Goal: Task Accomplishment & Management: Use online tool/utility

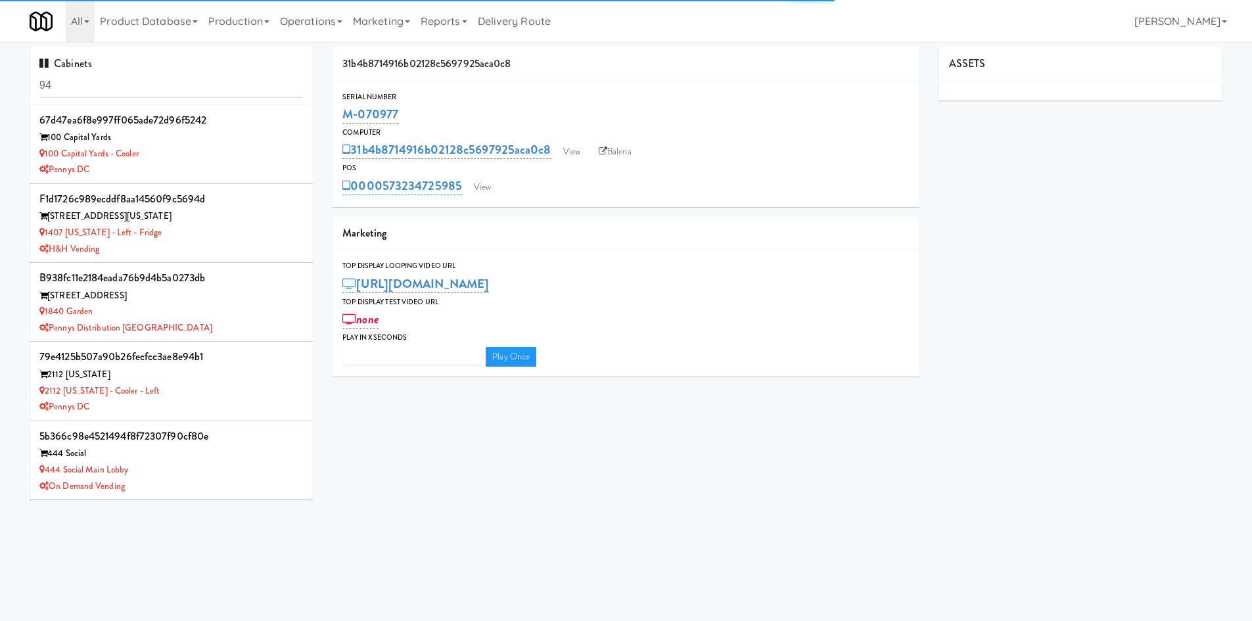
type input "3"
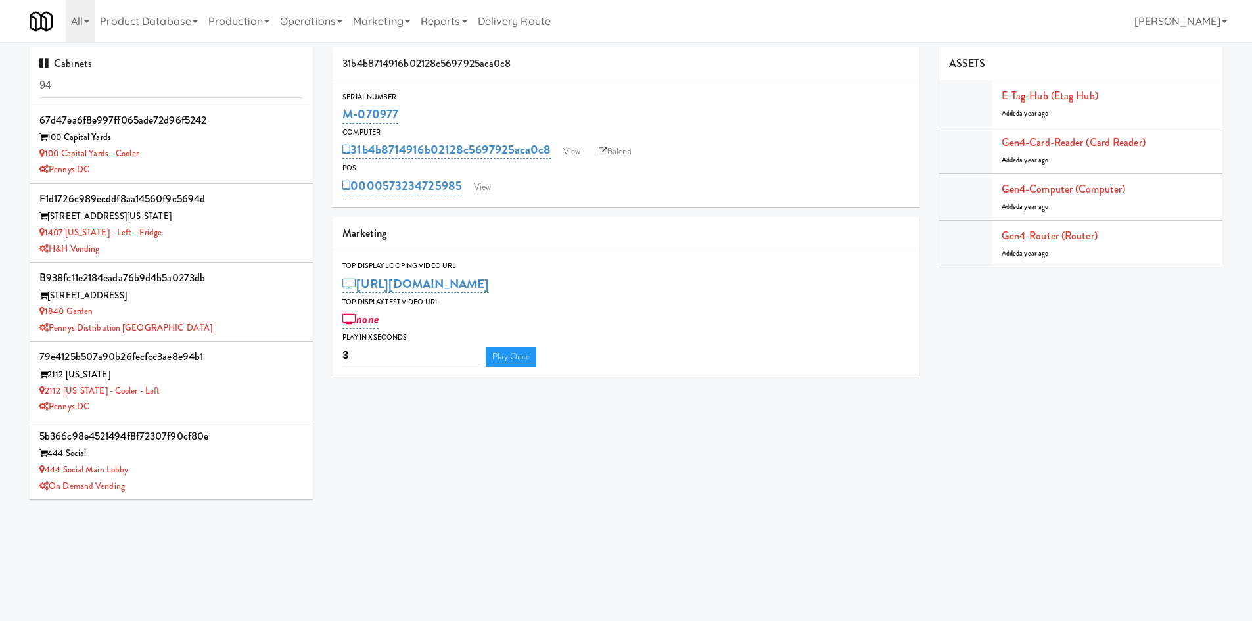
type input "9"
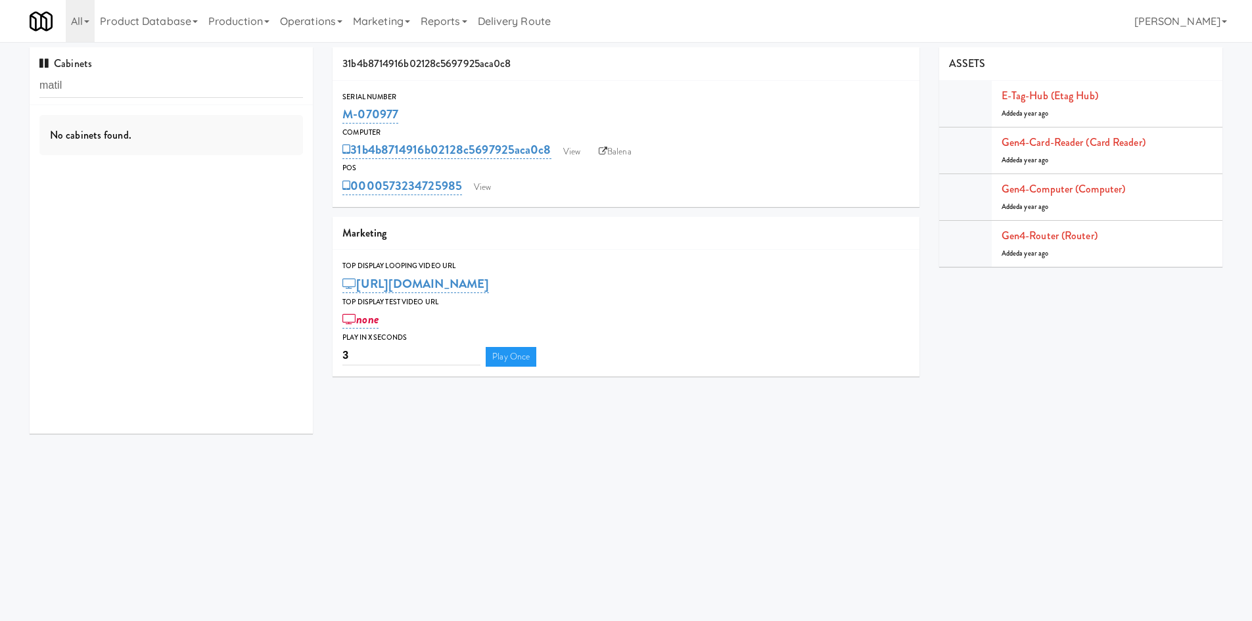
click at [246, 58] on div "Cabinets matil" at bounding box center [171, 76] width 283 height 58
click at [103, 78] on input "matil" at bounding box center [170, 86] width 263 height 24
type input "481 on"
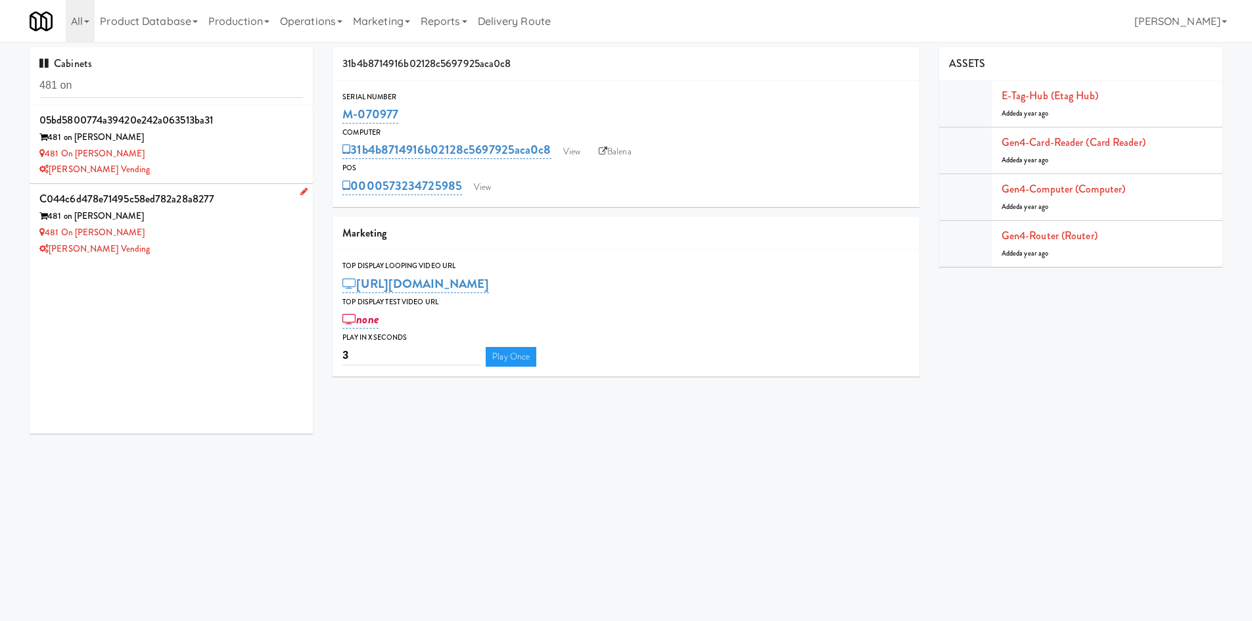
click at [215, 240] on div "481 on [PERSON_NAME]" at bounding box center [170, 233] width 263 height 16
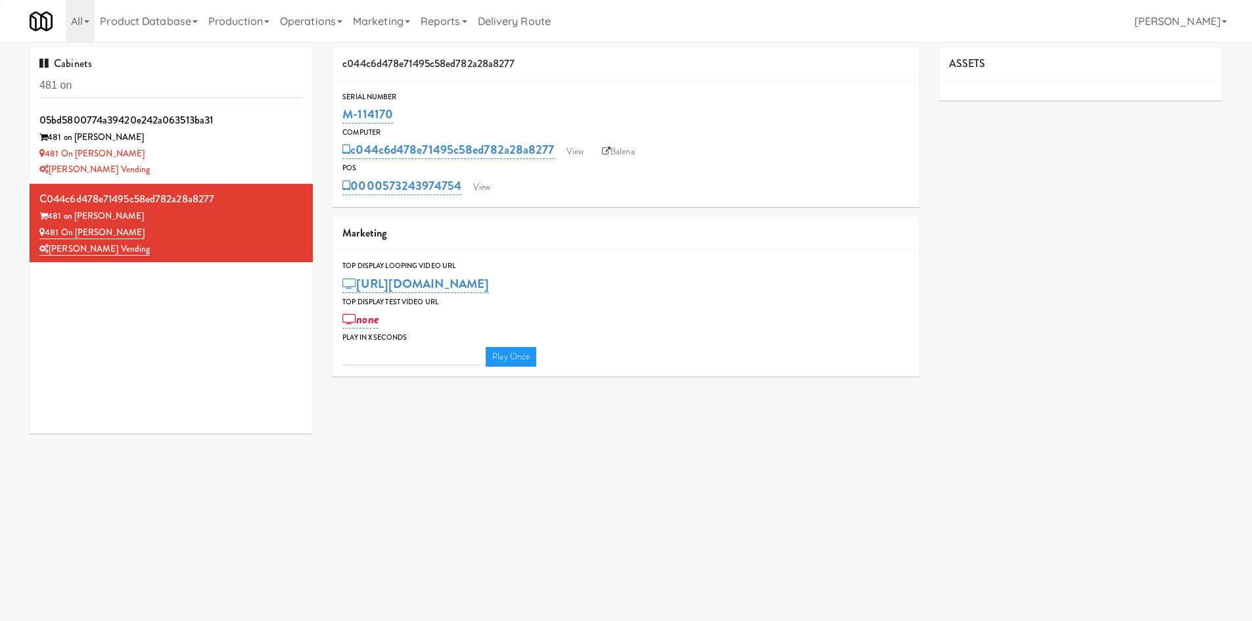
type input "3"
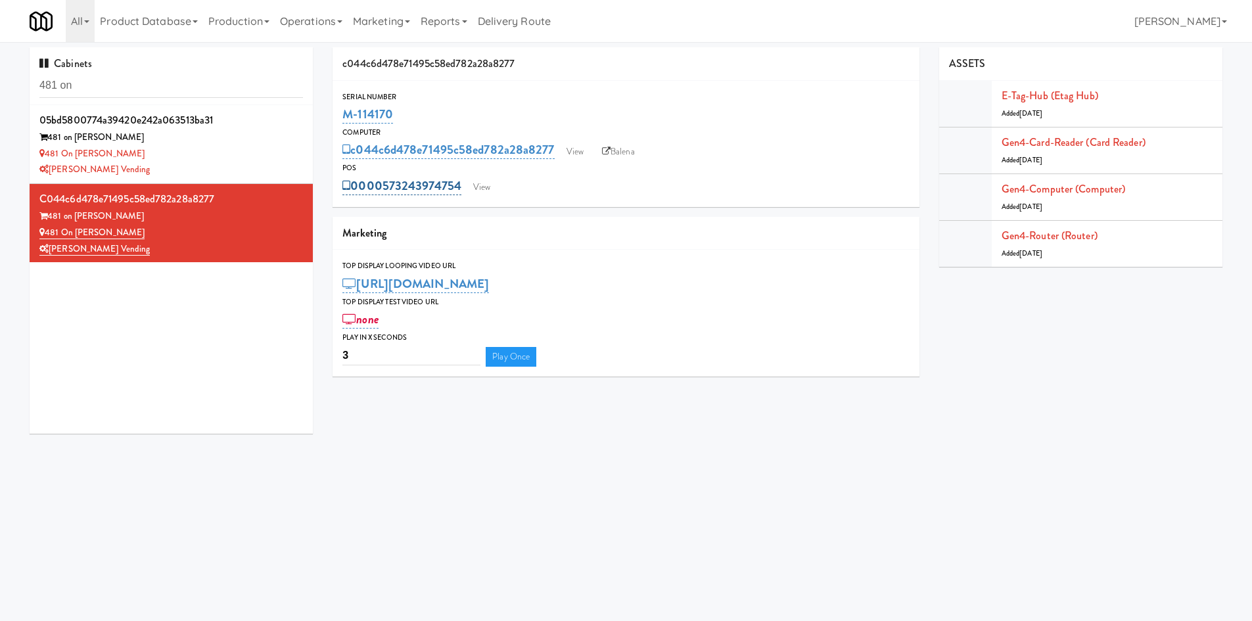
drag, startPoint x: 382, startPoint y: 170, endPoint x: 461, endPoint y: 183, distance: 80.6
click at [461, 183] on div "POS 0000573243974754 View" at bounding box center [625, 179] width 587 height 35
copy div "0000573243974754"
click at [562, 150] on link "View" at bounding box center [575, 152] width 30 height 20
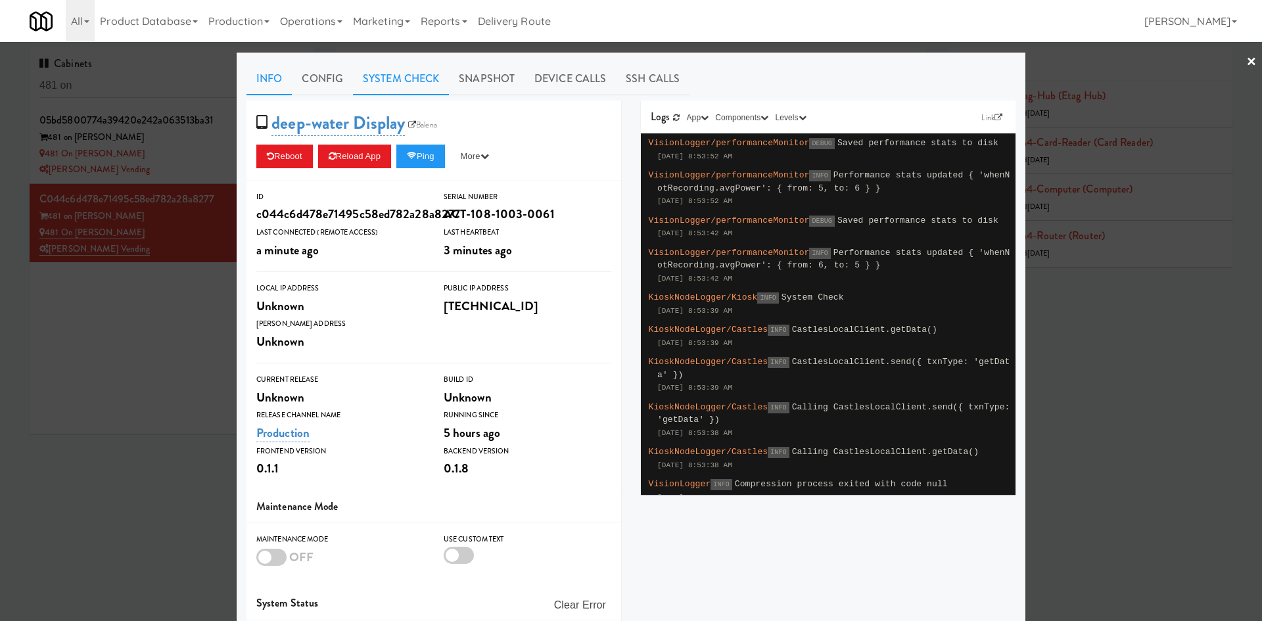
click at [411, 85] on link "System Check" at bounding box center [401, 78] width 96 height 33
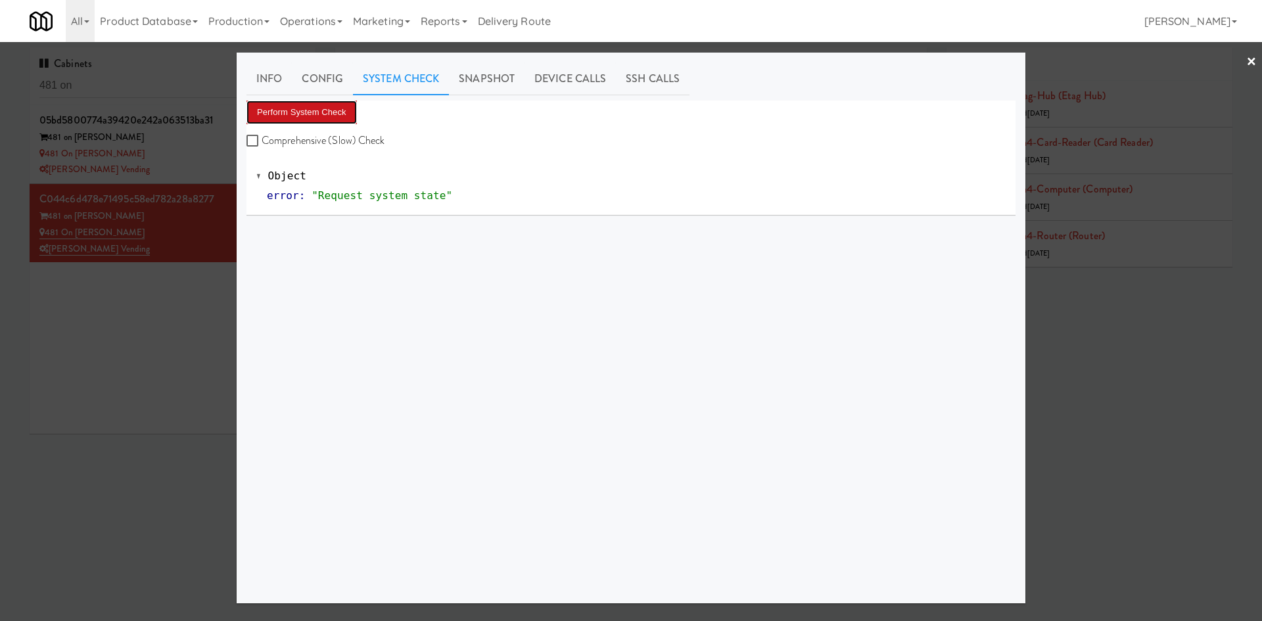
click at [327, 101] on button "Perform System Check" at bounding box center [301, 113] width 110 height 24
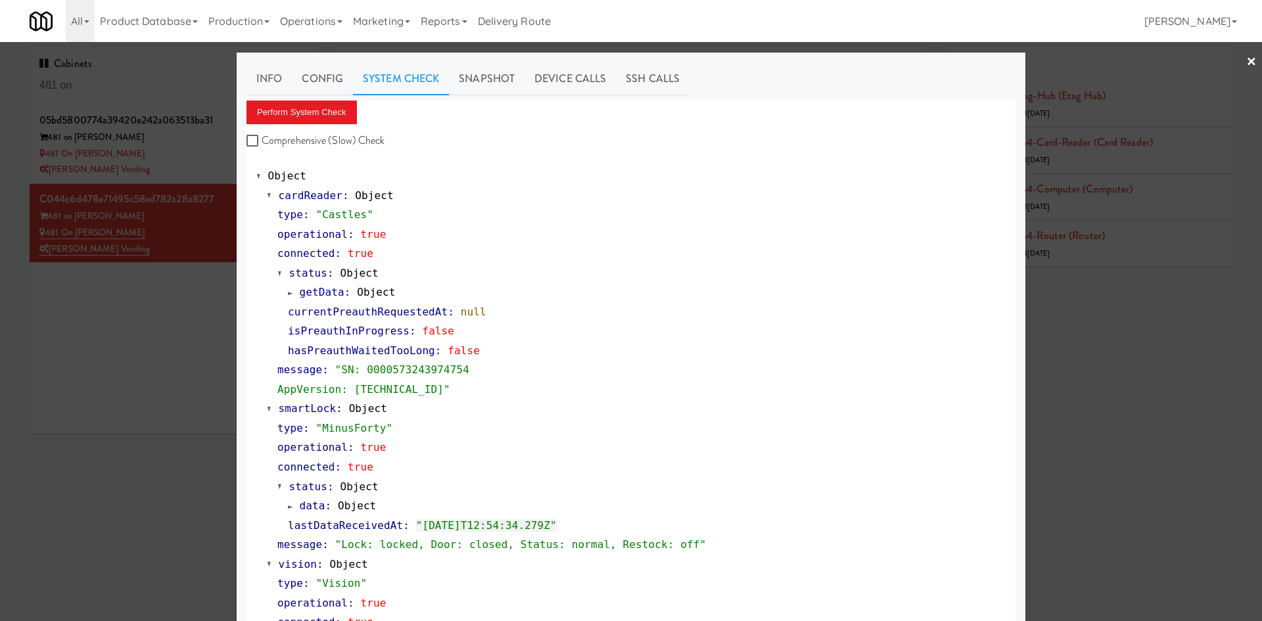
click at [124, 365] on div at bounding box center [631, 310] width 1262 height 621
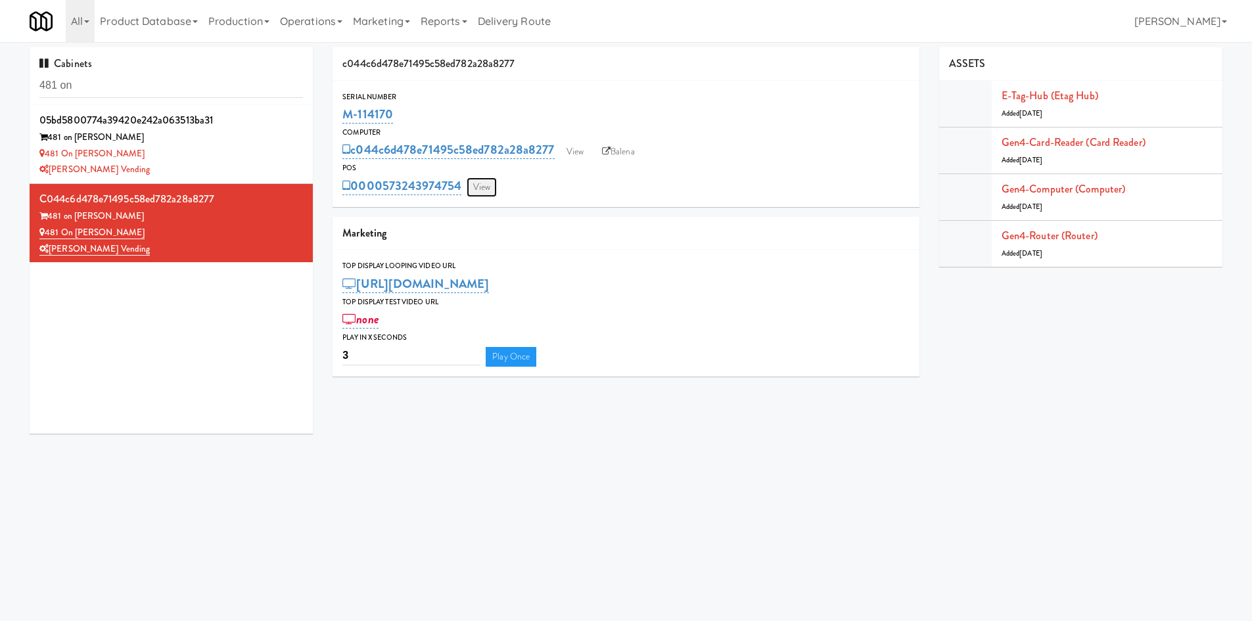
click at [480, 188] on link "View" at bounding box center [482, 187] width 30 height 20
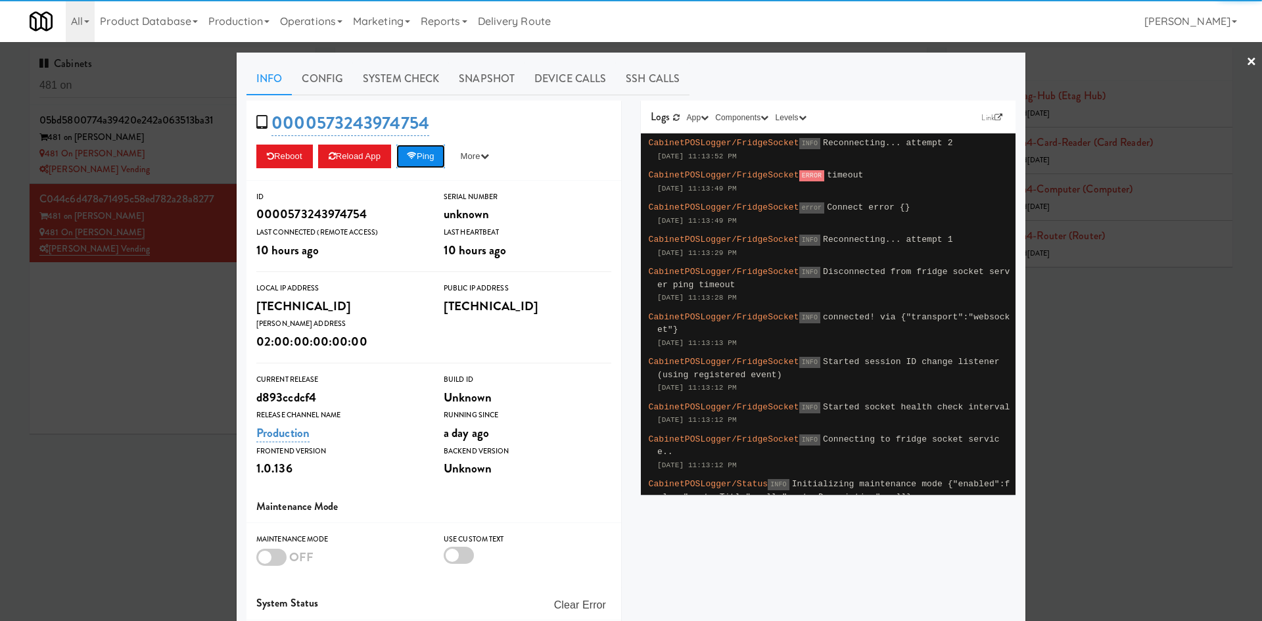
click at [420, 158] on button "Ping" at bounding box center [420, 157] width 49 height 24
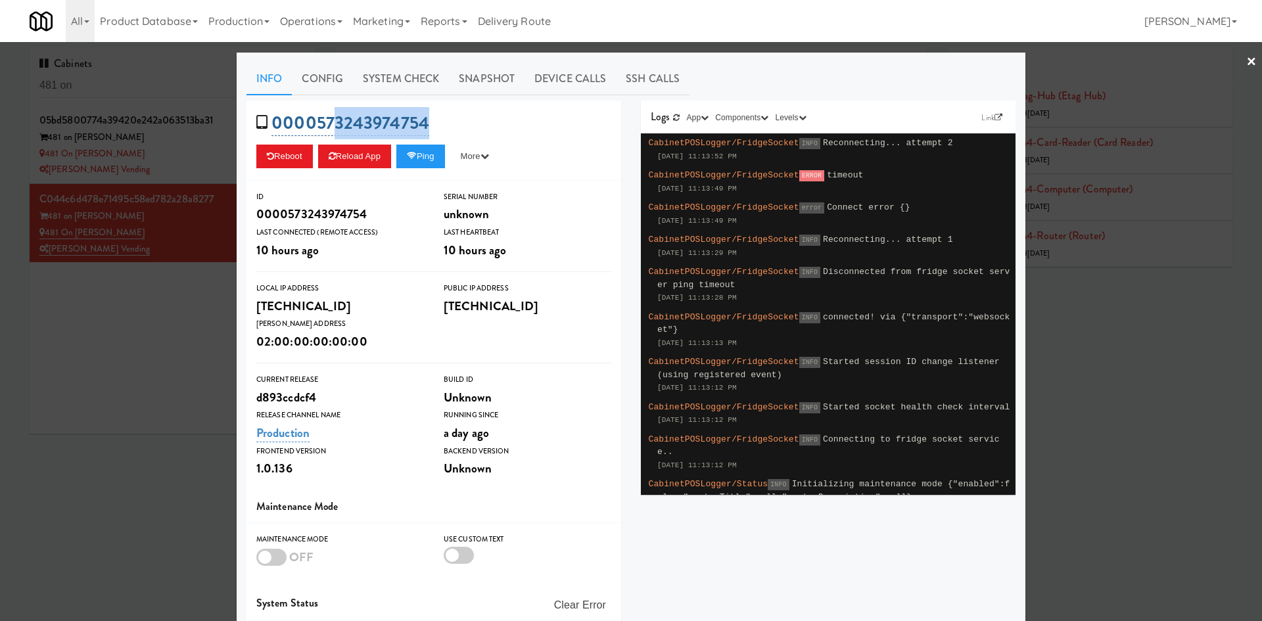
drag, startPoint x: 438, startPoint y: 120, endPoint x: 329, endPoint y: 122, distance: 109.1
click at [329, 122] on div "0000573243974754 Reboot Reload App Ping More Ping Server Restart Server Force R…" at bounding box center [433, 141] width 375 height 80
copy link "3243974754"
click at [412, 164] on button "Ping" at bounding box center [420, 157] width 49 height 24
click at [65, 81] on div at bounding box center [631, 310] width 1262 height 621
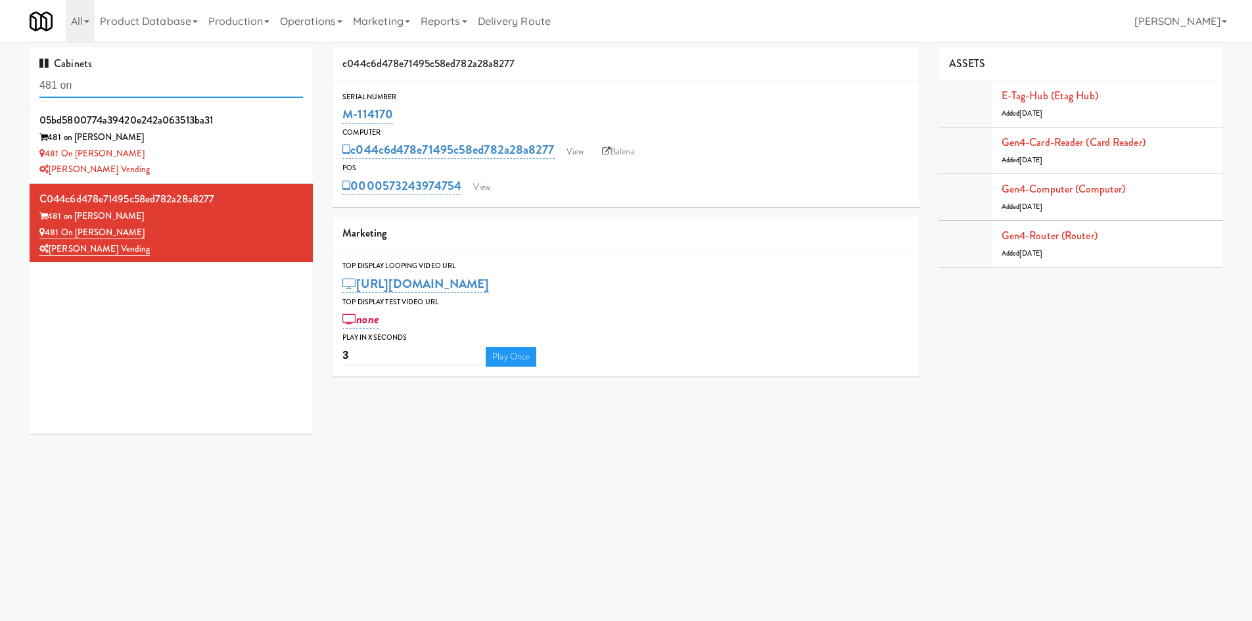
click at [65, 81] on input "481 on" at bounding box center [170, 86] width 263 height 24
paste input "oliday Inn Time Squar"
type input "oliday Inn Time Squar"
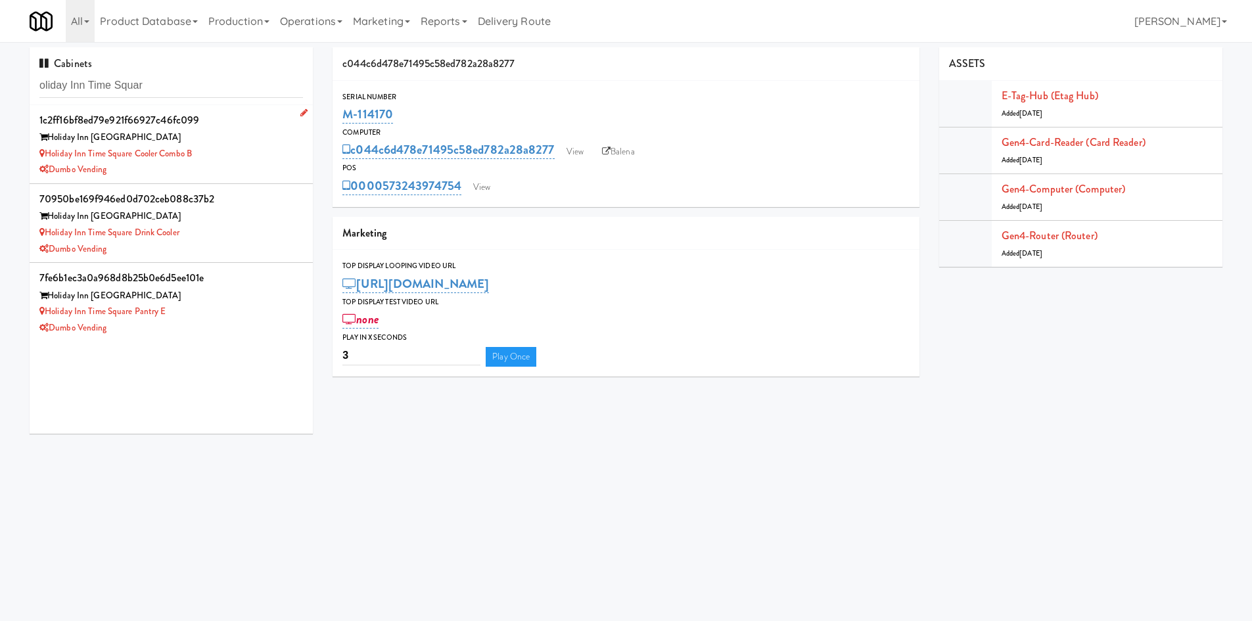
click at [222, 158] on div "Holiday Inn Time Square Cooler Combo B" at bounding box center [170, 154] width 263 height 16
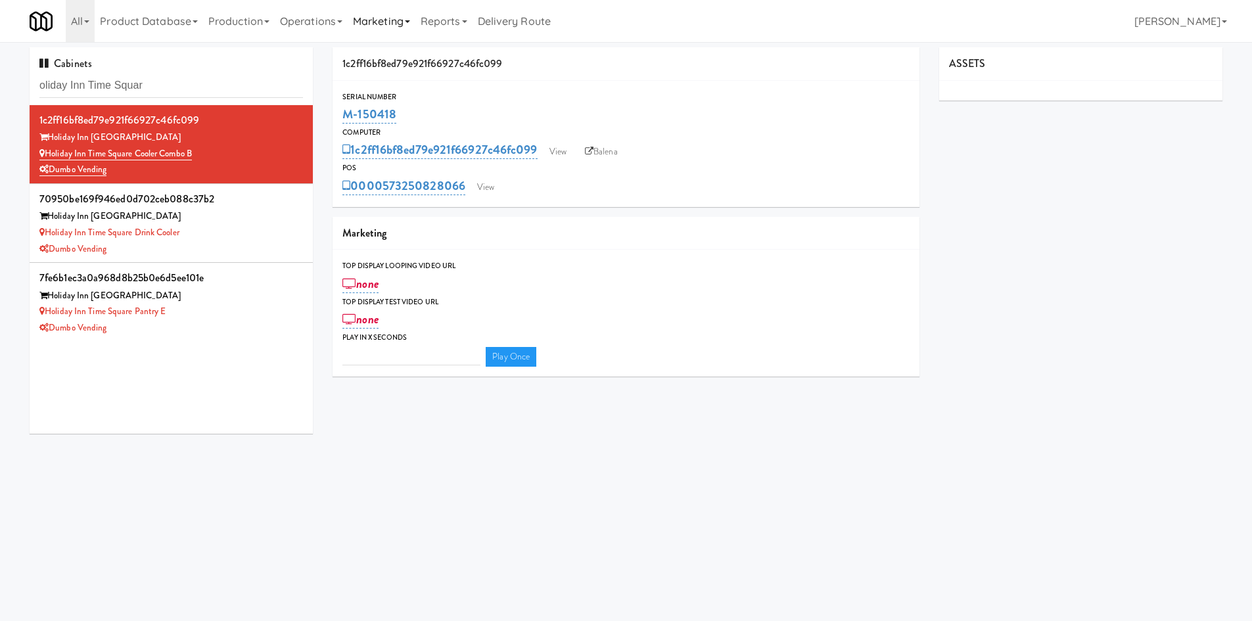
type input "3"
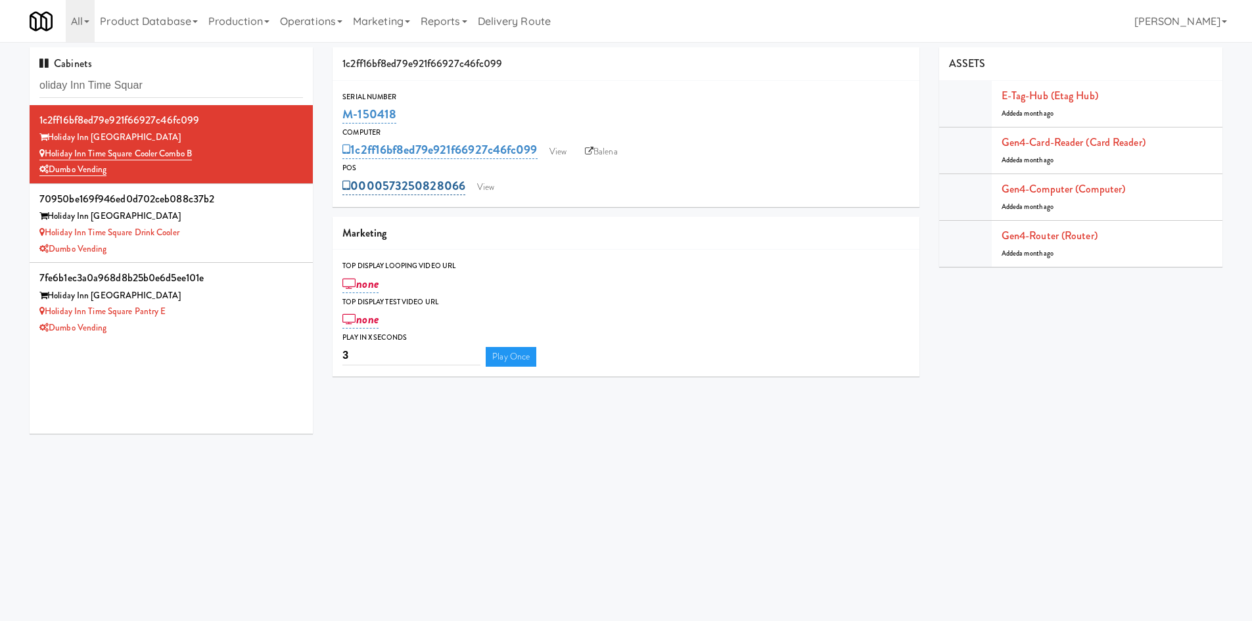
drag, startPoint x: 395, startPoint y: 178, endPoint x: 463, endPoint y: 185, distance: 68.7
click at [463, 185] on div "POS 0000573250828066 View" at bounding box center [625, 179] width 587 height 35
copy div "0000573250828066"
click at [484, 188] on link "View" at bounding box center [485, 187] width 30 height 20
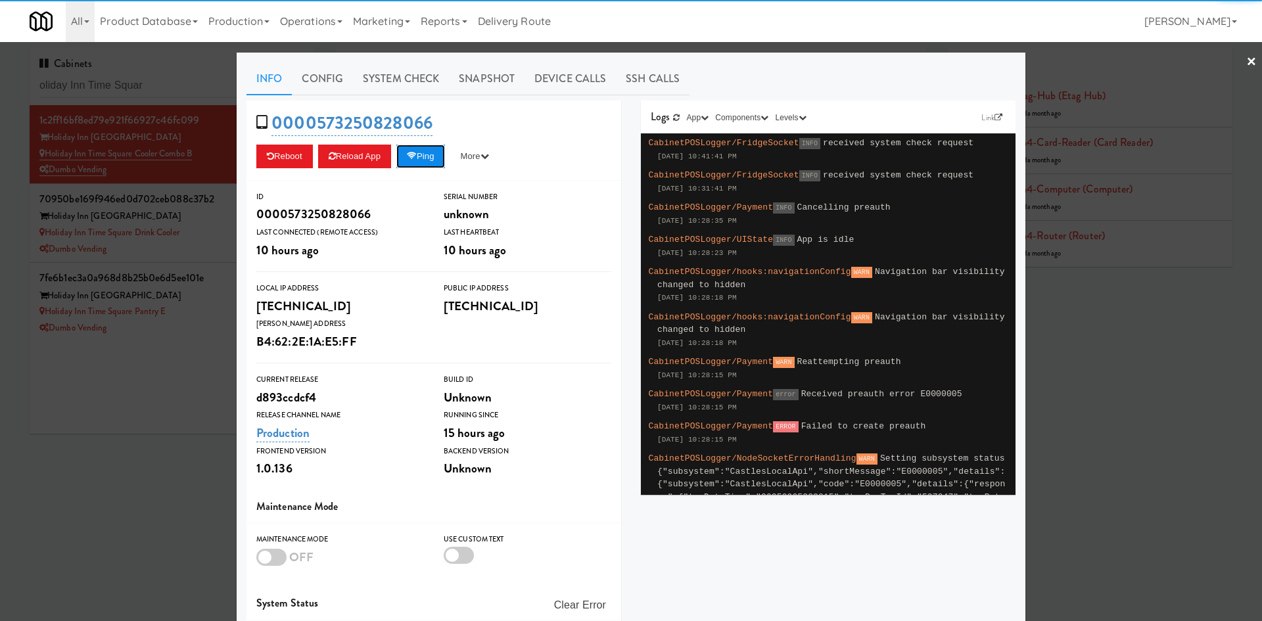
click at [423, 162] on button "Ping" at bounding box center [420, 157] width 49 height 24
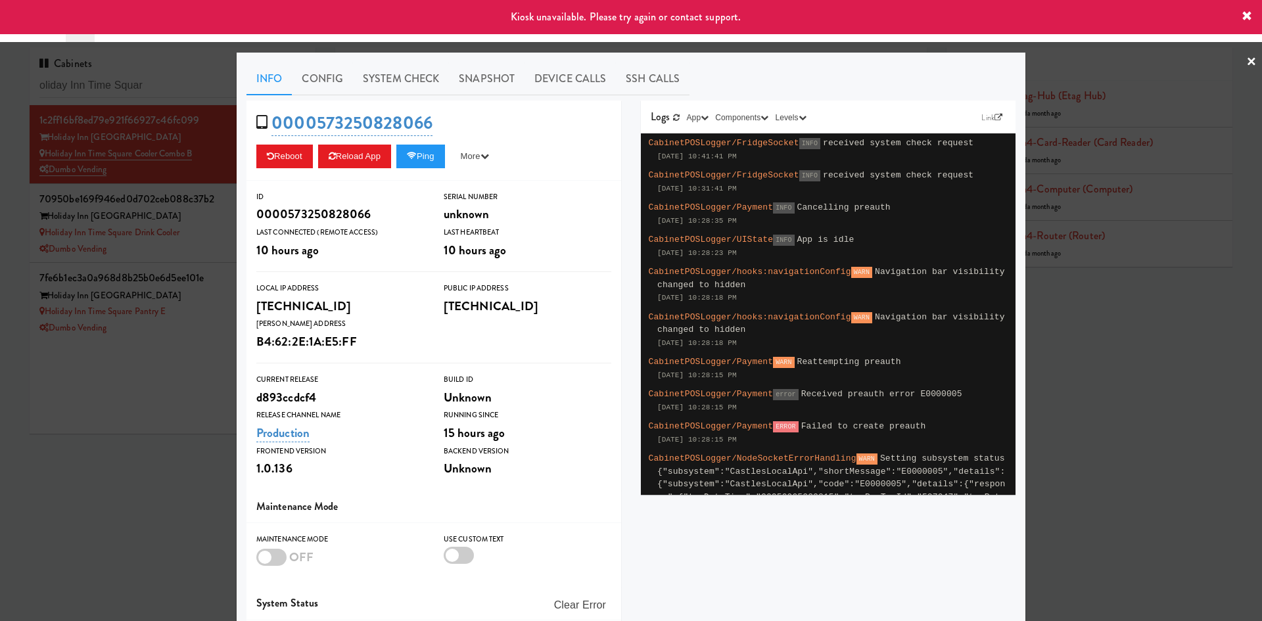
click at [129, 449] on div at bounding box center [631, 310] width 1262 height 621
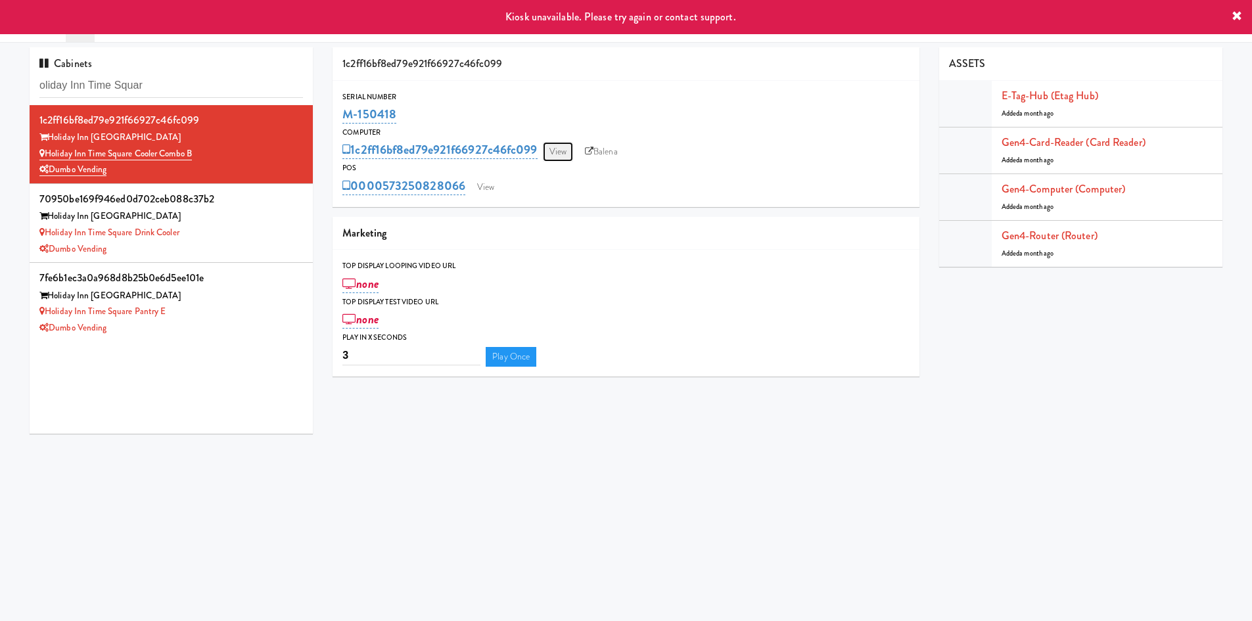
click at [561, 157] on link "View" at bounding box center [558, 152] width 30 height 20
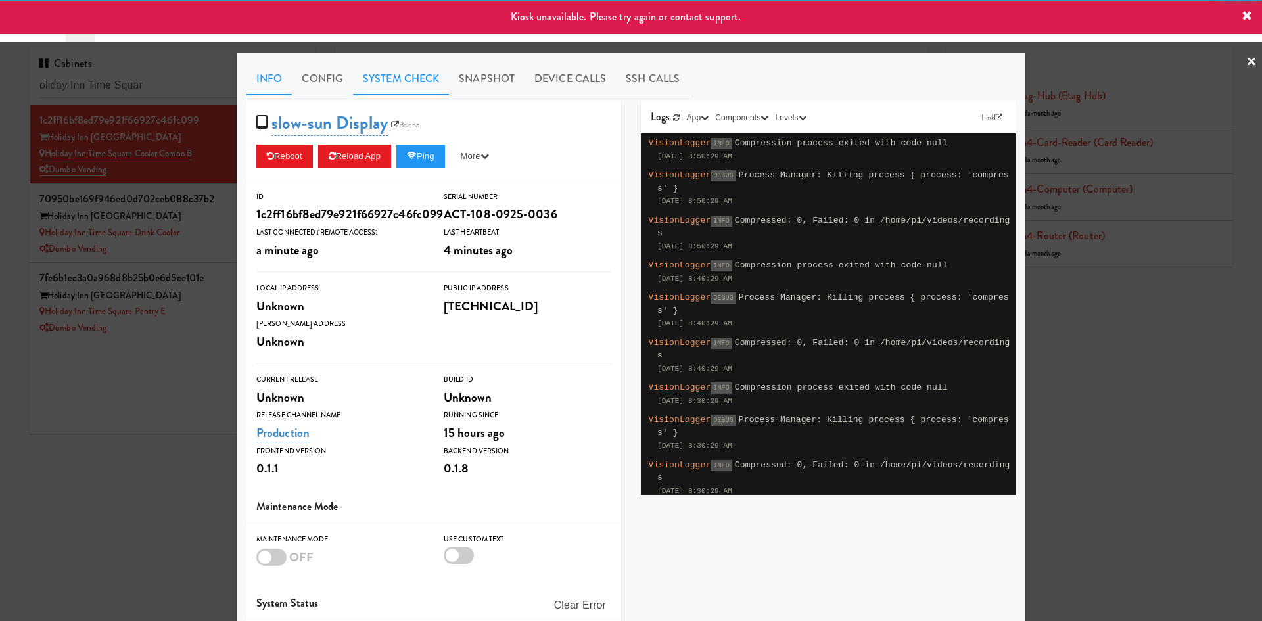
click at [391, 86] on link "System Check" at bounding box center [401, 78] width 96 height 33
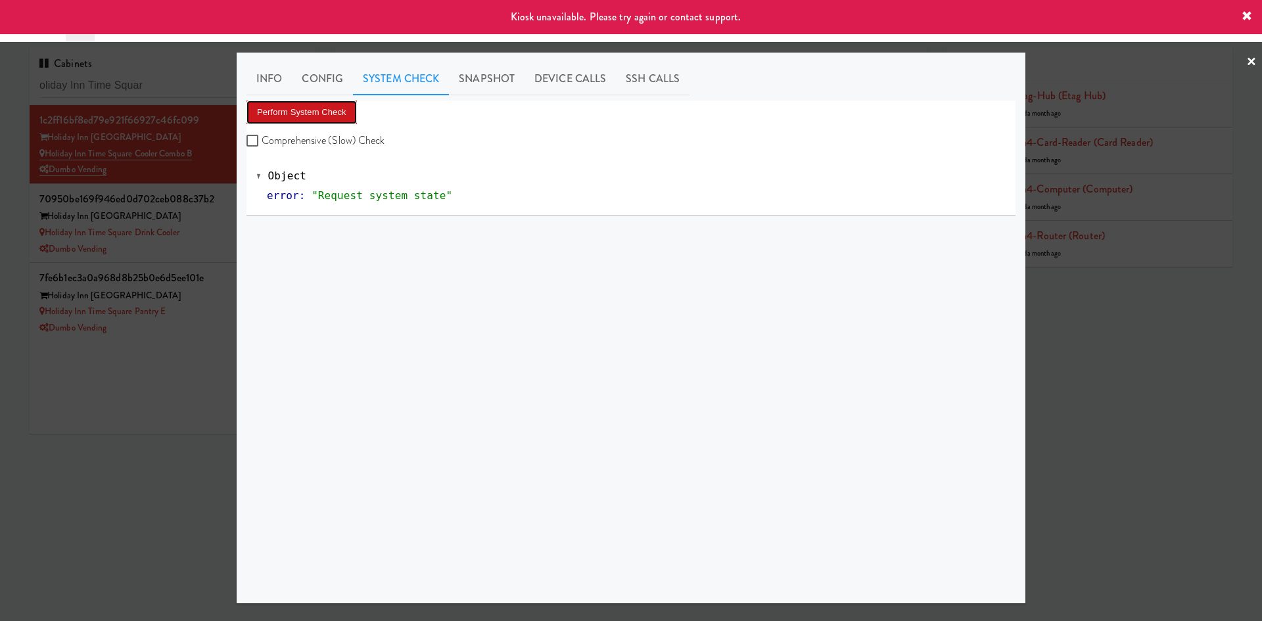
click at [328, 111] on button "Perform System Check" at bounding box center [301, 113] width 110 height 24
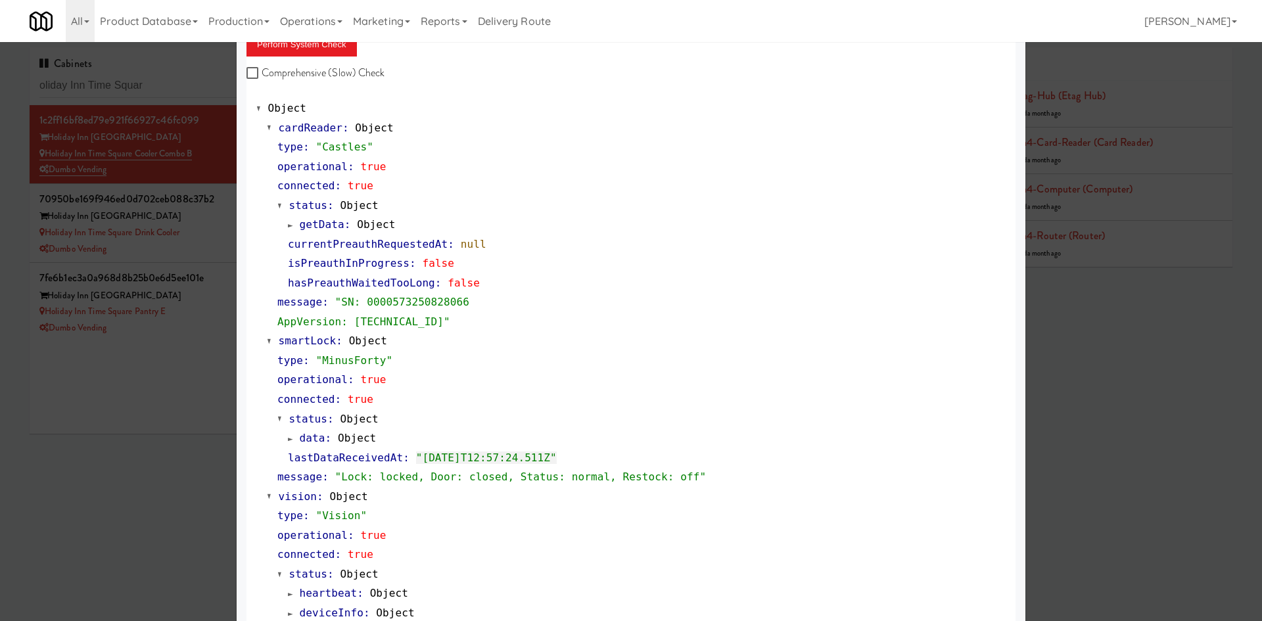
scroll to position [32, 0]
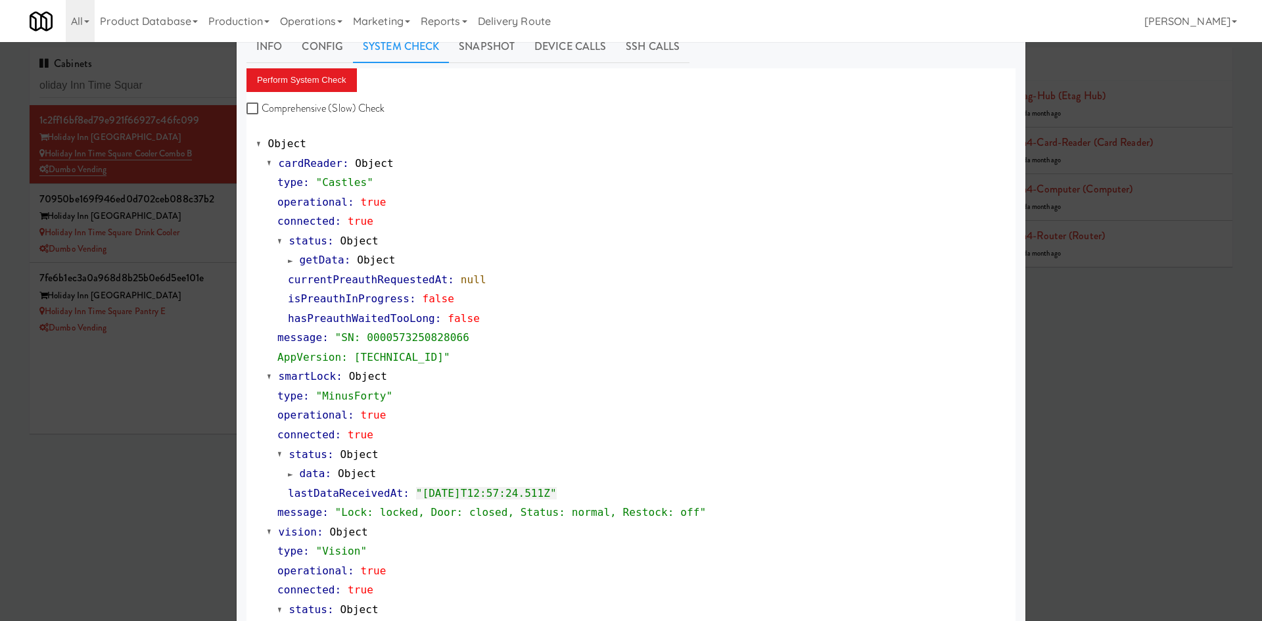
click at [166, 435] on div at bounding box center [631, 310] width 1262 height 621
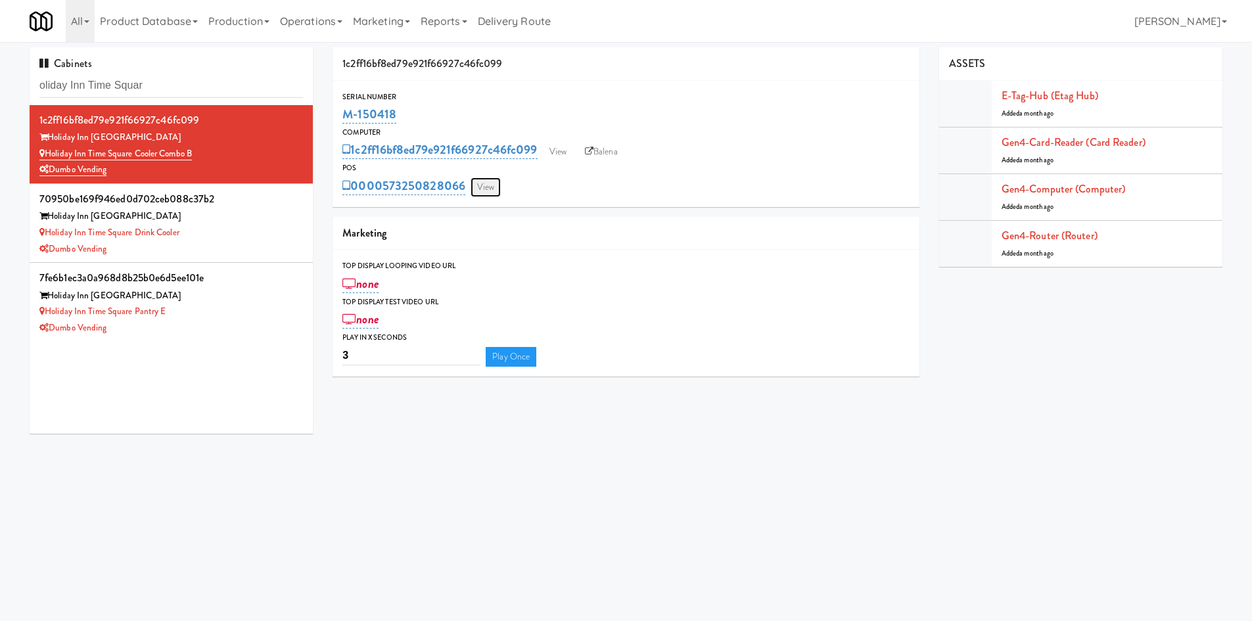
click at [483, 192] on link "View" at bounding box center [485, 187] width 30 height 20
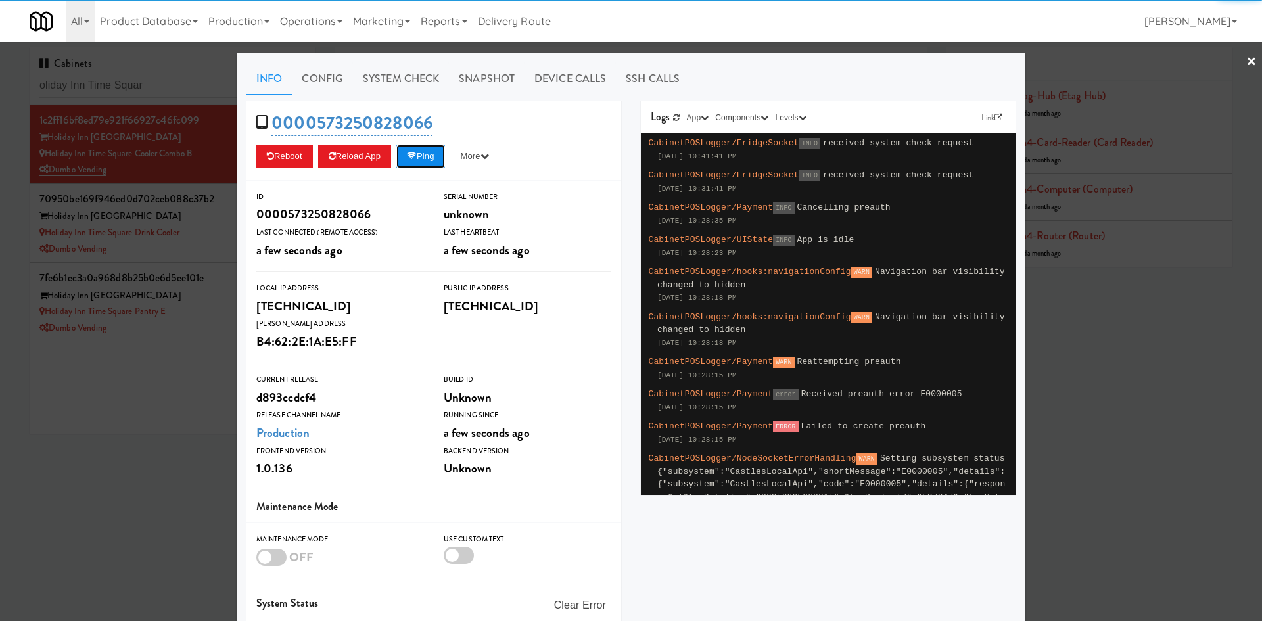
click at [426, 163] on button "Ping" at bounding box center [420, 157] width 49 height 24
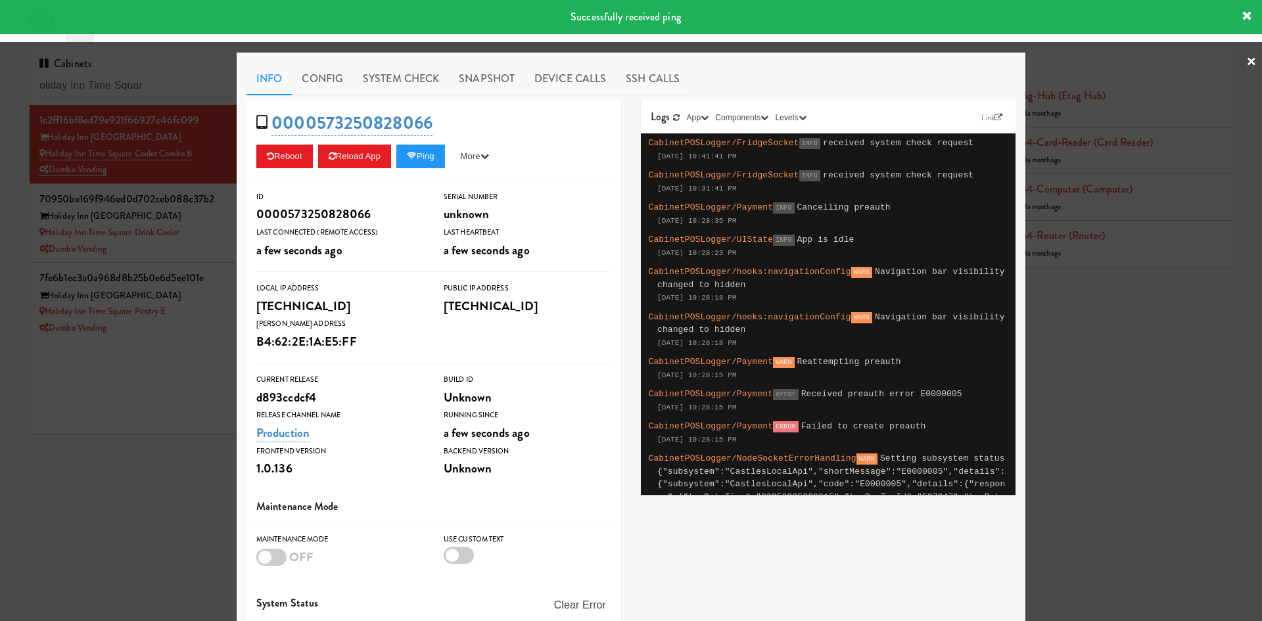
click at [118, 468] on div at bounding box center [631, 310] width 1262 height 621
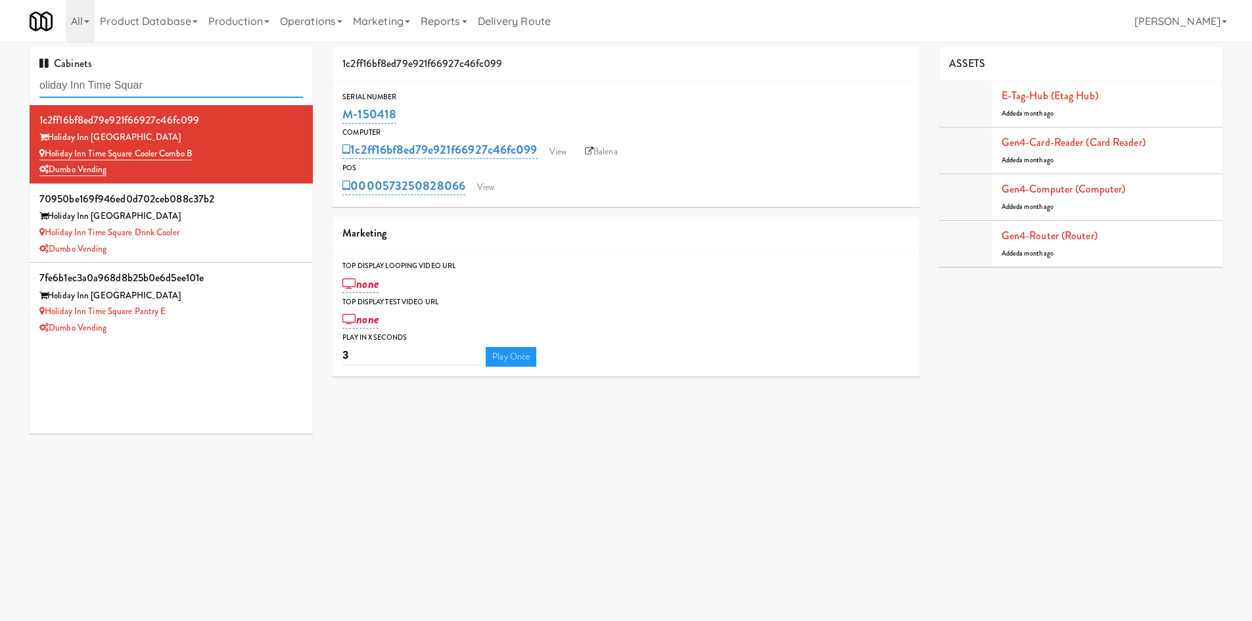
click at [141, 86] on input "oliday Inn Time Squar" at bounding box center [170, 86] width 263 height 24
paste input "EQ Autoworks,"
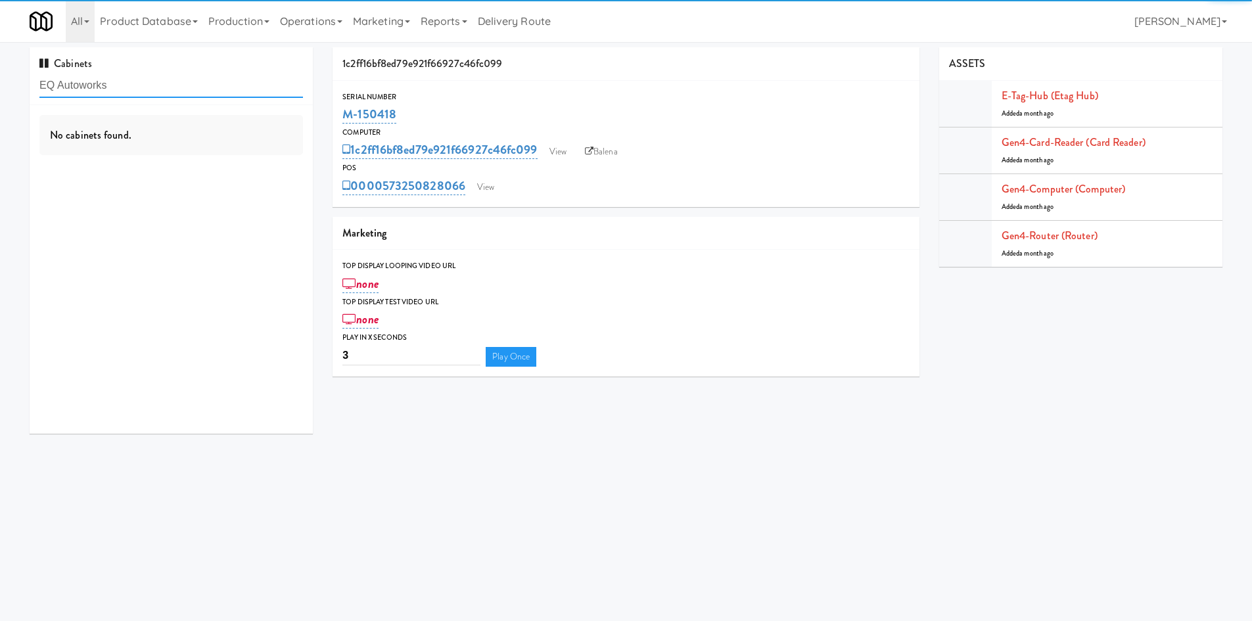
type input "EQ Autoworks"
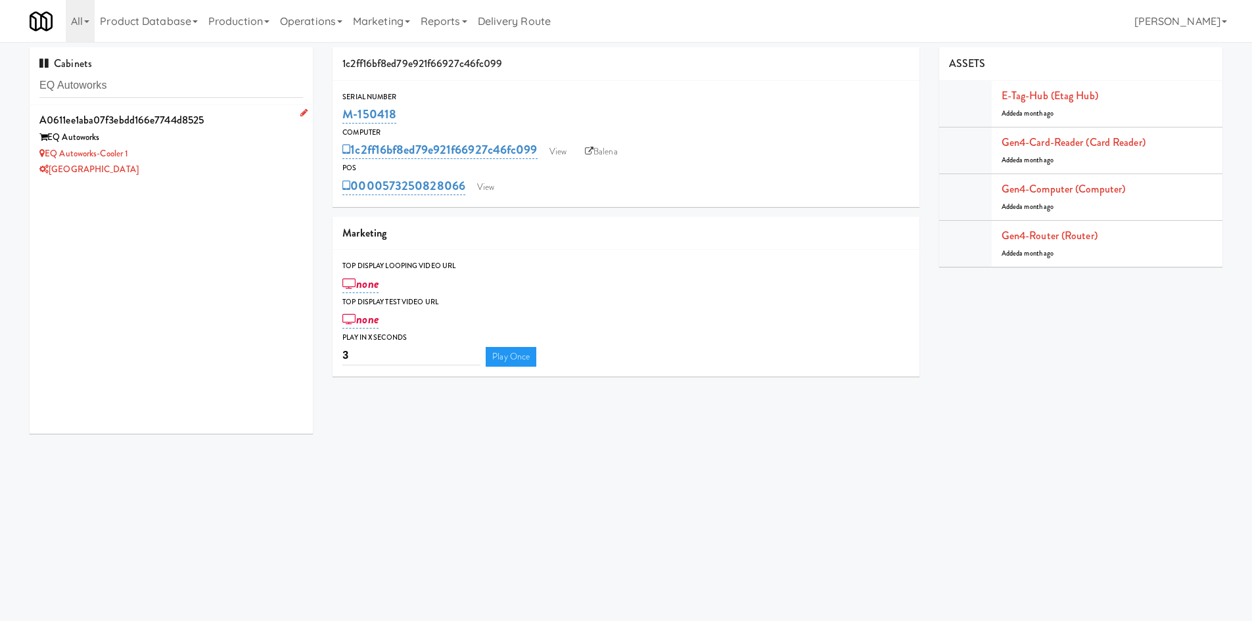
click at [166, 137] on div "EQ Autoworks" at bounding box center [170, 137] width 263 height 16
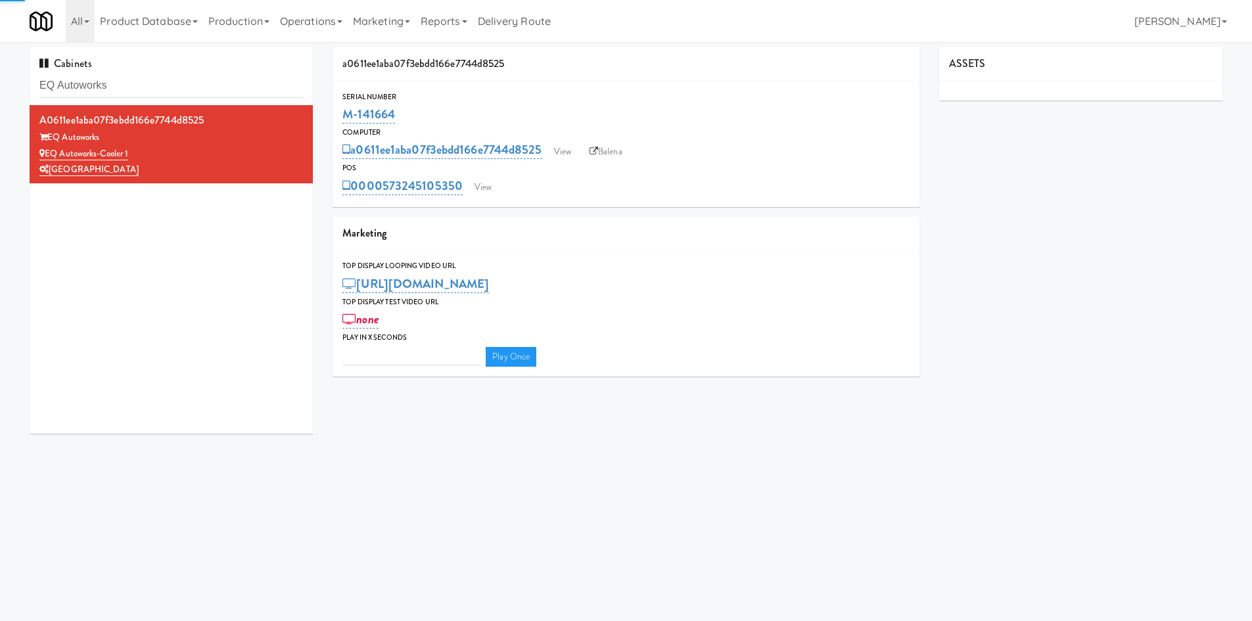
type input "3"
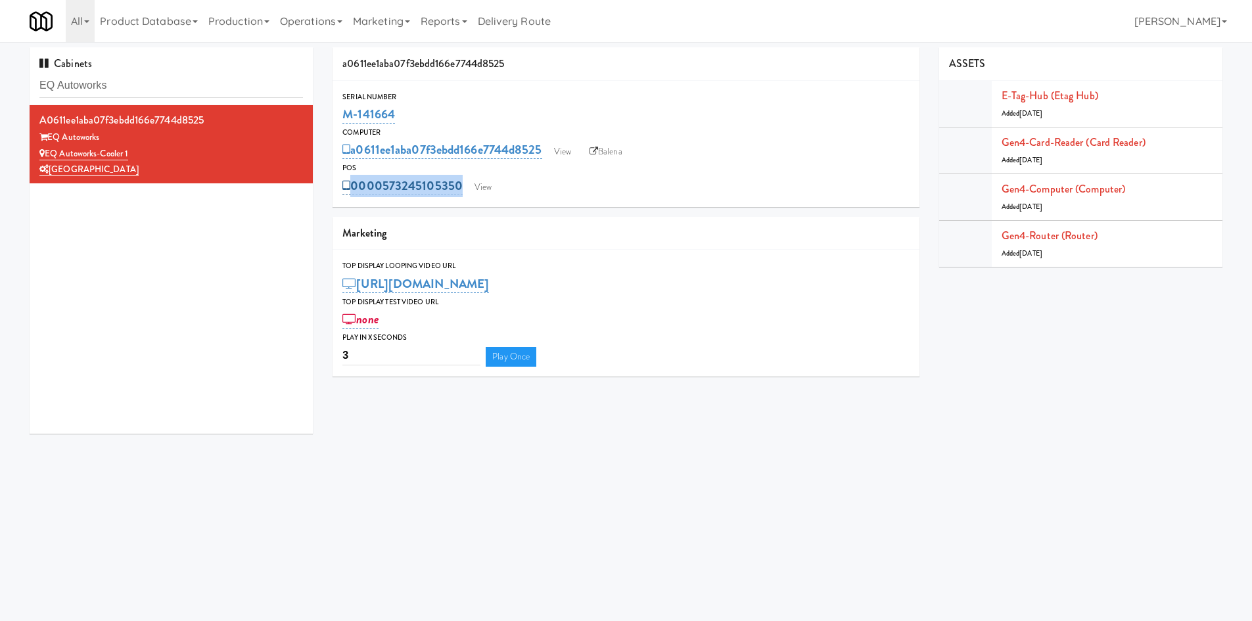
drag, startPoint x: 402, startPoint y: 171, endPoint x: 454, endPoint y: 185, distance: 53.9
click at [454, 185] on div "POS 0000573245105350 View" at bounding box center [625, 179] width 587 height 35
copy div "000057324510535"
click at [189, 74] on input "EQ Autoworks" at bounding box center [170, 86] width 263 height 24
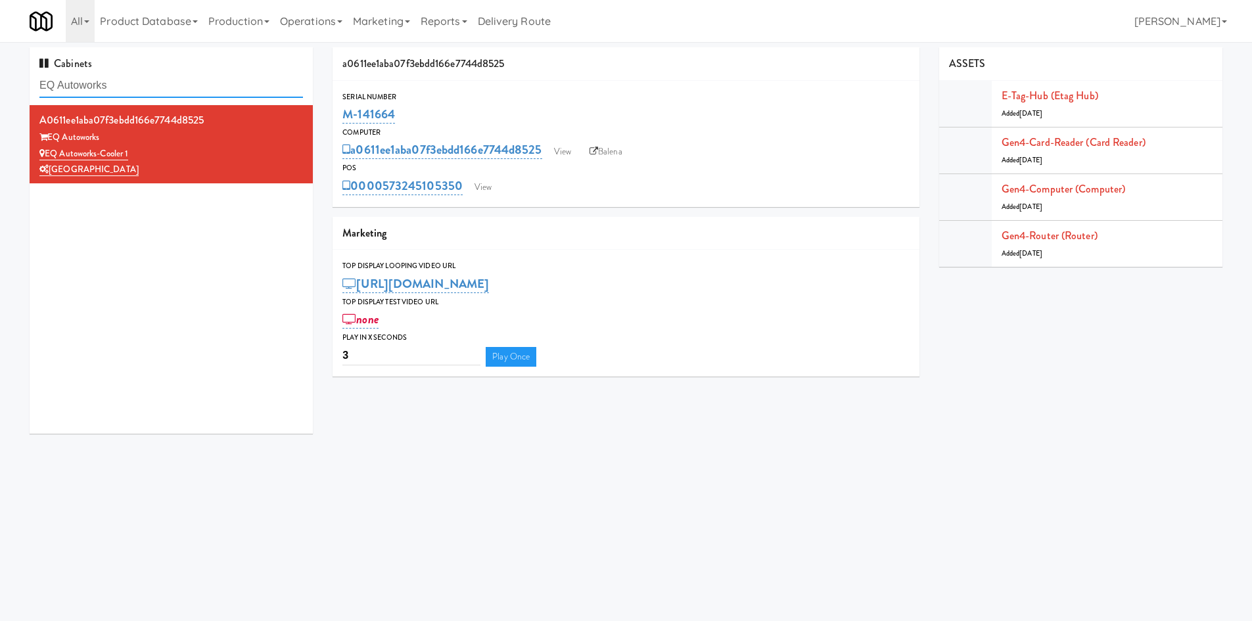
click at [189, 74] on input "EQ Autoworks" at bounding box center [170, 86] width 263 height 24
paste input "[STREET_ADDRESS],"
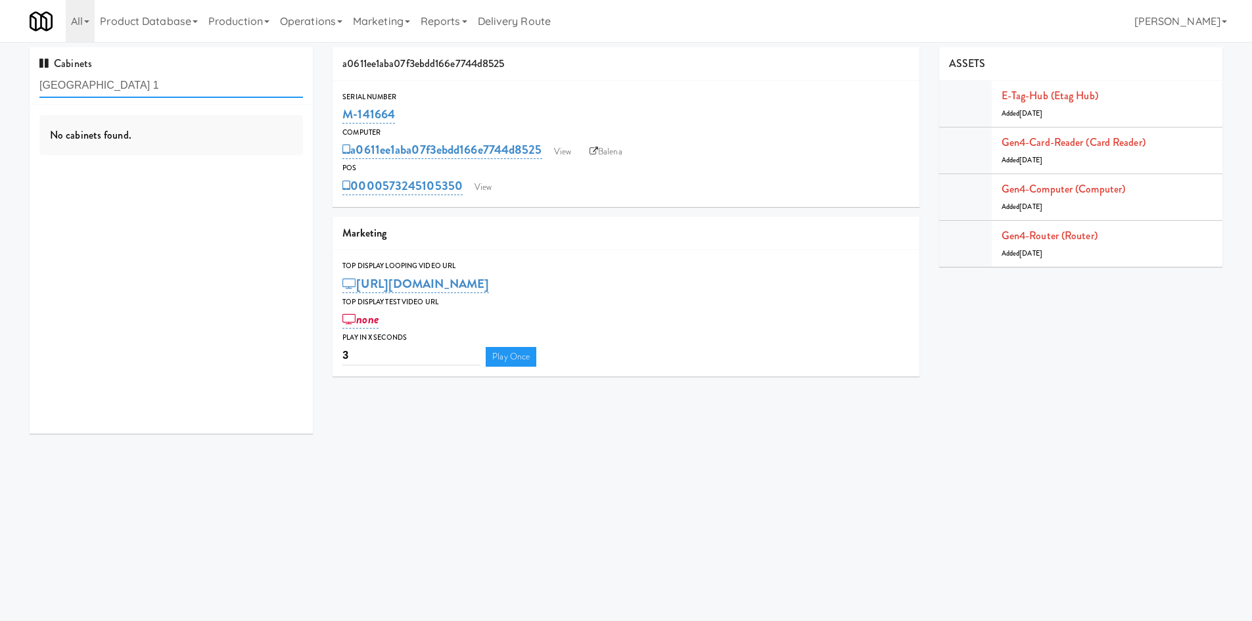
type input "[GEOGRAPHIC_DATA] 1"
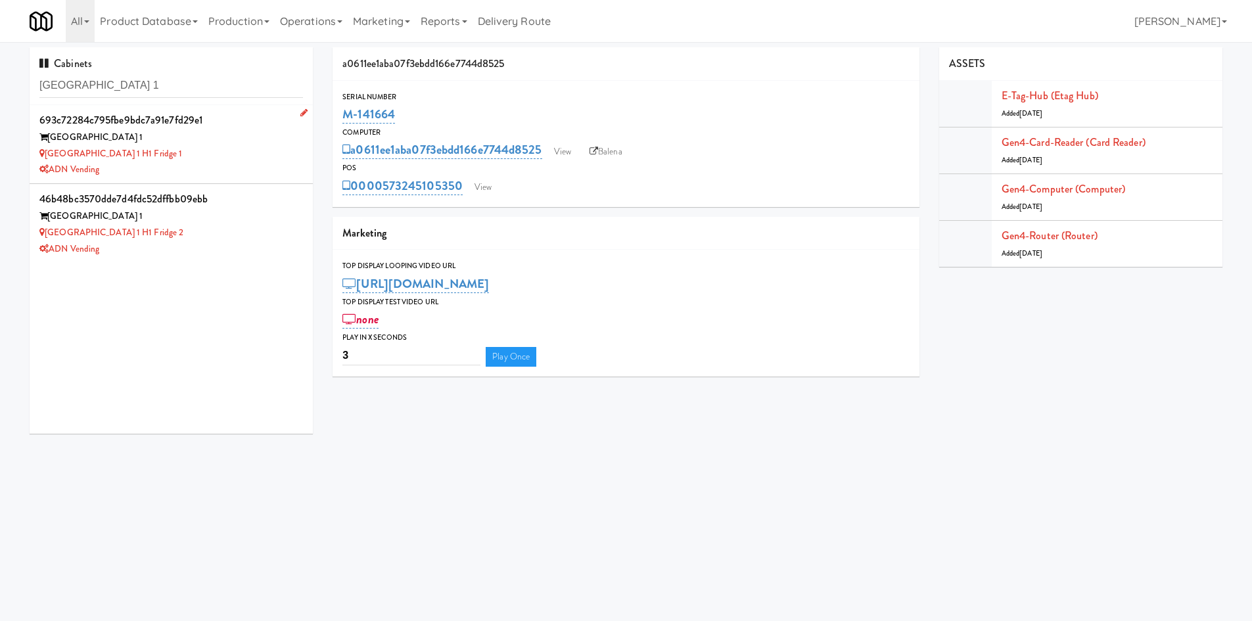
click at [217, 147] on div "[GEOGRAPHIC_DATA] 1 H1 Fridge 1" at bounding box center [170, 154] width 263 height 16
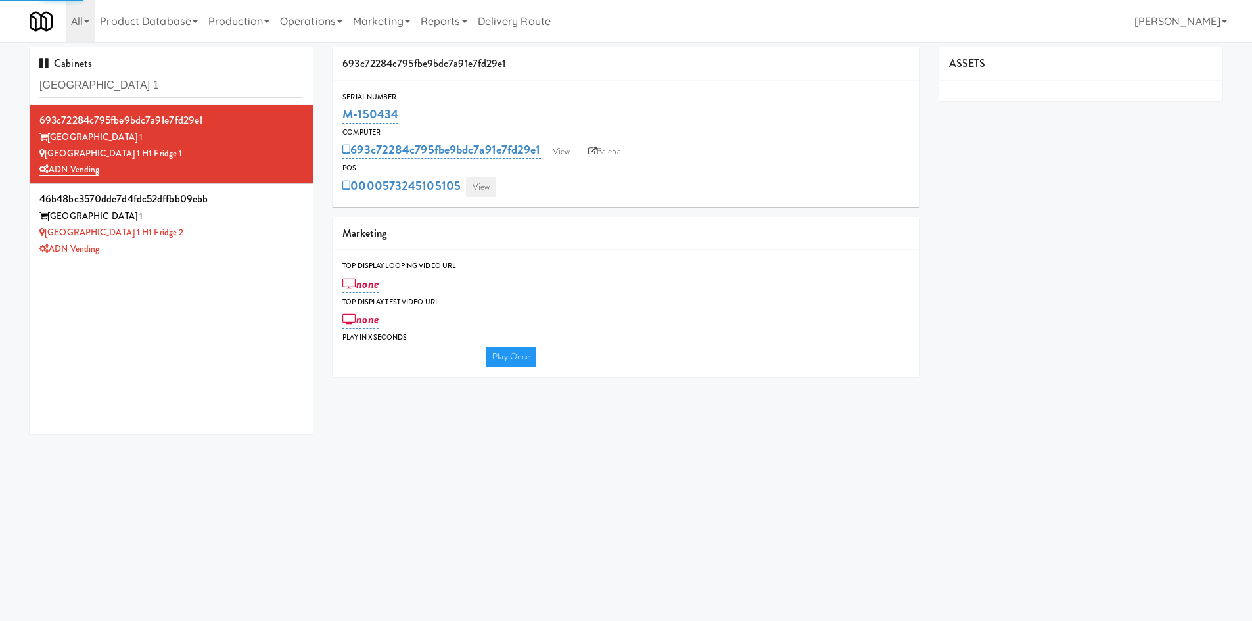
type input "3"
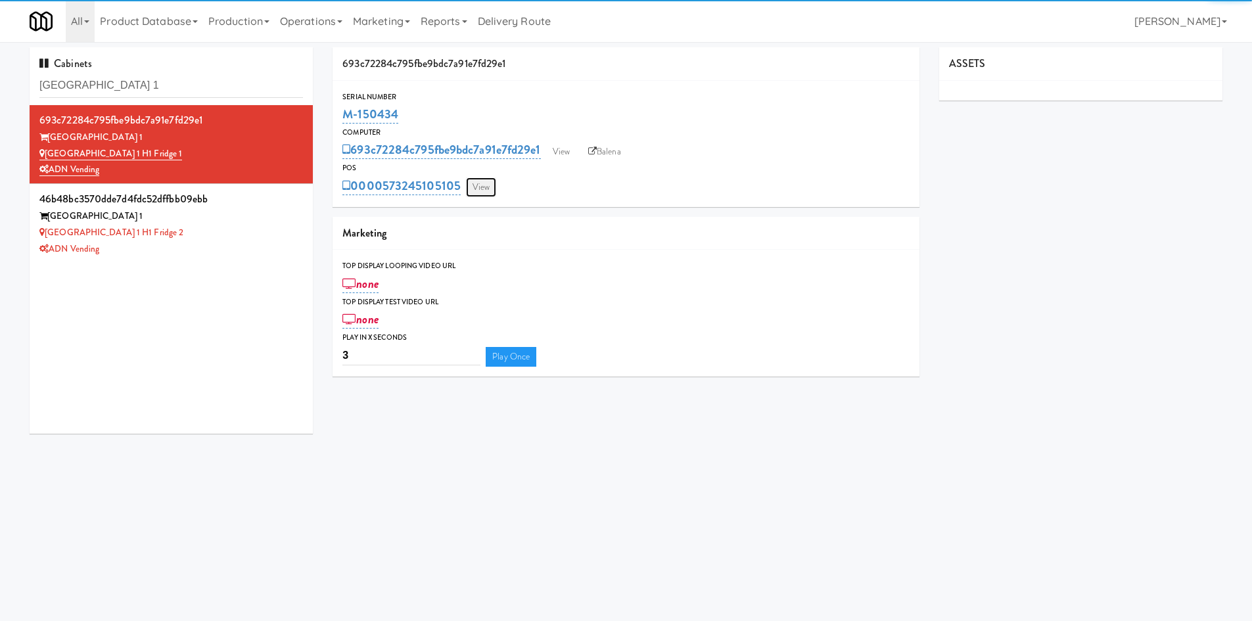
click at [474, 191] on link "View" at bounding box center [481, 187] width 30 height 20
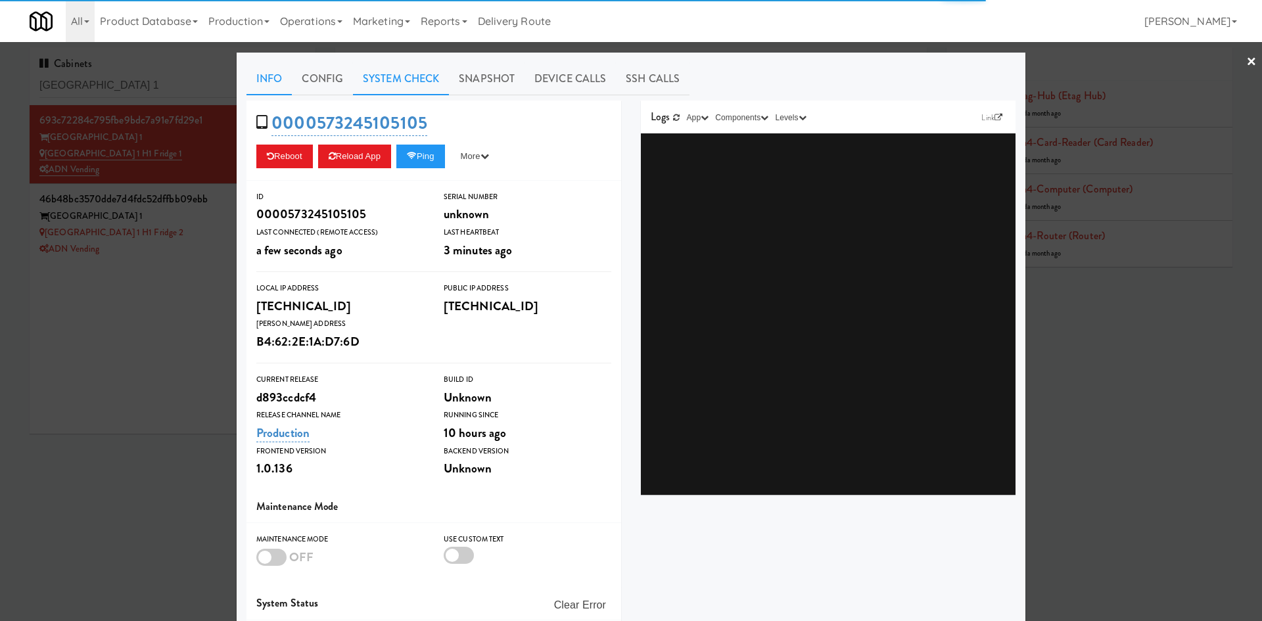
click at [385, 91] on link "System Check" at bounding box center [401, 78] width 96 height 33
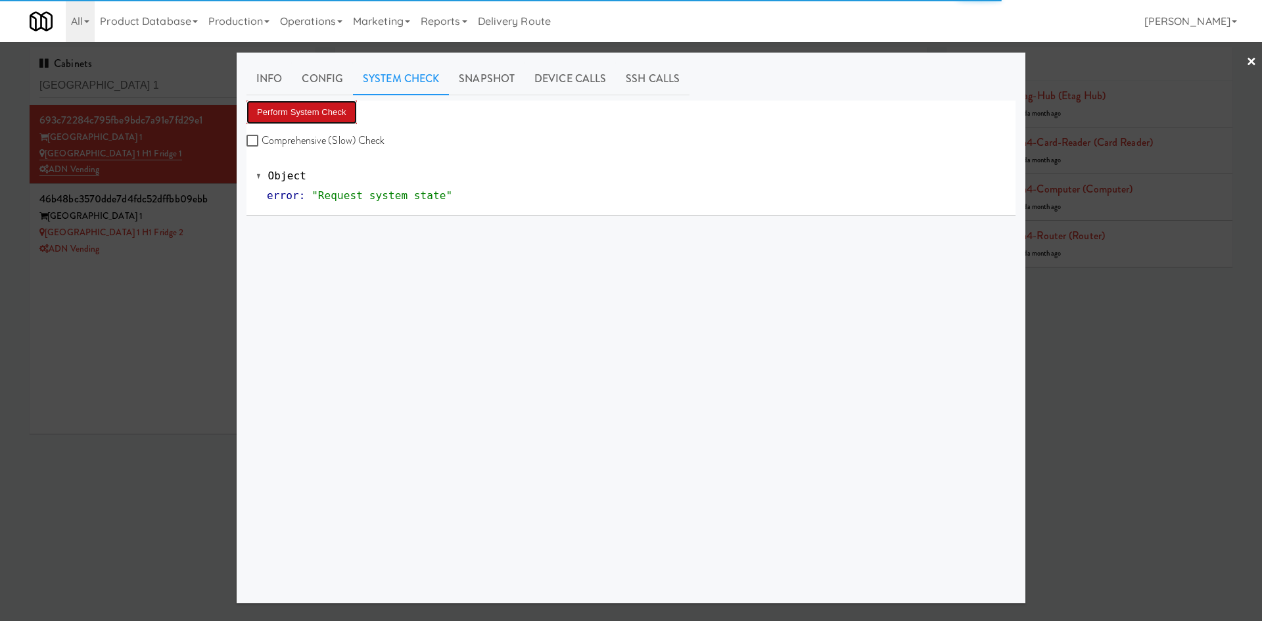
click at [343, 104] on button "Perform System Check" at bounding box center [301, 113] width 110 height 24
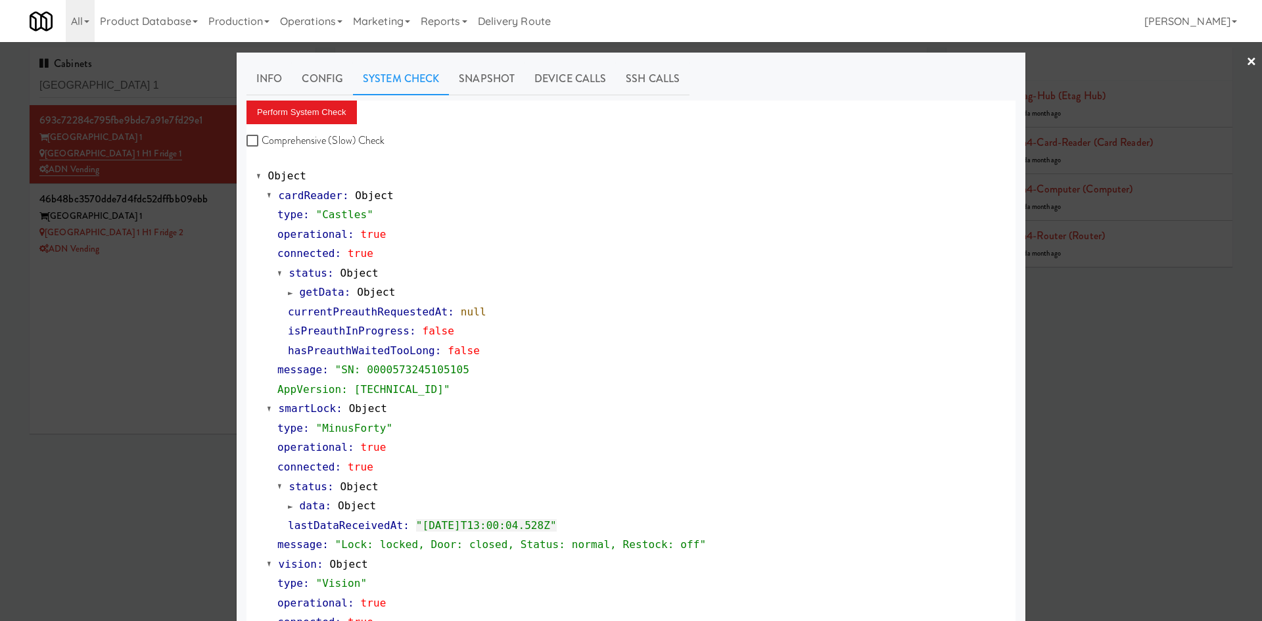
click at [162, 410] on div at bounding box center [631, 310] width 1262 height 621
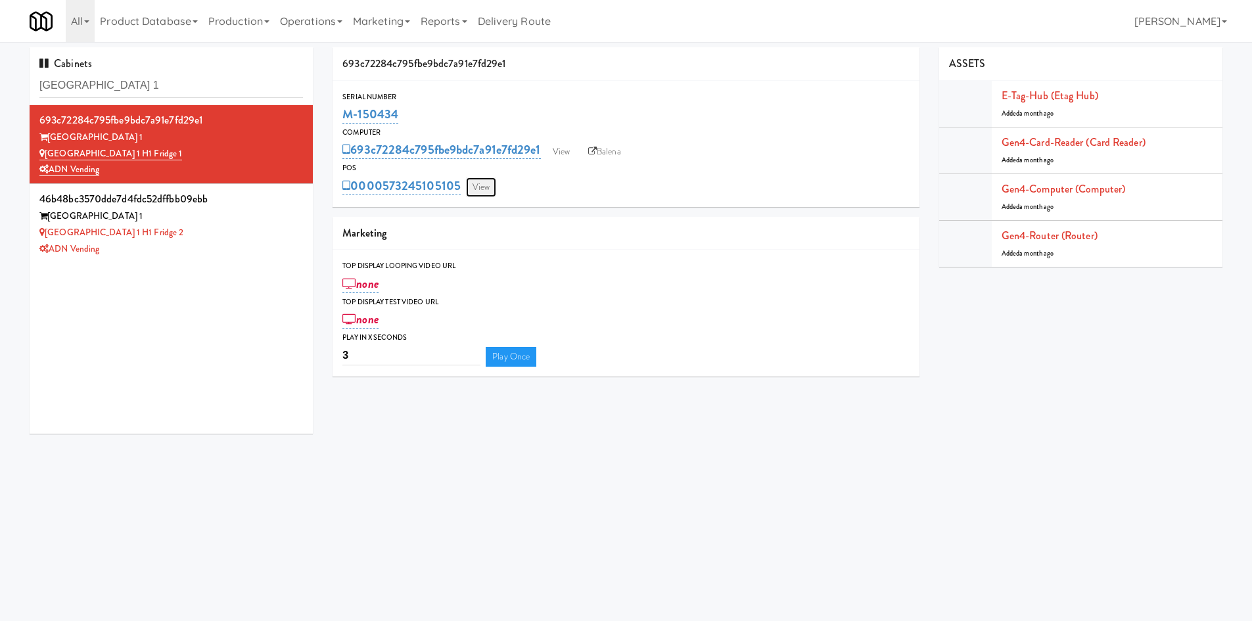
click at [469, 186] on link "View" at bounding box center [481, 187] width 30 height 20
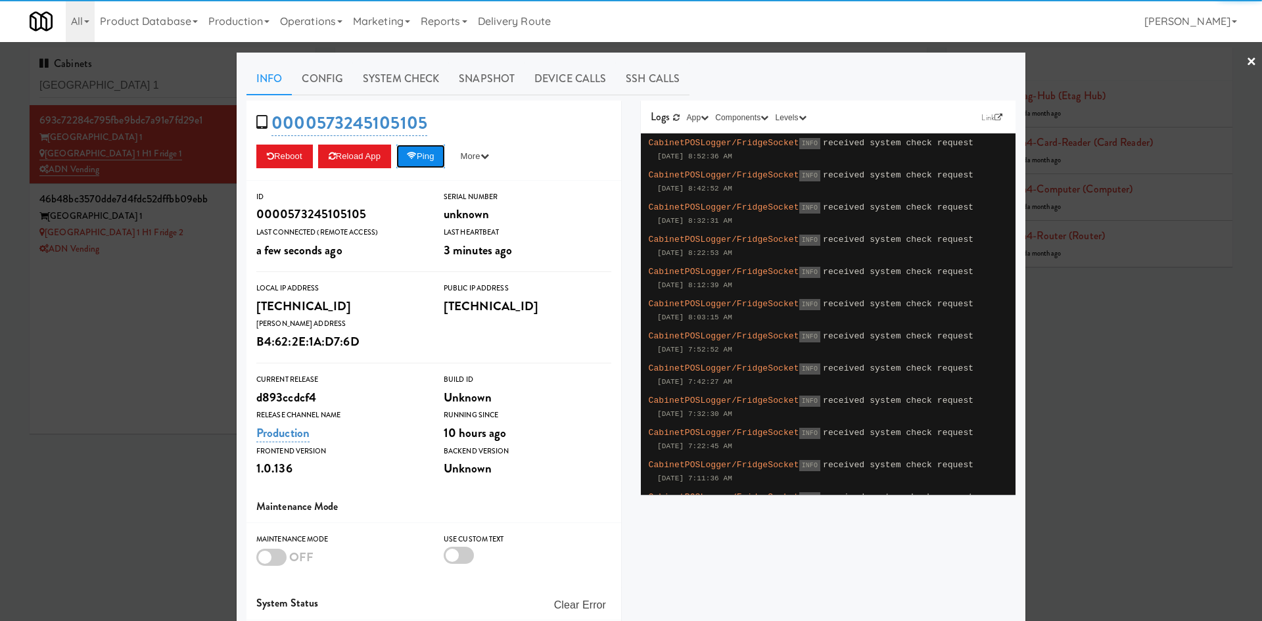
click at [416, 151] on button "Ping" at bounding box center [420, 157] width 49 height 24
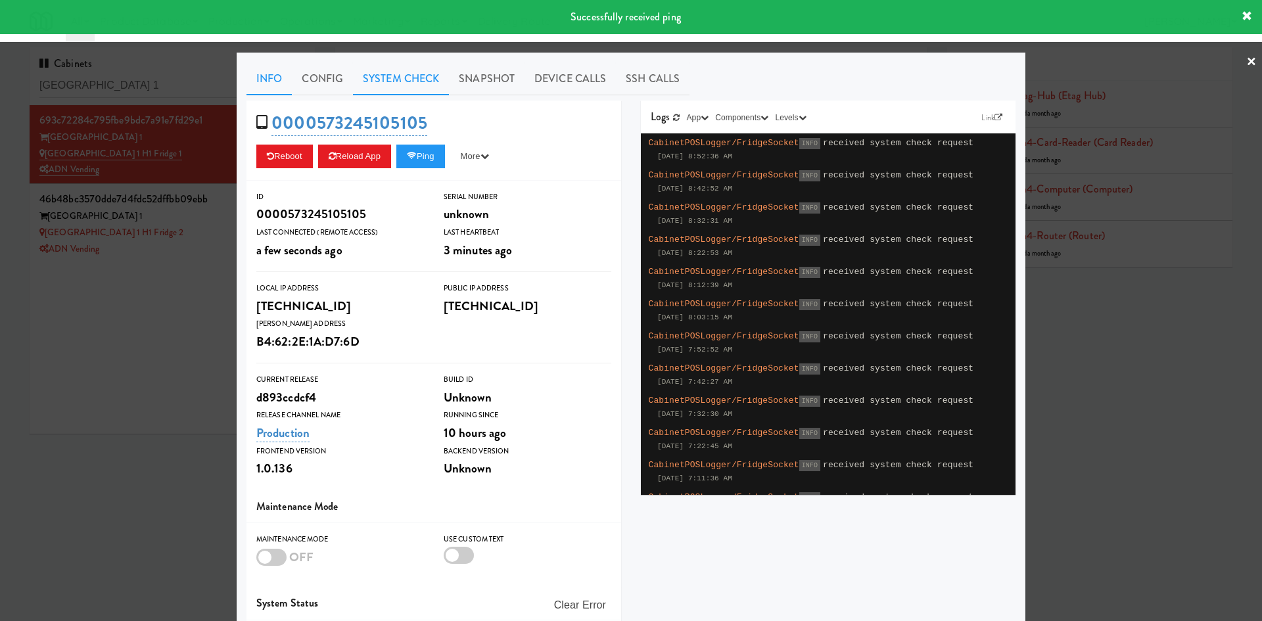
click at [403, 78] on link "System Check" at bounding box center [401, 78] width 96 height 33
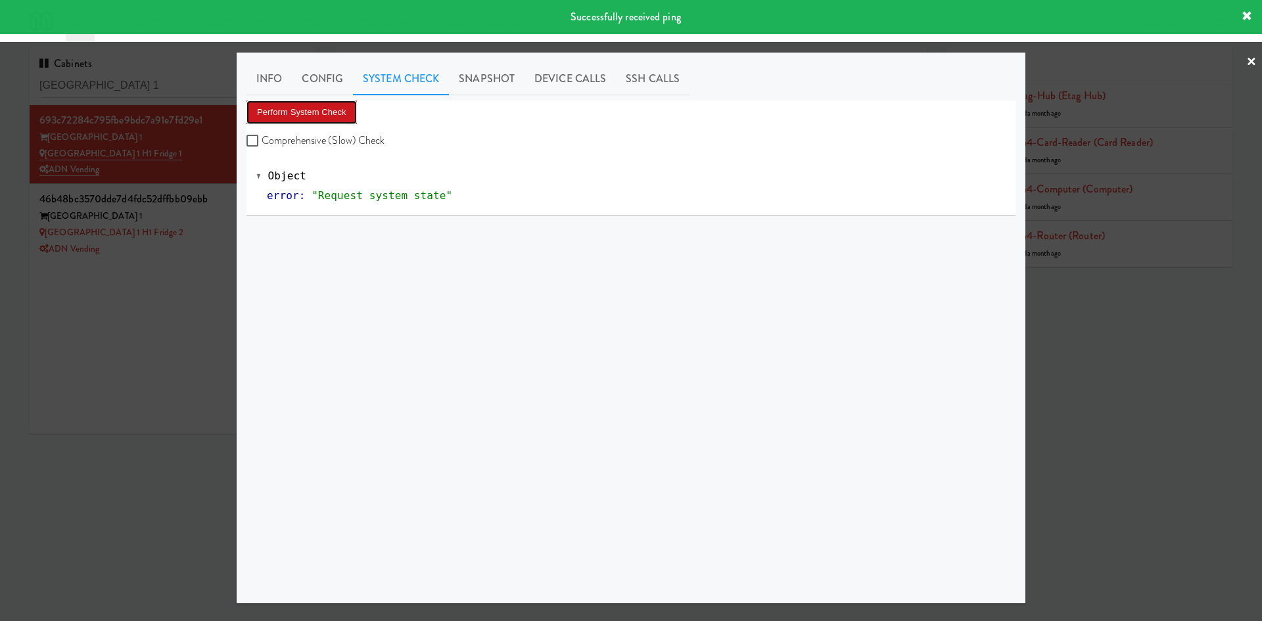
click at [320, 117] on button "Perform System Check" at bounding box center [301, 113] width 110 height 24
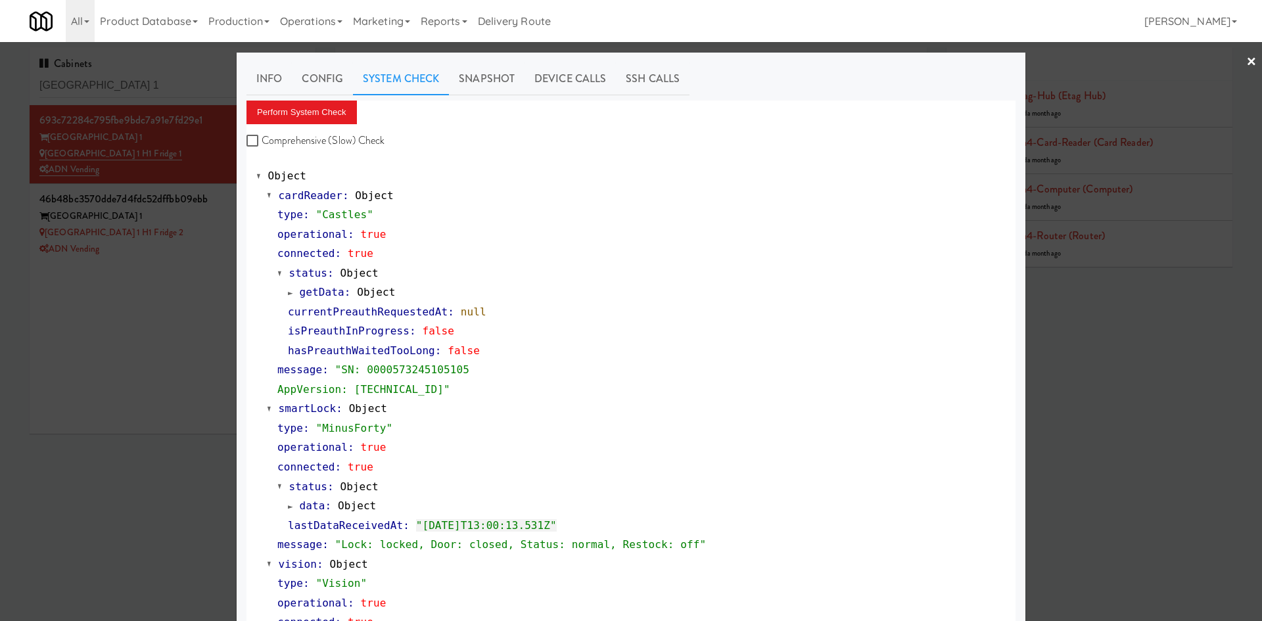
click at [194, 252] on div at bounding box center [631, 310] width 1262 height 621
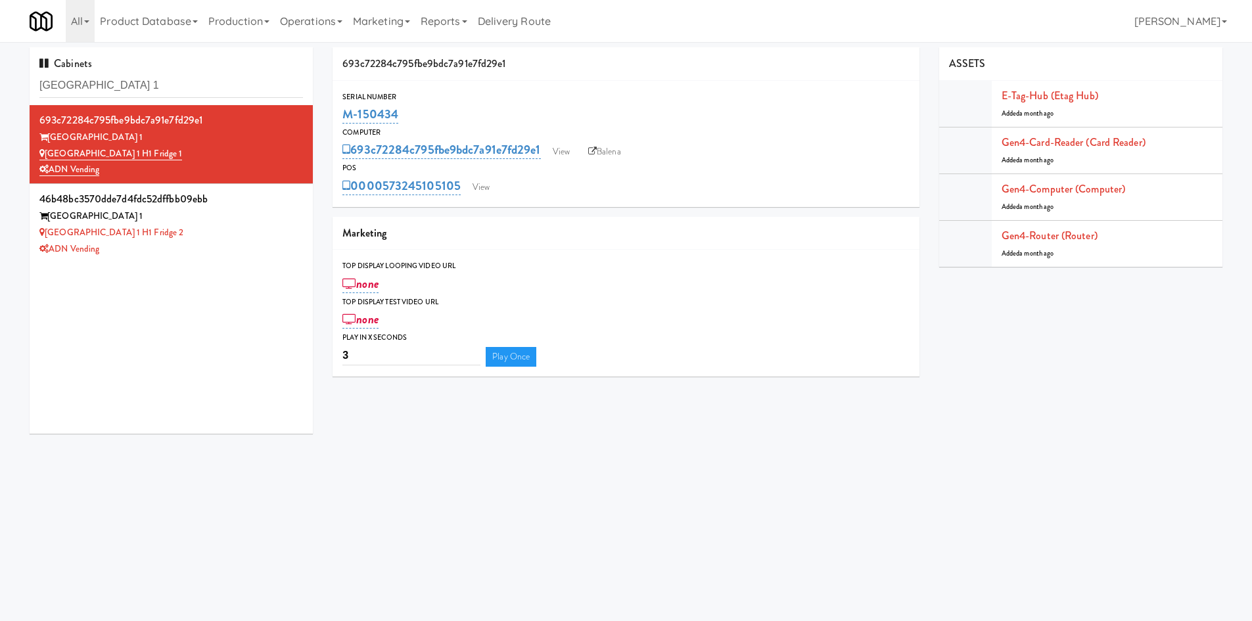
click at [194, 252] on div "ADN Vending" at bounding box center [170, 249] width 263 height 16
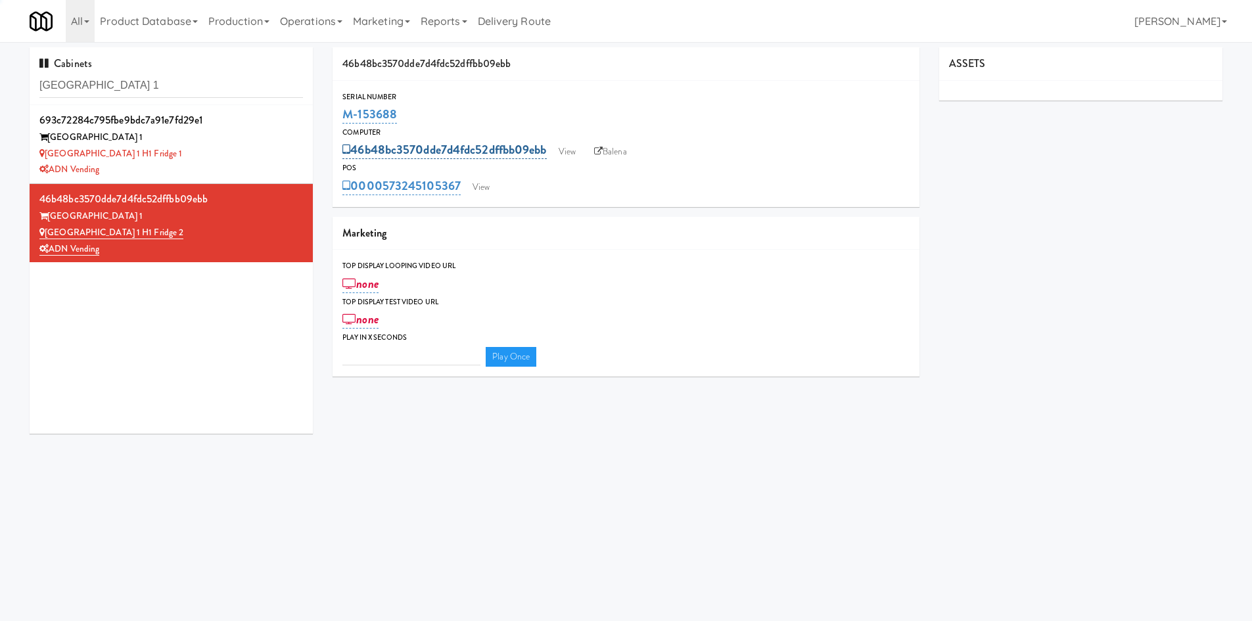
type input "3"
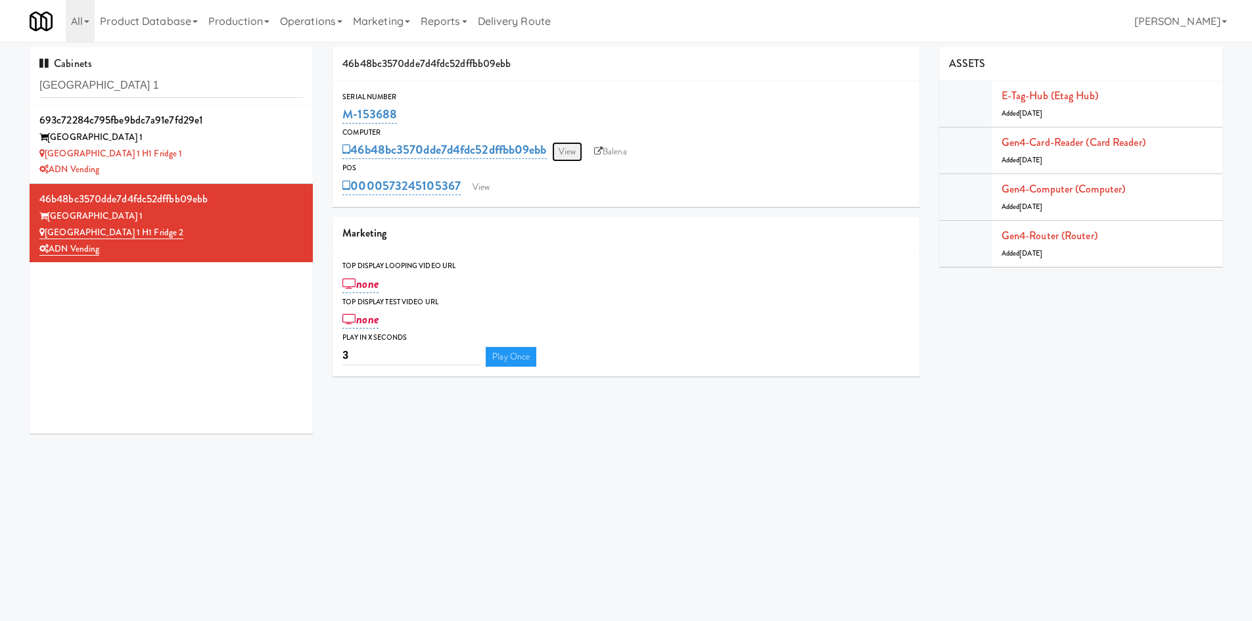
click at [578, 158] on link "View" at bounding box center [567, 152] width 30 height 20
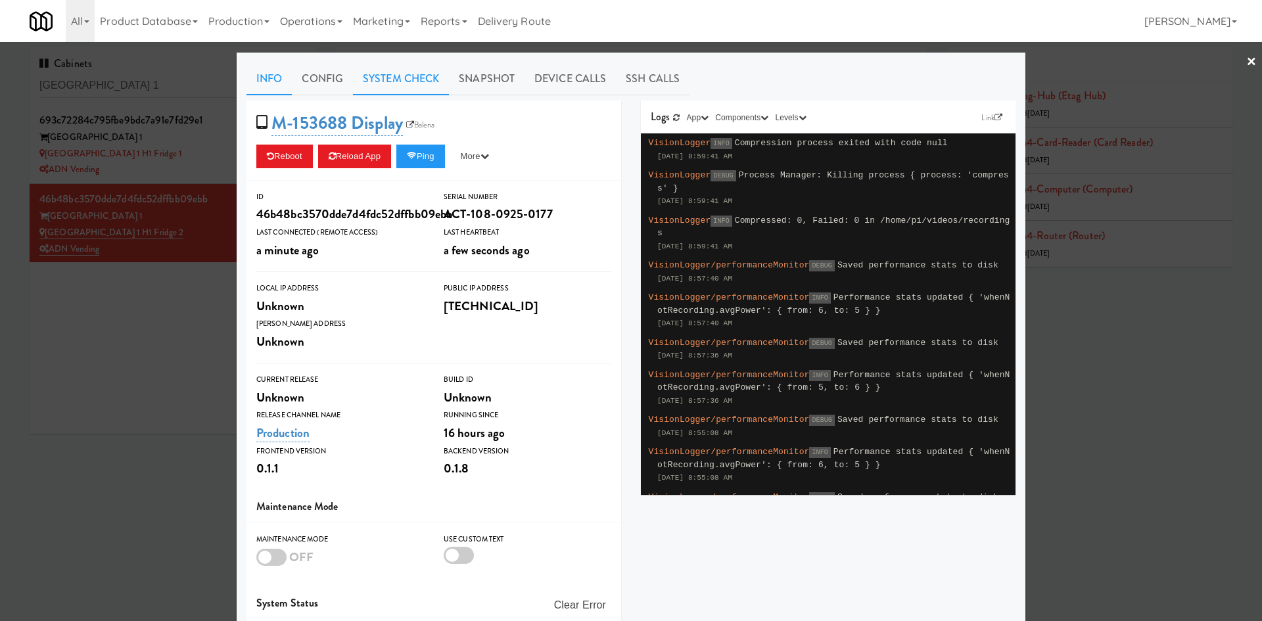
click at [402, 83] on link "System Check" at bounding box center [401, 78] width 96 height 33
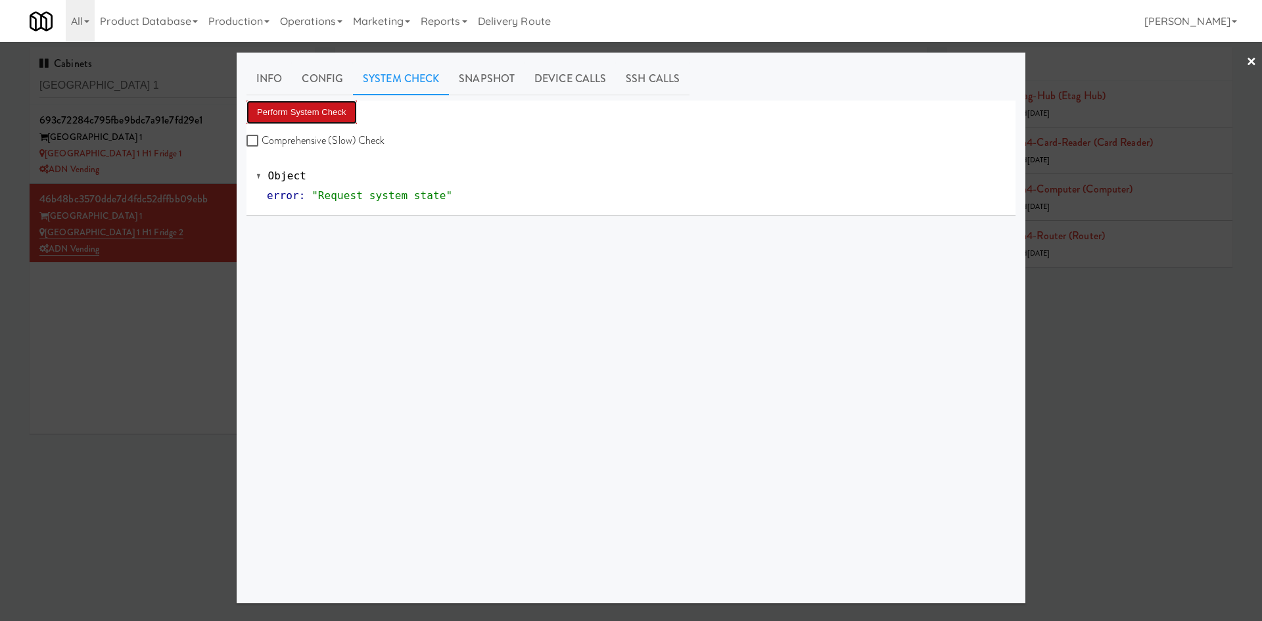
click at [325, 110] on button "Perform System Check" at bounding box center [301, 113] width 110 height 24
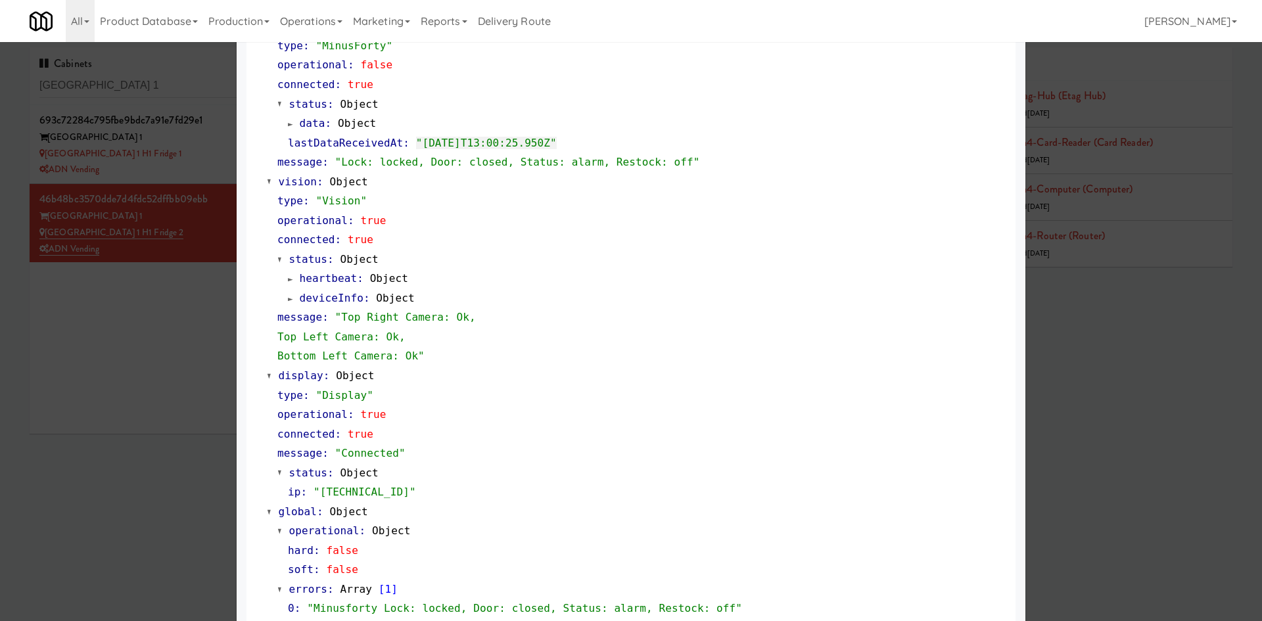
scroll to position [381, 0]
drag, startPoint x: 534, startPoint y: 166, endPoint x: 583, endPoint y: 166, distance: 49.3
click at [583, 166] on span ""Lock: locked, Door: closed, Status: alarm, Restock: off"" at bounding box center [517, 163] width 365 height 12
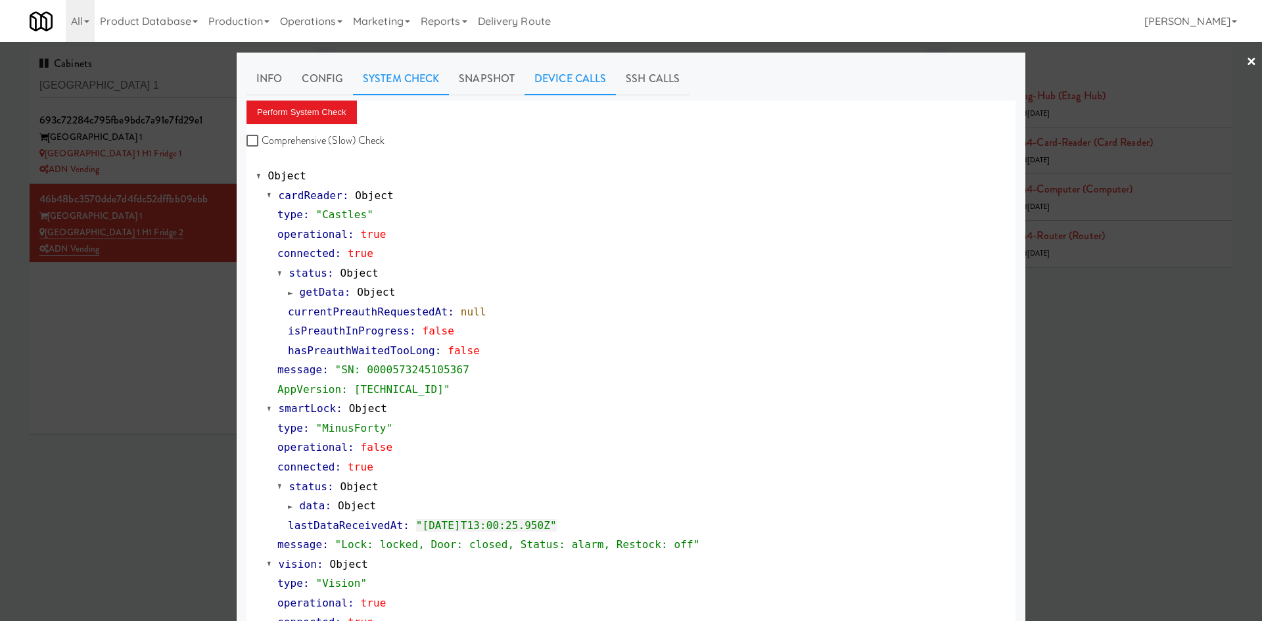
click at [553, 81] on link "Device Calls" at bounding box center [569, 78] width 91 height 33
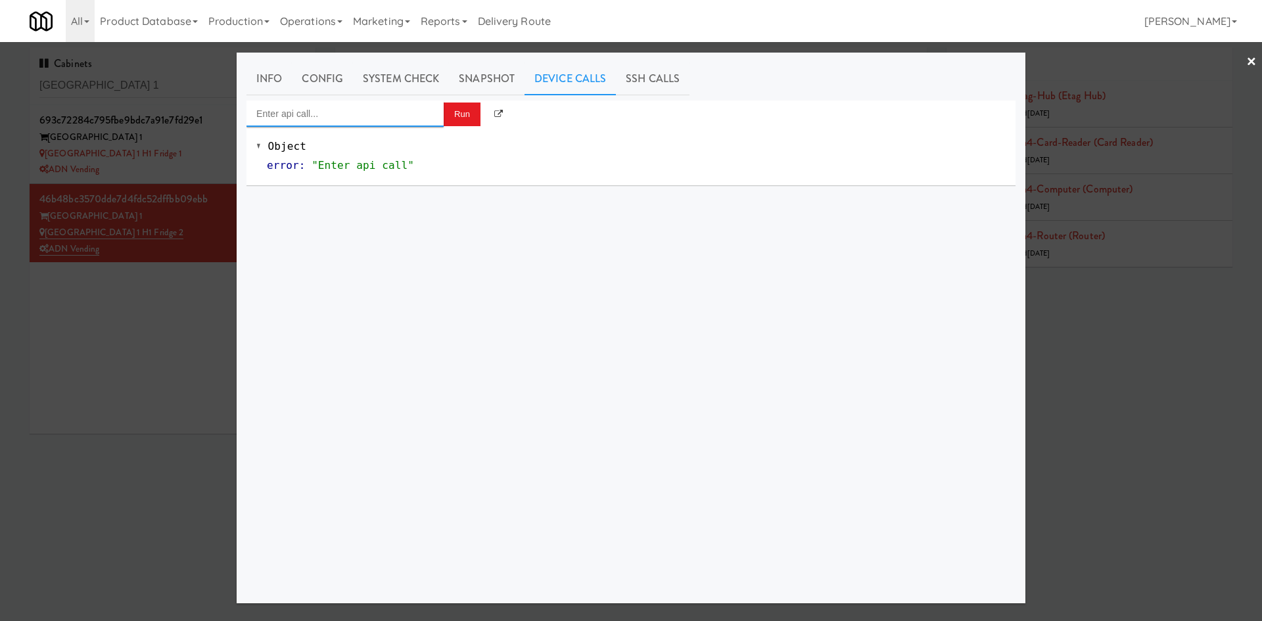
click at [361, 118] on input "Enter api call..." at bounding box center [344, 114] width 197 height 26
type input "RESTOCK"
click at [145, 367] on div at bounding box center [631, 310] width 1262 height 621
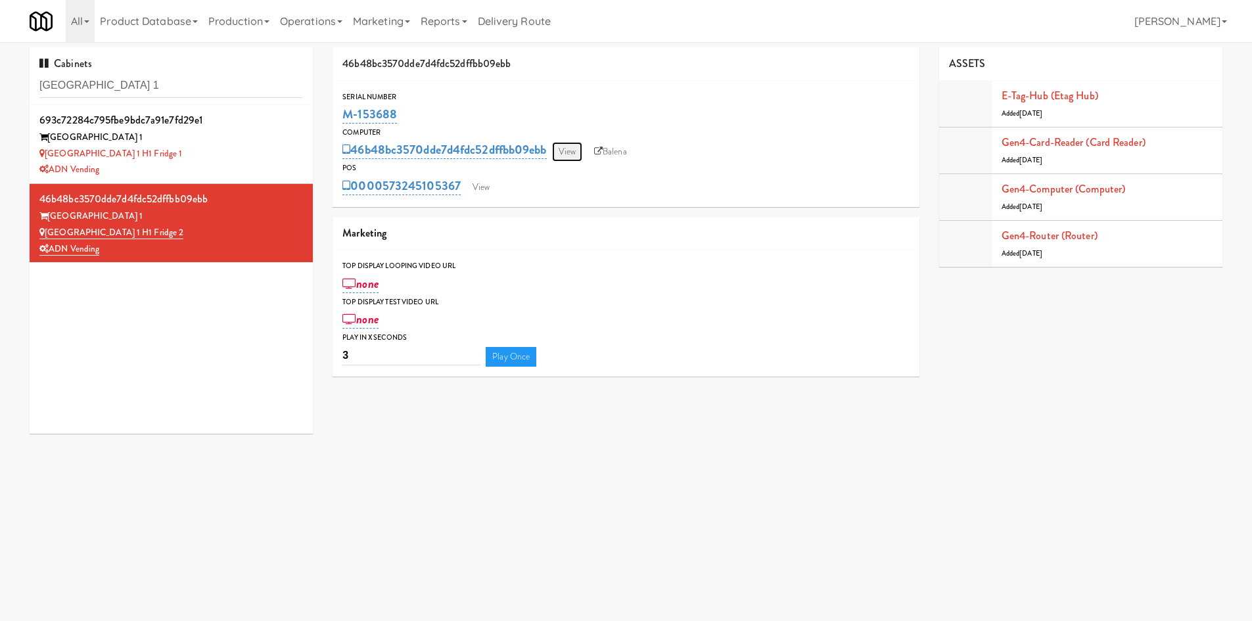
click at [566, 160] on link "View" at bounding box center [567, 152] width 30 height 20
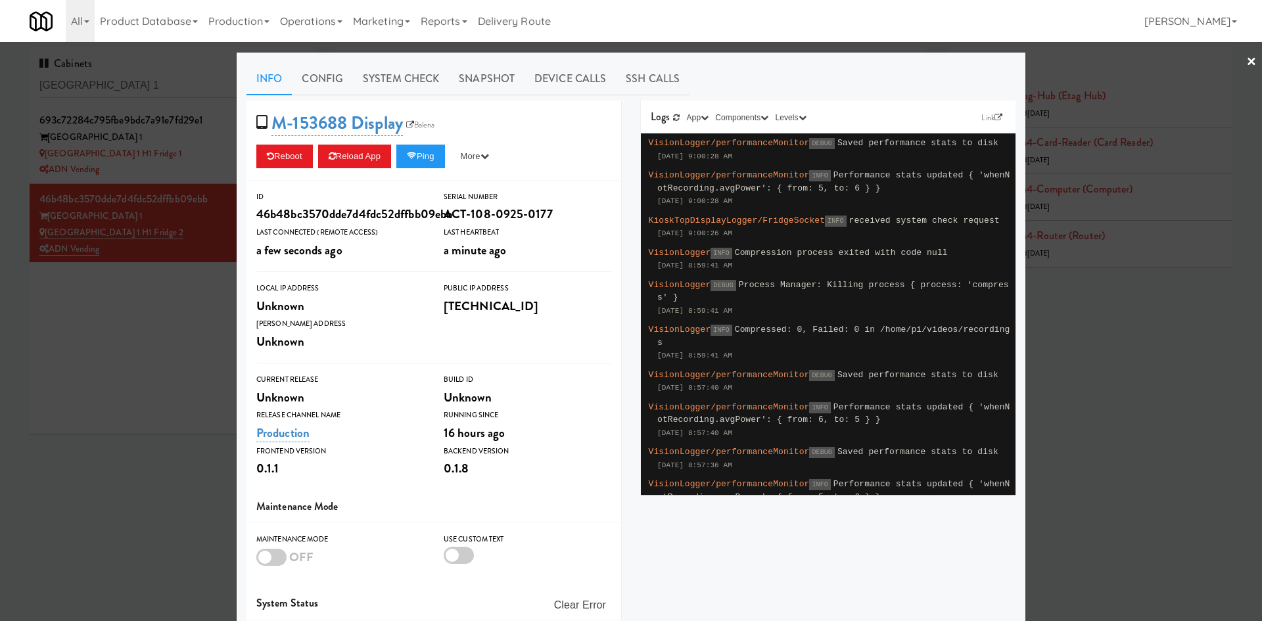
click at [133, 317] on div at bounding box center [631, 310] width 1262 height 621
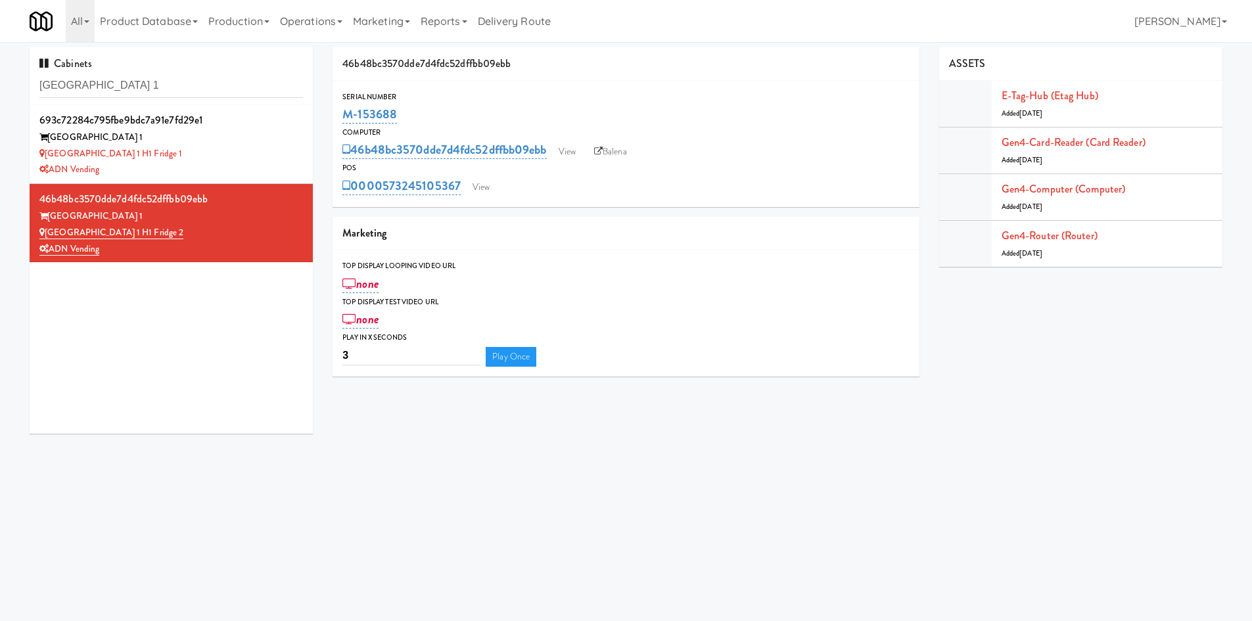
drag, startPoint x: 417, startPoint y: 114, endPoint x: 338, endPoint y: 121, distance: 79.1
click at [338, 121] on div "Serial Number M-153688" at bounding box center [625, 108] width 587 height 35
copy link "M-153688"
click at [488, 189] on link "View" at bounding box center [481, 187] width 30 height 20
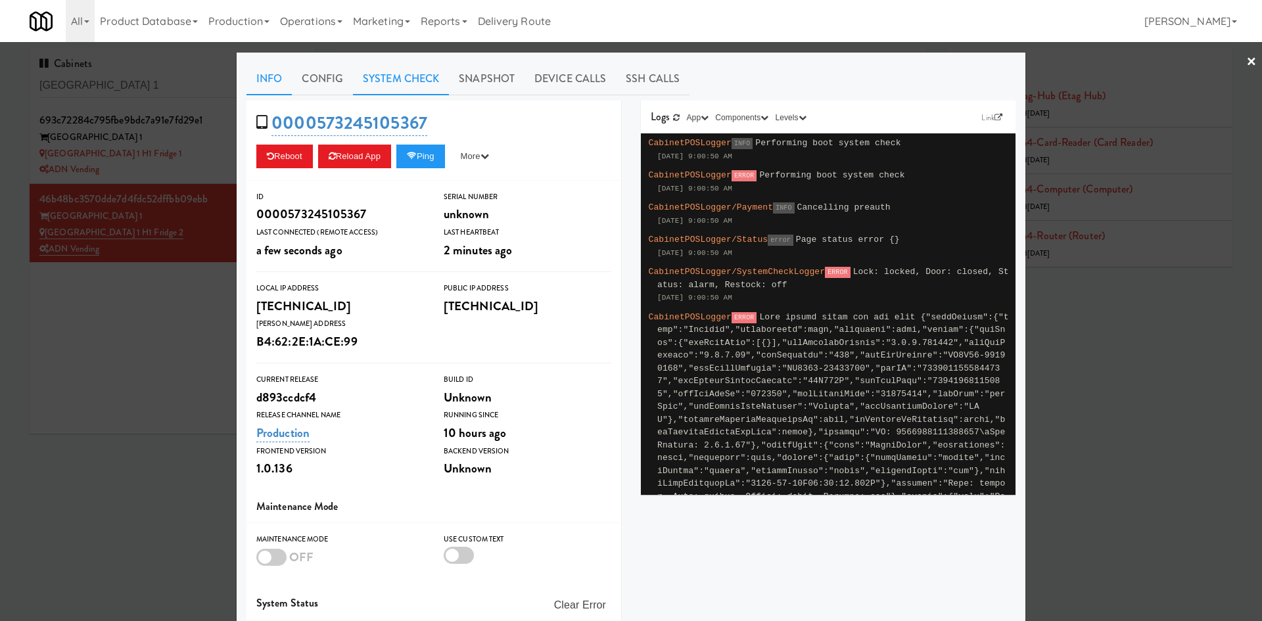
click at [368, 72] on link "System Check" at bounding box center [401, 78] width 96 height 33
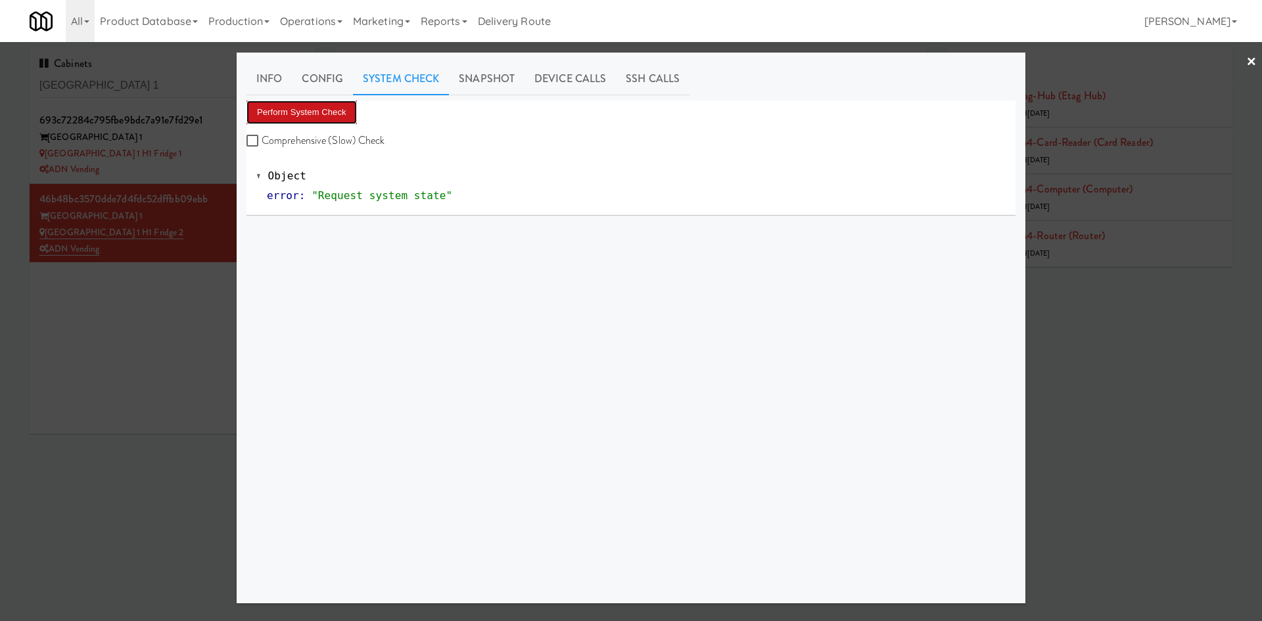
click at [315, 114] on button "Perform System Check" at bounding box center [301, 113] width 110 height 24
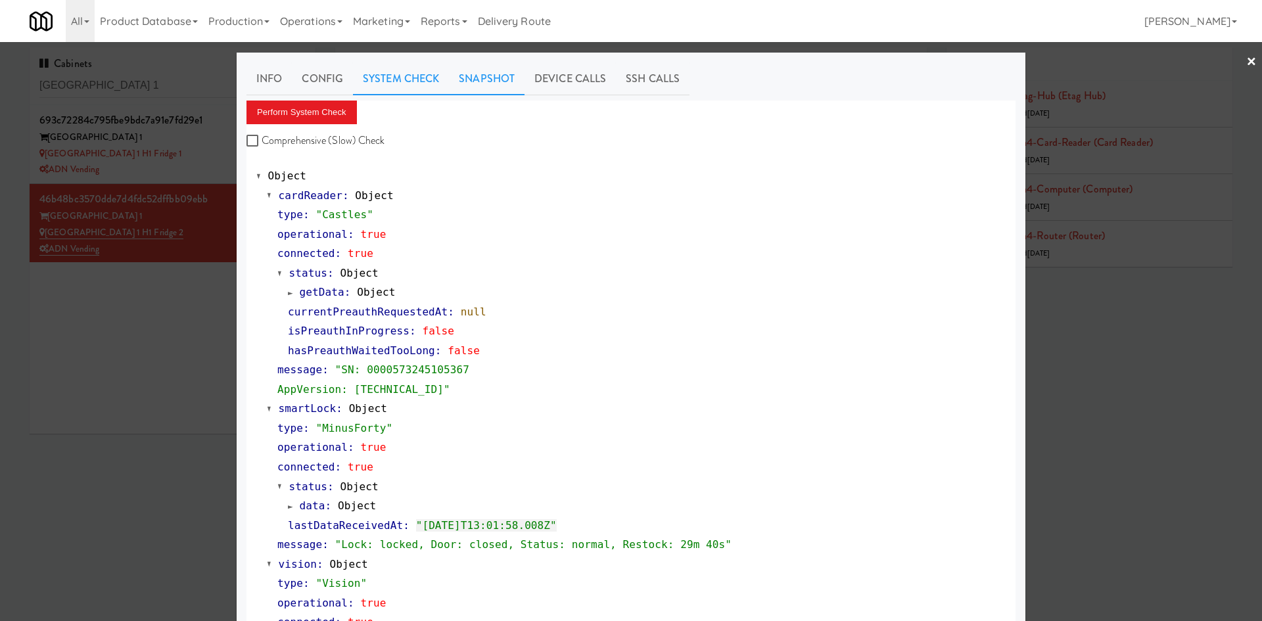
click at [474, 80] on link "Snapshot" at bounding box center [487, 78] width 76 height 33
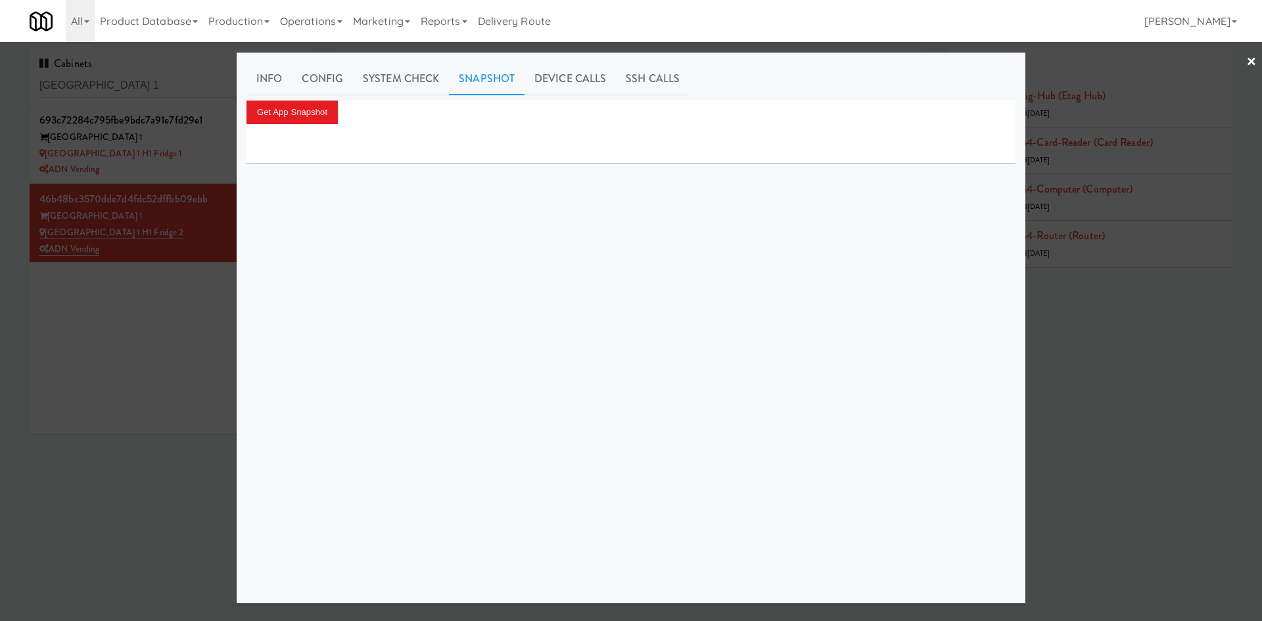
click at [282, 100] on div "Info Config System Check Snapshot Device Calls SSH Calls Get App Snapshot" at bounding box center [630, 327] width 769 height 531
click at [281, 110] on button "Get App Snapshot" at bounding box center [291, 113] width 91 height 24
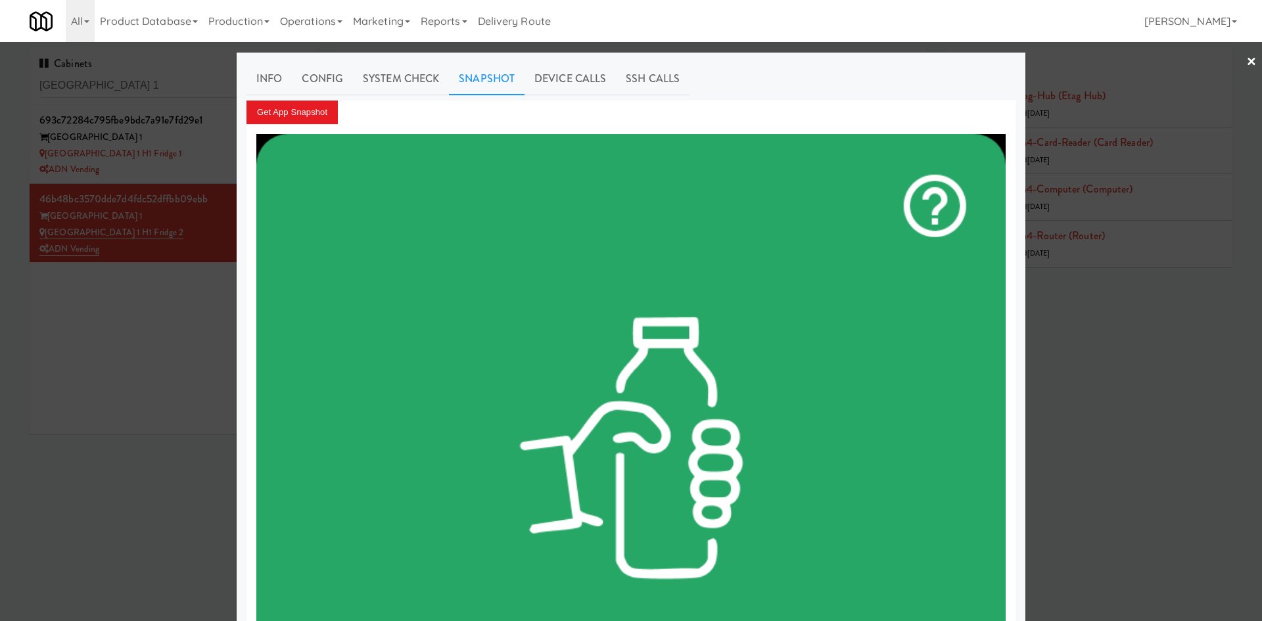
click at [129, 321] on div at bounding box center [631, 310] width 1262 height 621
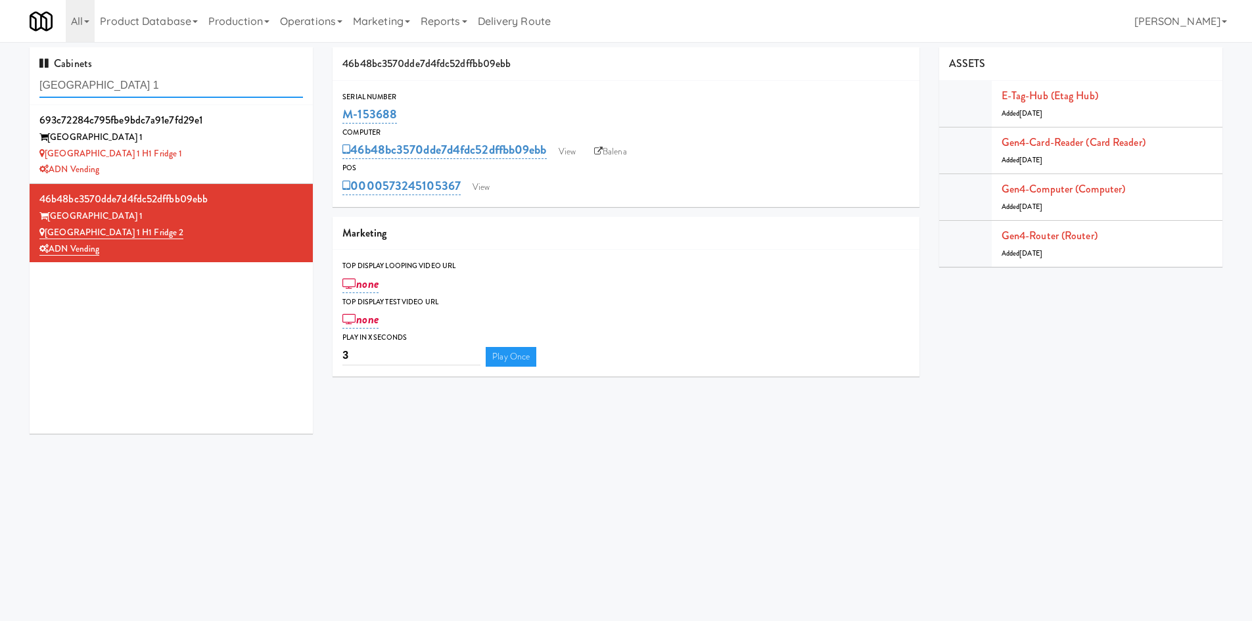
click at [160, 75] on input "[GEOGRAPHIC_DATA] 1" at bounding box center [170, 86] width 263 height 24
paste input "West 11th BestMed,"
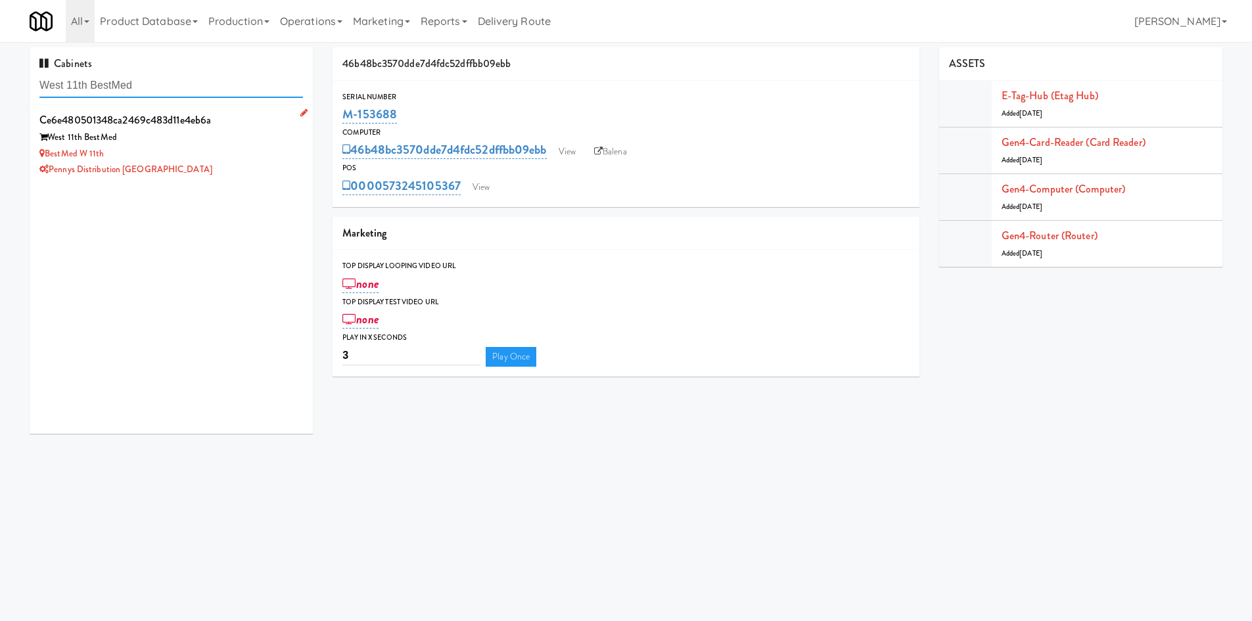
type input "West 11th BestMed"
click at [239, 139] on div "West 11th BestMed" at bounding box center [170, 137] width 263 height 16
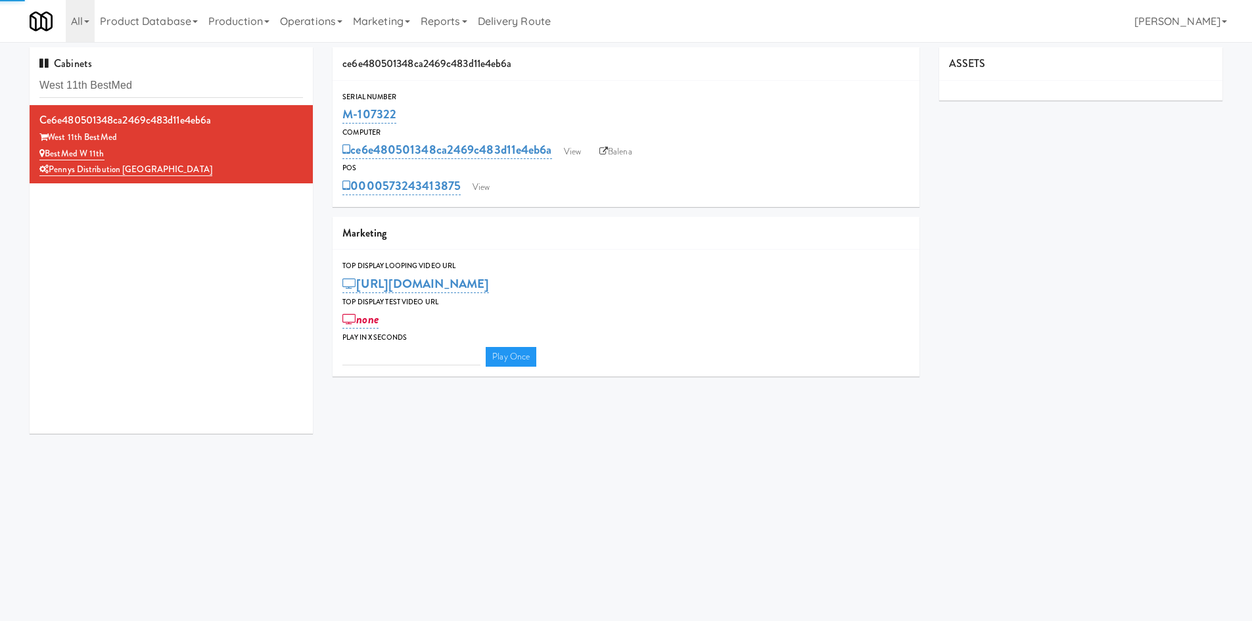
type input "3"
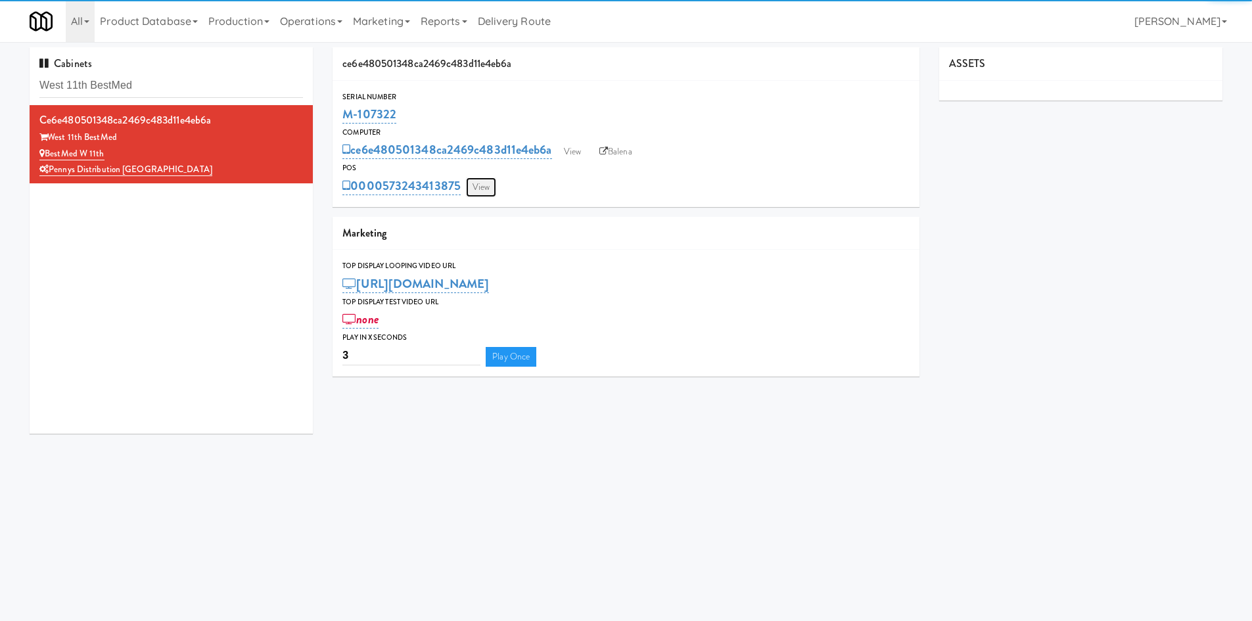
click at [488, 190] on link "View" at bounding box center [481, 187] width 30 height 20
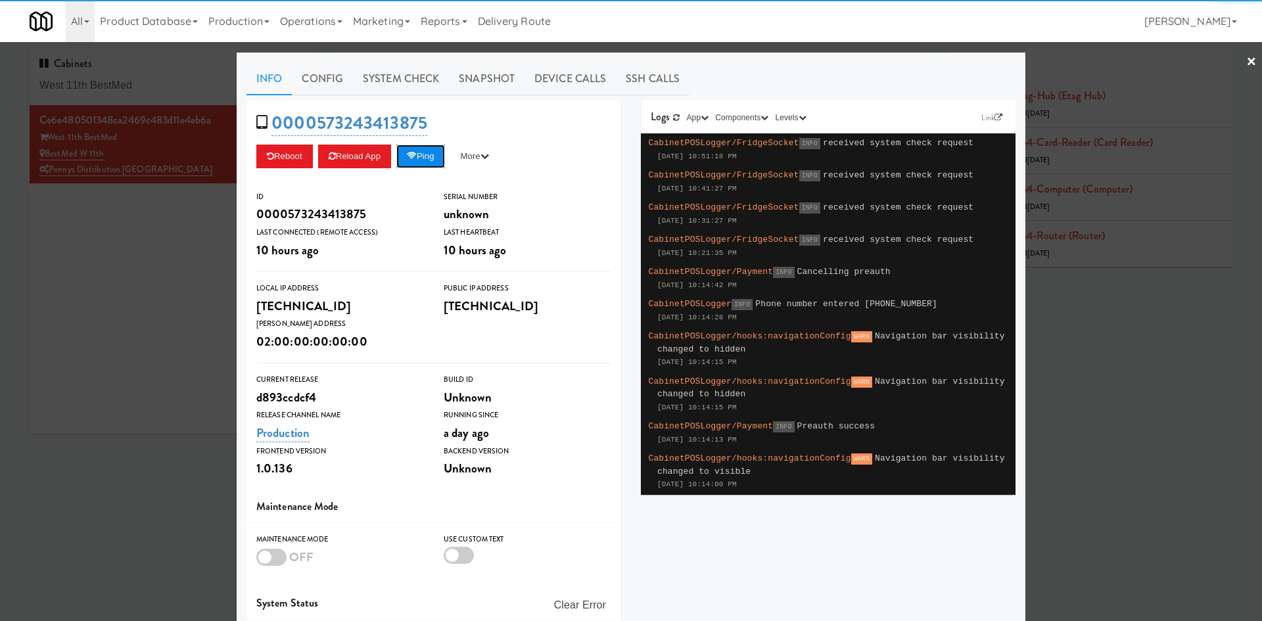
click at [438, 166] on button "Ping" at bounding box center [420, 157] width 49 height 24
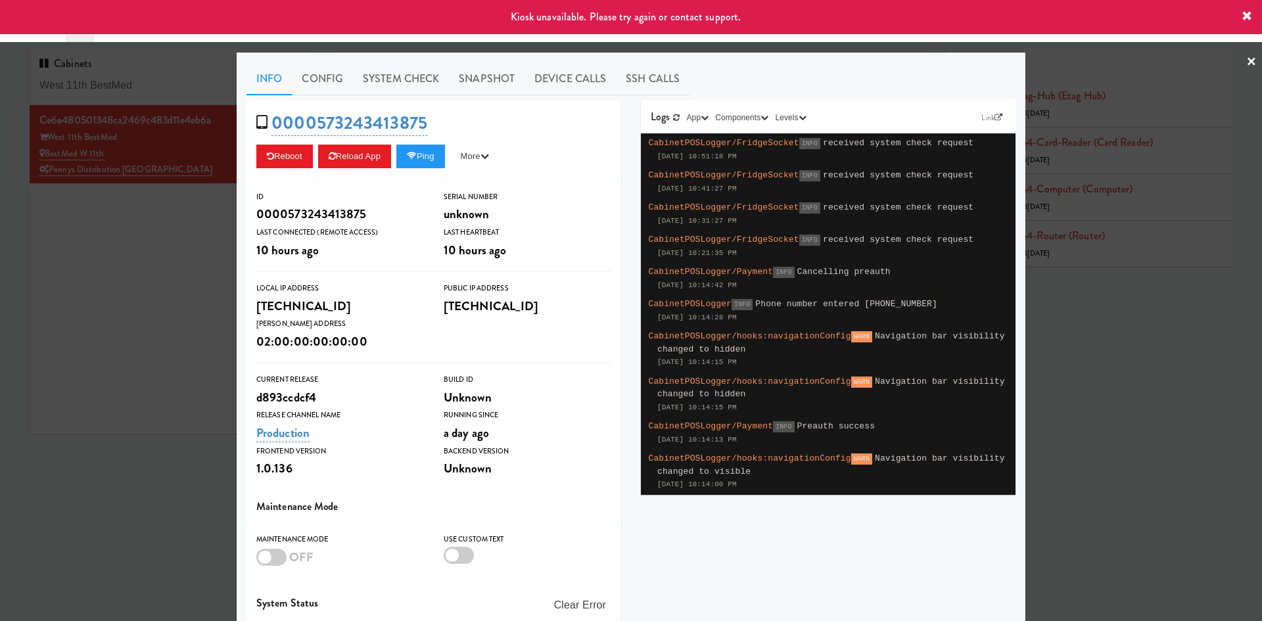
click at [128, 291] on div at bounding box center [631, 310] width 1262 height 621
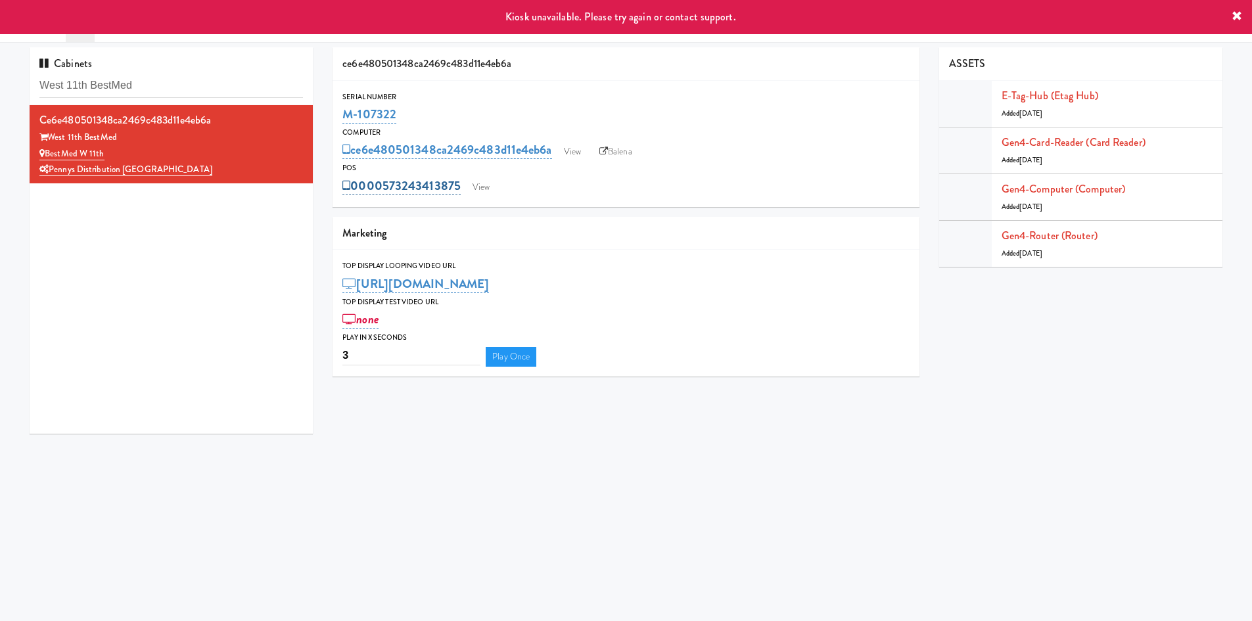
drag, startPoint x: 386, startPoint y: 169, endPoint x: 459, endPoint y: 185, distance: 75.4
click at [459, 185] on div "POS 0000573243413875 View" at bounding box center [625, 179] width 587 height 35
copy div "0000573243413875"
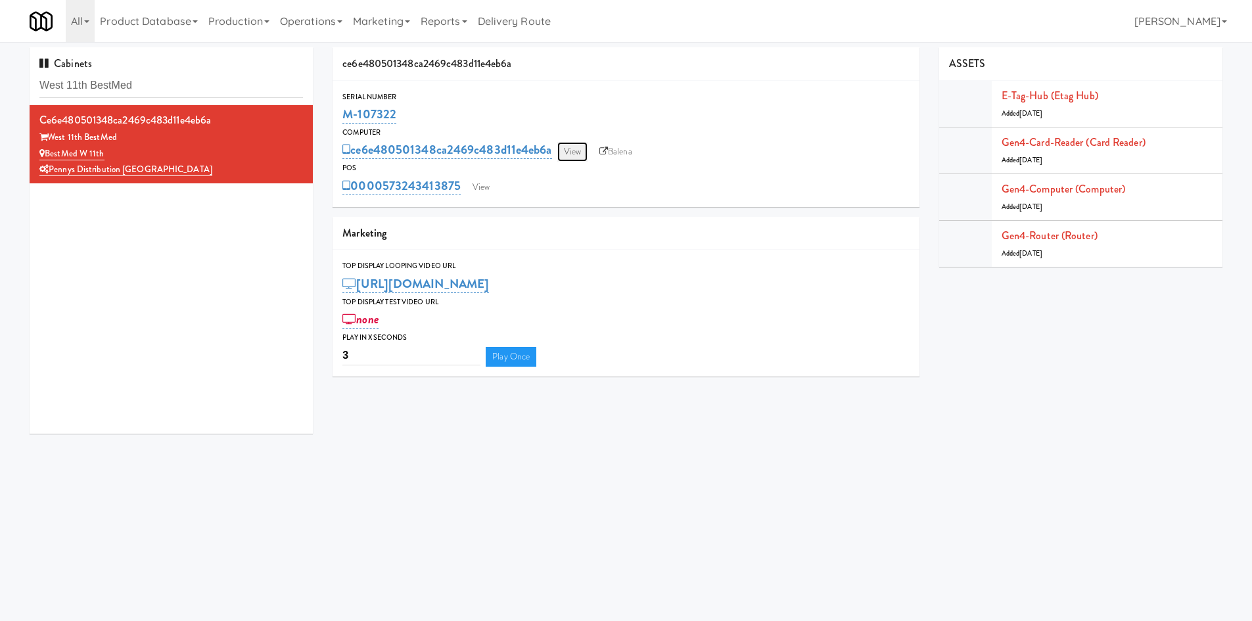
click at [574, 157] on link "View" at bounding box center [572, 152] width 30 height 20
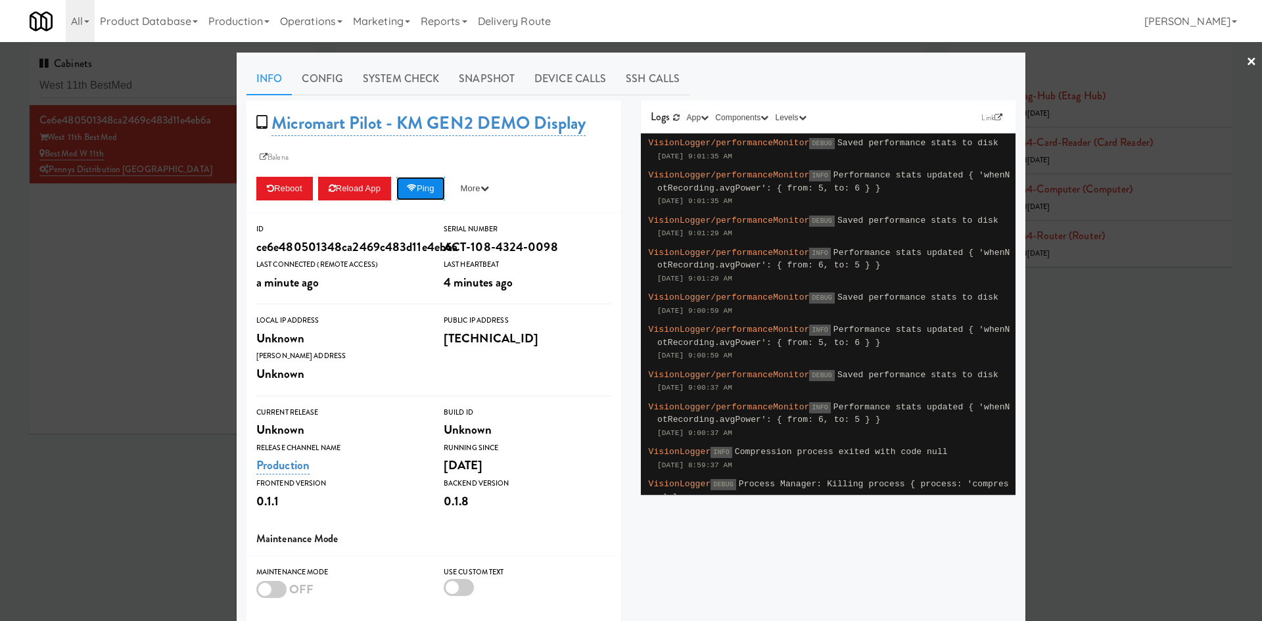
click at [424, 187] on button "Ping" at bounding box center [420, 189] width 49 height 24
click at [811, 76] on ul "Info Config System Check Snapshot Device Calls SSH Calls" at bounding box center [630, 78] width 769 height 33
click at [149, 250] on div at bounding box center [631, 310] width 1262 height 621
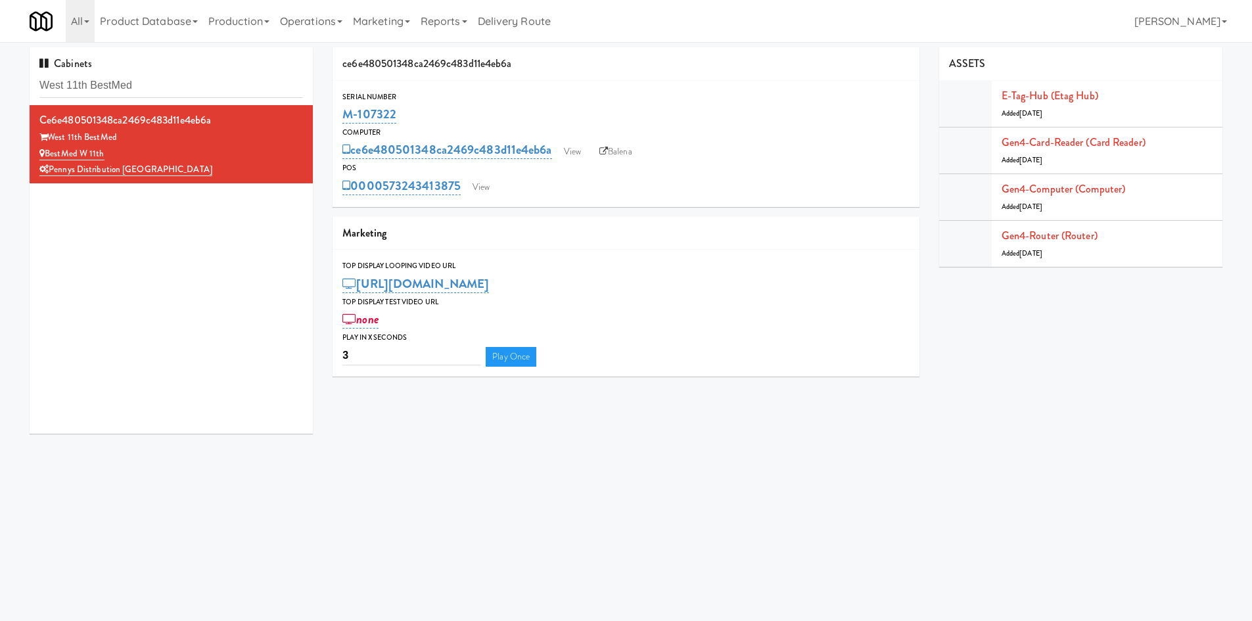
click at [163, 99] on div "Cabinets West 11th BestMed" at bounding box center [171, 76] width 283 height 58
click at [168, 80] on input "West 11th BestMed" at bounding box center [170, 86] width 263 height 24
paste input "Elara, Elara - Cooler - Middle:"
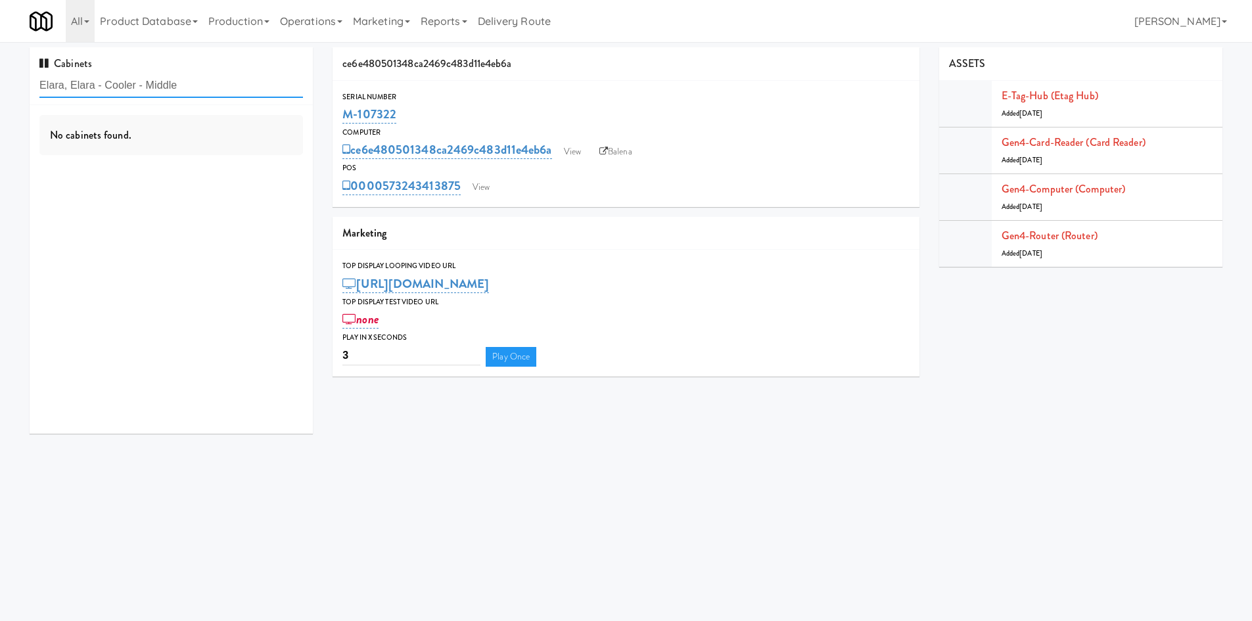
drag, startPoint x: 74, startPoint y: 90, endPoint x: 0, endPoint y: 86, distance: 74.4
click at [0, 86] on div "Cabinets Elara, Elara - Cooler - Middle No cabinets found. ce6e480501348ca2469c…" at bounding box center [626, 245] width 1252 height 396
type input "elara - Cooler - Middle"
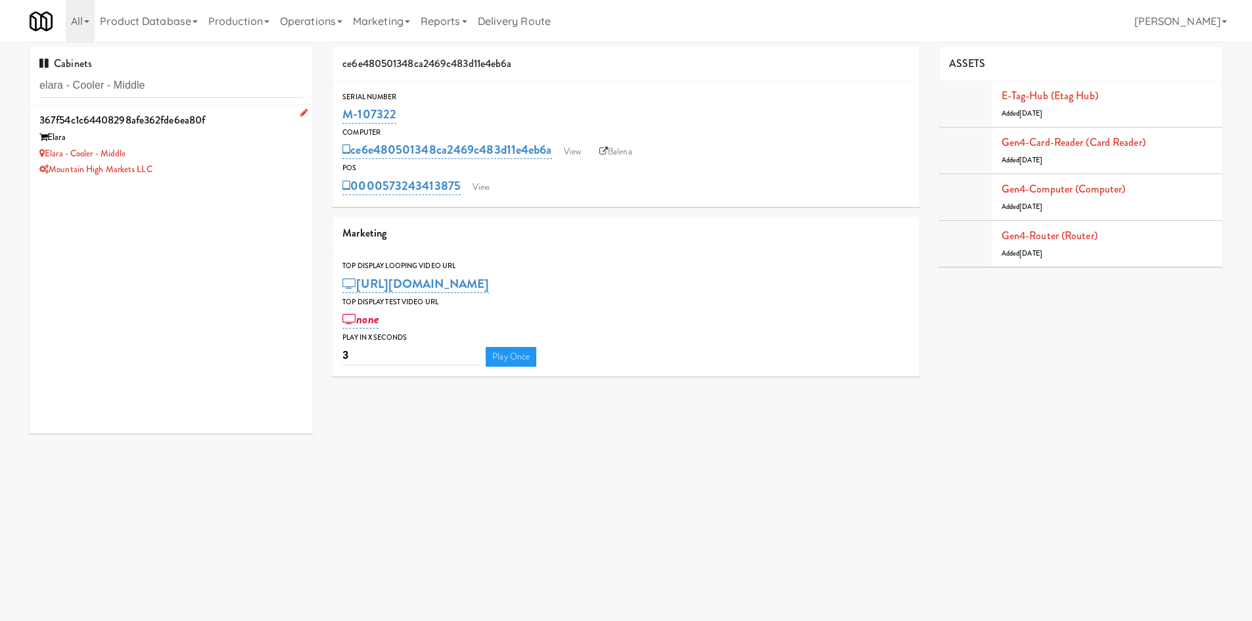
click at [225, 161] on div "Elara - Cooler - Middle" at bounding box center [170, 154] width 263 height 16
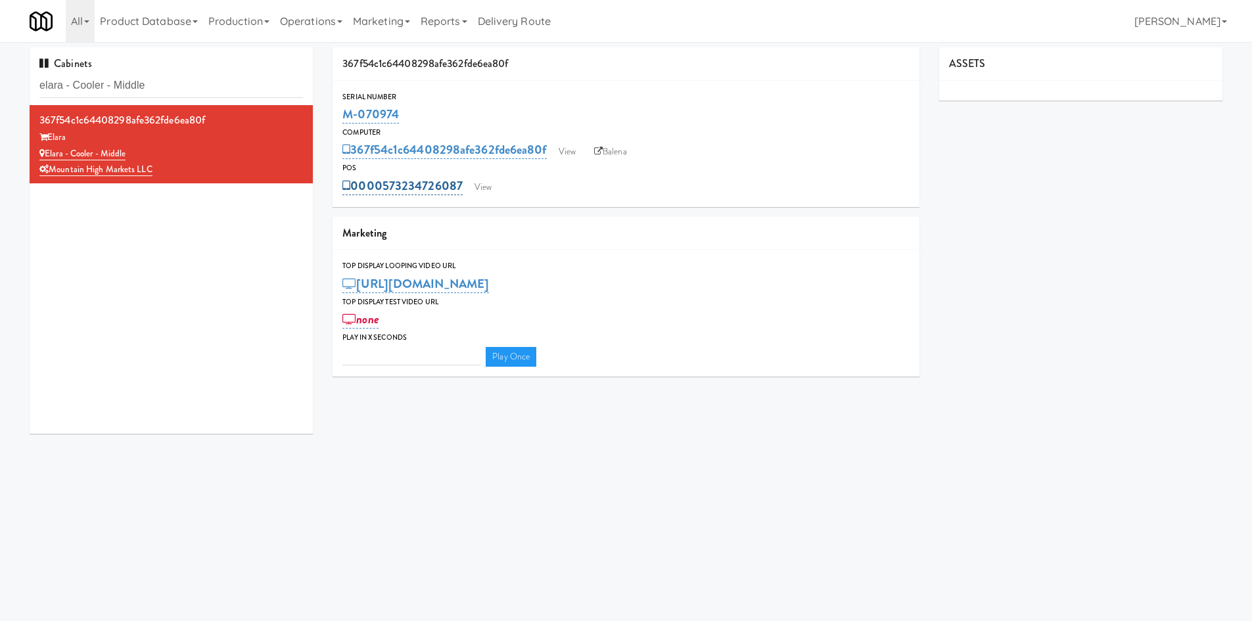
type input "3"
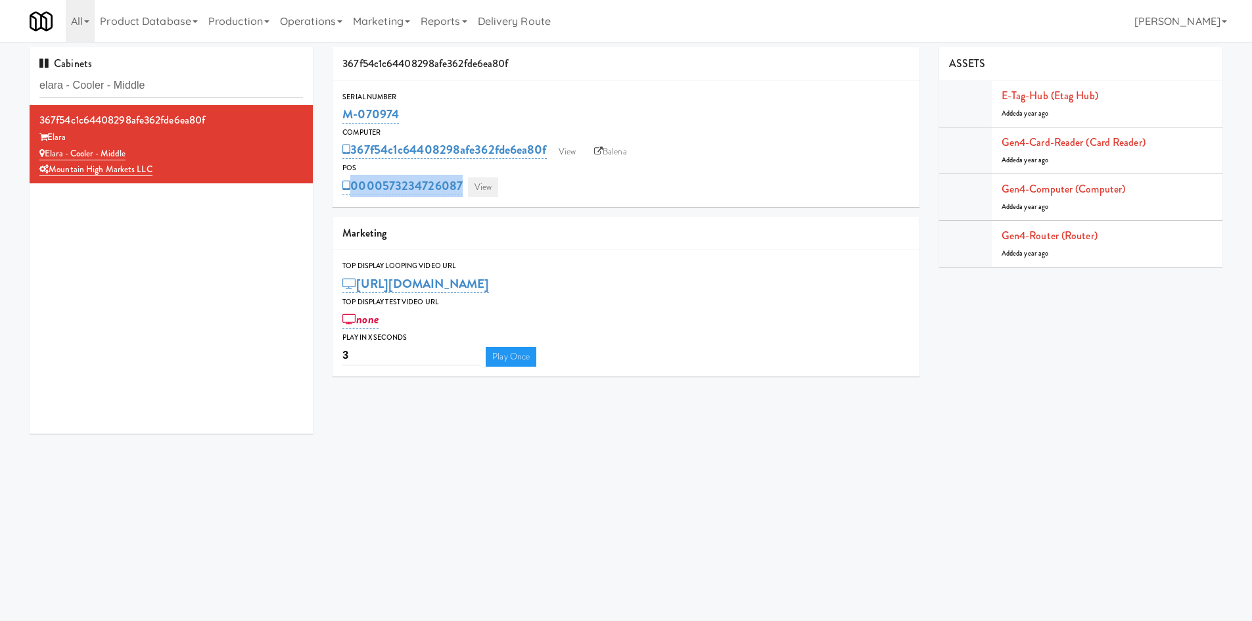
drag, startPoint x: 396, startPoint y: 169, endPoint x: 468, endPoint y: 189, distance: 75.6
click at [468, 189] on div "POS 0000573234726087 View" at bounding box center [625, 179] width 587 height 35
copy div "0000573234726087"
click at [492, 188] on link "View" at bounding box center [483, 187] width 30 height 20
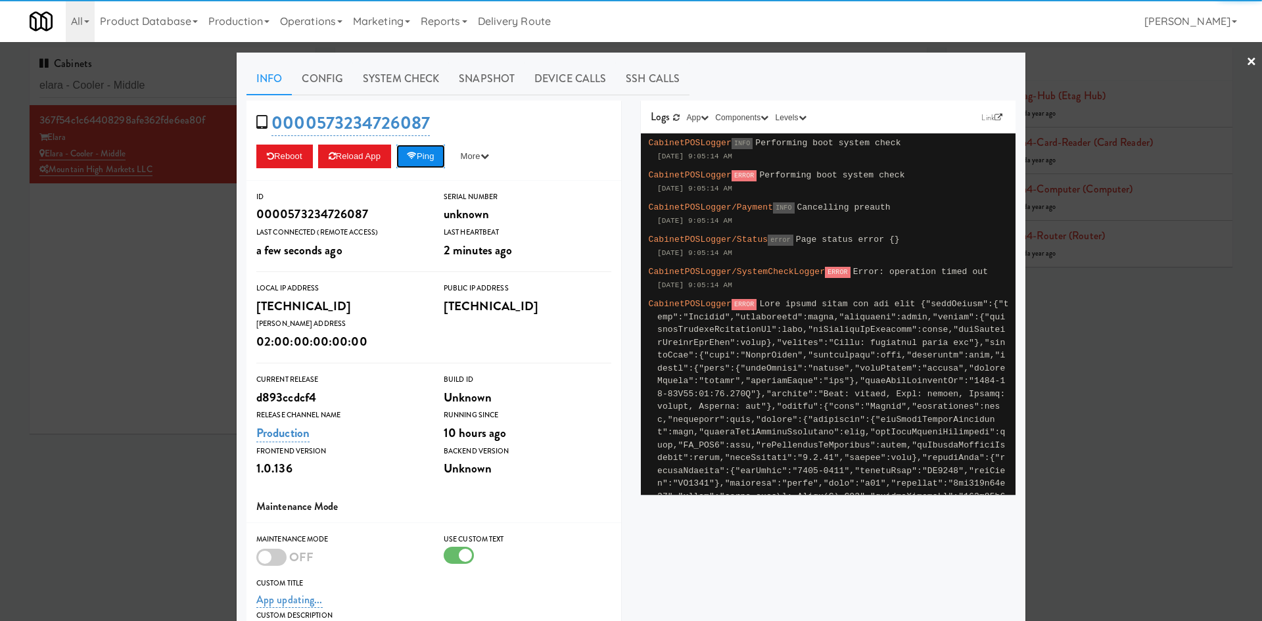
click at [413, 152] on icon at bounding box center [412, 156] width 10 height 9
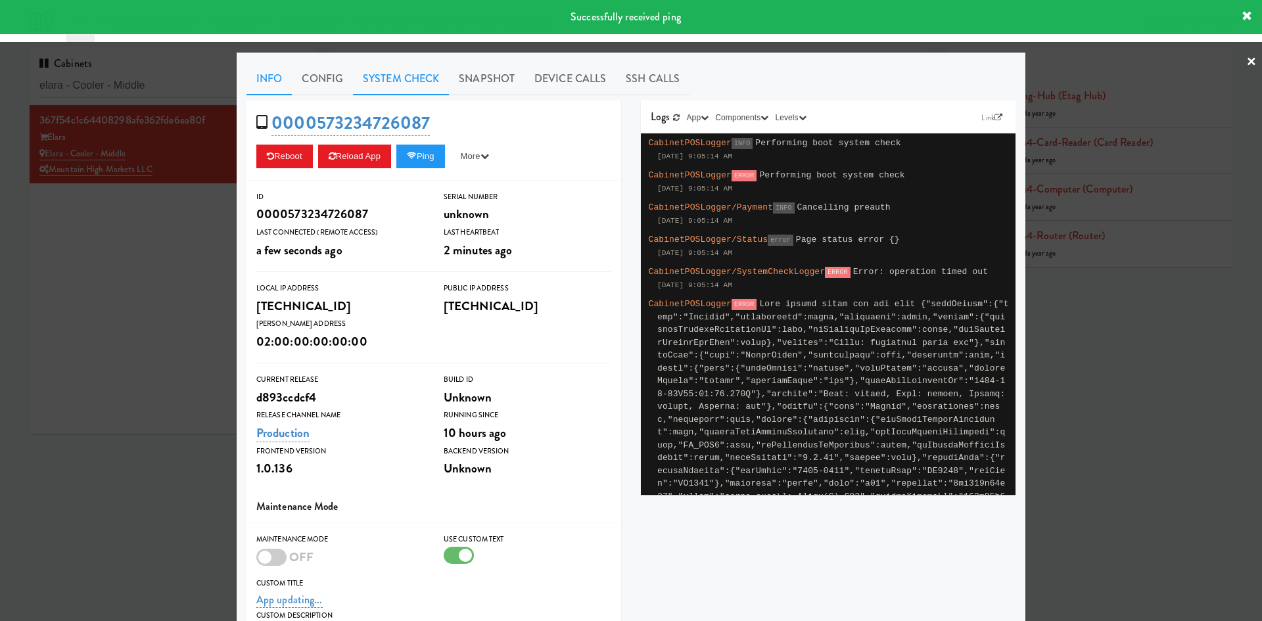
click at [393, 81] on link "System Check" at bounding box center [401, 78] width 96 height 33
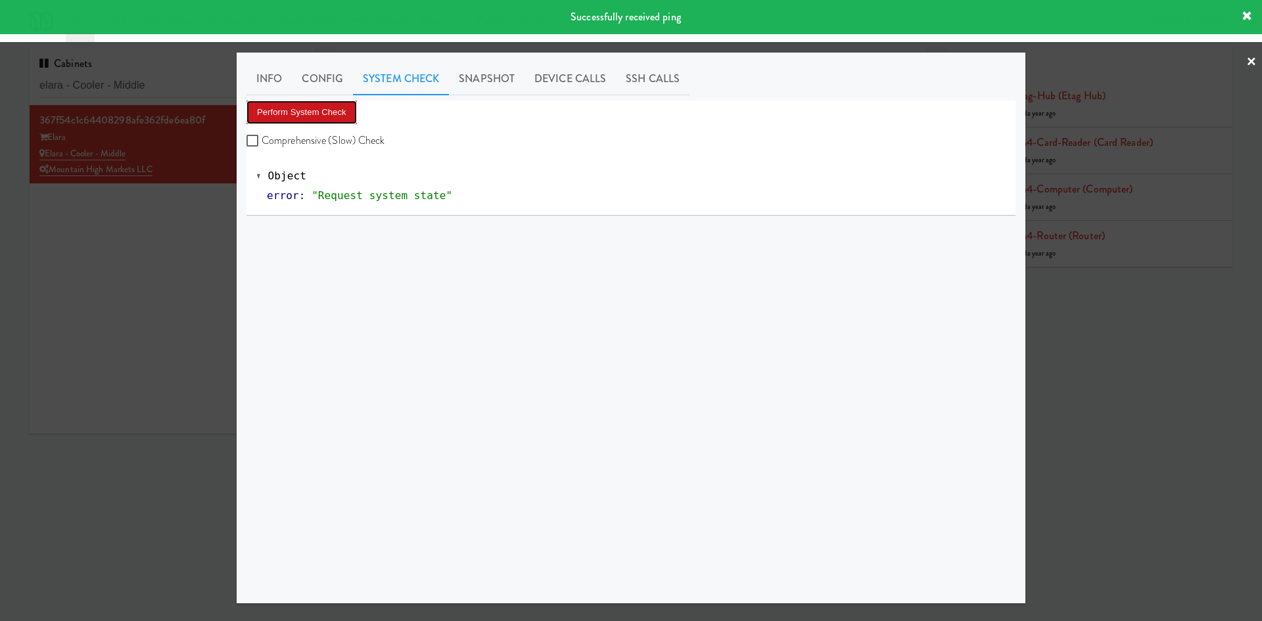
click at [315, 116] on button "Perform System Check" at bounding box center [301, 113] width 110 height 24
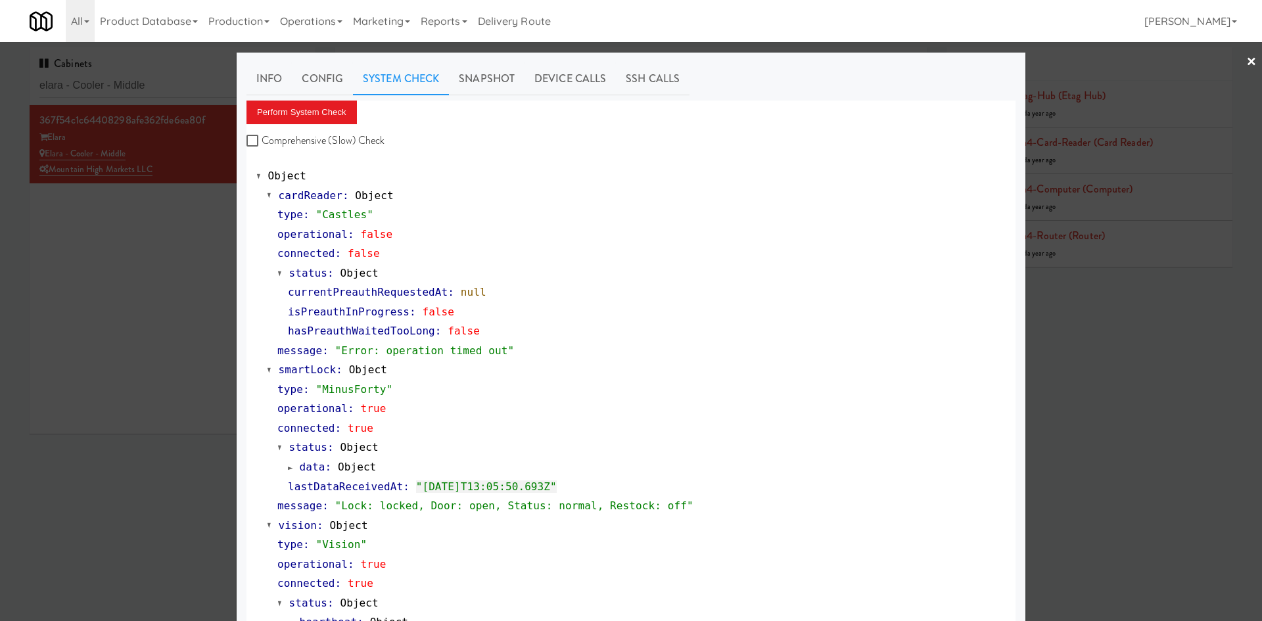
click at [141, 336] on div at bounding box center [631, 310] width 1262 height 621
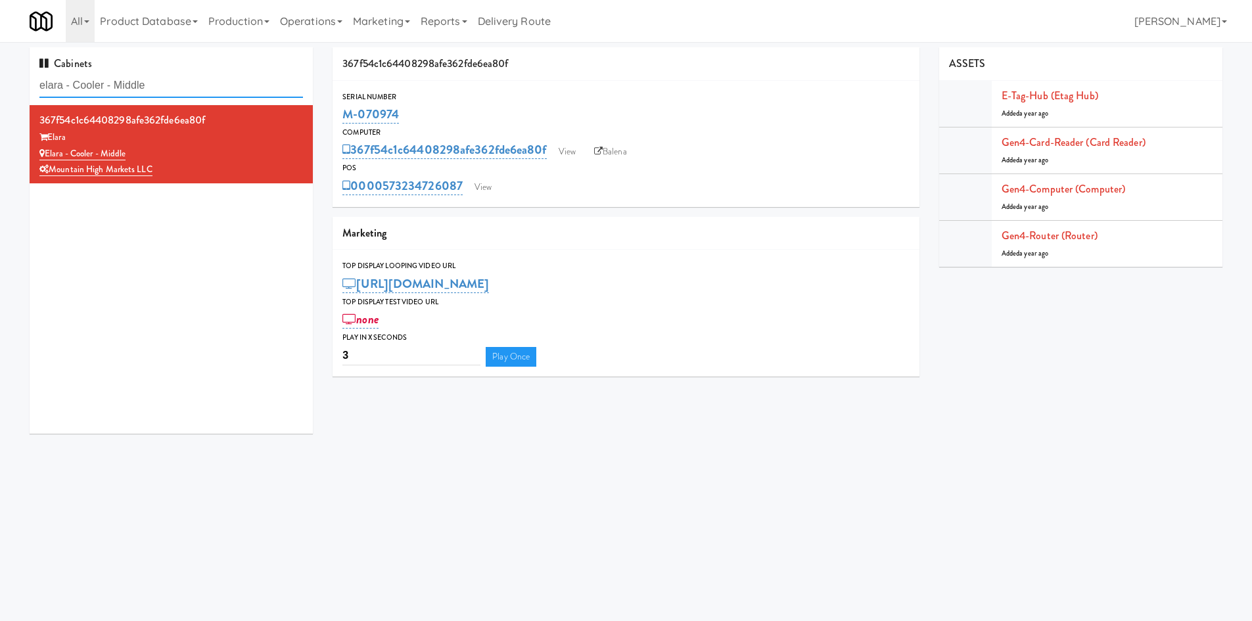
click at [162, 80] on input "elara - Cooler - Middle" at bounding box center [170, 86] width 263 height 24
paste input "APCU, APCU - Cooler -"
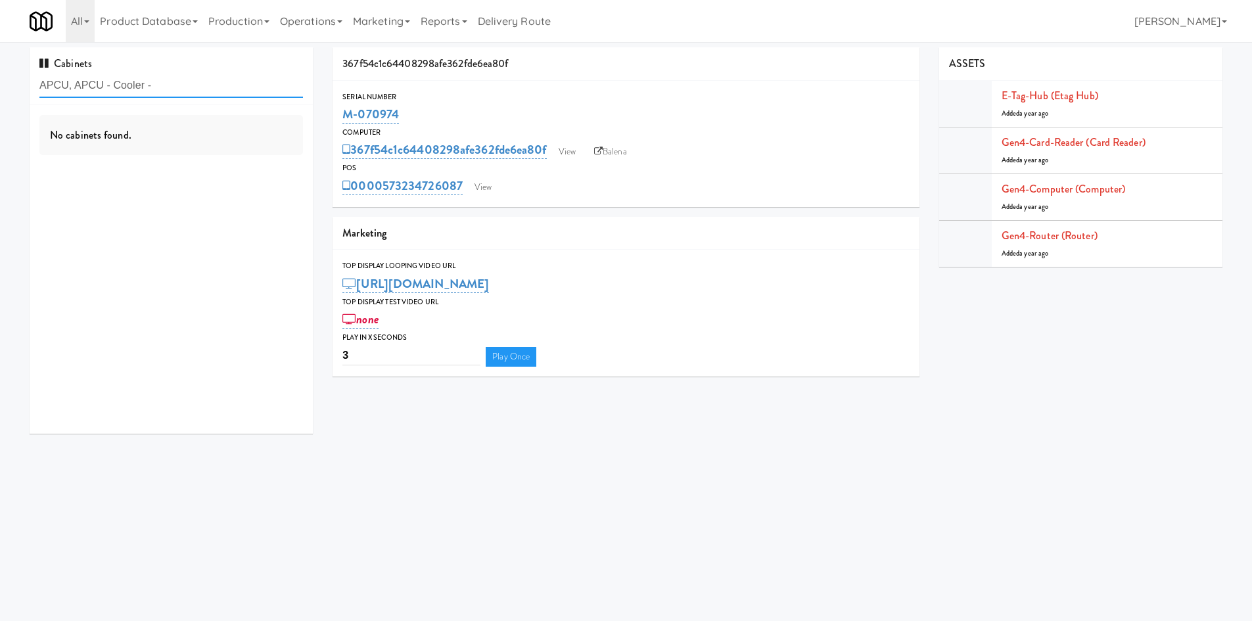
drag, startPoint x: 76, startPoint y: 80, endPoint x: 0, endPoint y: 86, distance: 75.8
click at [0, 86] on div "Cabinets APCU, APCU - Cooler - No cabinets found. 367f54c1c64408298afe362fde6ea…" at bounding box center [626, 245] width 1252 height 396
type input "APCU - Cooler -"
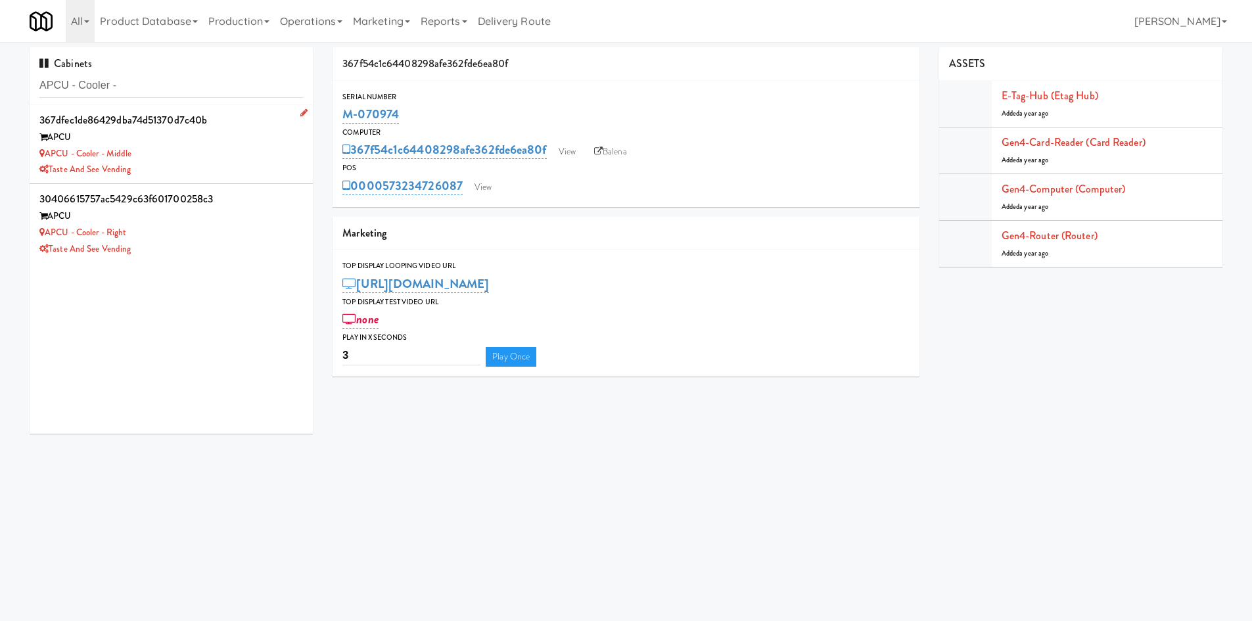
click at [175, 146] on div "APCU - Cooler - Middle" at bounding box center [170, 154] width 263 height 16
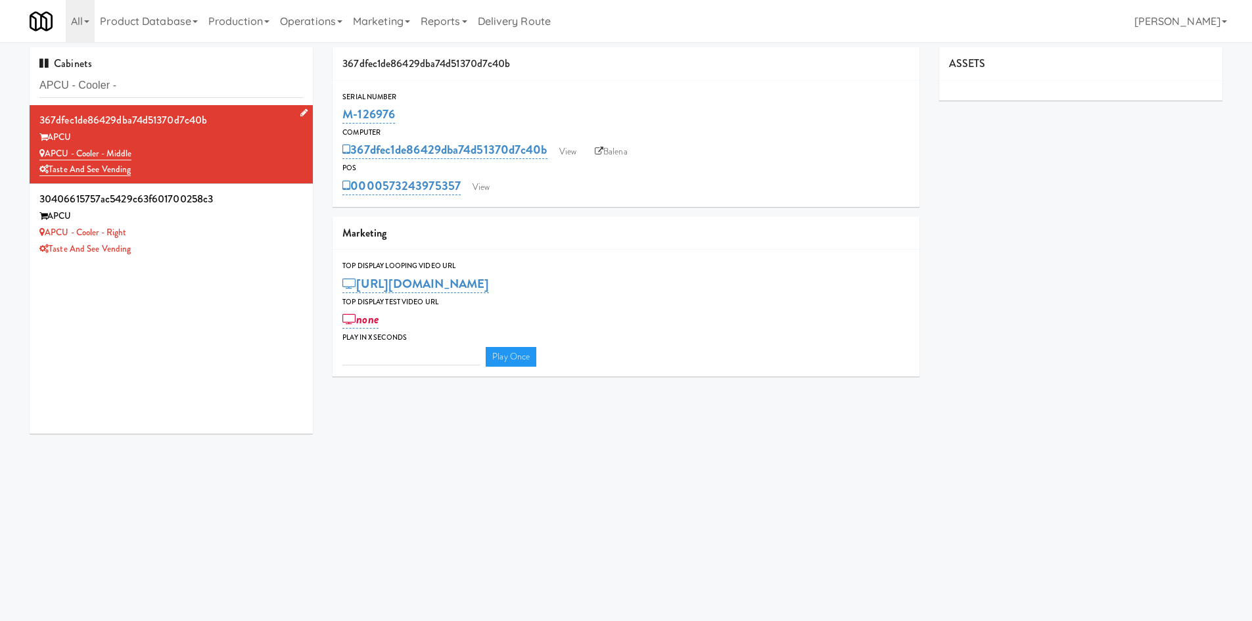
type input "3"
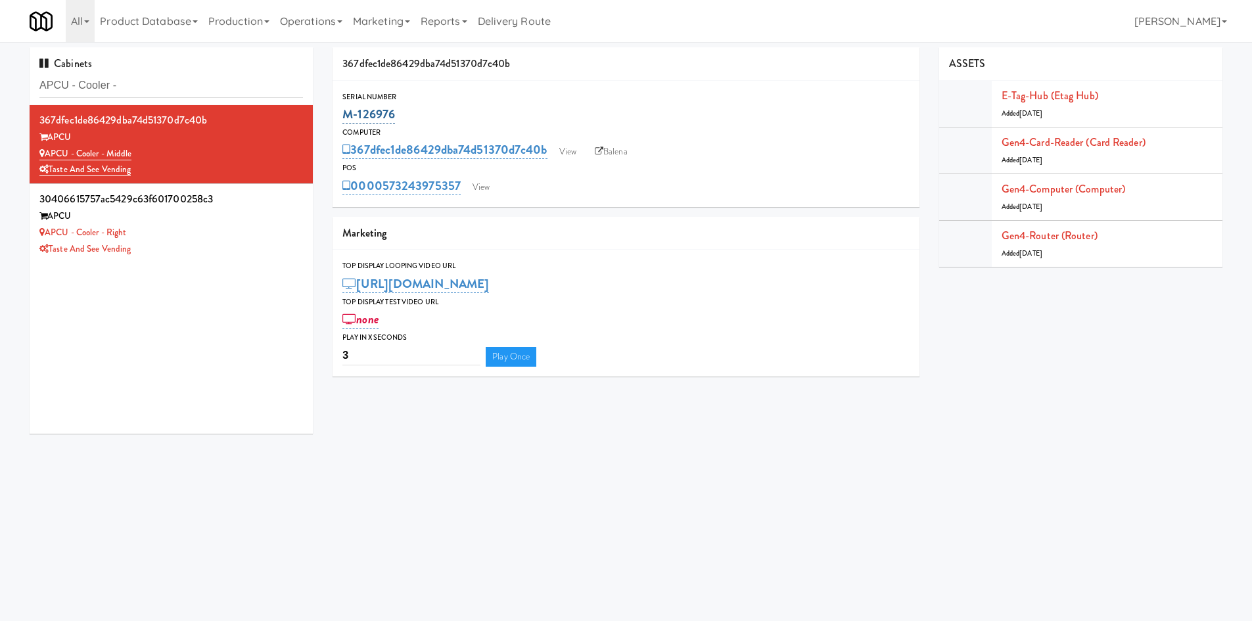
drag, startPoint x: 416, startPoint y: 116, endPoint x: 350, endPoint y: 114, distance: 66.4
click at [350, 114] on div "M-126976" at bounding box center [625, 114] width 567 height 22
click at [470, 186] on link "View" at bounding box center [481, 187] width 30 height 20
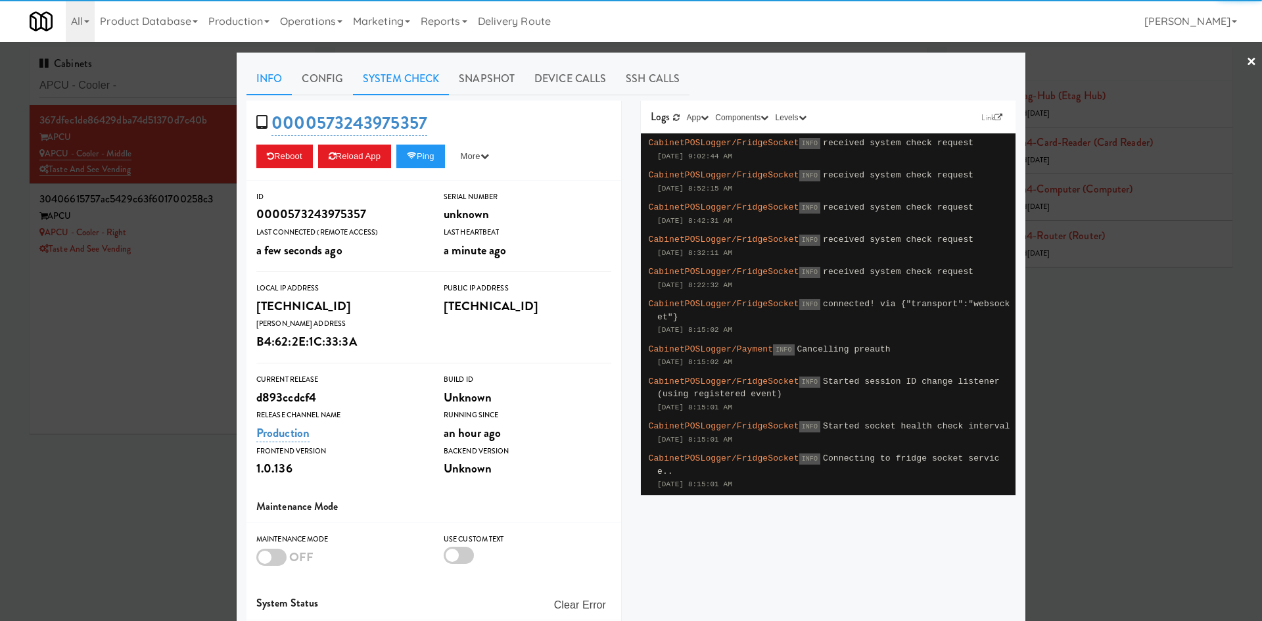
click at [396, 85] on link "System Check" at bounding box center [401, 78] width 96 height 33
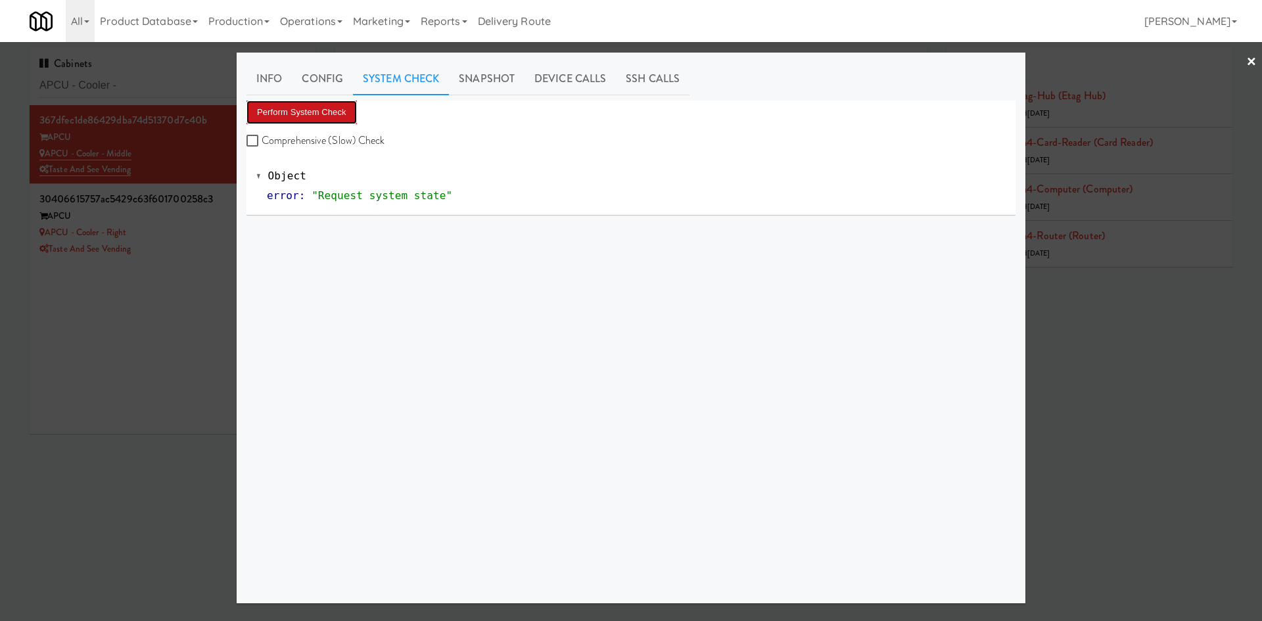
click at [304, 124] on button "Perform System Check" at bounding box center [301, 113] width 110 height 24
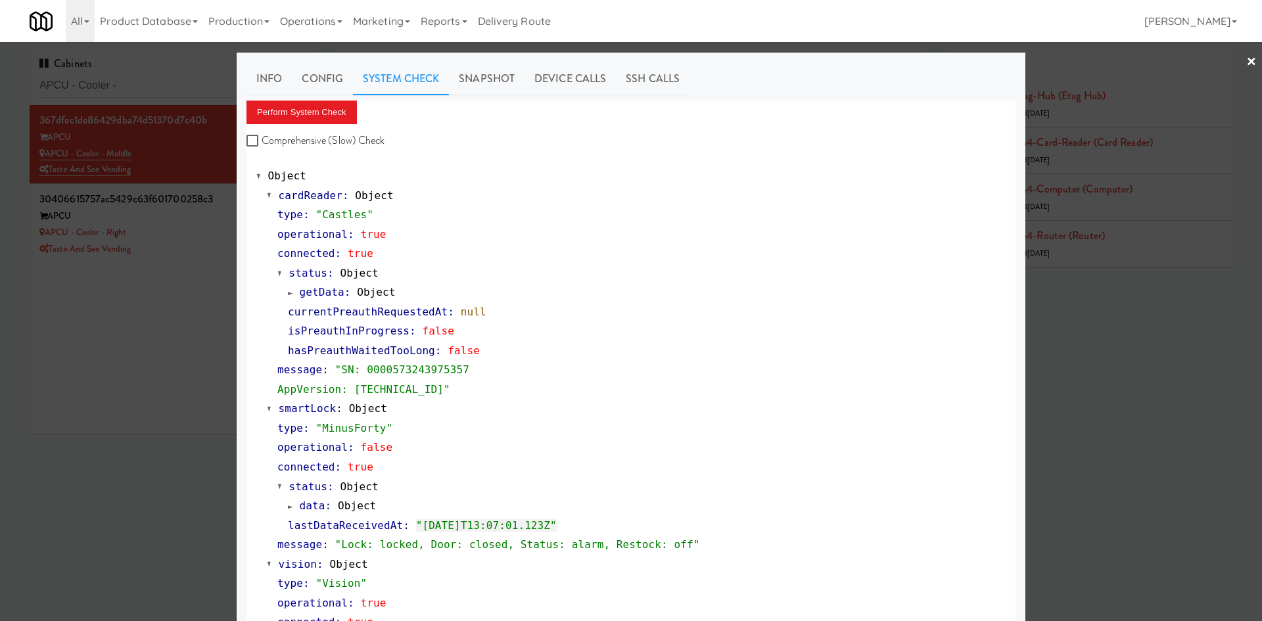
click at [193, 347] on div at bounding box center [631, 310] width 1262 height 621
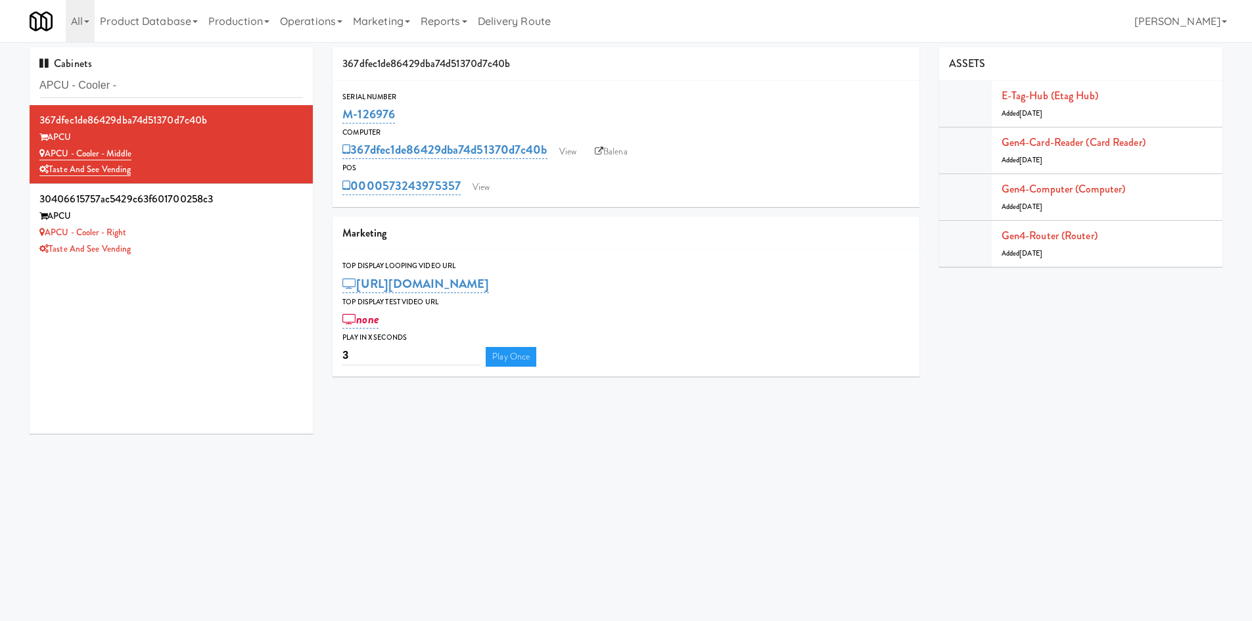
drag, startPoint x: 424, startPoint y: 114, endPoint x: 336, endPoint y: 118, distance: 88.2
click at [336, 118] on div "Serial Number M-126976" at bounding box center [625, 108] width 587 height 35
copy link "M-126976"
click at [223, 236] on div "APCU - Cooler - Right" at bounding box center [170, 233] width 263 height 16
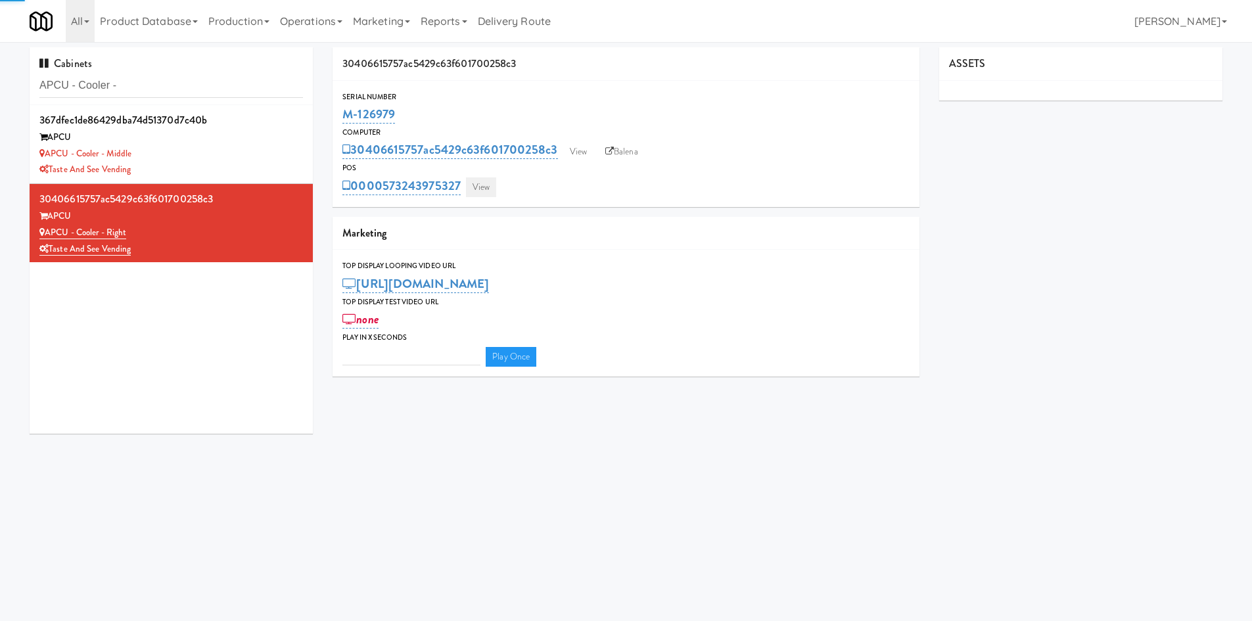
type input "3"
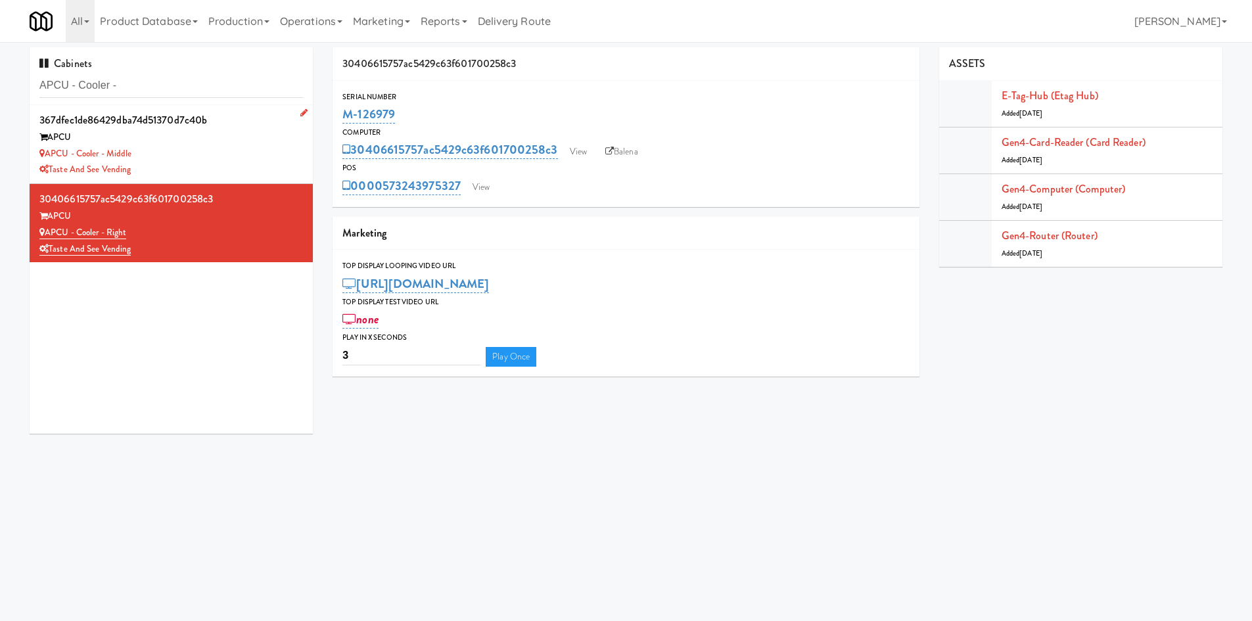
click at [235, 167] on div "Taste and See Vending" at bounding box center [170, 170] width 263 height 16
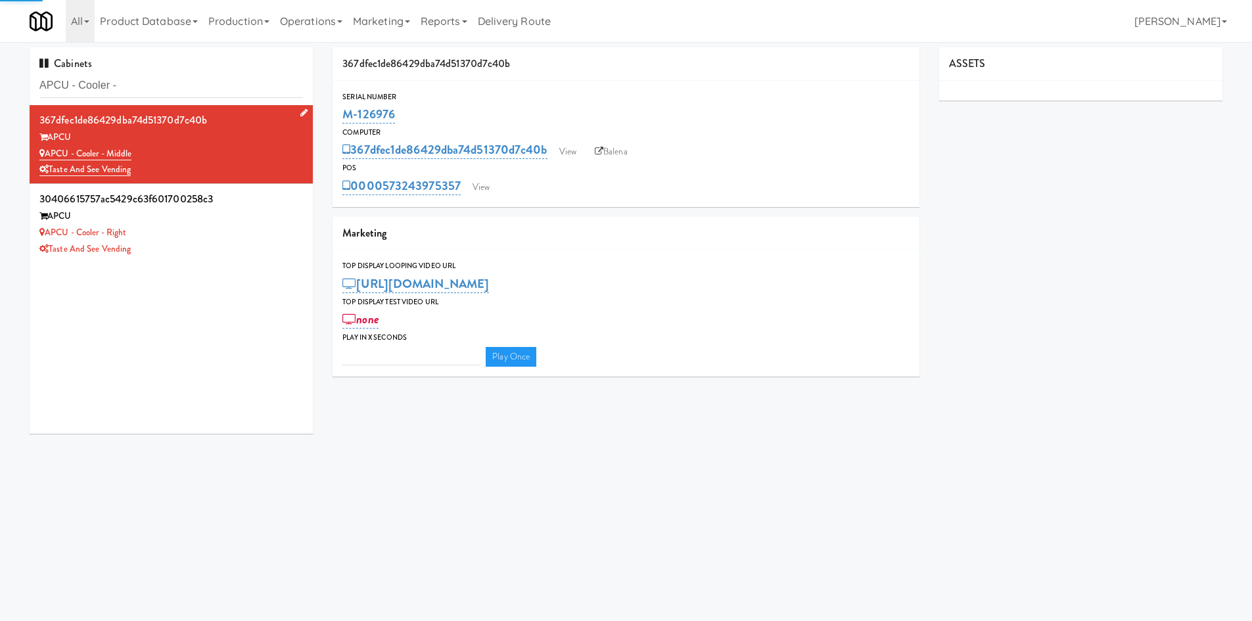
type input "3"
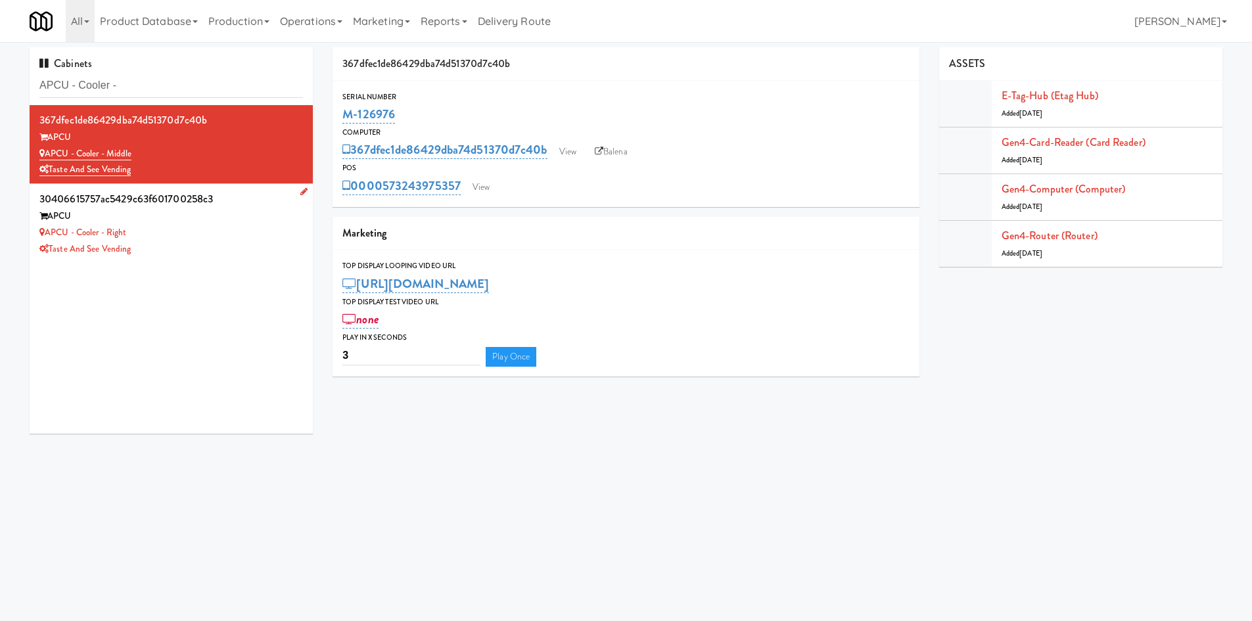
click at [198, 258] on li "30406615757ac5429c63f601700258c3 APCU APCU - Cooler - Right Taste and See Vendi…" at bounding box center [171, 223] width 283 height 78
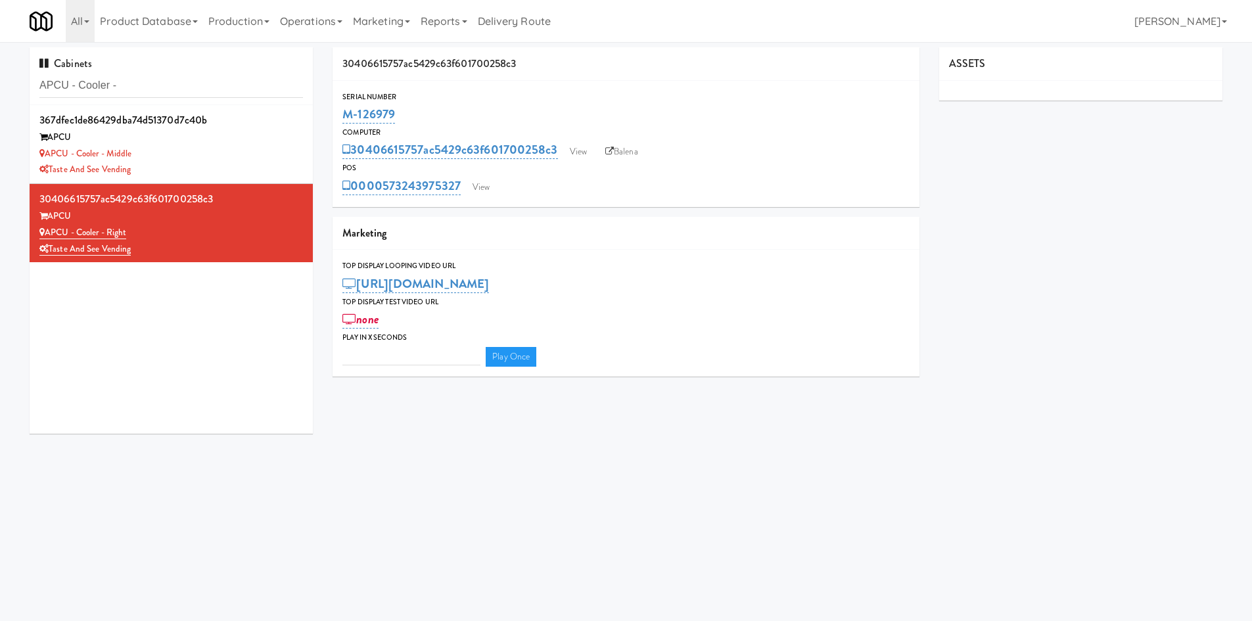
type input "3"
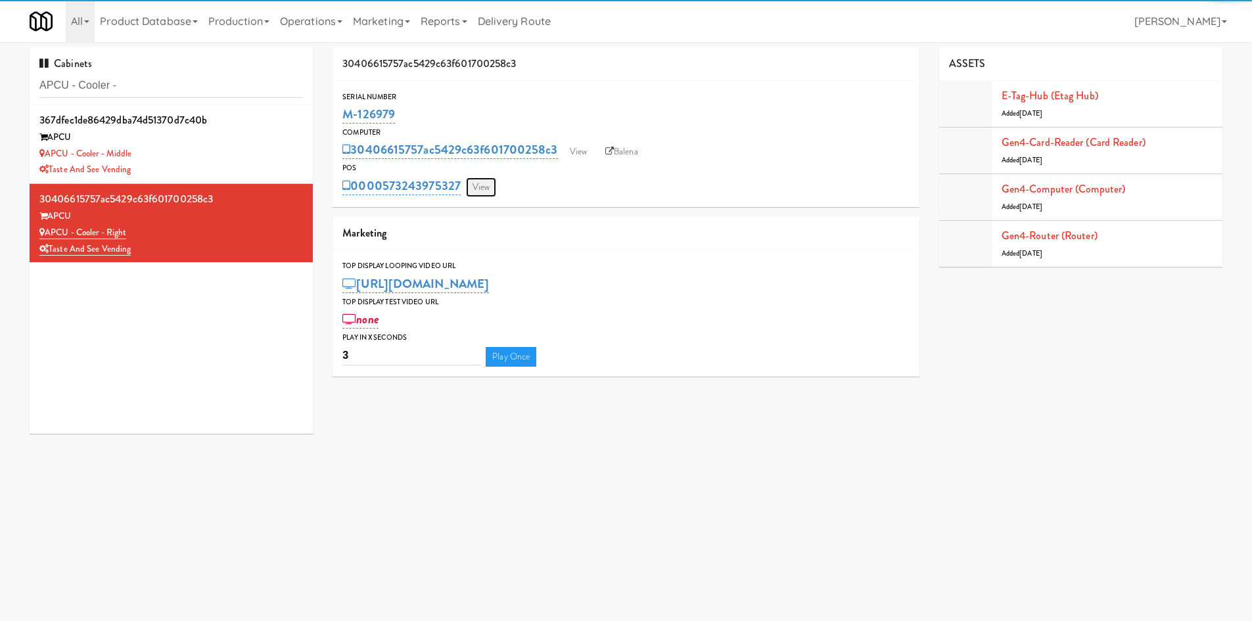
click at [486, 187] on link "View" at bounding box center [481, 187] width 30 height 20
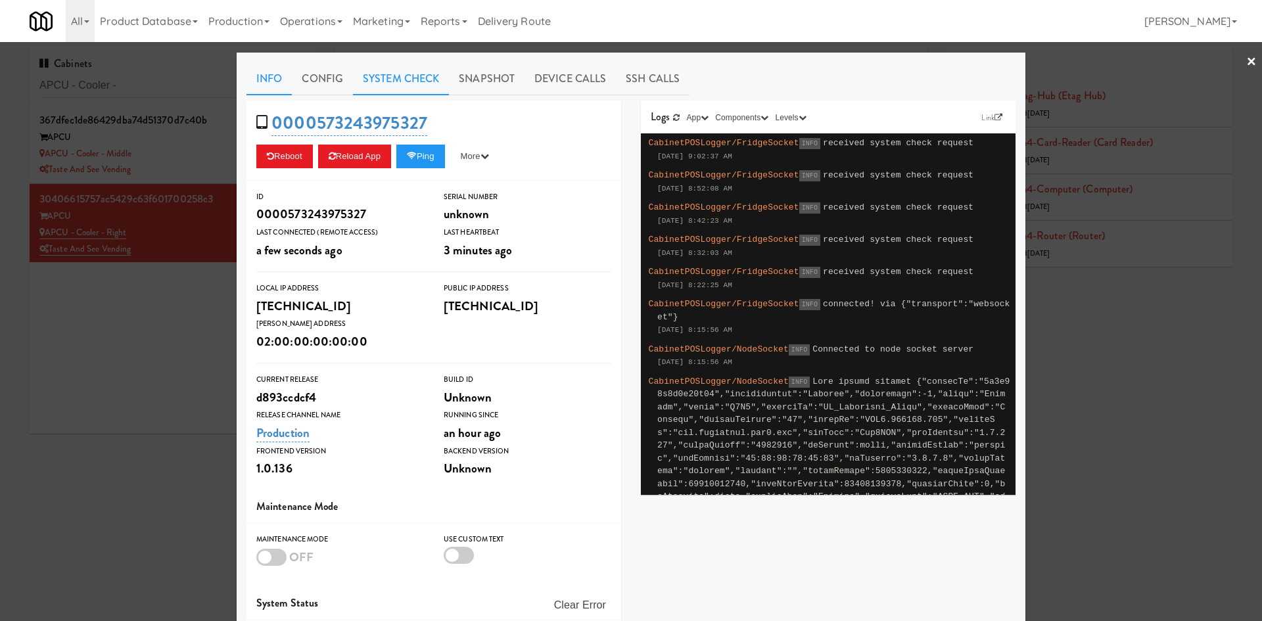
click at [400, 81] on link "System Check" at bounding box center [401, 78] width 96 height 33
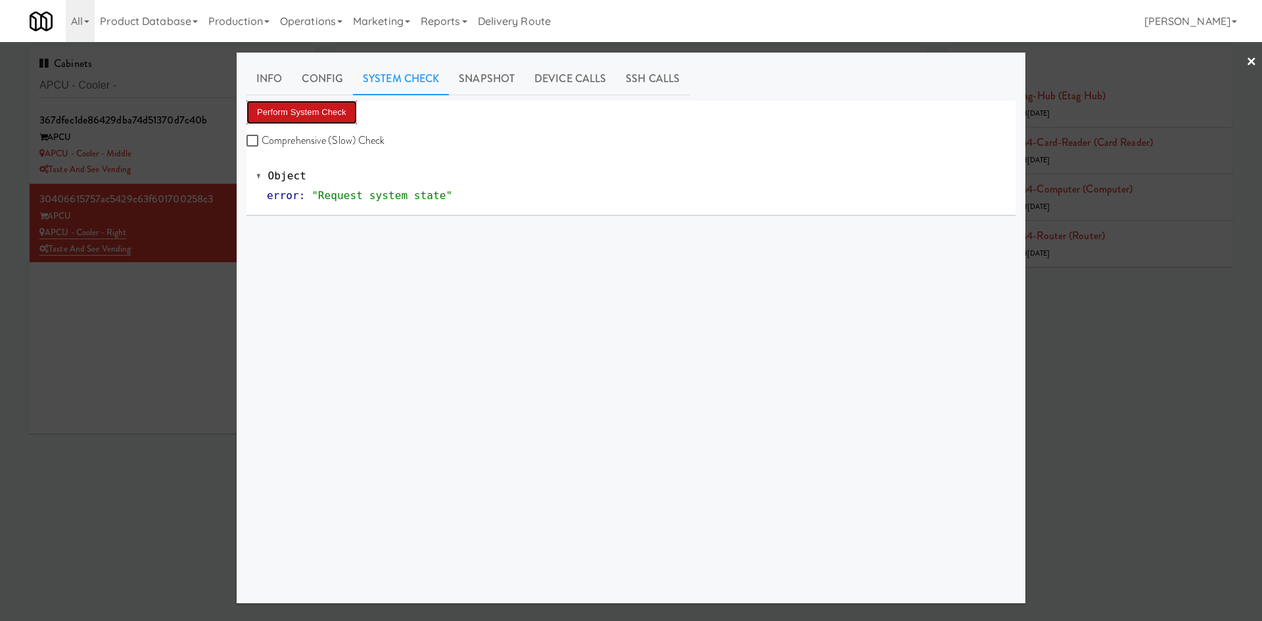
click at [340, 108] on button "Perform System Check" at bounding box center [301, 113] width 110 height 24
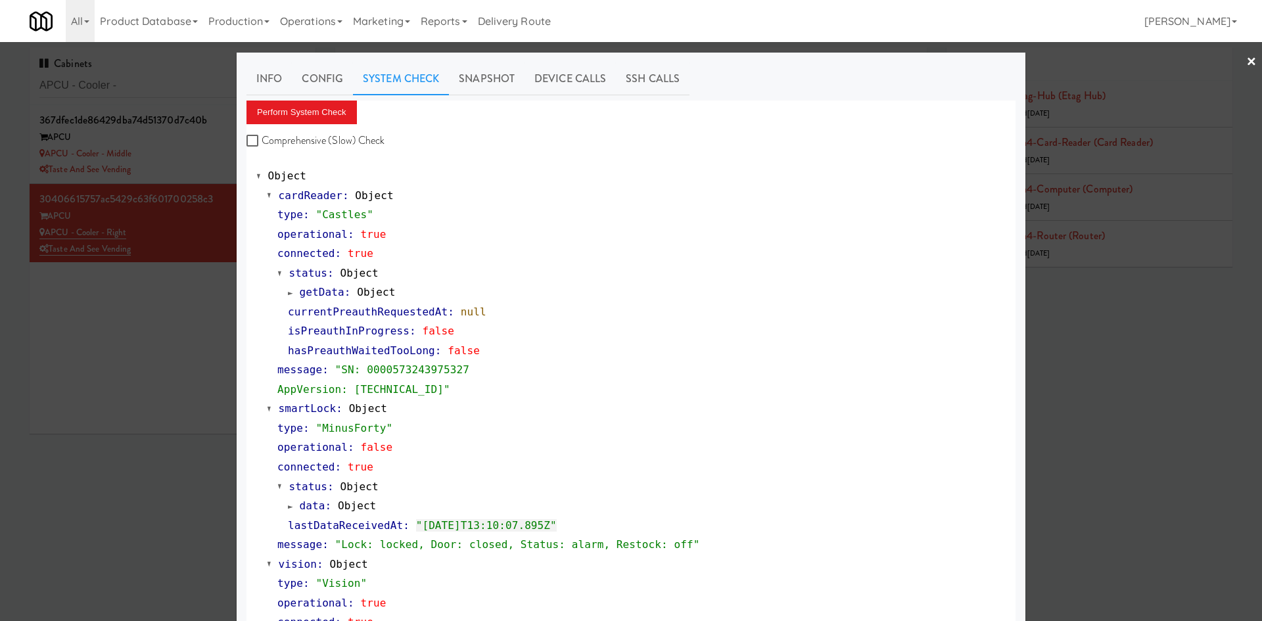
click at [103, 332] on div at bounding box center [631, 310] width 1262 height 621
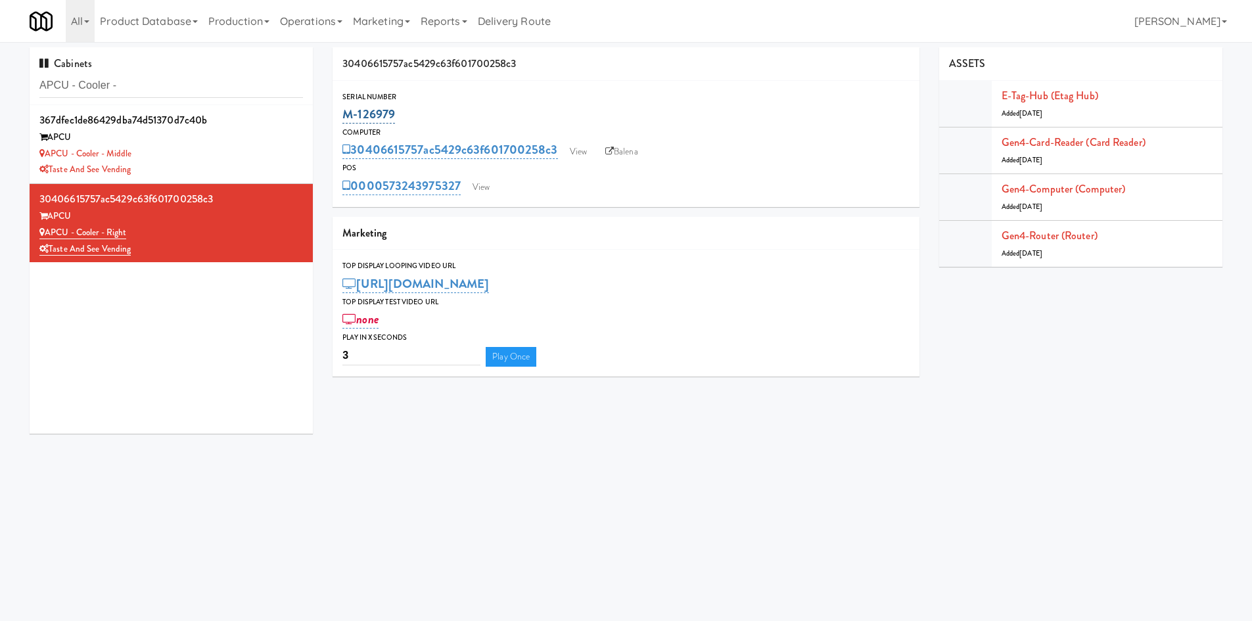
drag, startPoint x: 419, startPoint y: 112, endPoint x: 342, endPoint y: 114, distance: 76.9
click at [342, 114] on div "M-126979" at bounding box center [625, 114] width 567 height 22
copy link "M-126979"
click at [179, 493] on body "Okay Okay Select date: previous 2025-Sep next Su Mo Tu We Th Fr Sa 31 1 2 3 4 5…" at bounding box center [626, 352] width 1252 height 621
drag, startPoint x: 83, startPoint y: 88, endPoint x: 265, endPoint y: 112, distance: 183.6
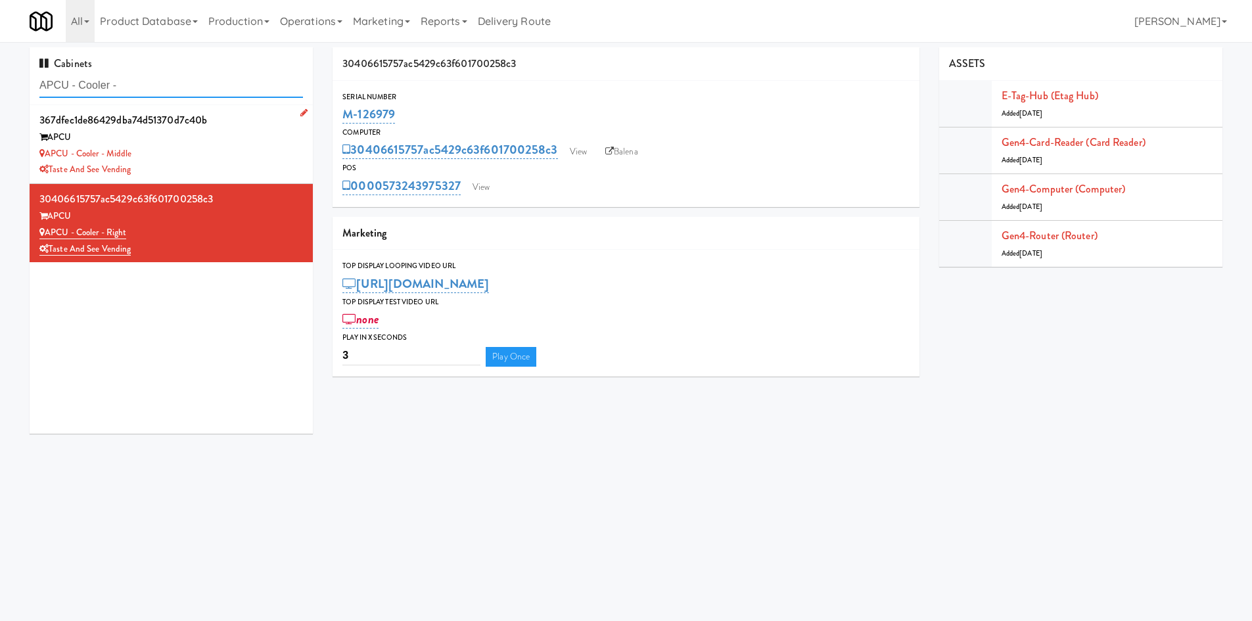
click at [265, 112] on div "Cabinets APCU - Cooler - 367dfec1de86429dba74d51370d7c40b APCU APCU - Cooler - …" at bounding box center [171, 240] width 283 height 386
type input "APCU"
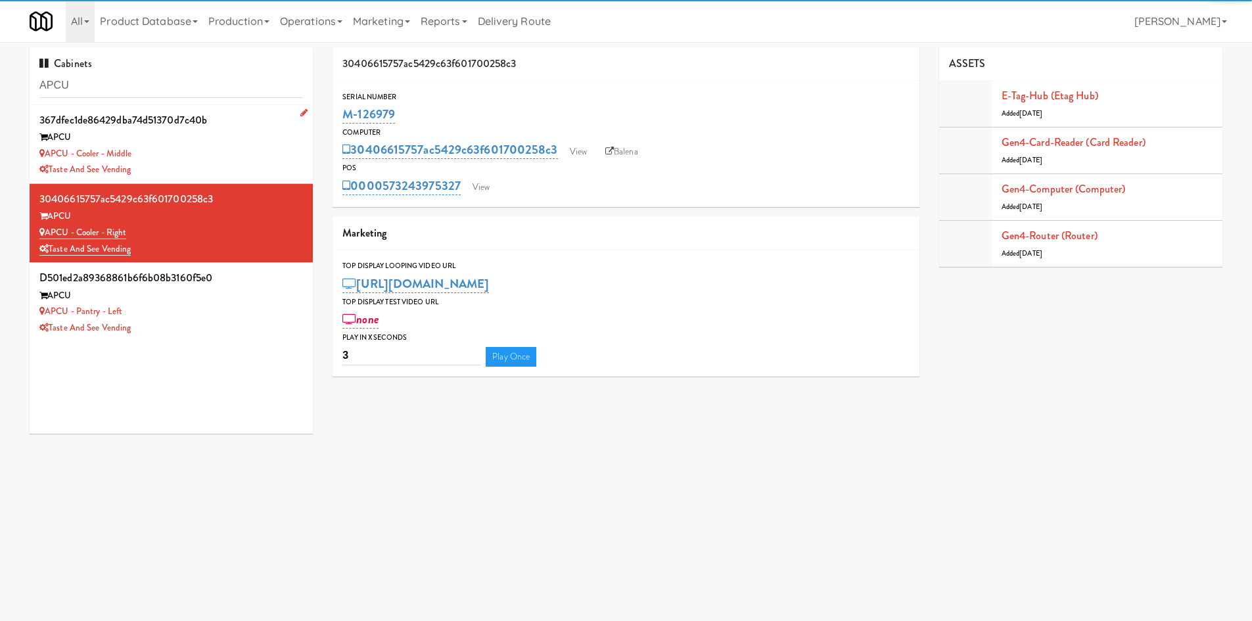
click at [215, 166] on div "Taste and See Vending" at bounding box center [170, 170] width 263 height 16
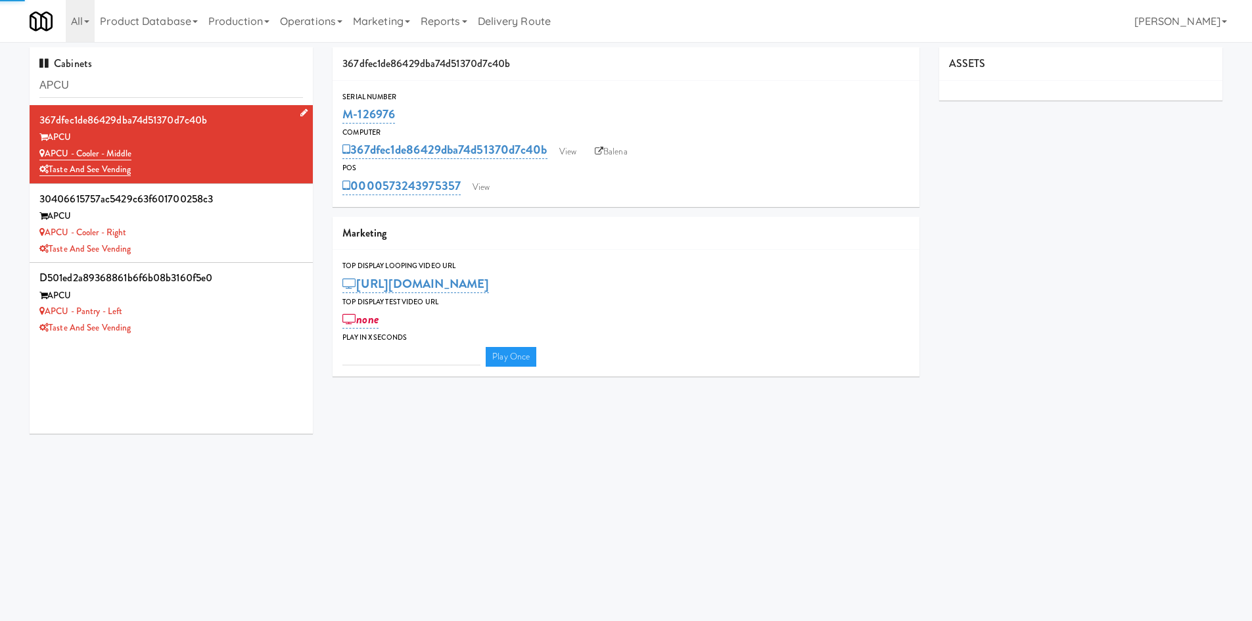
type input "3"
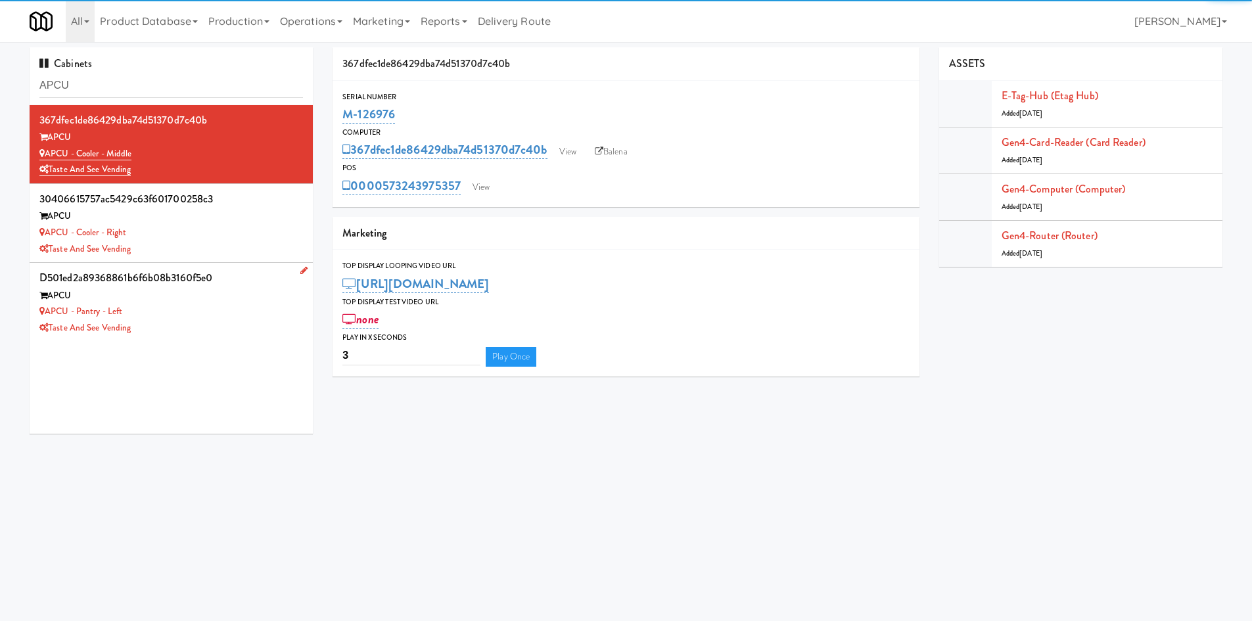
click at [214, 317] on div "APCU - Pantry - Left" at bounding box center [170, 312] width 263 height 16
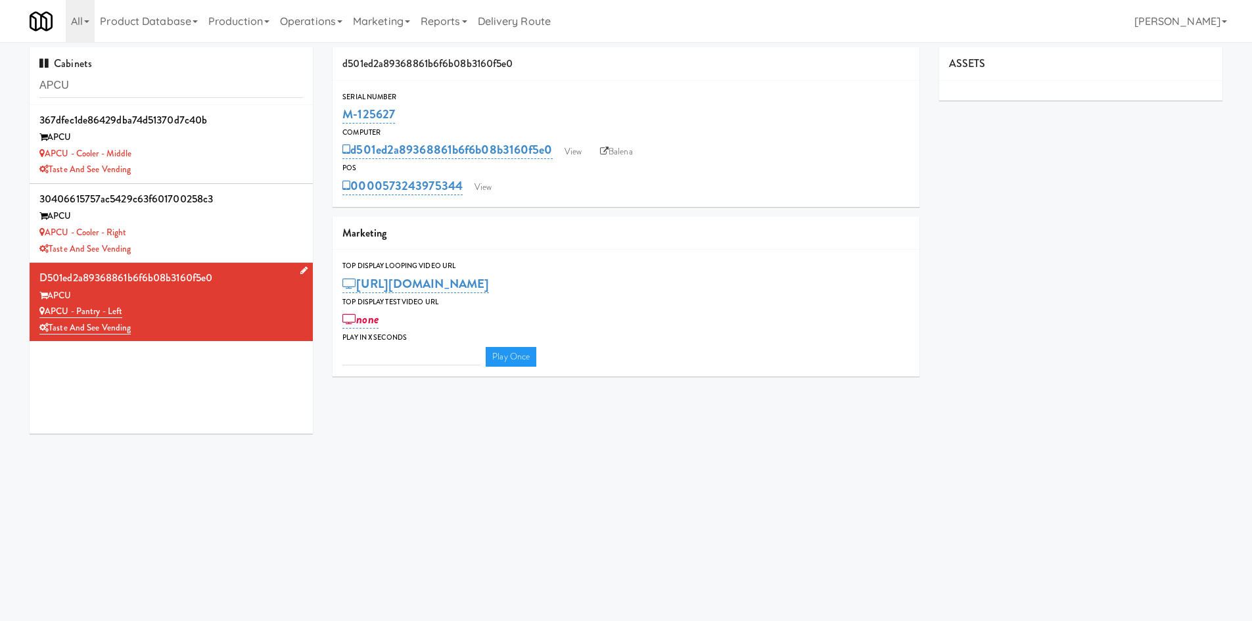
type input "3"
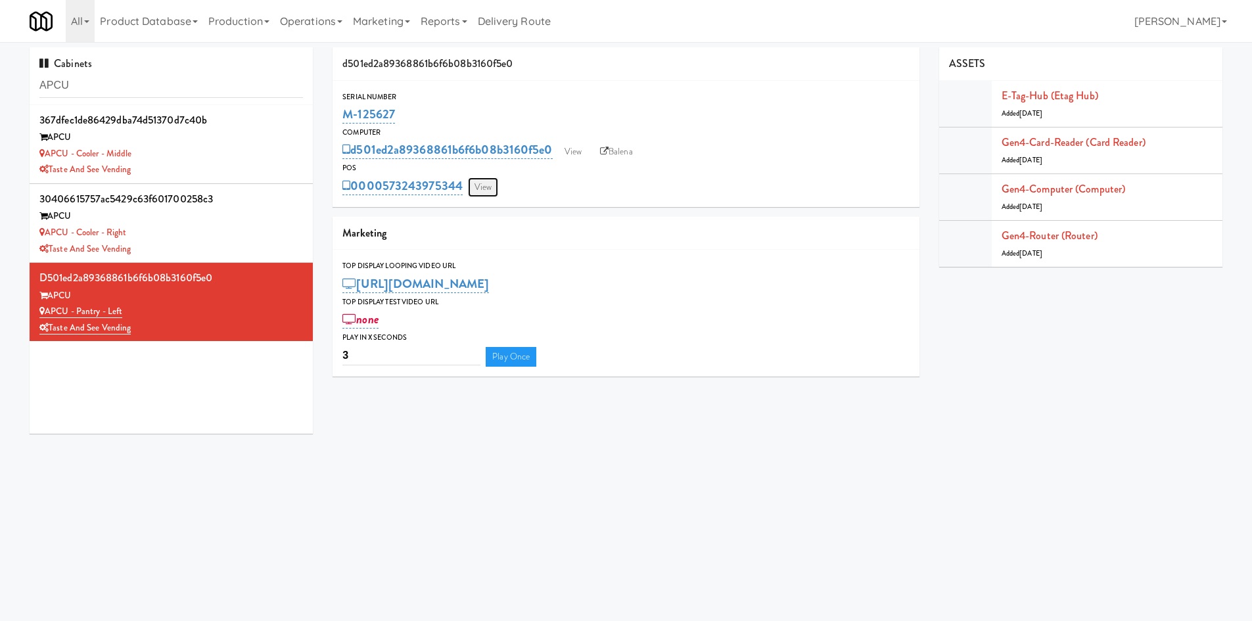
click at [491, 191] on link "View" at bounding box center [483, 187] width 30 height 20
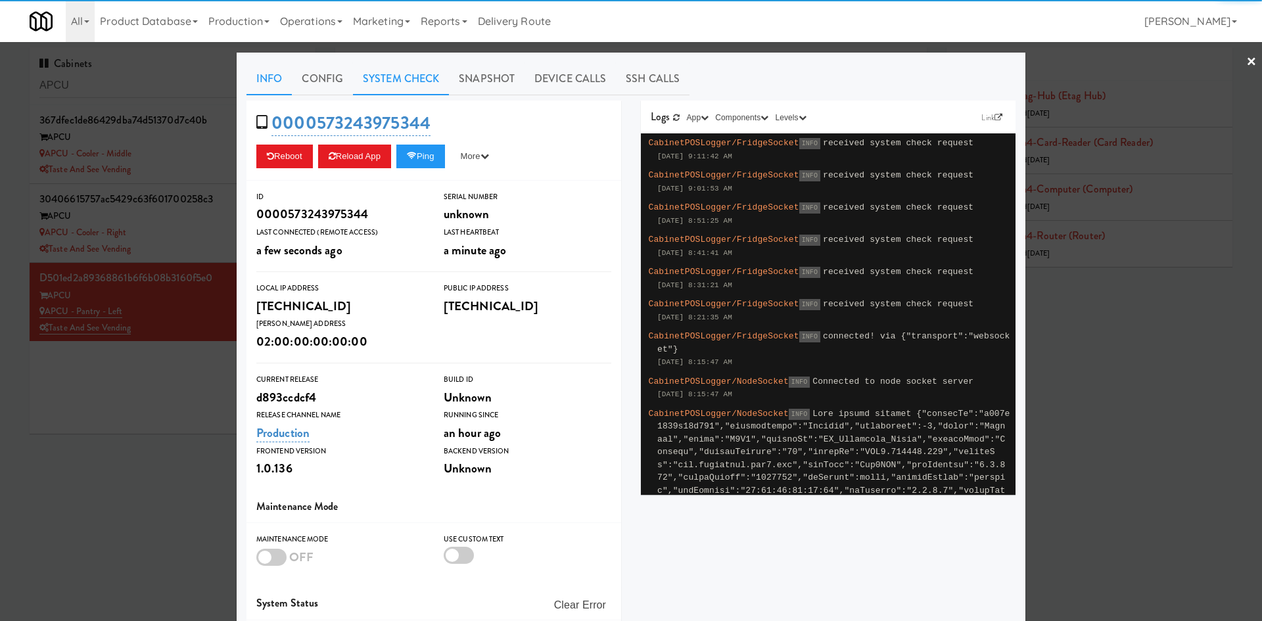
click at [390, 91] on link "System Check" at bounding box center [401, 78] width 96 height 33
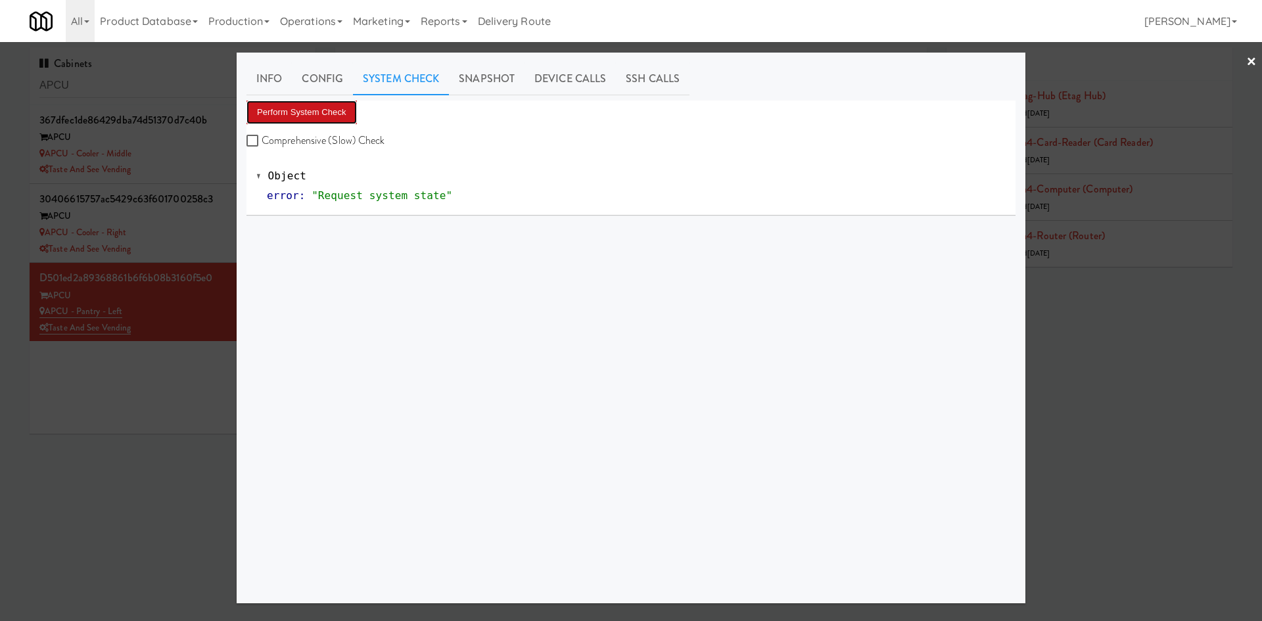
click at [306, 116] on button "Perform System Check" at bounding box center [301, 113] width 110 height 24
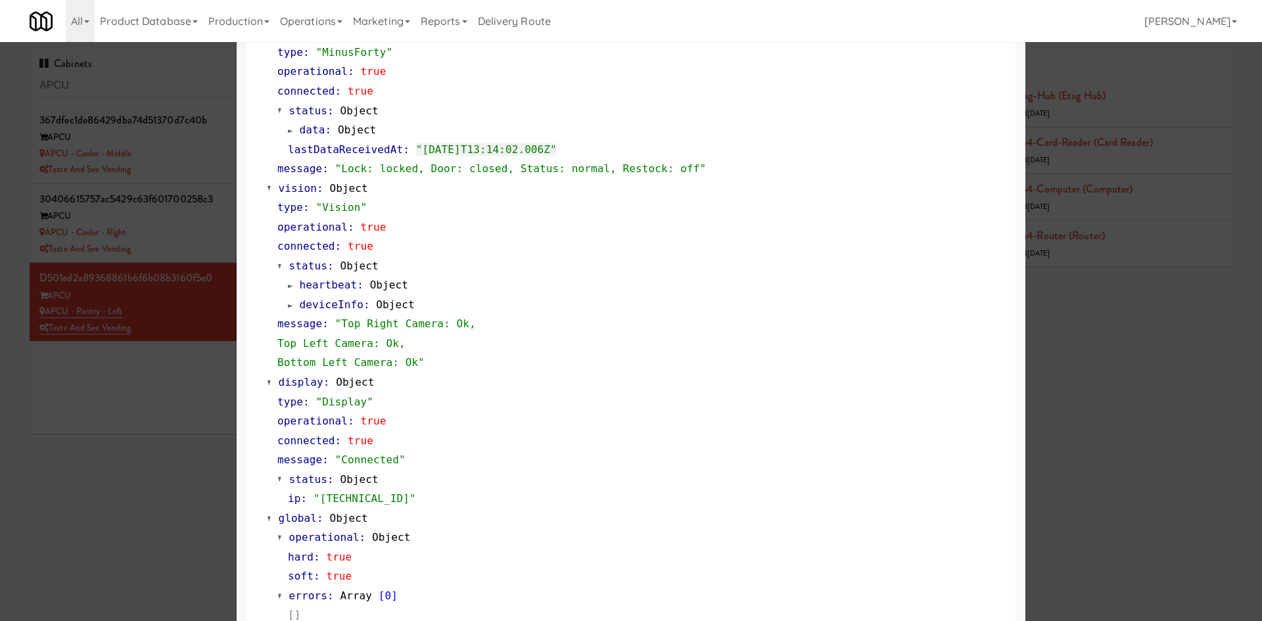
scroll to position [399, 0]
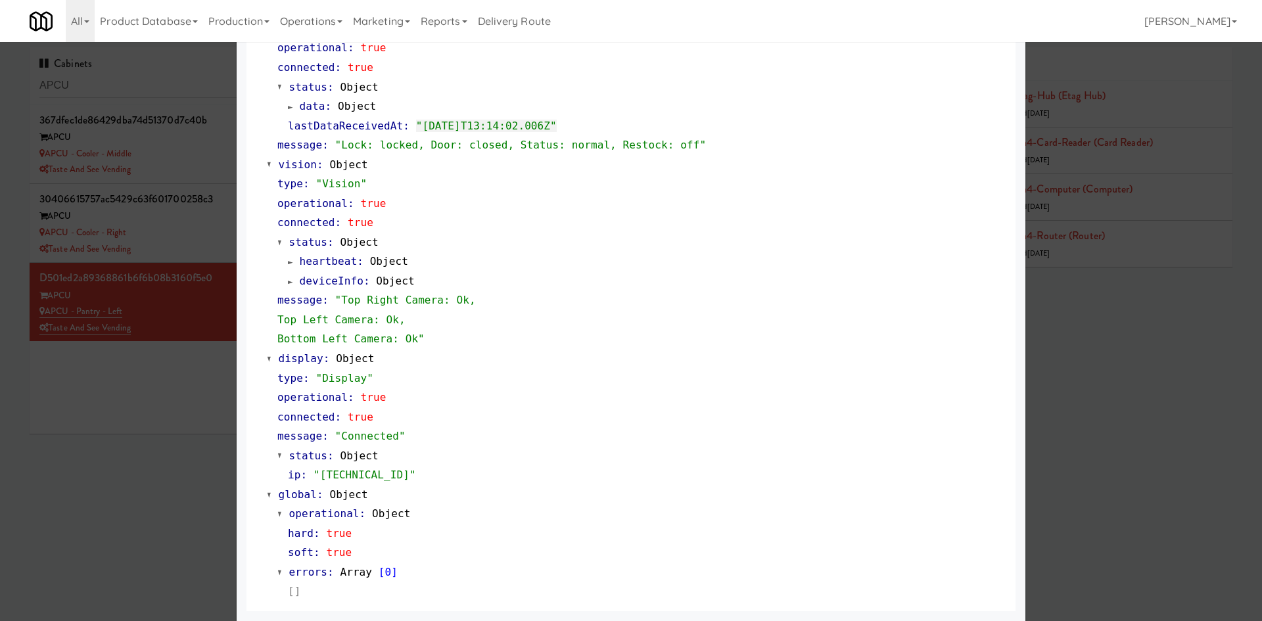
click at [163, 502] on div at bounding box center [631, 310] width 1262 height 621
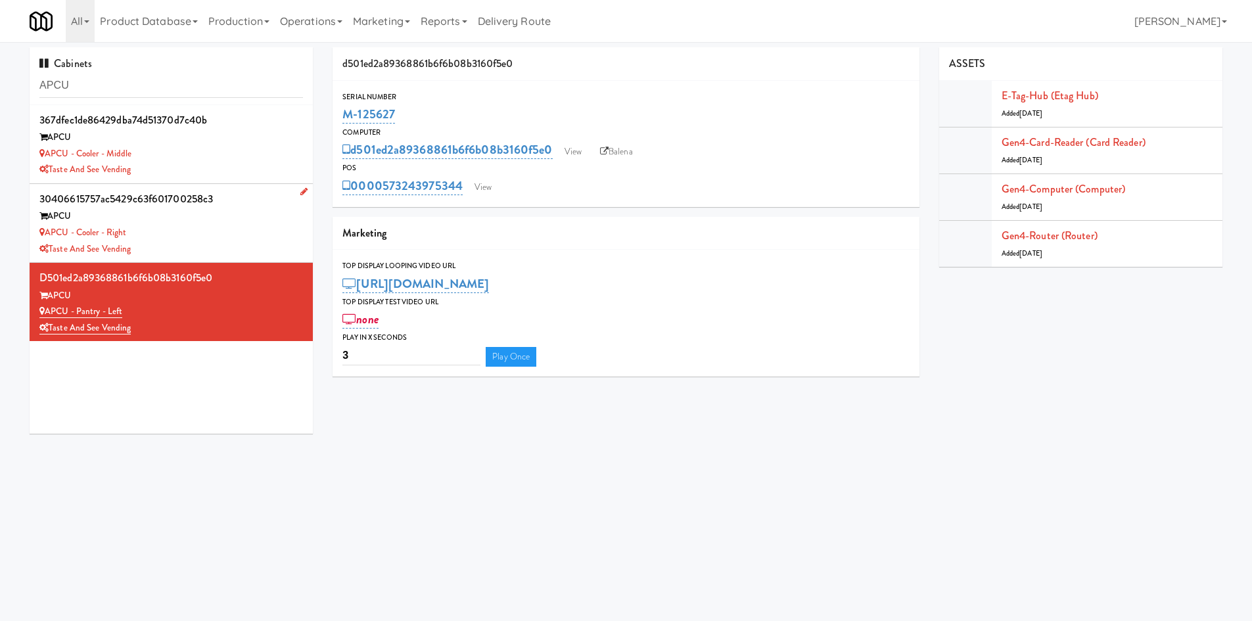
click at [176, 237] on div "APCU - Cooler - Right" at bounding box center [170, 233] width 263 height 16
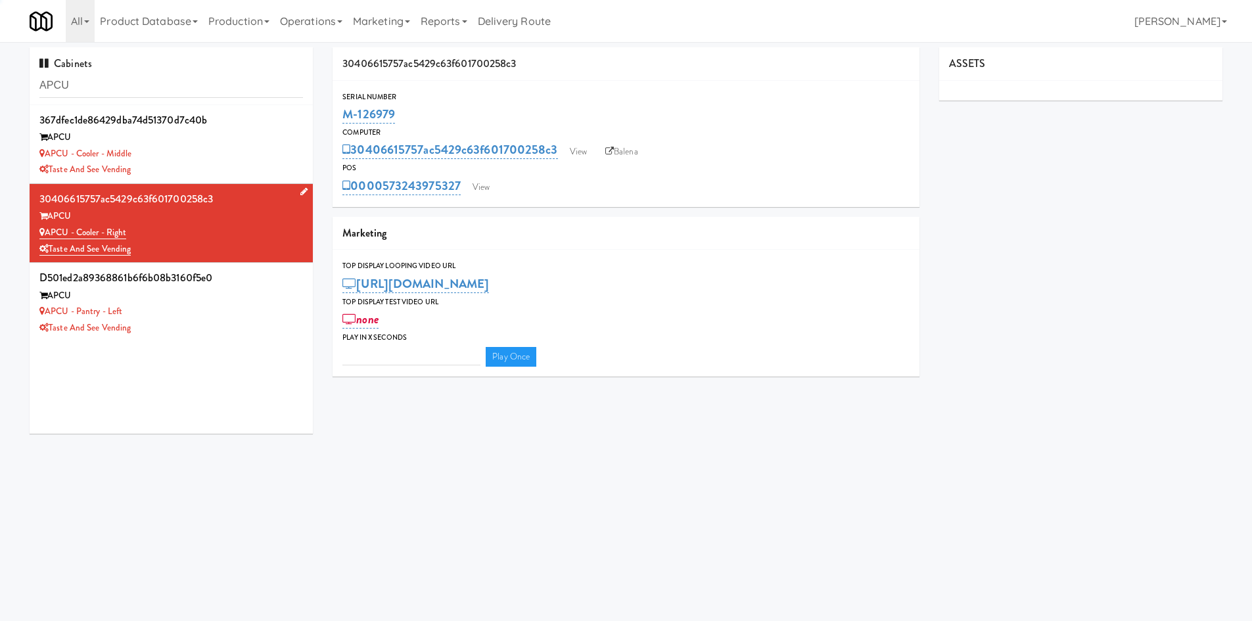
type input "3"
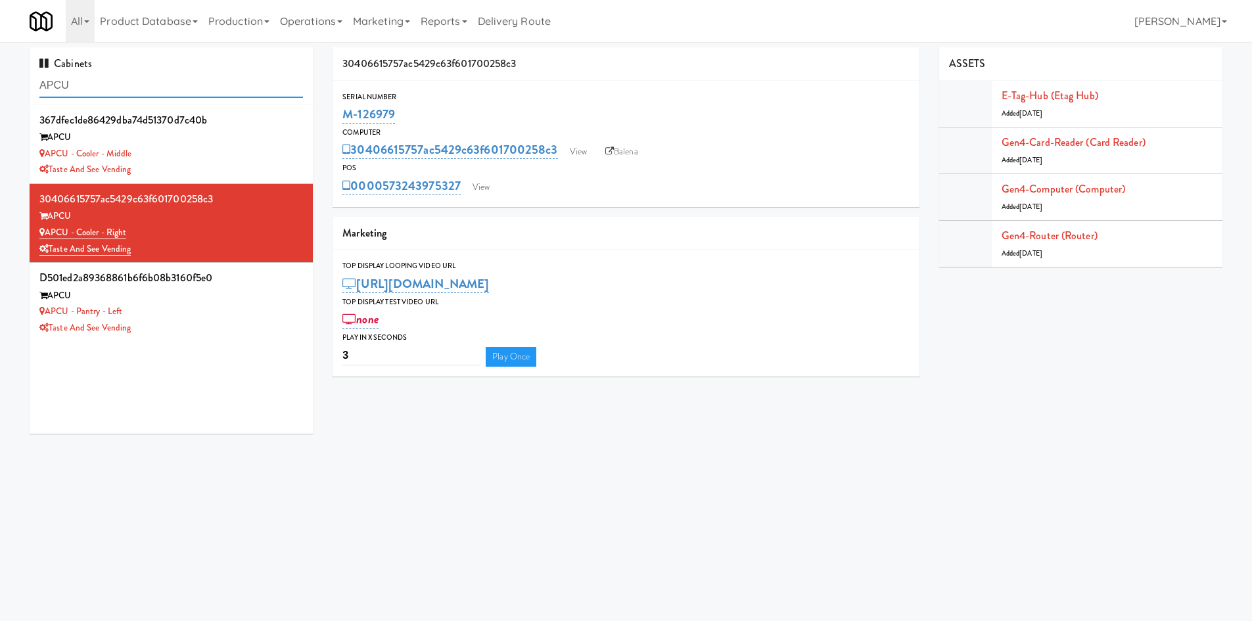
click at [158, 85] on input "APCU" at bounding box center [170, 86] width 263 height 24
paste input "Revela 2 - Cooler"
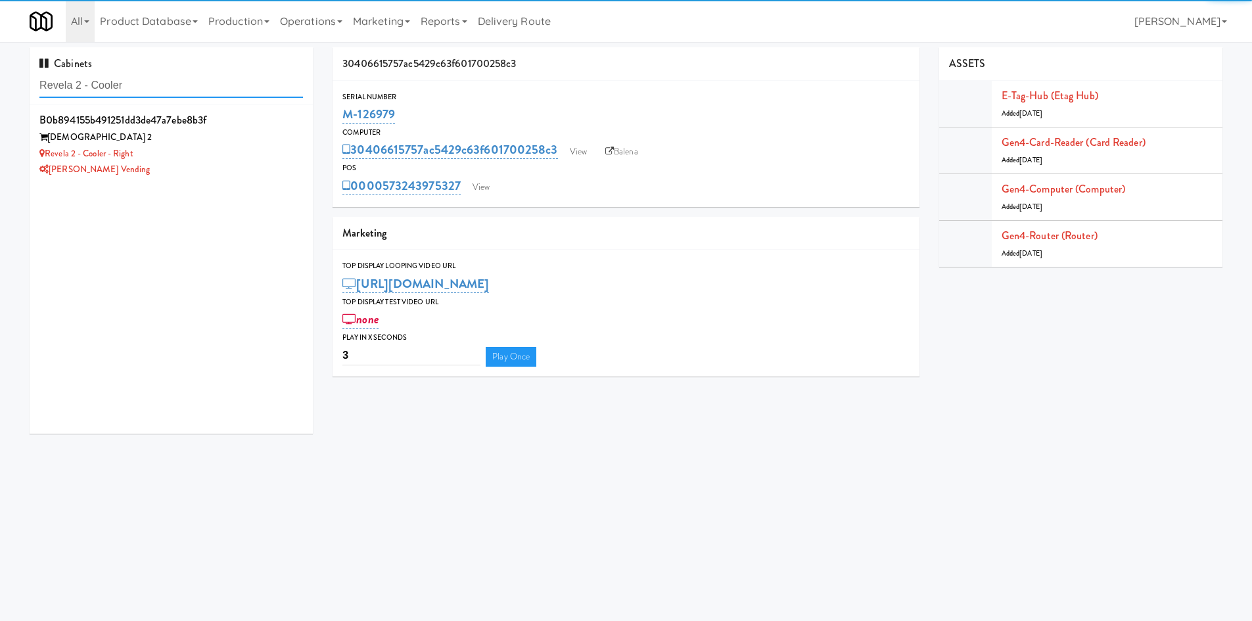
type input "Revela 2 - Cooler"
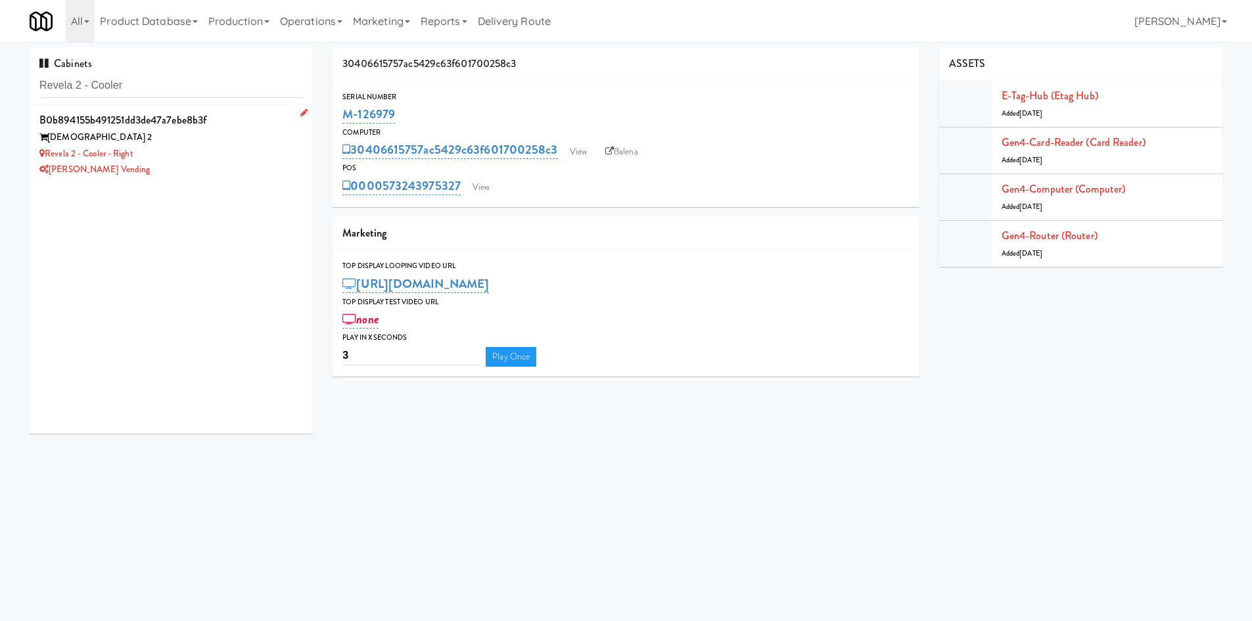
click at [205, 169] on div "[PERSON_NAME] Vending" at bounding box center [170, 170] width 263 height 16
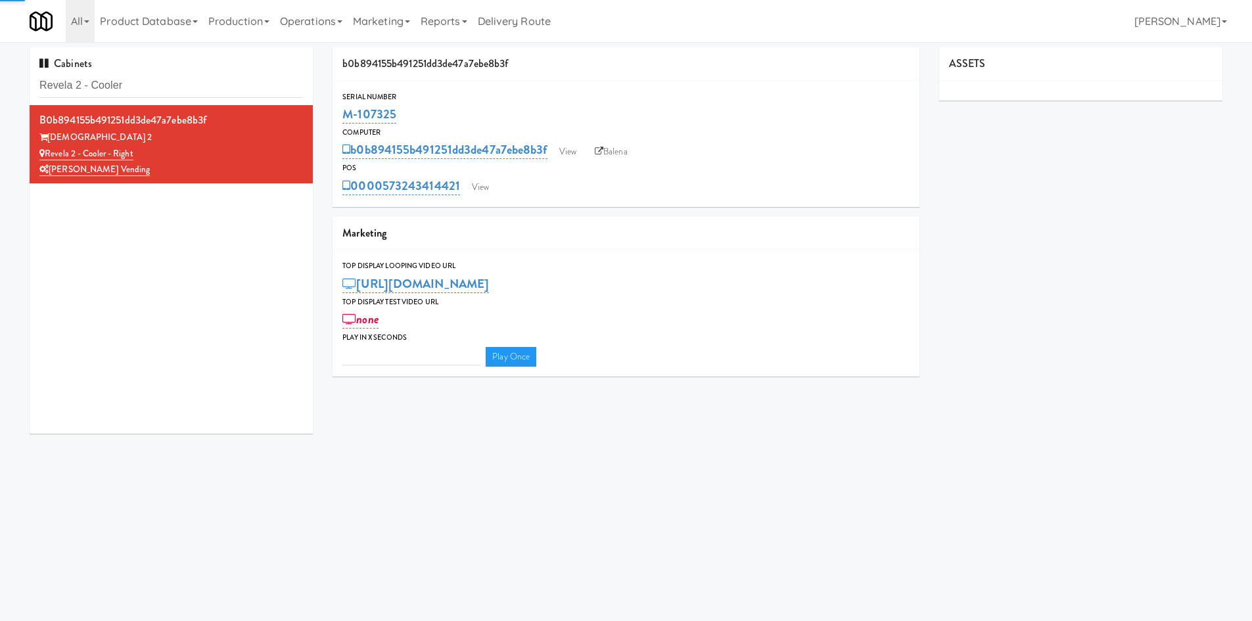
type input "3"
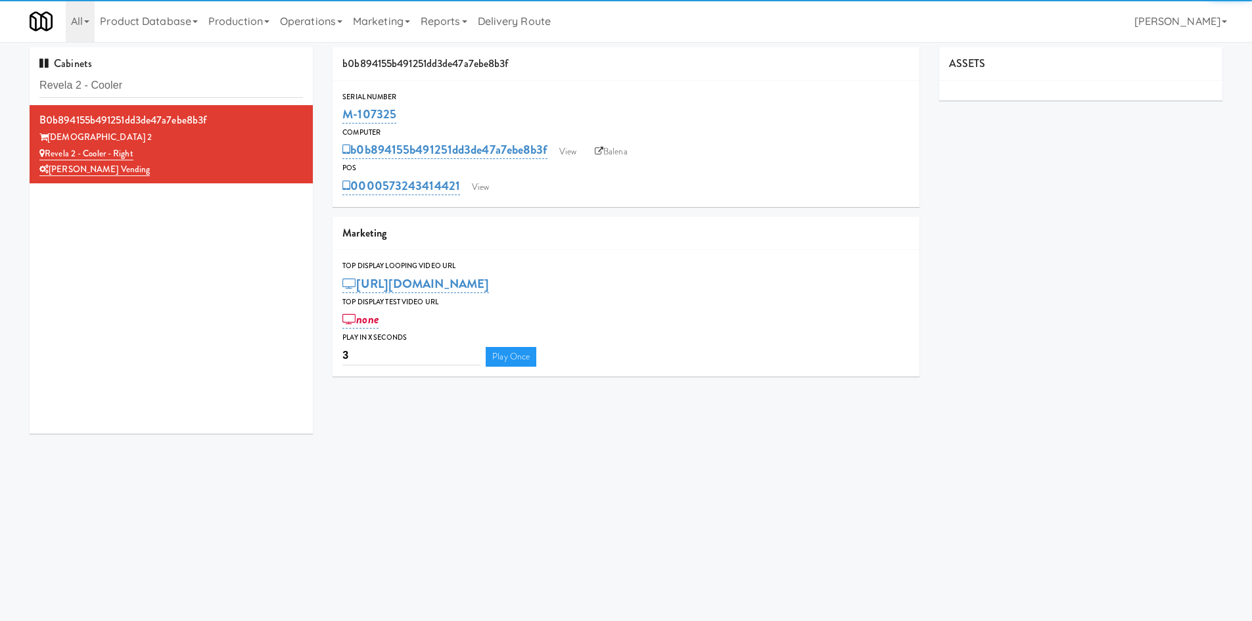
click at [497, 184] on div "0000573243414421 View" at bounding box center [625, 186] width 567 height 22
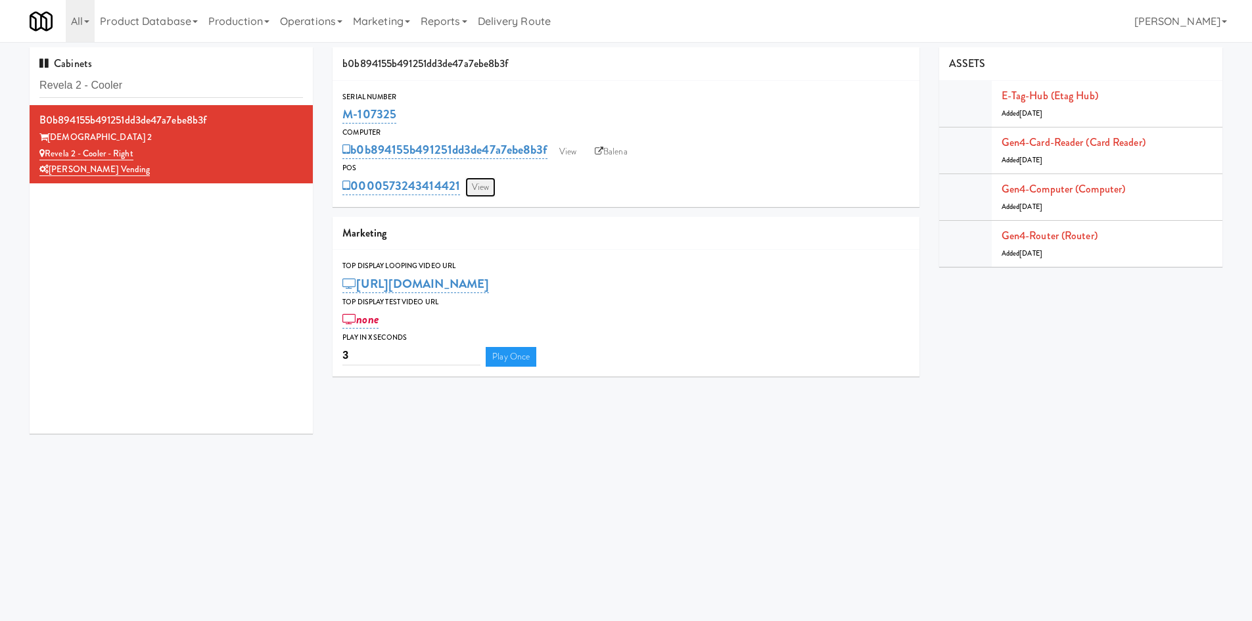
click at [491, 185] on link "View" at bounding box center [480, 187] width 30 height 20
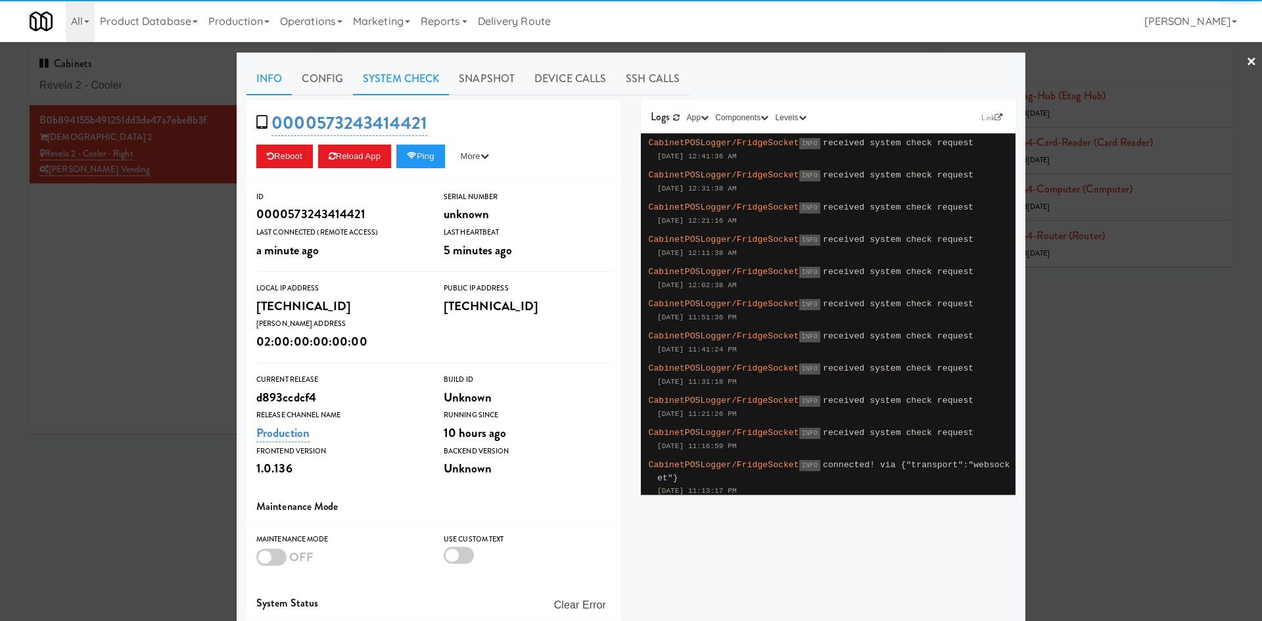
click at [404, 83] on link "System Check" at bounding box center [401, 78] width 96 height 33
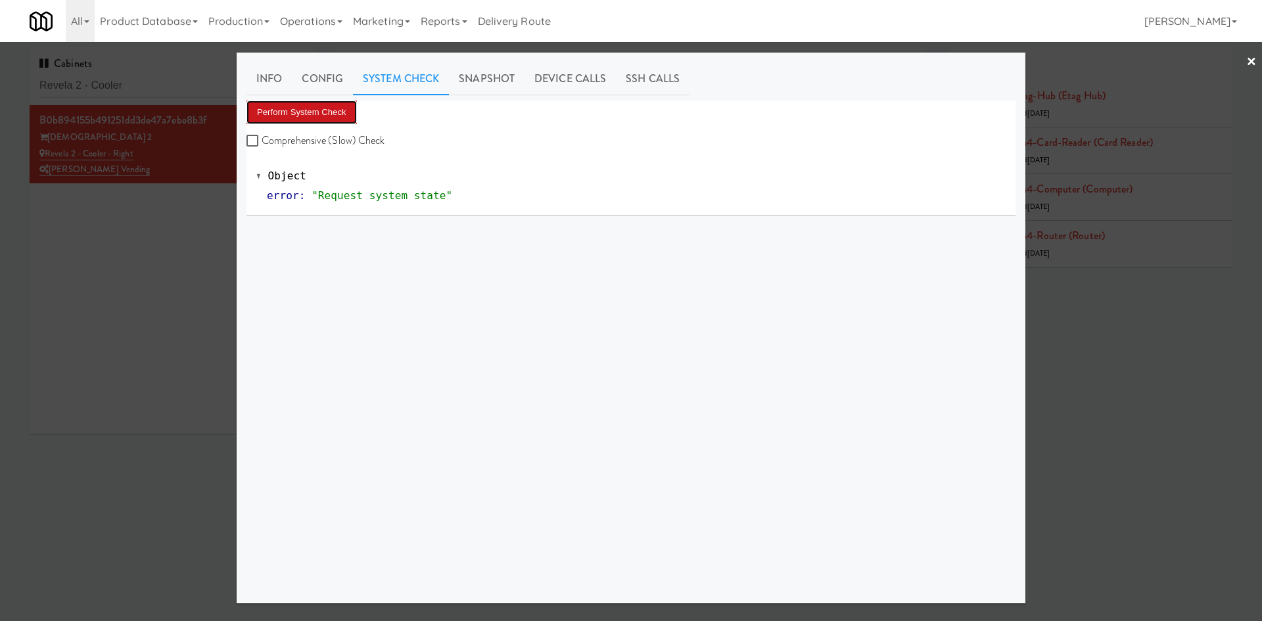
click at [314, 114] on button "Perform System Check" at bounding box center [301, 113] width 110 height 24
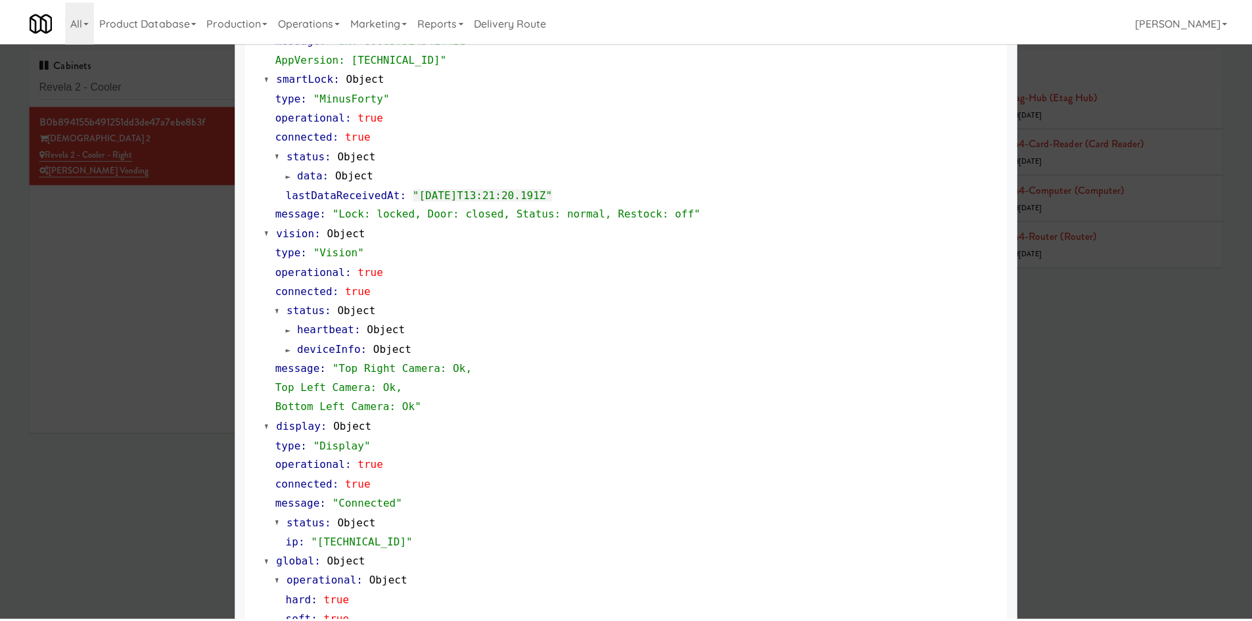
scroll to position [340, 0]
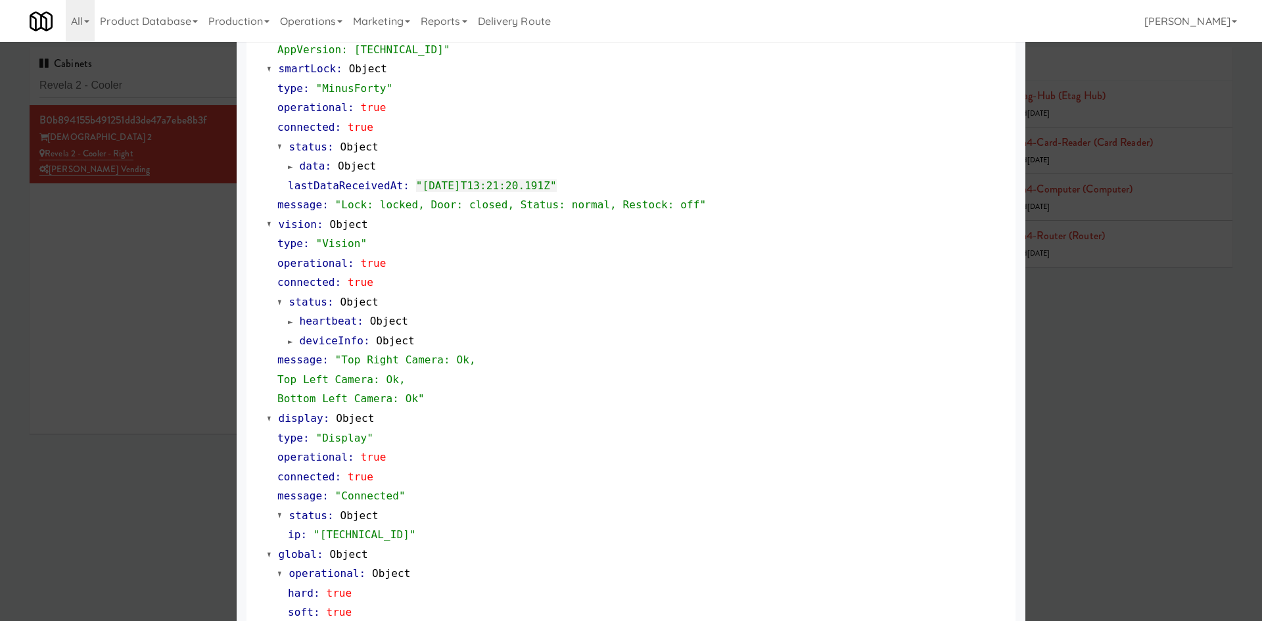
click at [208, 439] on div at bounding box center [631, 310] width 1262 height 621
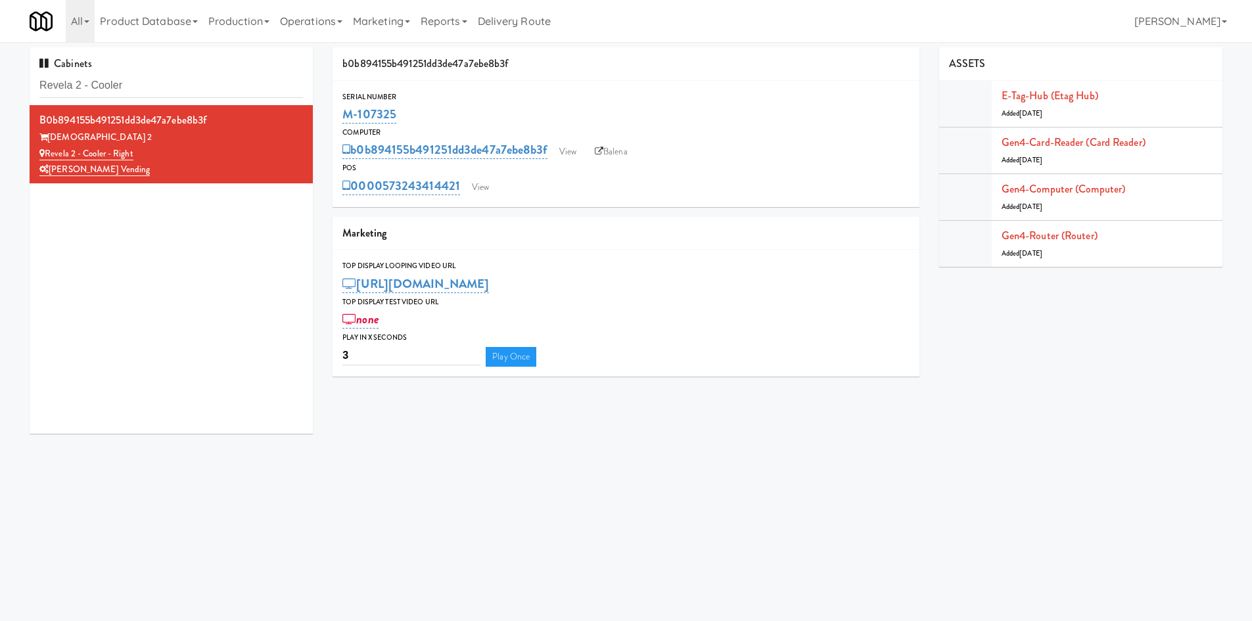
click at [462, 191] on div "0000573243414421 View" at bounding box center [625, 186] width 567 height 22
click at [483, 192] on link "View" at bounding box center [480, 187] width 30 height 20
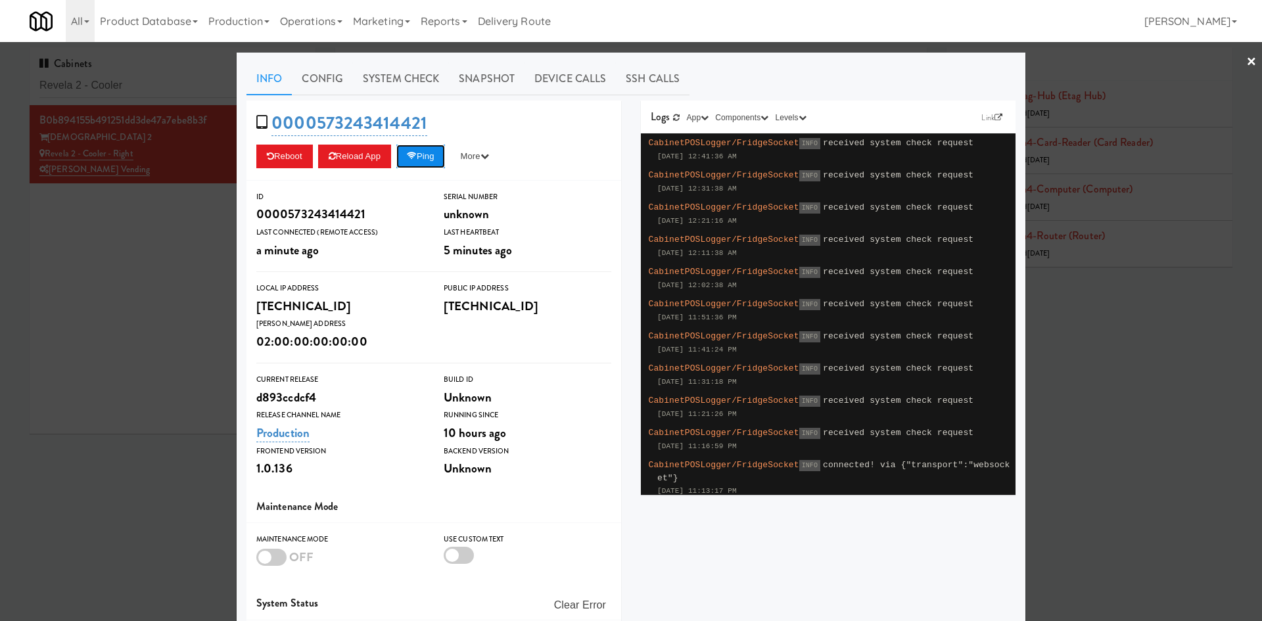
click at [414, 154] on icon at bounding box center [412, 156] width 10 height 9
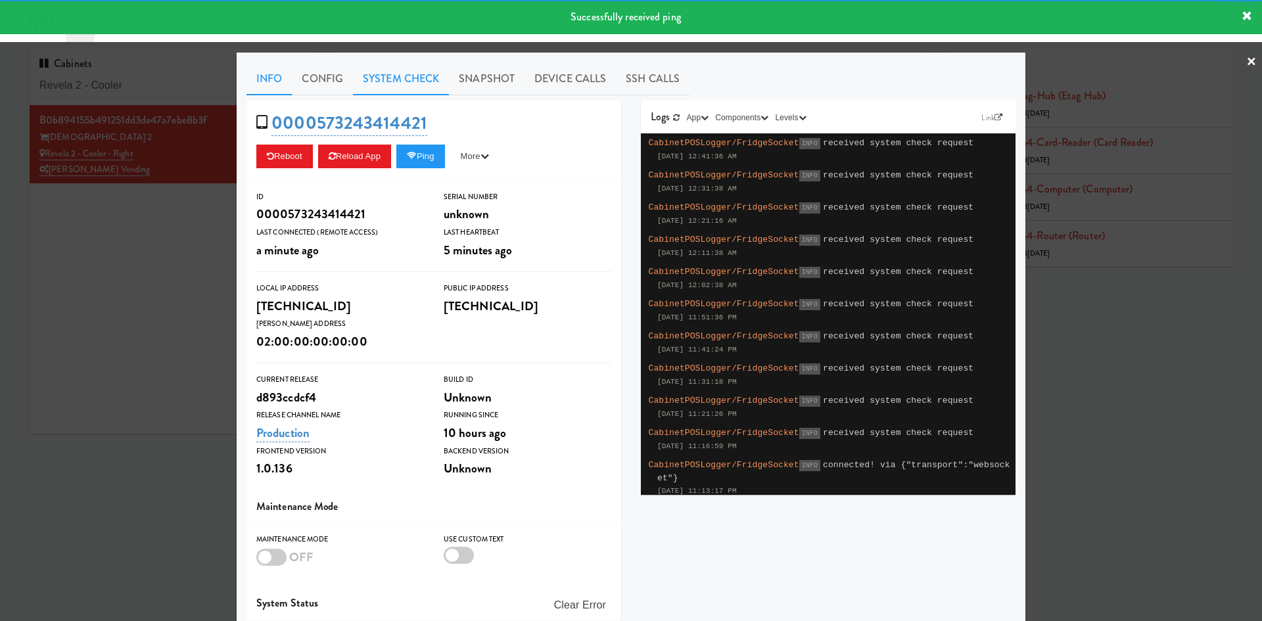
click at [409, 83] on link "System Check" at bounding box center [401, 78] width 96 height 33
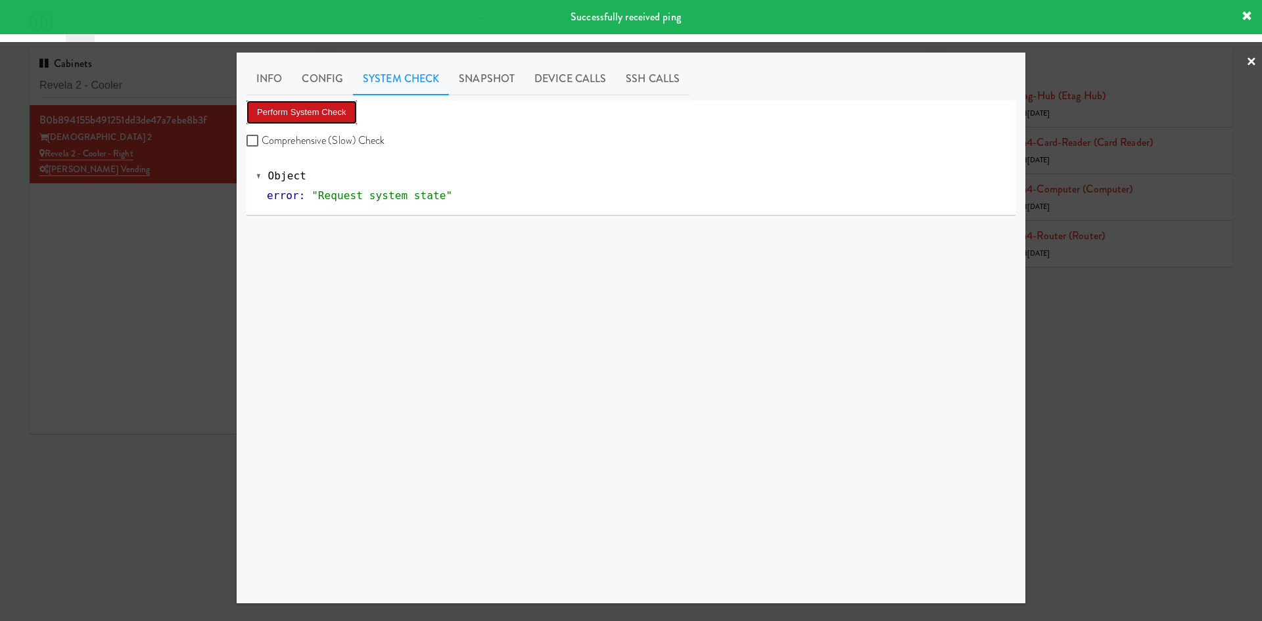
click at [334, 114] on button "Perform System Check" at bounding box center [301, 113] width 110 height 24
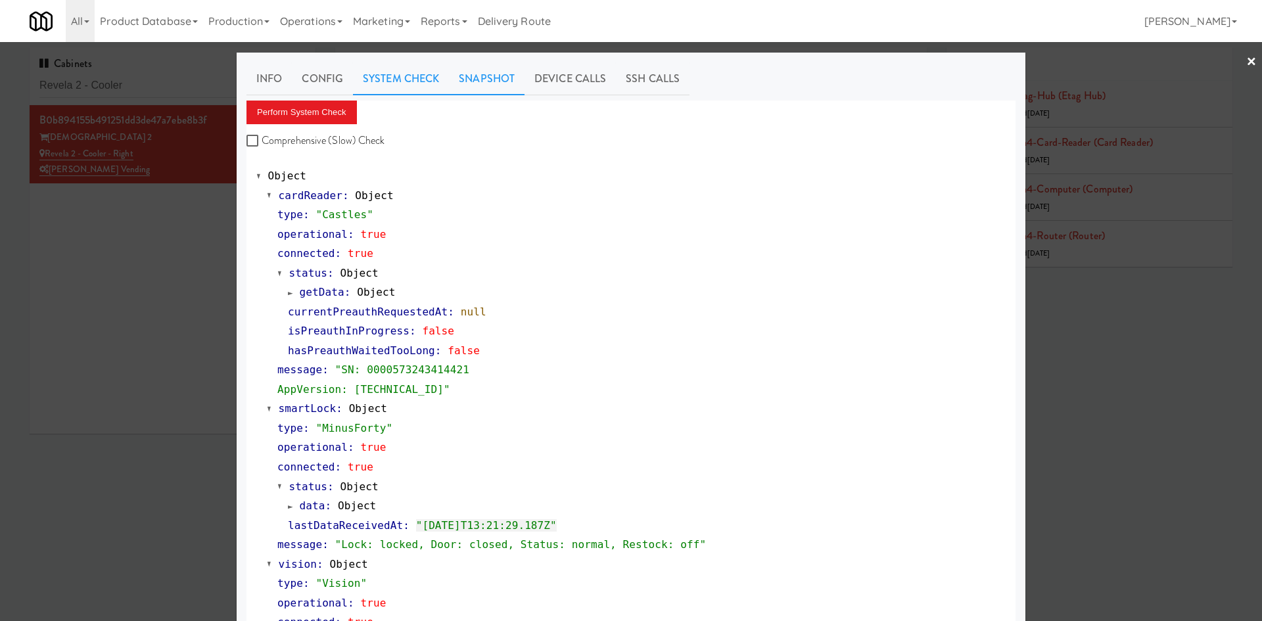
click at [484, 73] on link "Snapshot" at bounding box center [487, 78] width 76 height 33
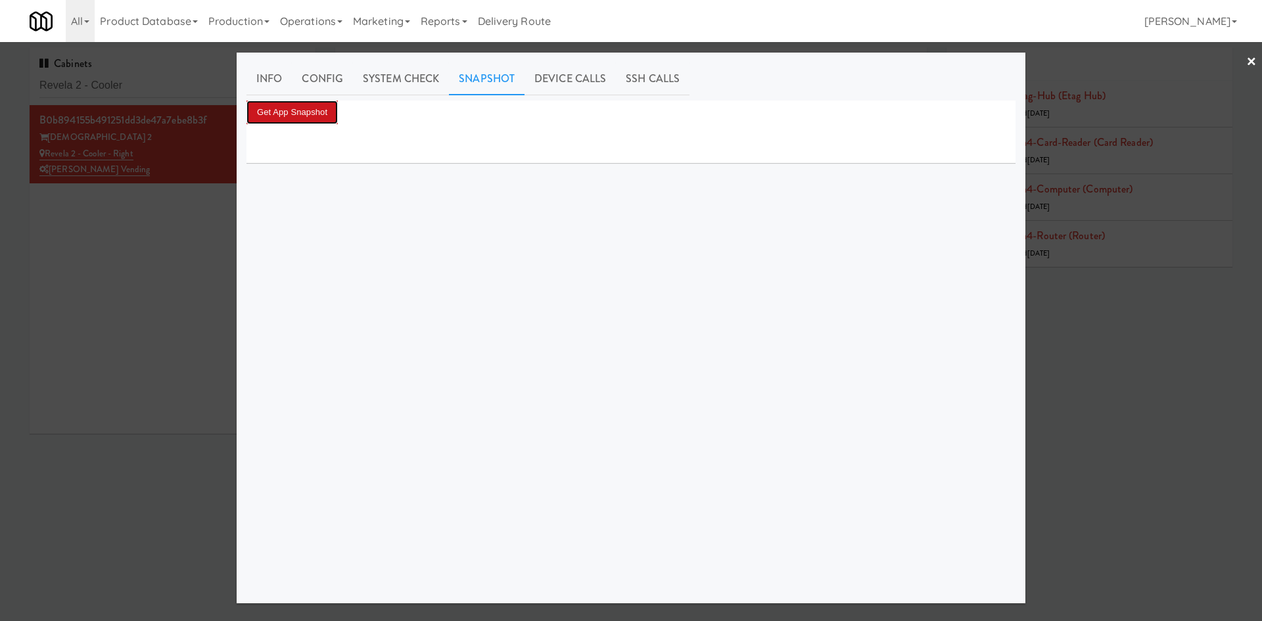
click at [300, 114] on button "Get App Snapshot" at bounding box center [291, 113] width 91 height 24
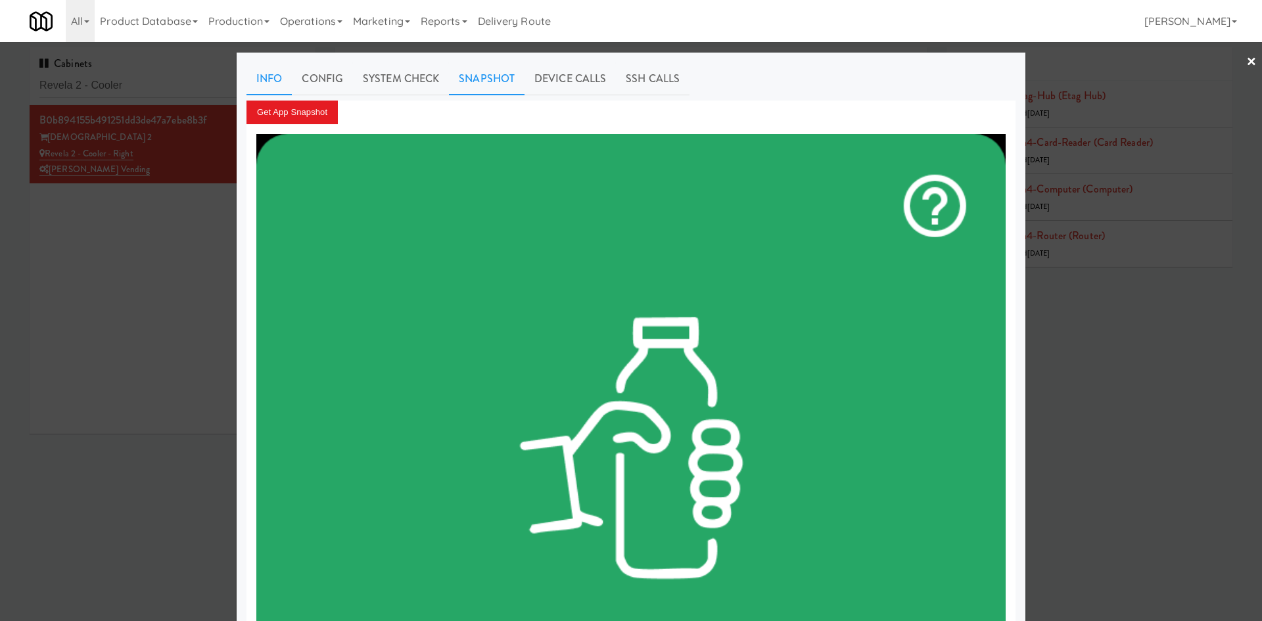
click at [257, 90] on link "Info" at bounding box center [268, 78] width 45 height 33
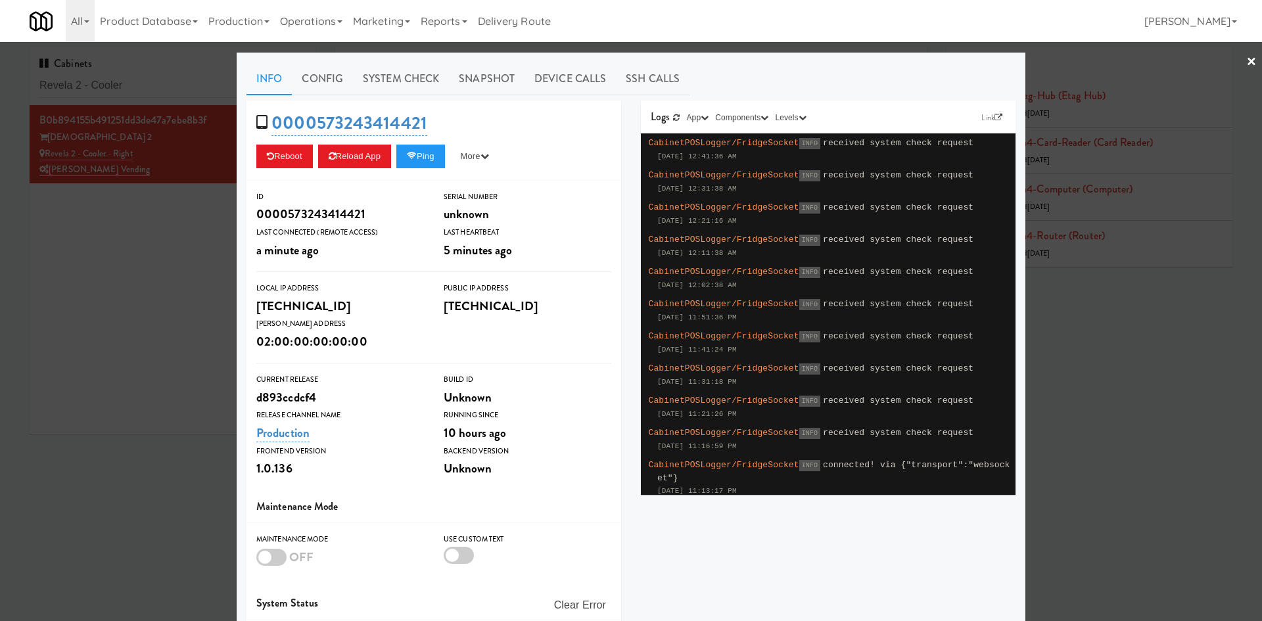
click at [151, 309] on div at bounding box center [631, 310] width 1262 height 621
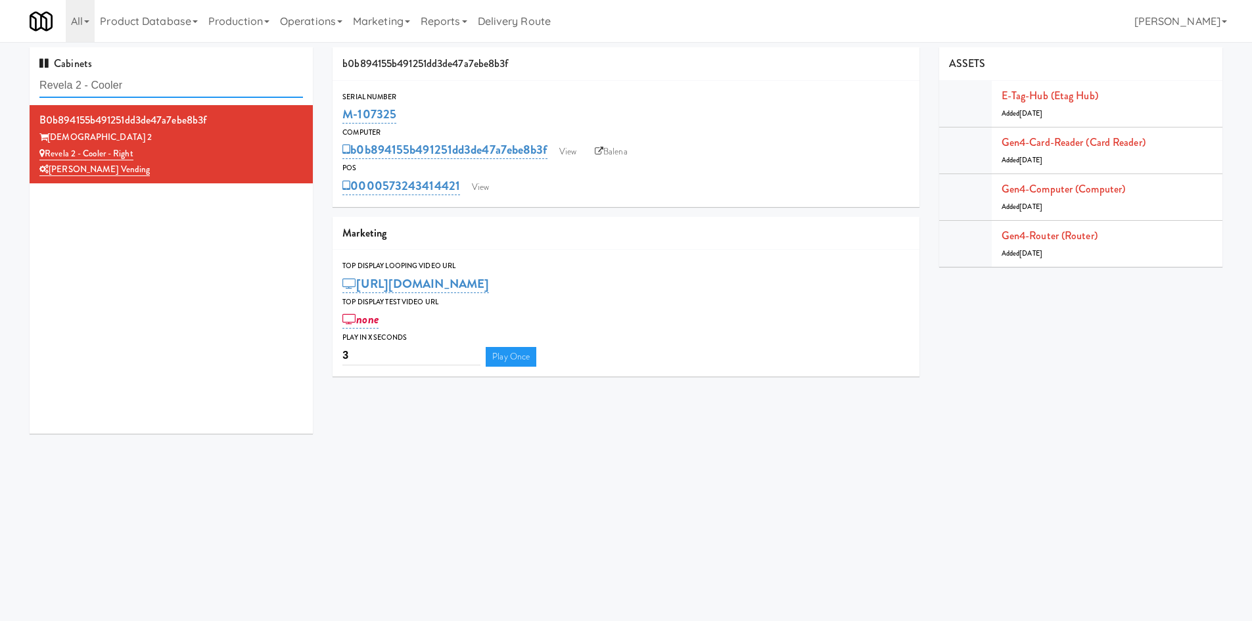
click at [164, 83] on input "Revela 2 - Cooler" at bounding box center [170, 86] width 263 height 24
paste input "Greenvue Apartments,"
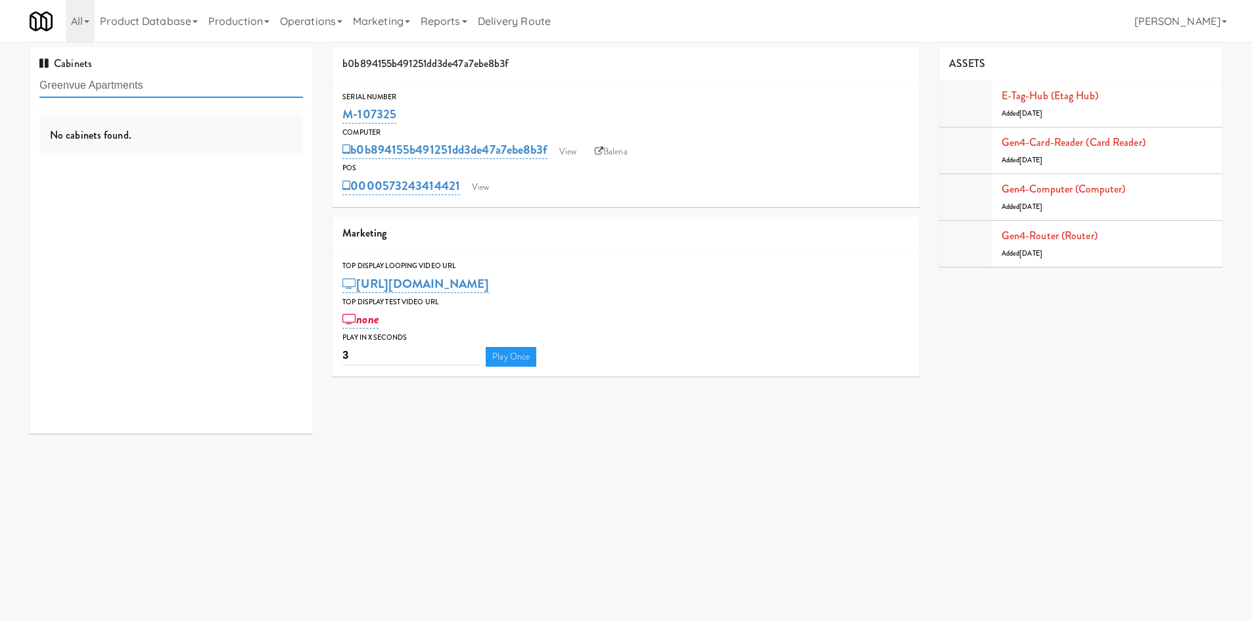
type input "Greenvue Apartments"
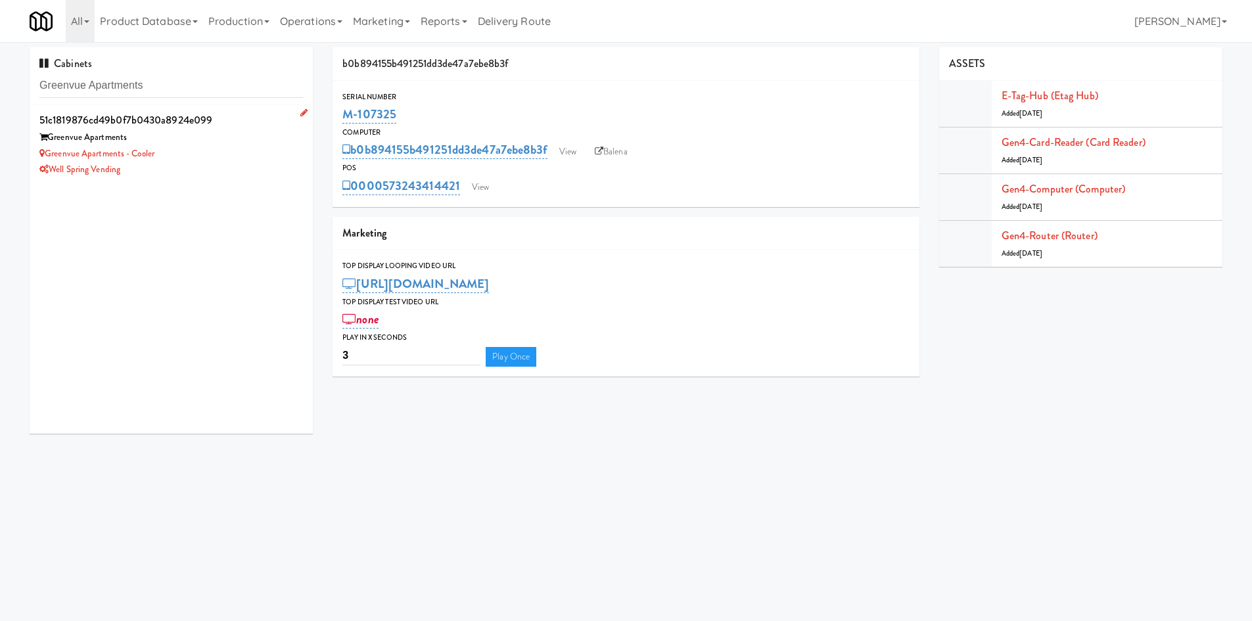
click at [214, 179] on li "51c1819876cd49b0f7b0430a8924e099 [GEOGRAPHIC_DATA] [GEOGRAPHIC_DATA] Apartments…" at bounding box center [171, 144] width 283 height 78
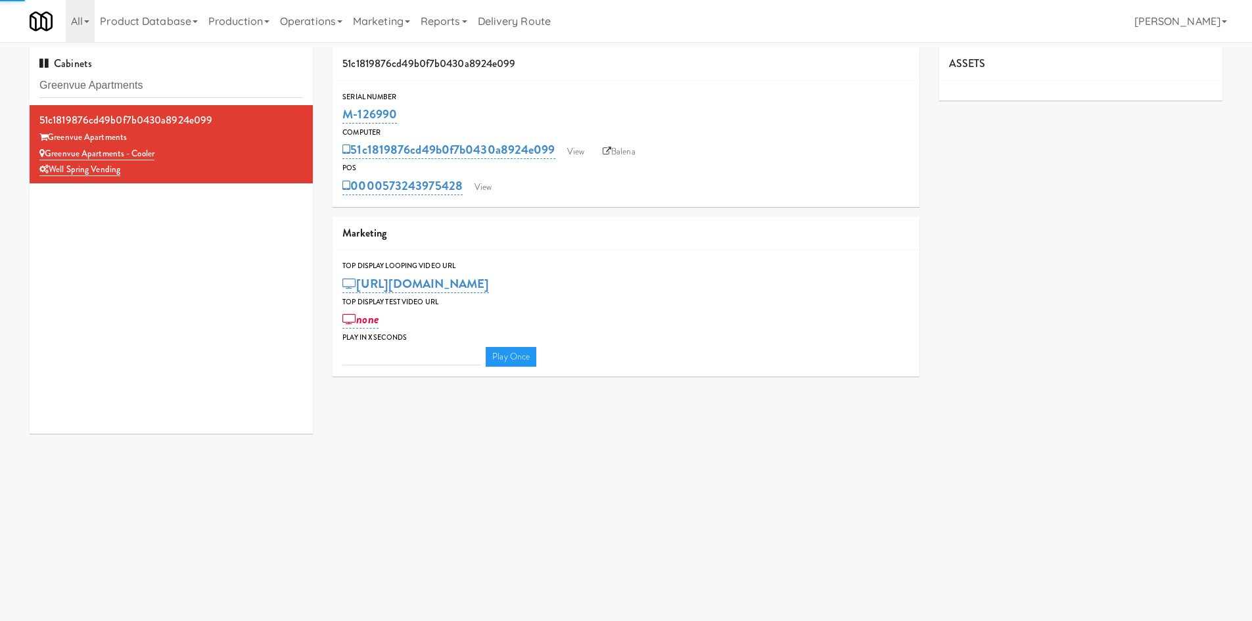
type input "3"
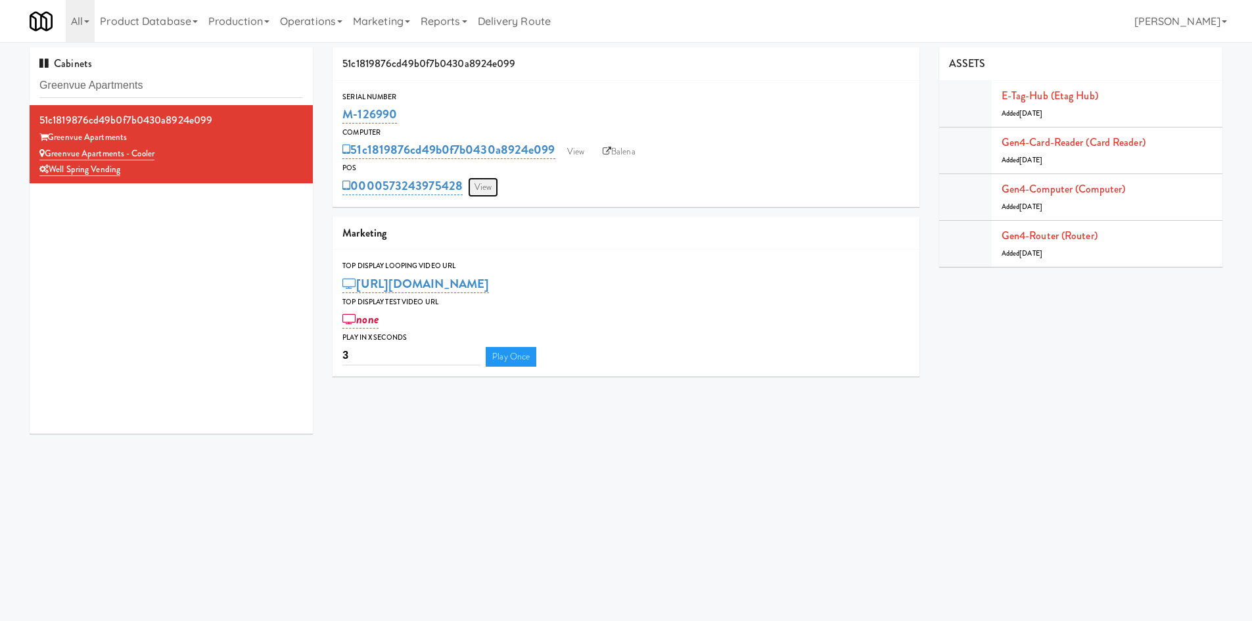
click at [480, 195] on link "View" at bounding box center [483, 187] width 30 height 20
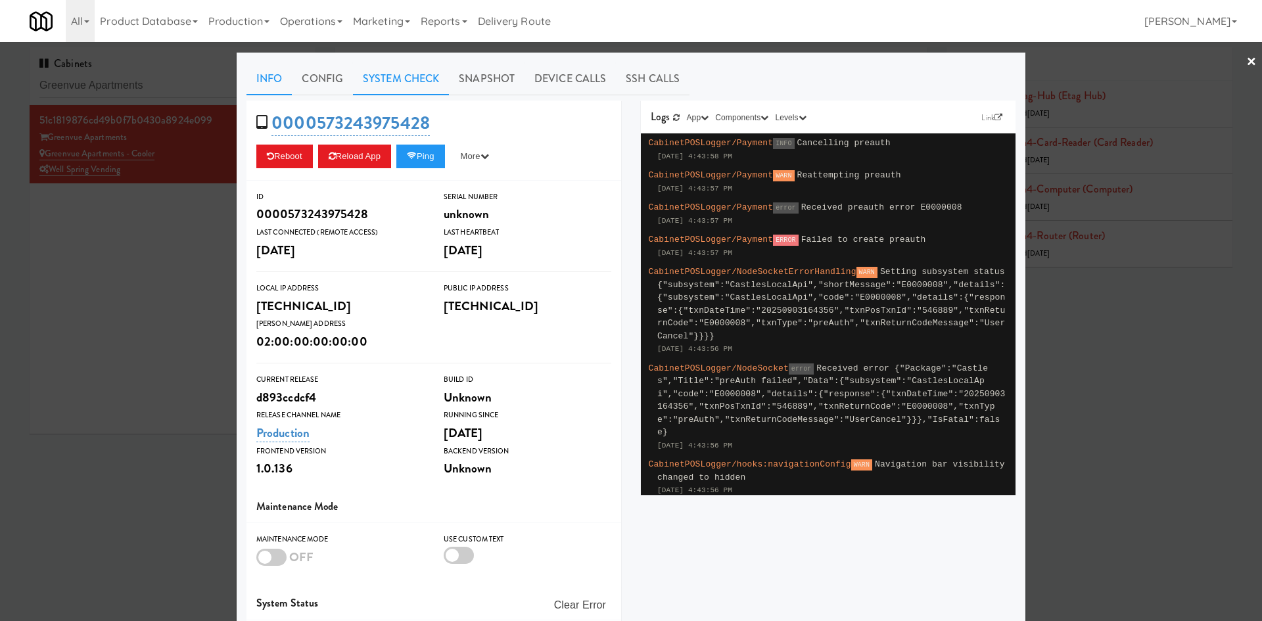
click at [398, 74] on link "System Check" at bounding box center [401, 78] width 96 height 33
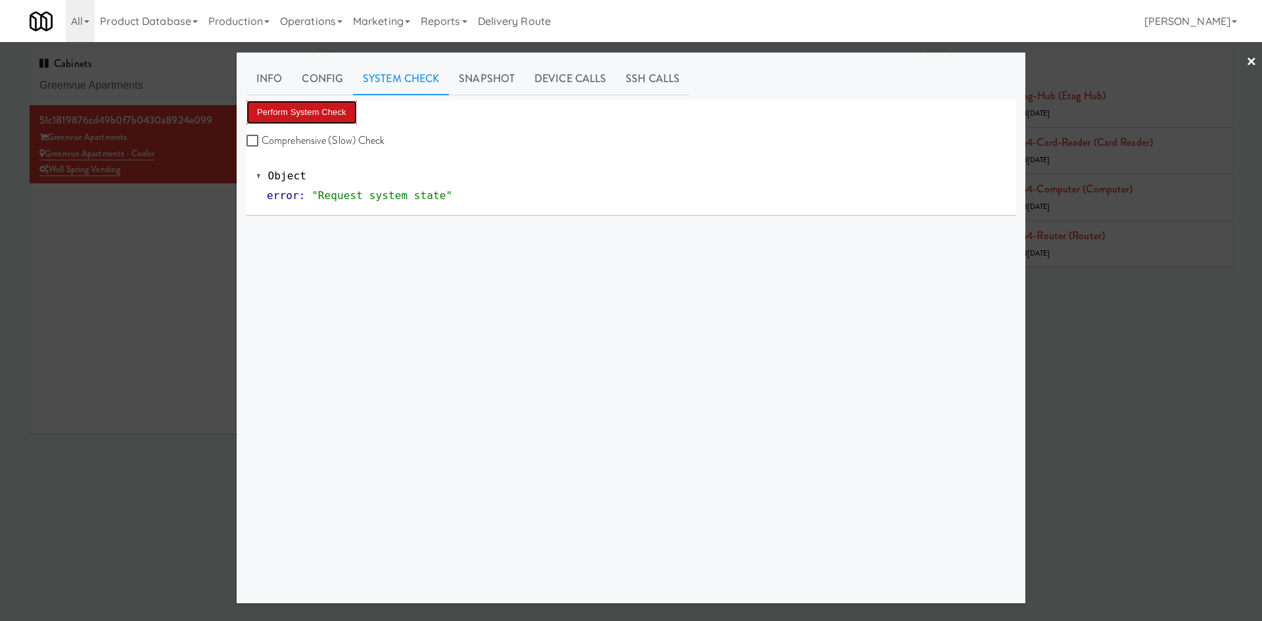
click at [323, 106] on button "Perform System Check" at bounding box center [301, 113] width 110 height 24
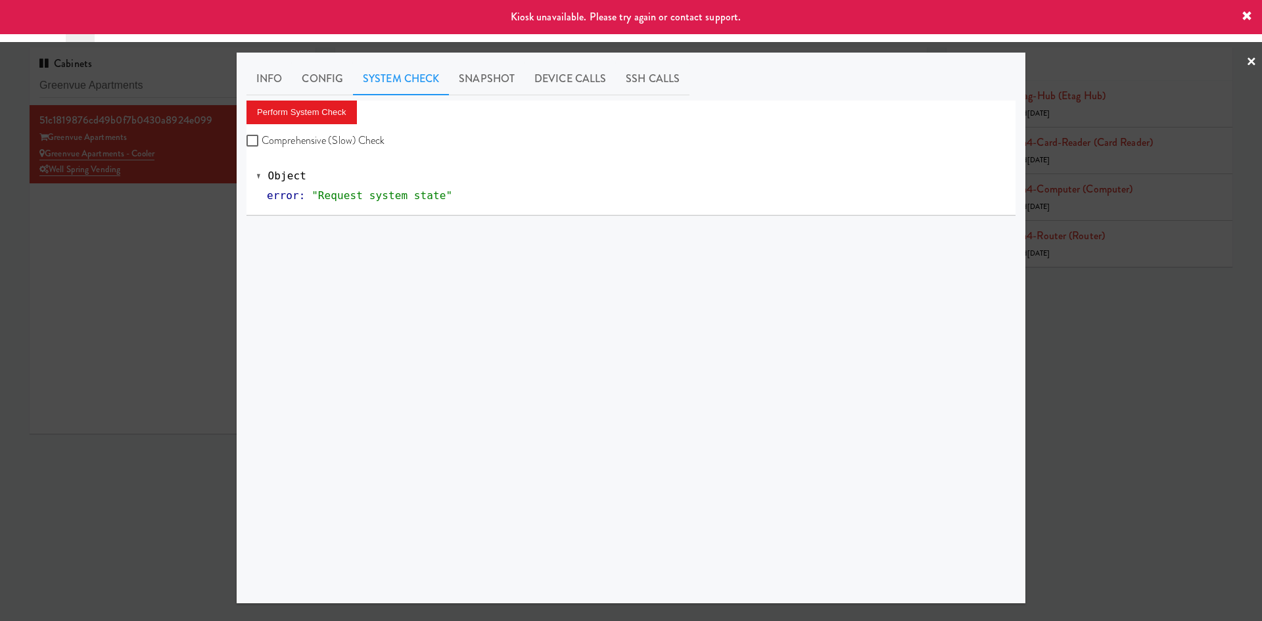
click at [126, 288] on div at bounding box center [631, 310] width 1262 height 621
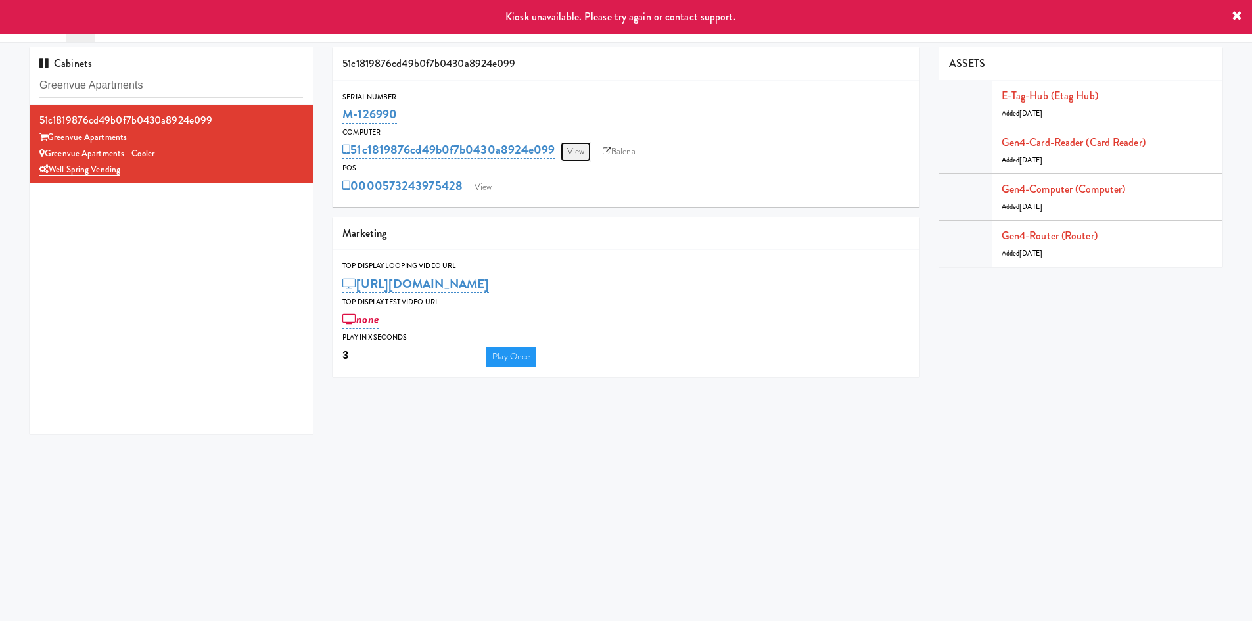
click at [566, 150] on link "View" at bounding box center [575, 152] width 30 height 20
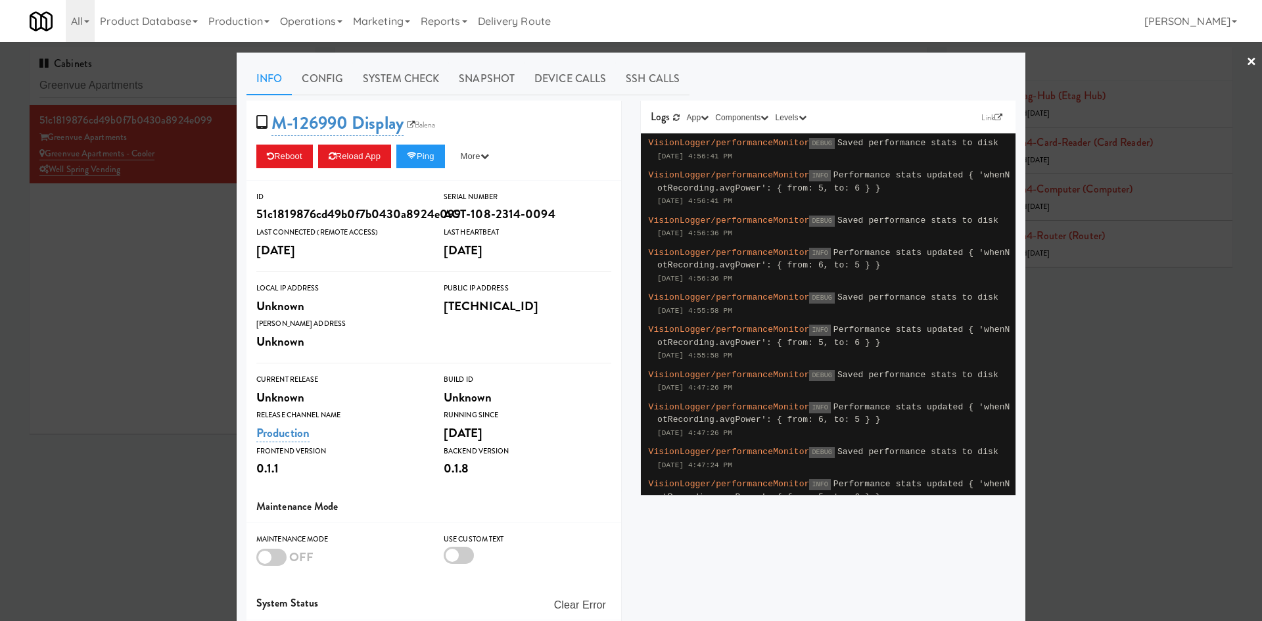
click at [159, 88] on div at bounding box center [631, 310] width 1262 height 621
click at [159, 88] on input "Greenvue Apartments" at bounding box center [172, 86] width 266 height 24
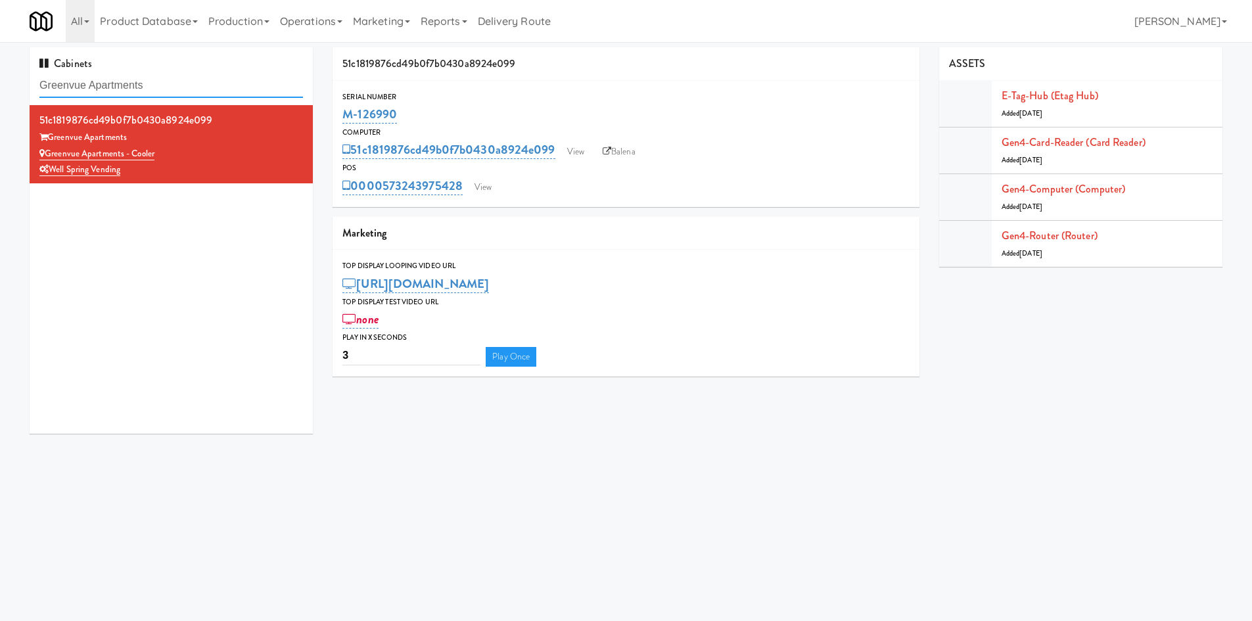
click at [159, 88] on input "Greenvue Apartments" at bounding box center [170, 86] width 263 height 24
paste input "llume - Combo"
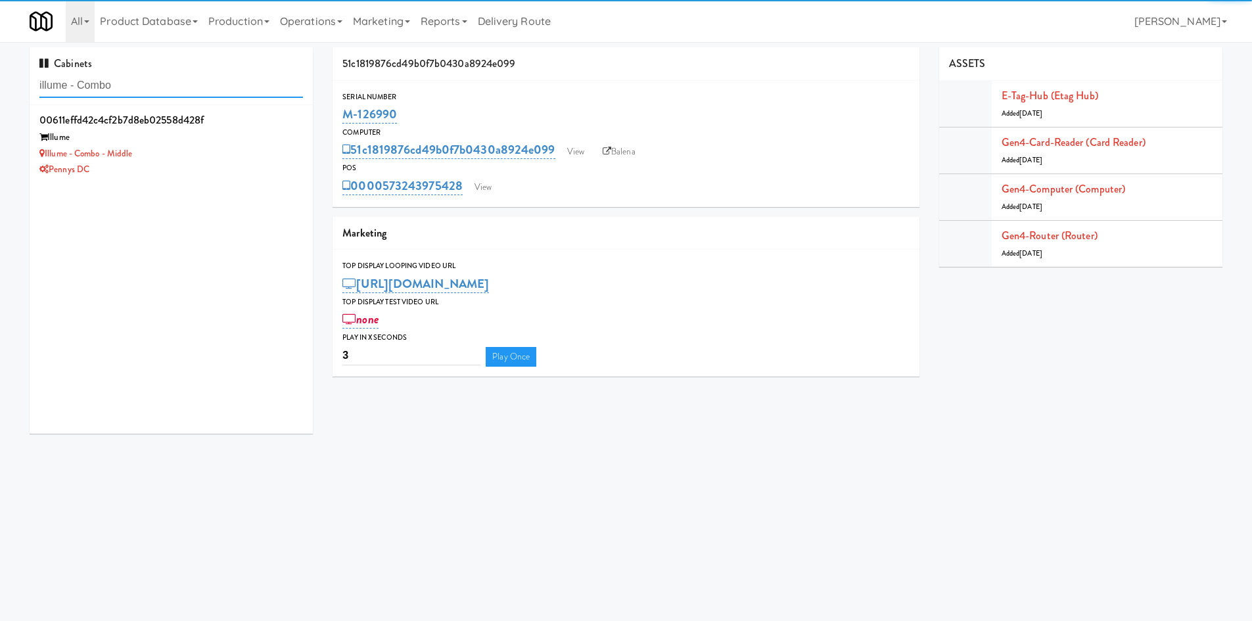
type input "illume - Combo"
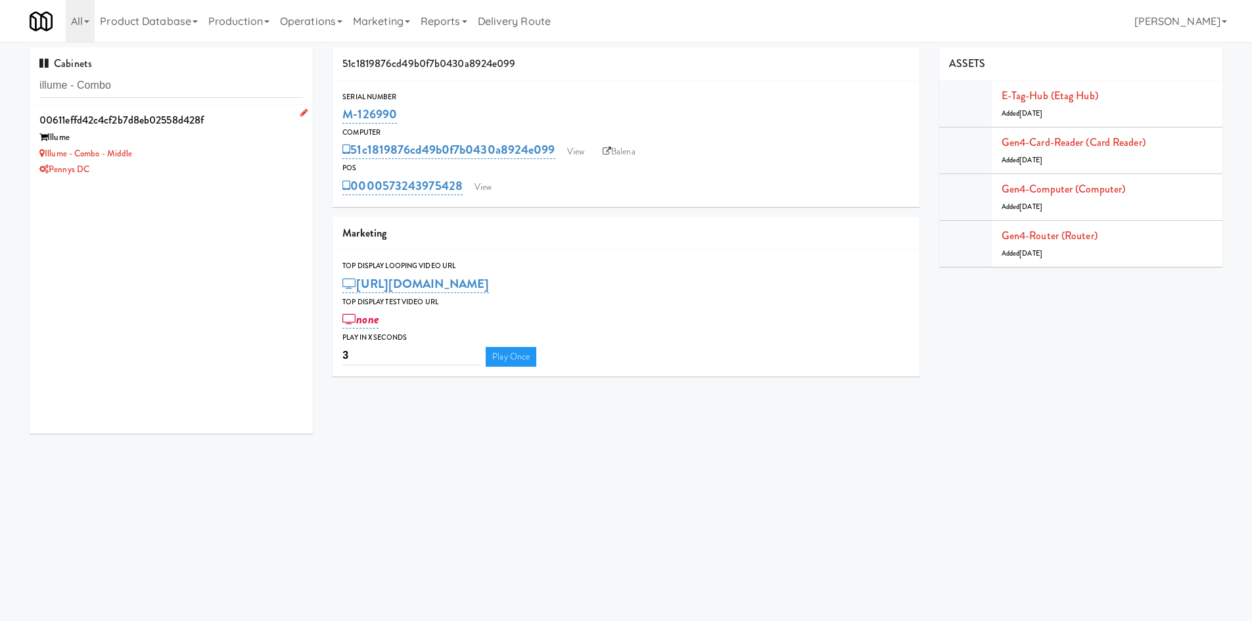
click at [177, 137] on div "Illume" at bounding box center [170, 137] width 263 height 16
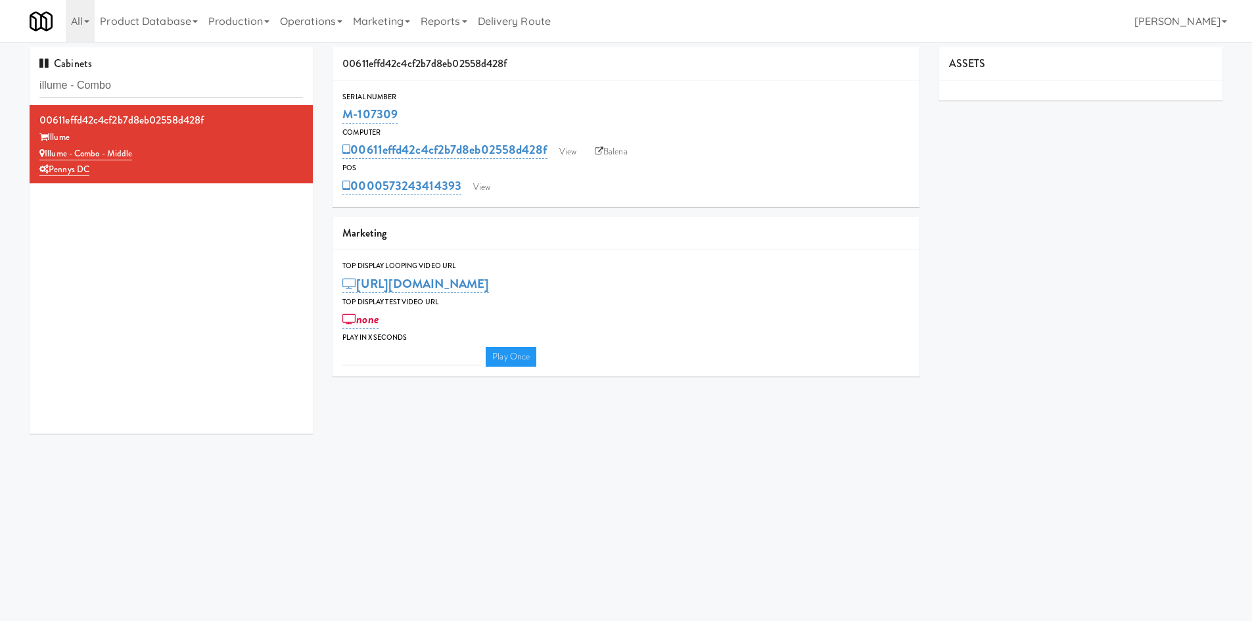
type input "3"
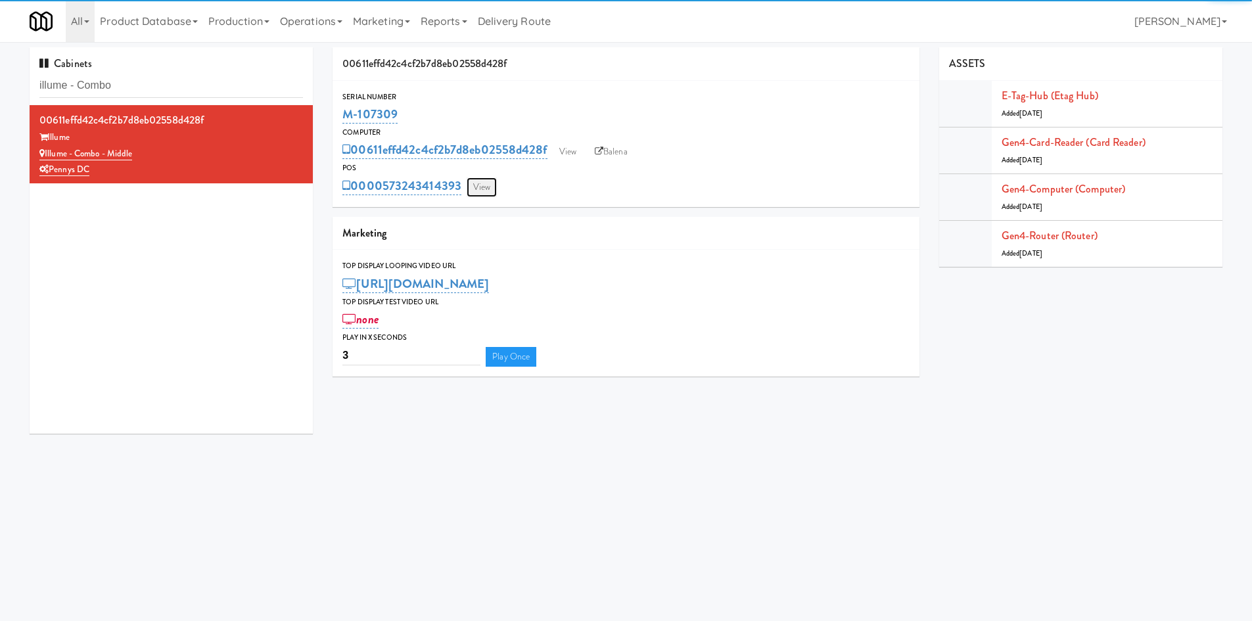
click at [486, 193] on link "View" at bounding box center [482, 187] width 30 height 20
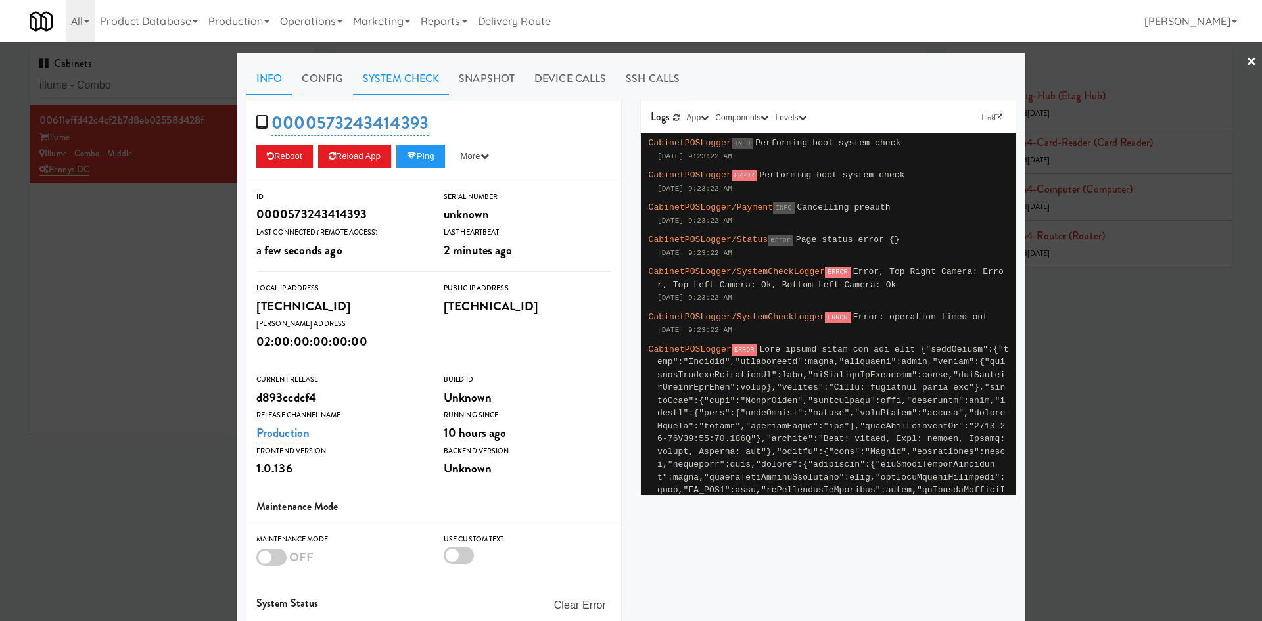
click at [386, 72] on link "System Check" at bounding box center [401, 78] width 96 height 33
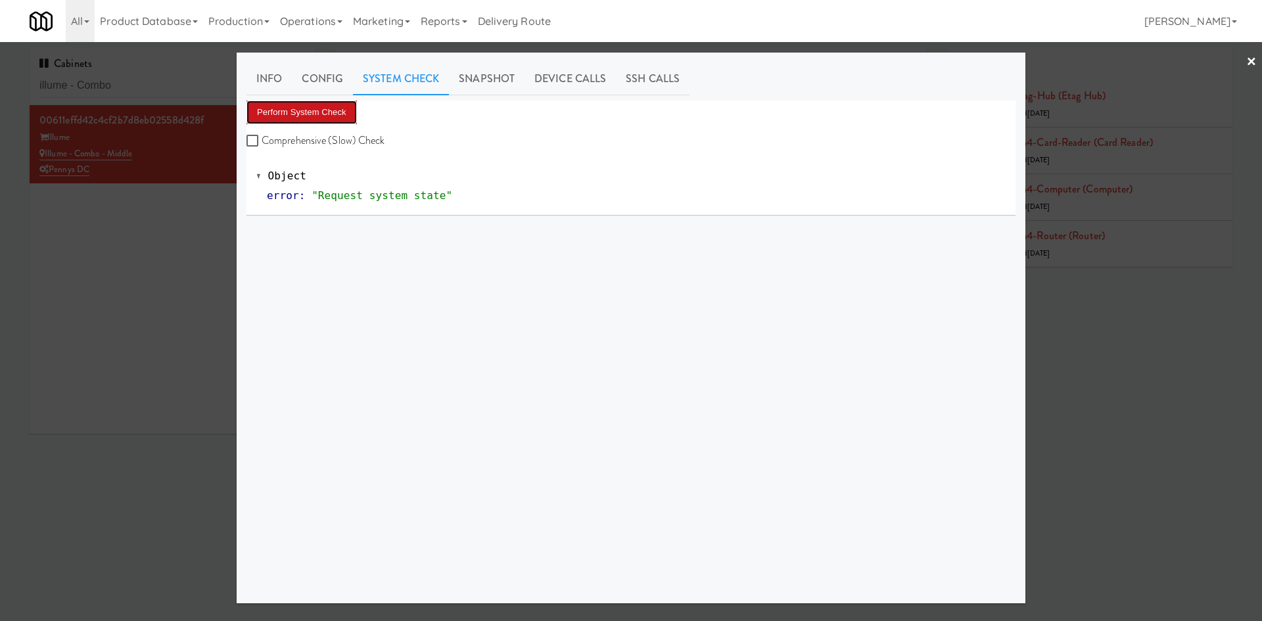
click at [317, 114] on button "Perform System Check" at bounding box center [301, 113] width 110 height 24
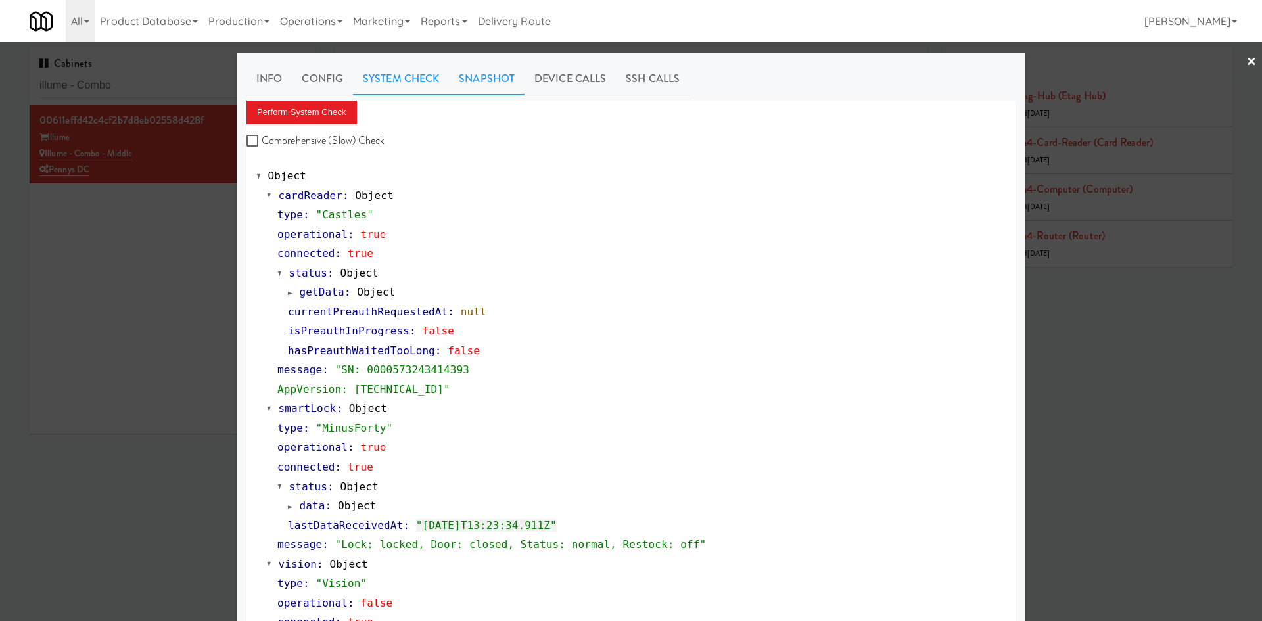
click at [476, 83] on link "Snapshot" at bounding box center [487, 78] width 76 height 33
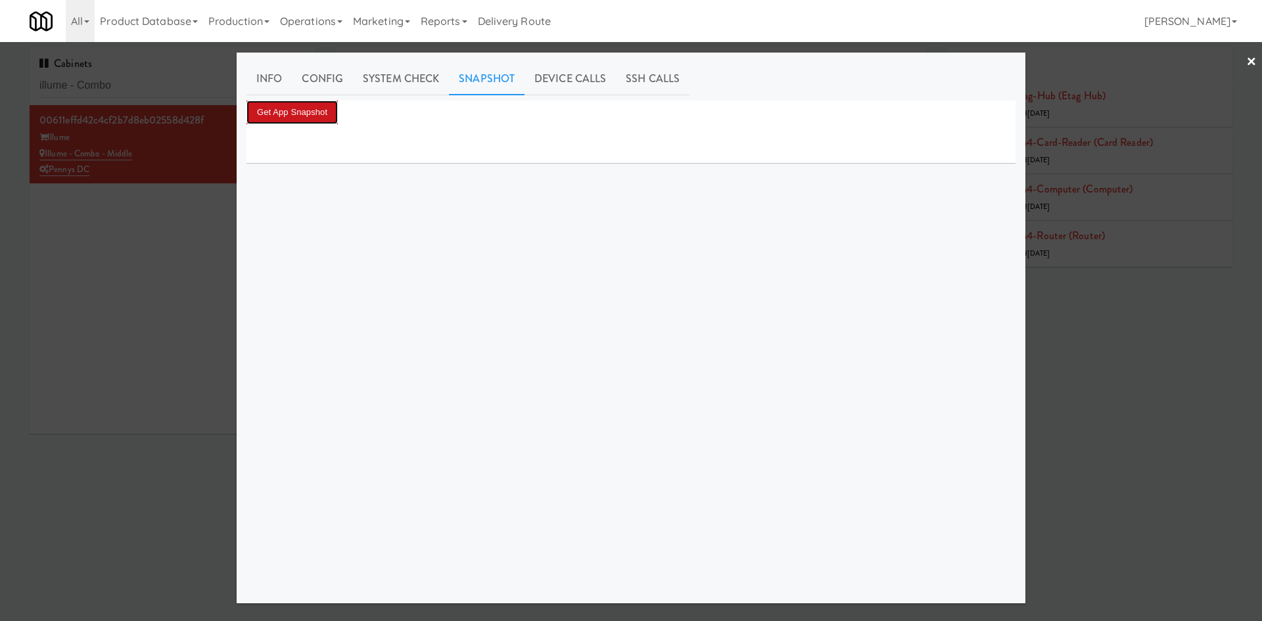
click at [319, 108] on button "Get App Snapshot" at bounding box center [291, 113] width 91 height 24
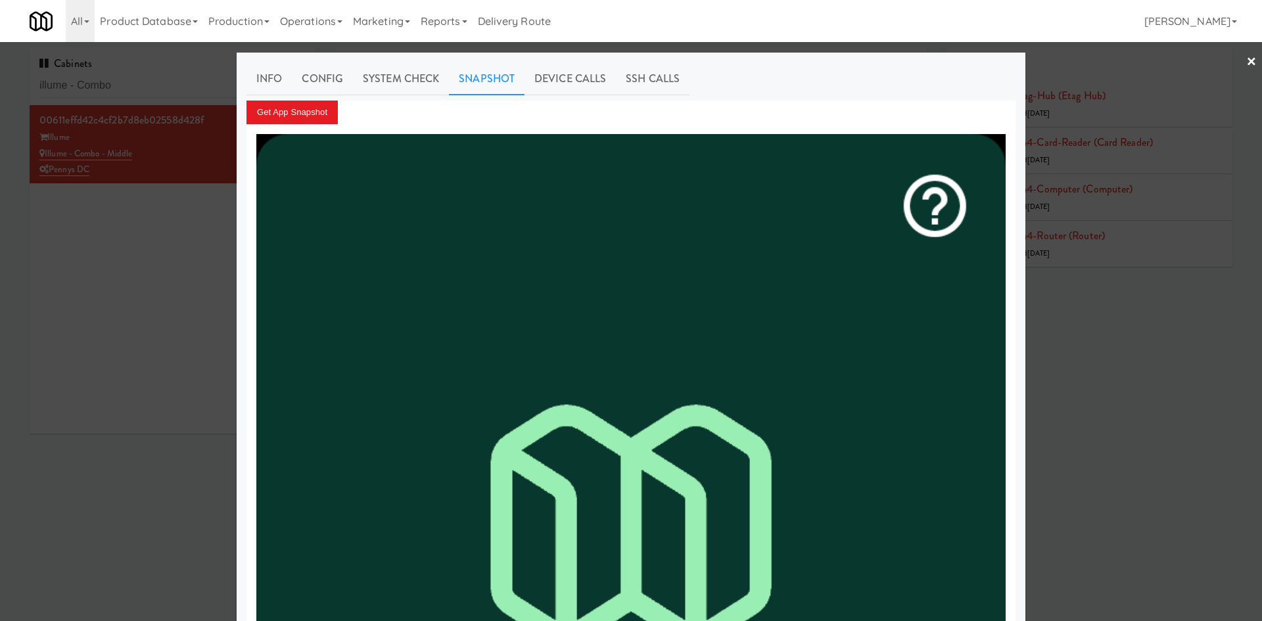
click at [108, 303] on div at bounding box center [631, 310] width 1262 height 621
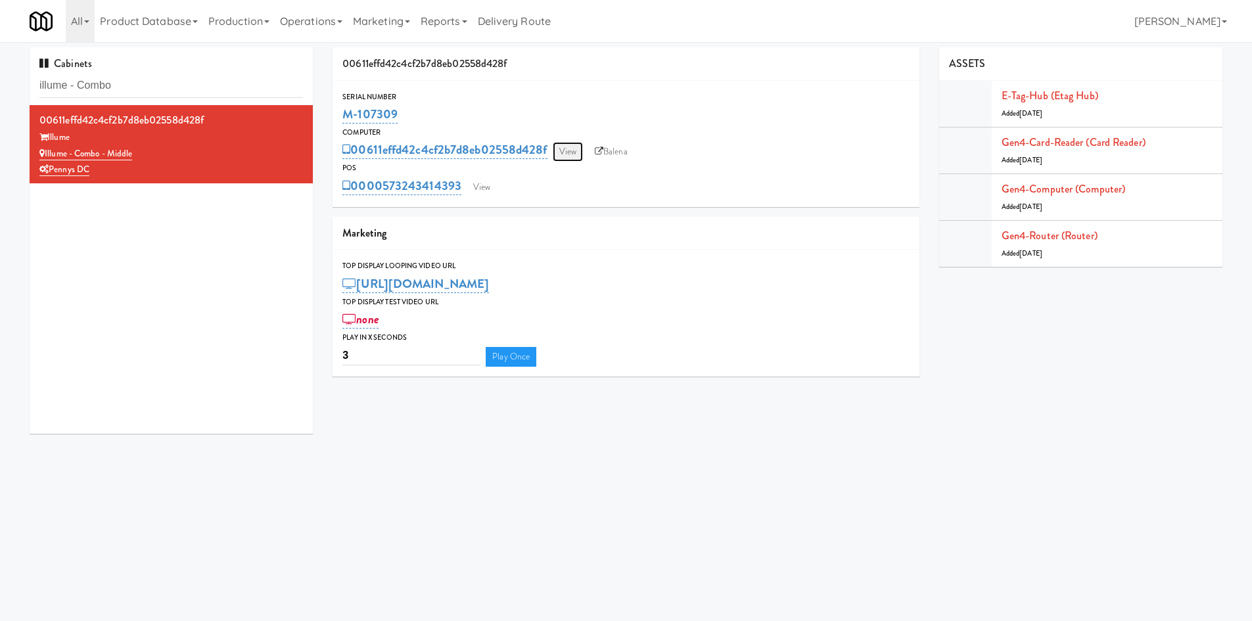
click at [566, 148] on link "View" at bounding box center [568, 152] width 30 height 20
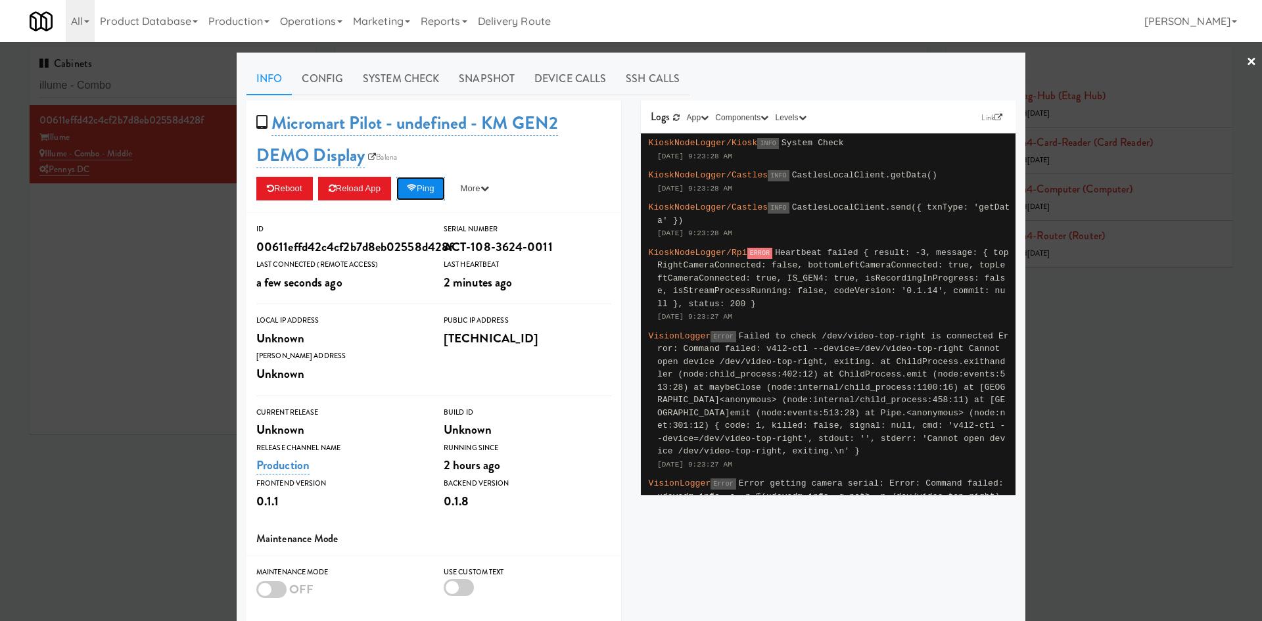
click at [440, 188] on button "Ping" at bounding box center [420, 189] width 49 height 24
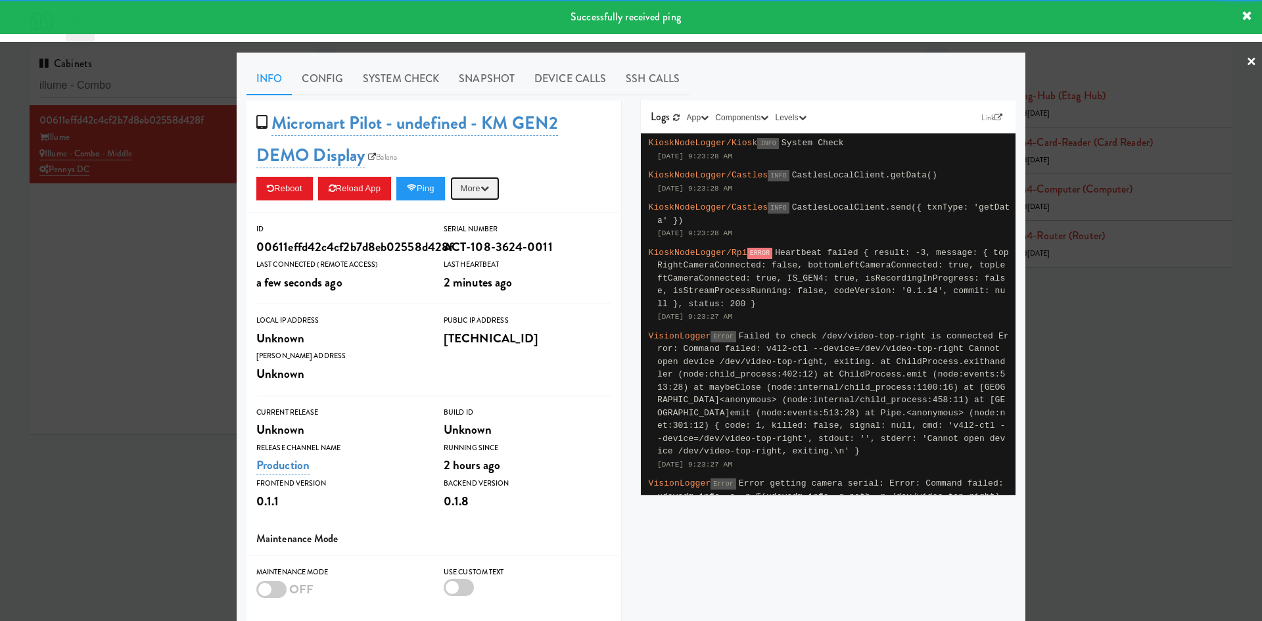
click at [478, 194] on button "More" at bounding box center [474, 189] width 49 height 24
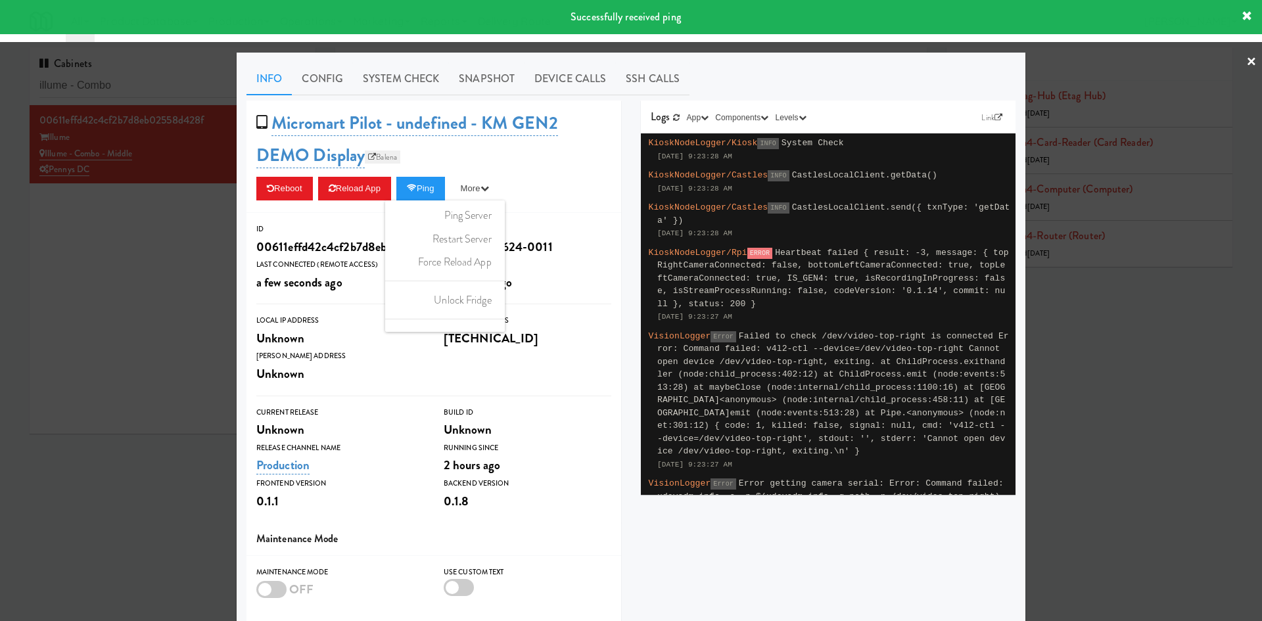
click at [380, 154] on link "Balena" at bounding box center [382, 156] width 35 height 13
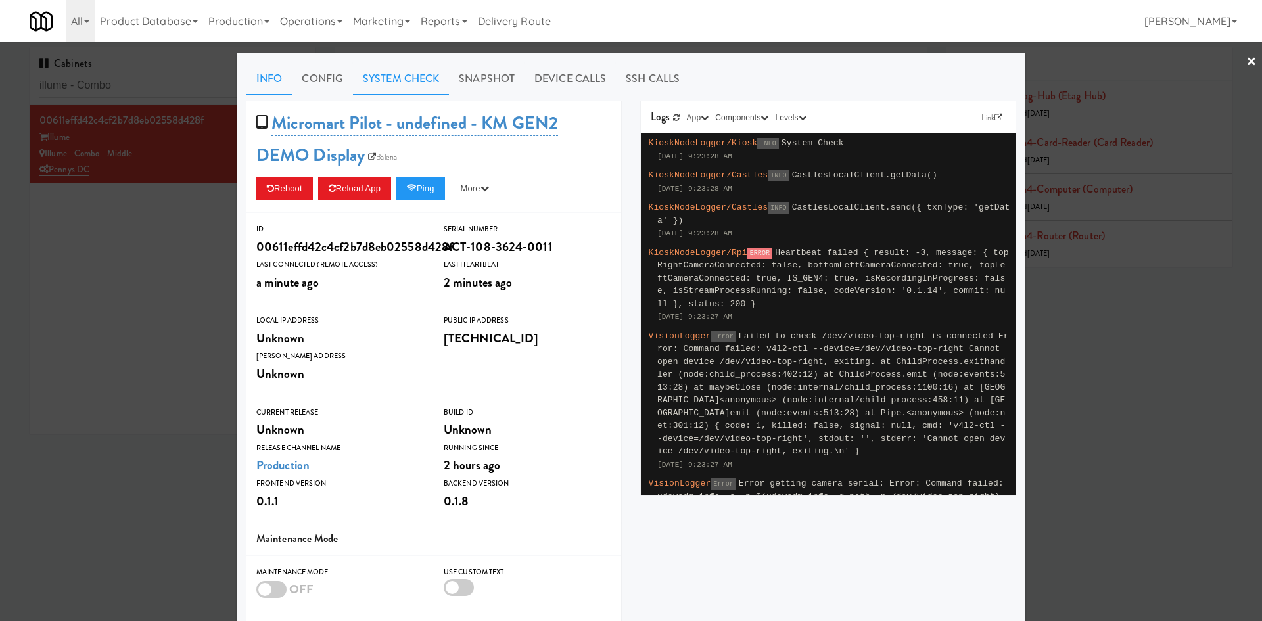
click at [371, 66] on link "System Check" at bounding box center [401, 78] width 96 height 33
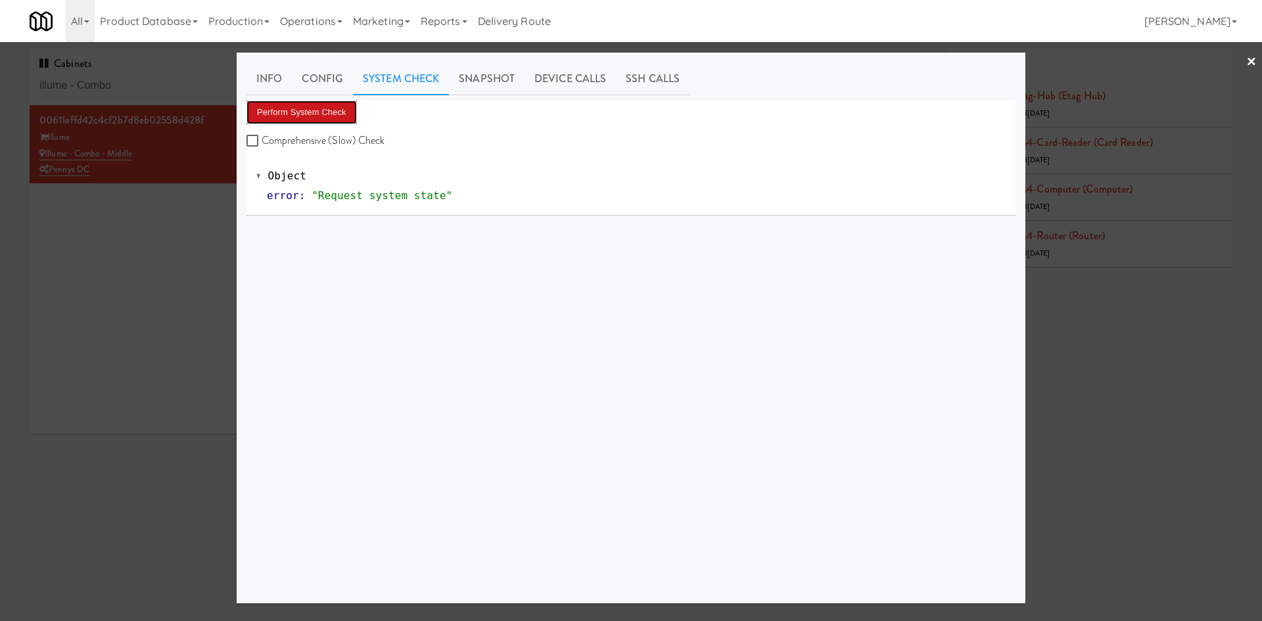
click at [315, 112] on button "Perform System Check" at bounding box center [301, 113] width 110 height 24
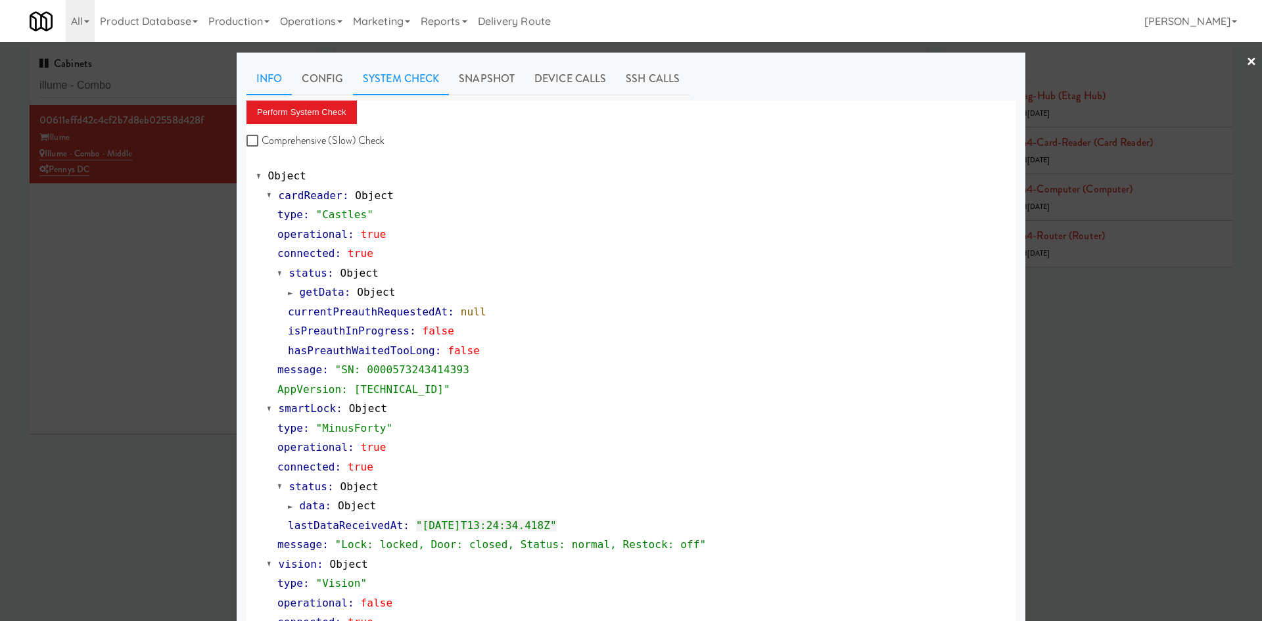
click at [265, 78] on link "Info" at bounding box center [268, 78] width 45 height 33
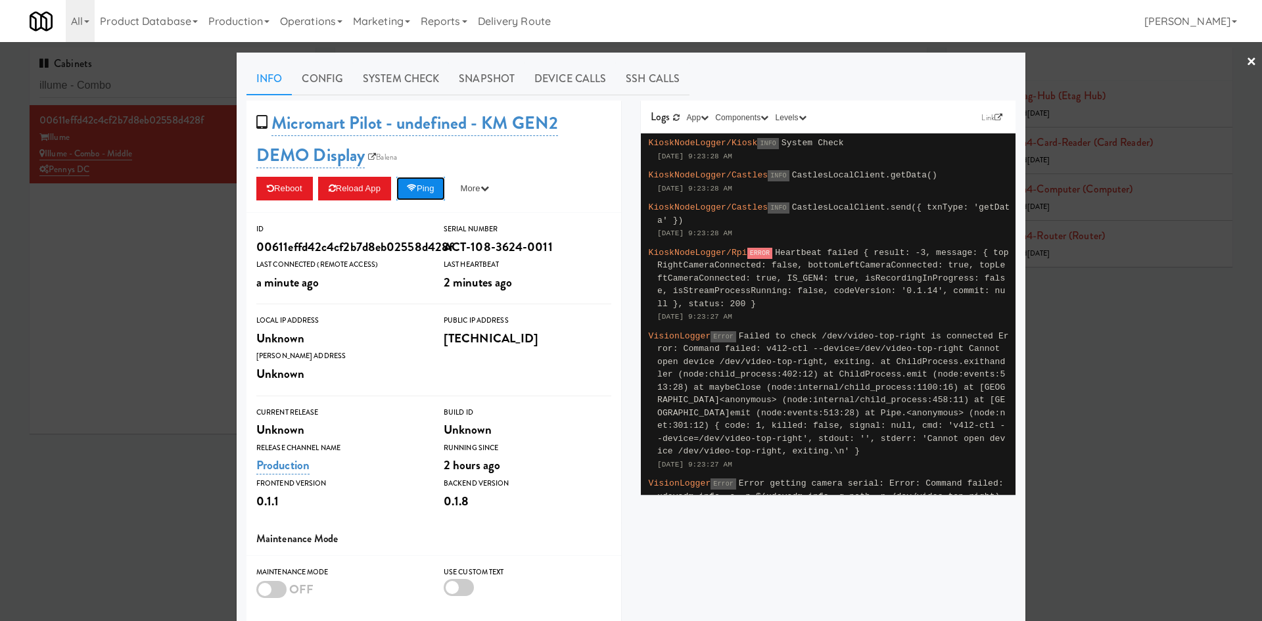
click at [436, 187] on button "Ping" at bounding box center [420, 189] width 49 height 24
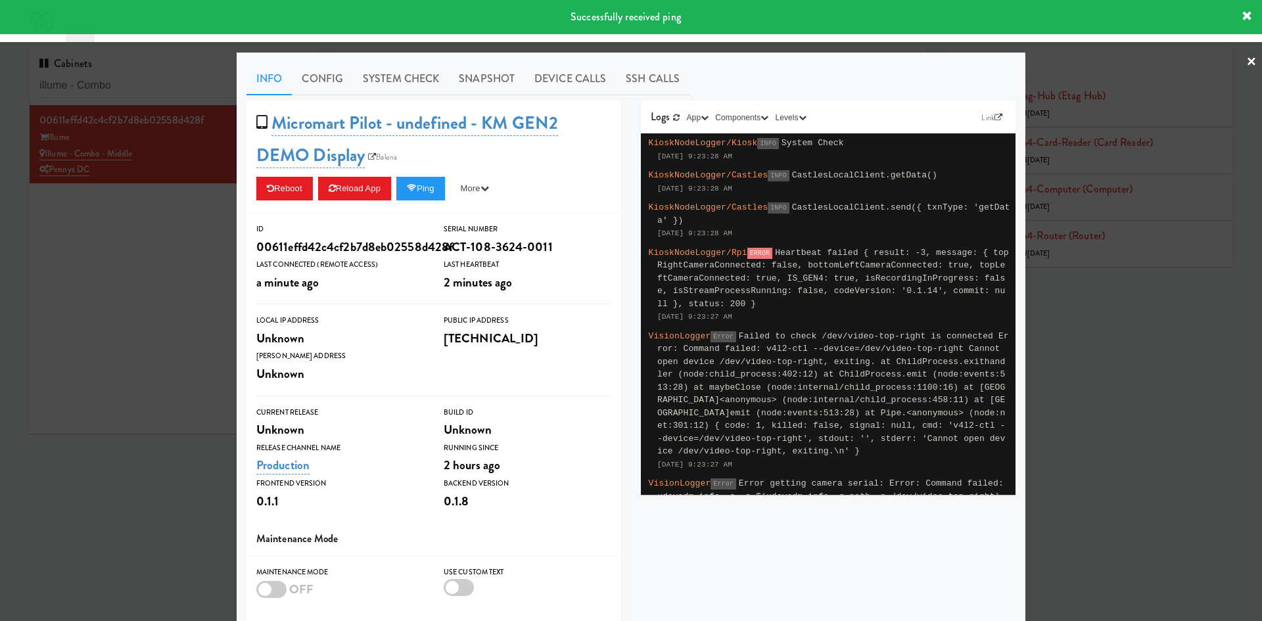
click at [192, 294] on div at bounding box center [631, 310] width 1262 height 621
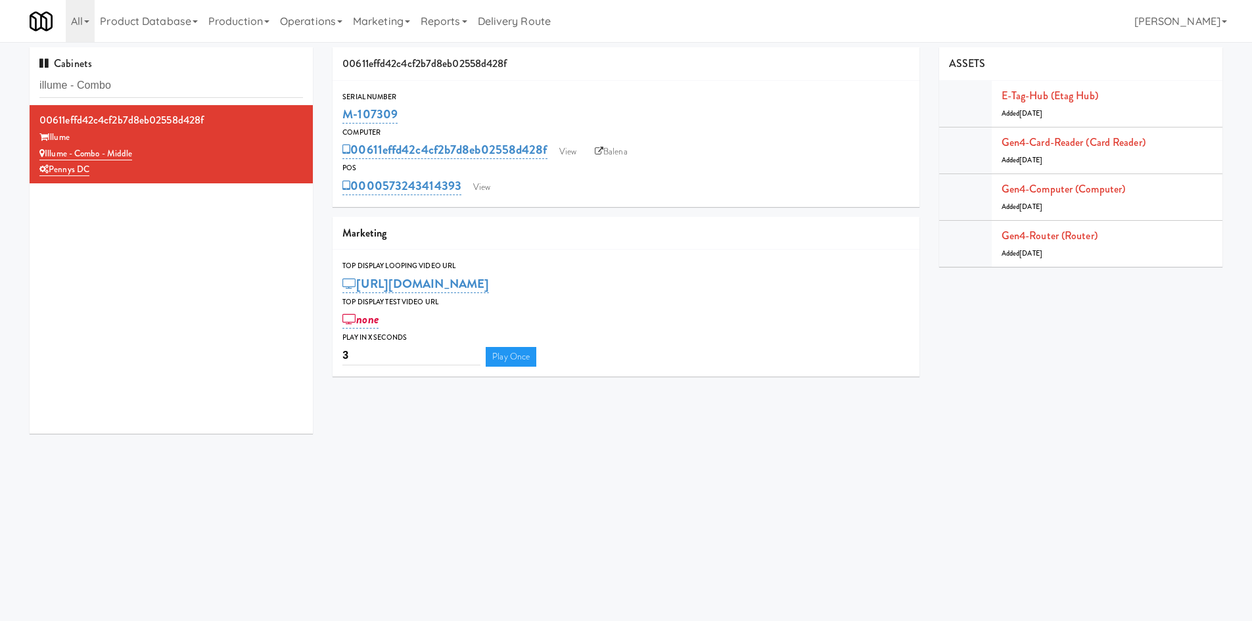
drag, startPoint x: 382, startPoint y: 174, endPoint x: 462, endPoint y: 196, distance: 82.6
click at [462, 196] on div "0000573243414393 View" at bounding box center [625, 186] width 567 height 22
copy link "573243414393"
click at [485, 189] on link "View" at bounding box center [482, 187] width 30 height 20
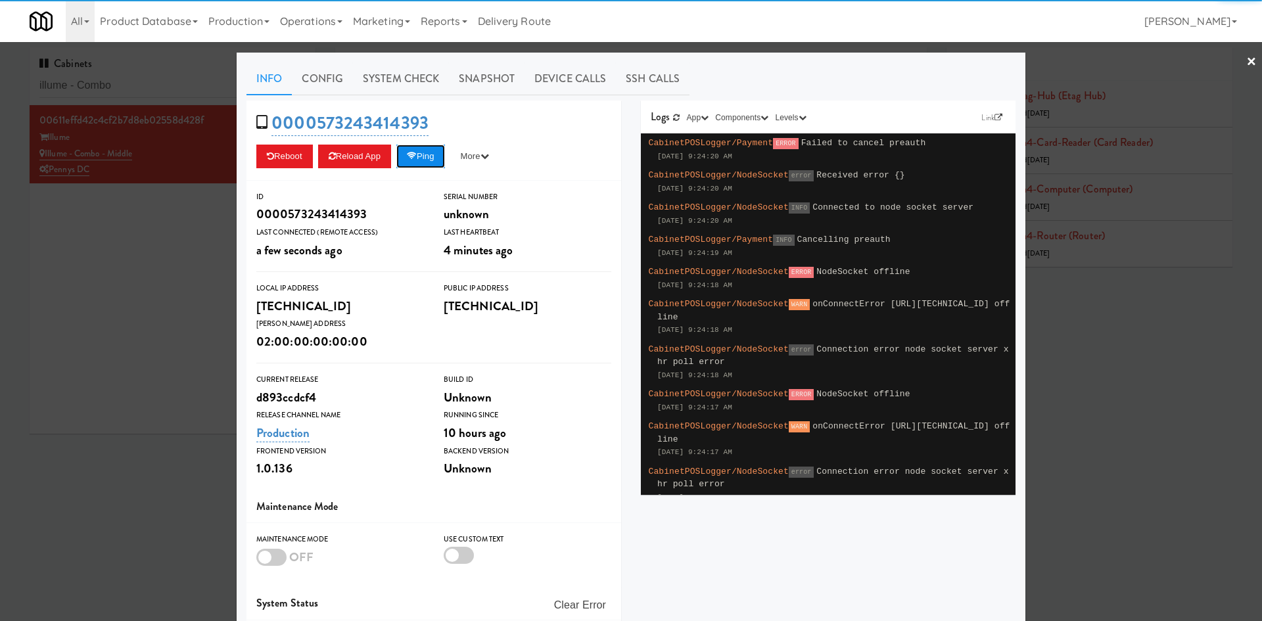
click at [417, 161] on button "Ping" at bounding box center [420, 157] width 49 height 24
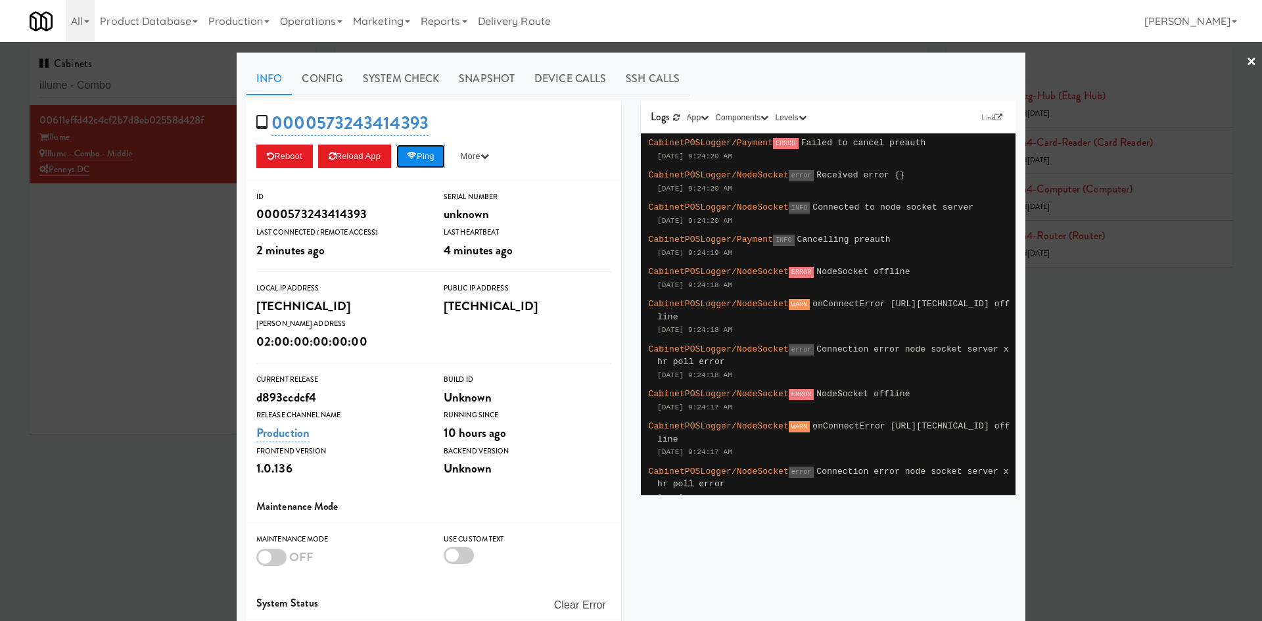
click at [424, 167] on button "Ping" at bounding box center [420, 157] width 49 height 24
click at [434, 160] on button "Ping" at bounding box center [420, 157] width 49 height 24
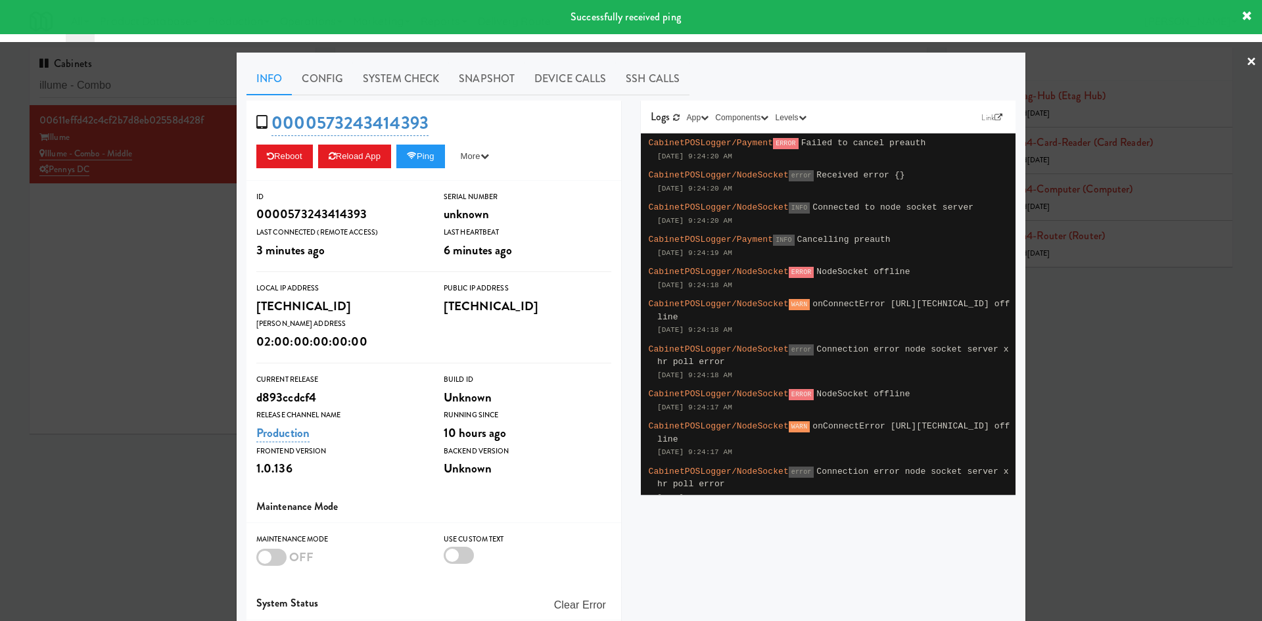
click at [126, 282] on div at bounding box center [631, 310] width 1262 height 621
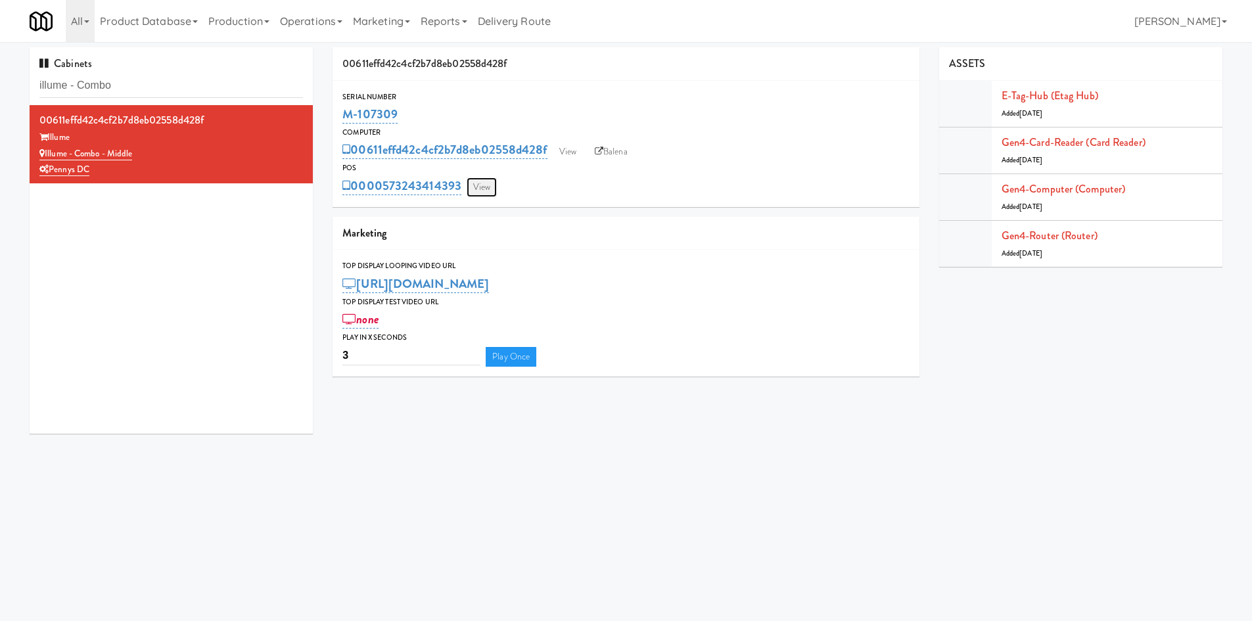
click at [487, 193] on link "View" at bounding box center [482, 187] width 30 height 20
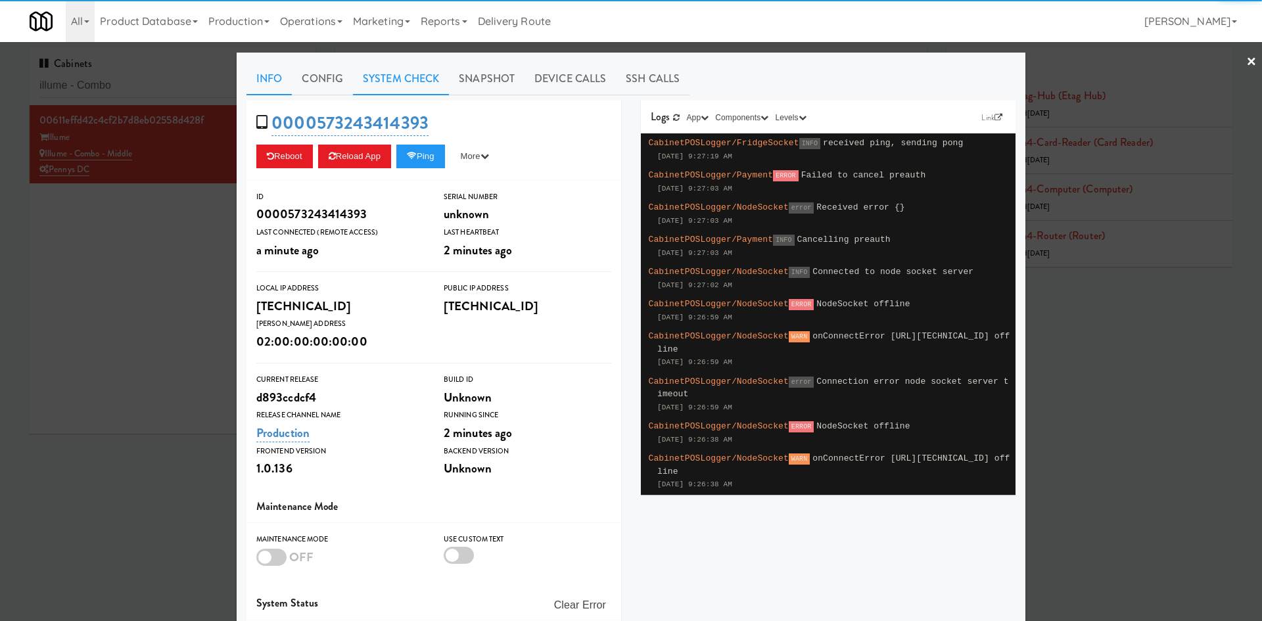
click at [386, 92] on link "System Check" at bounding box center [401, 78] width 96 height 33
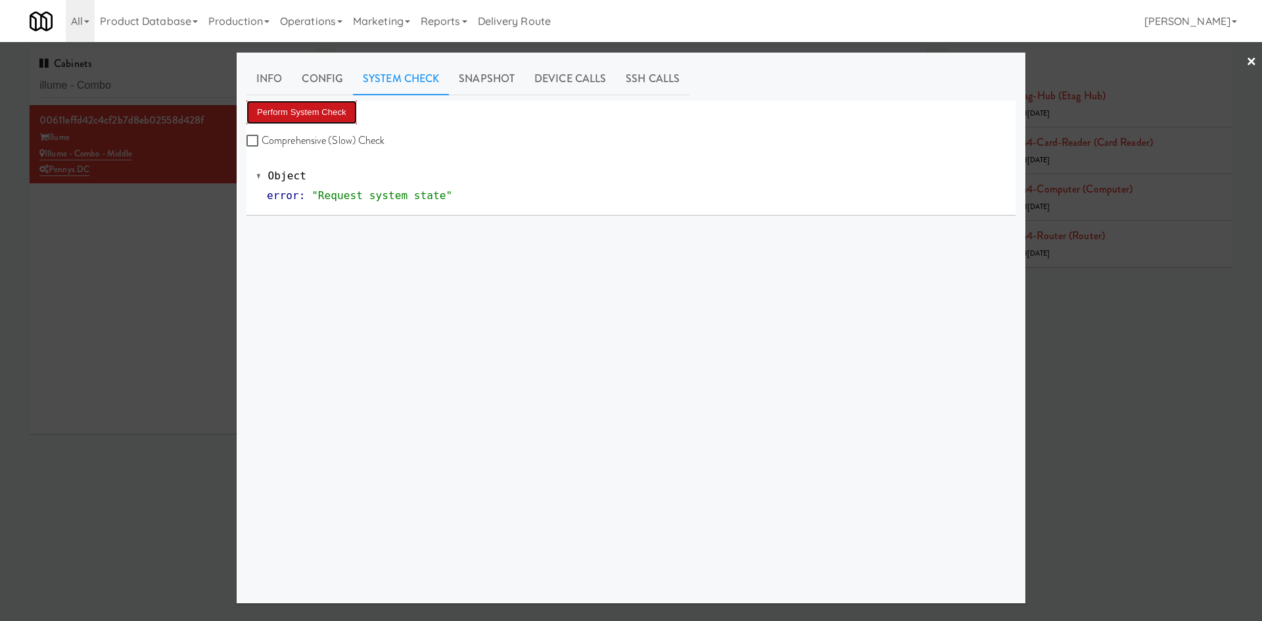
click at [311, 114] on button "Perform System Check" at bounding box center [301, 113] width 110 height 24
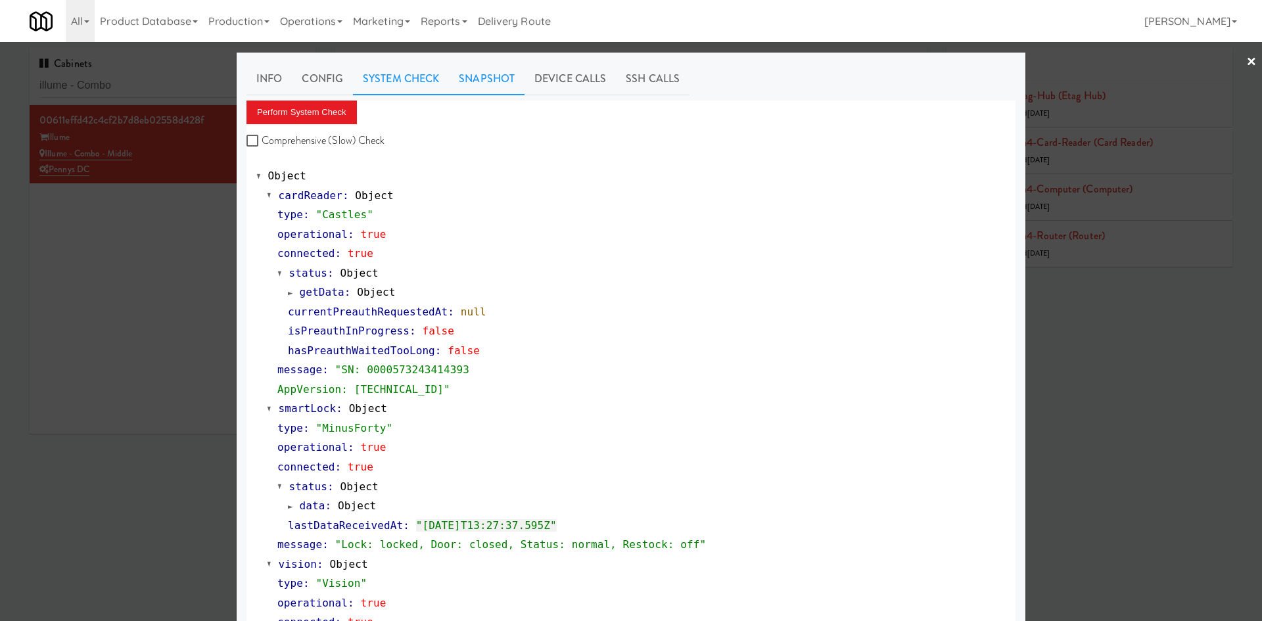
click at [459, 86] on link "Snapshot" at bounding box center [487, 78] width 76 height 33
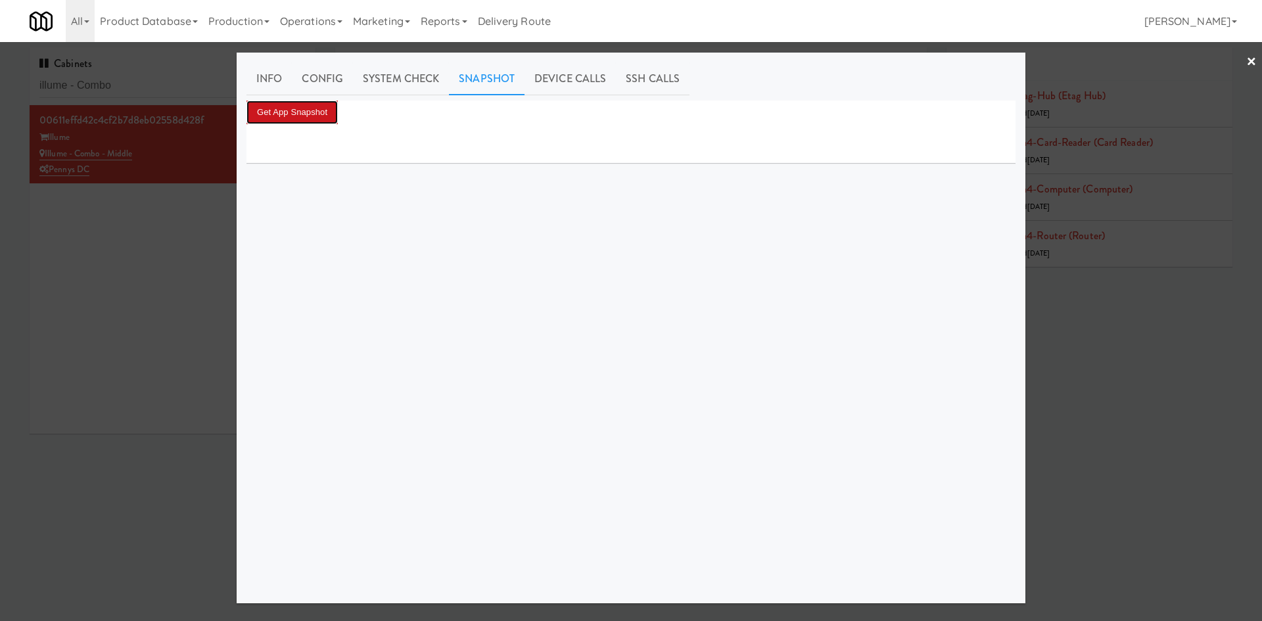
click at [313, 111] on button "Get App Snapshot" at bounding box center [291, 113] width 91 height 24
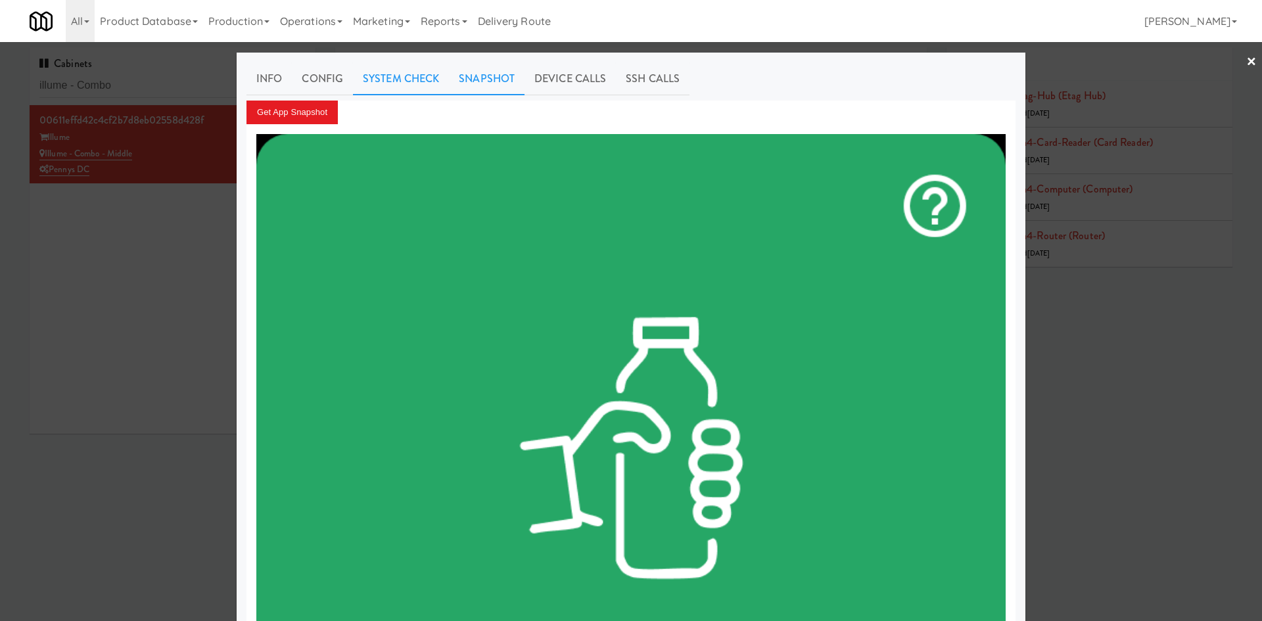
click at [377, 80] on link "System Check" at bounding box center [401, 78] width 96 height 33
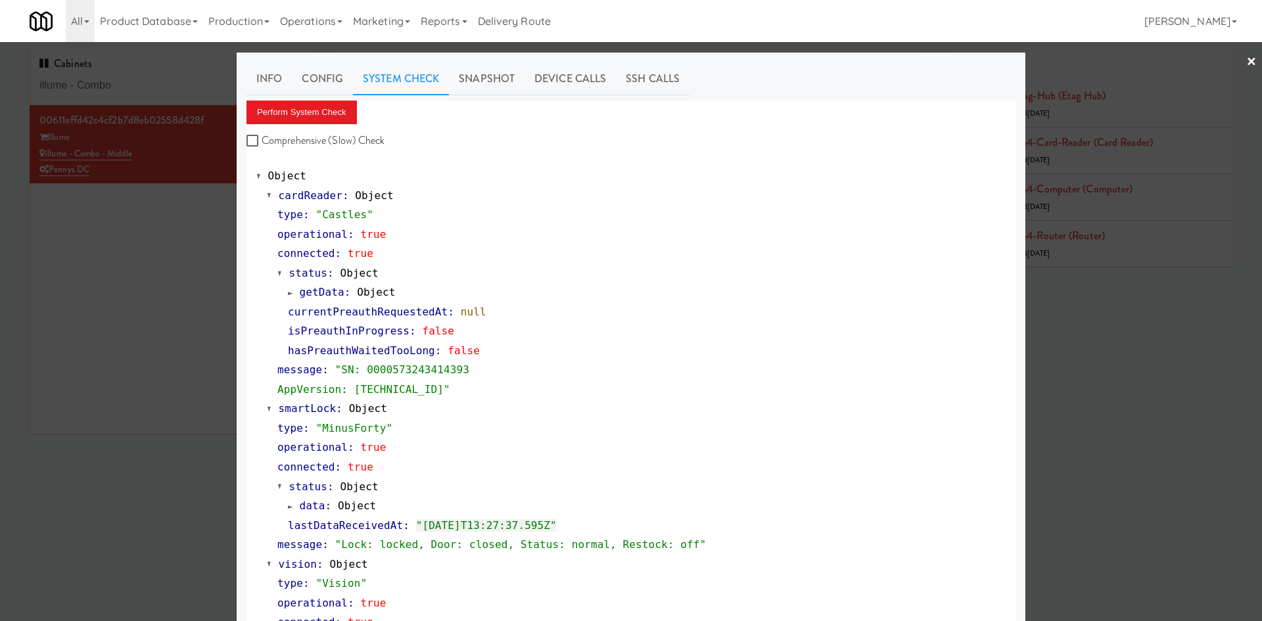
scroll to position [399, 0]
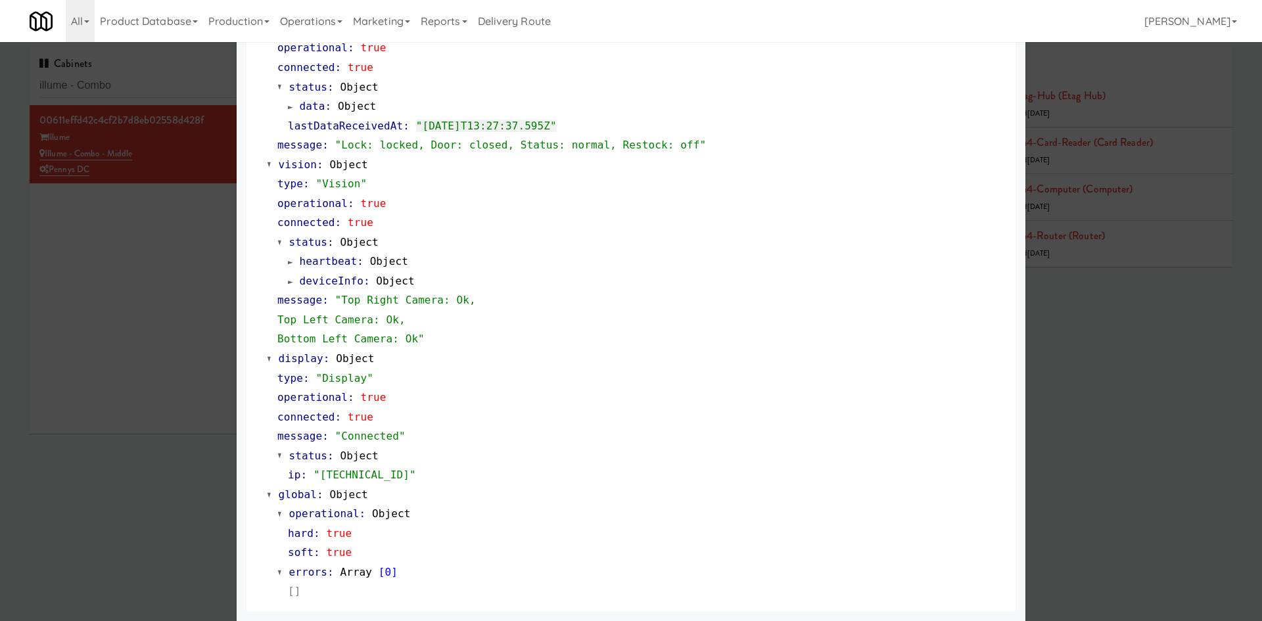
click at [120, 343] on div at bounding box center [631, 310] width 1262 height 621
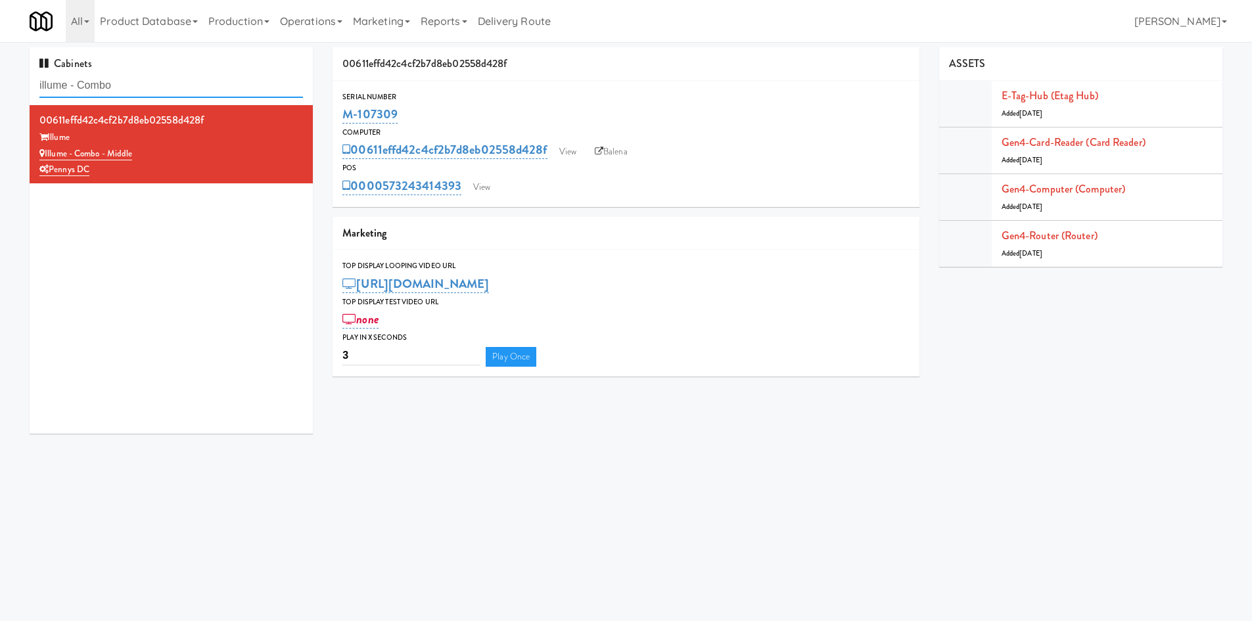
click at [127, 85] on input "illume - Combo" at bounding box center [170, 86] width 263 height 24
paste input "IFS Softball"
type input "IFS Softball"
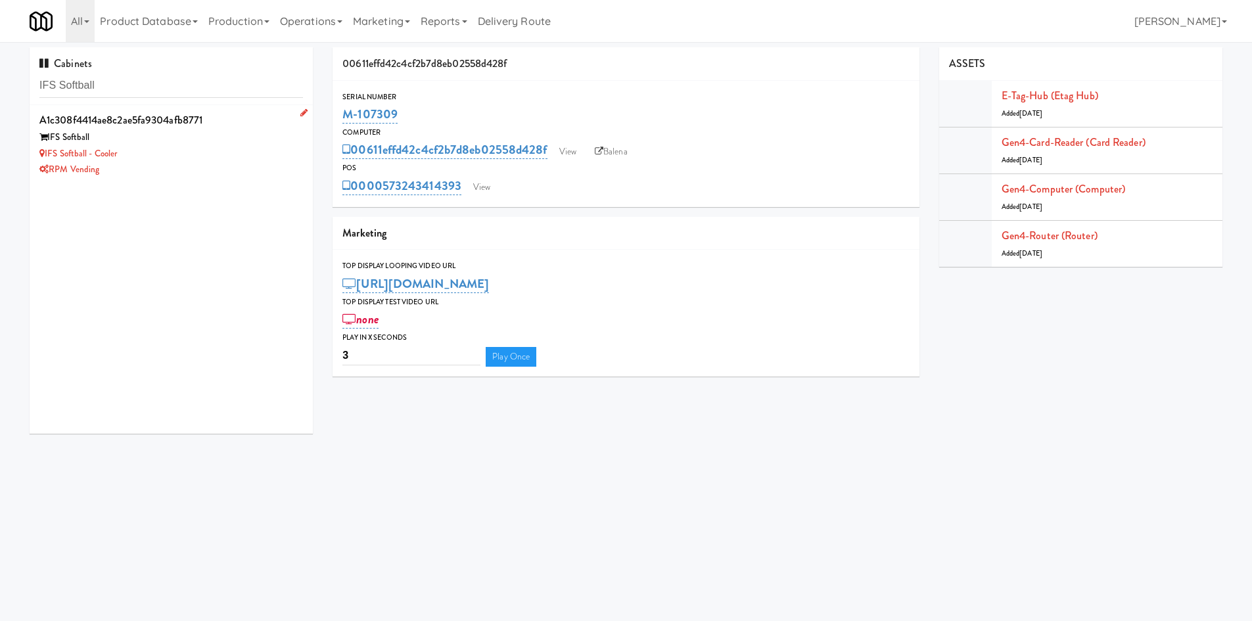
click at [209, 166] on div "RPM Vending" at bounding box center [170, 170] width 263 height 16
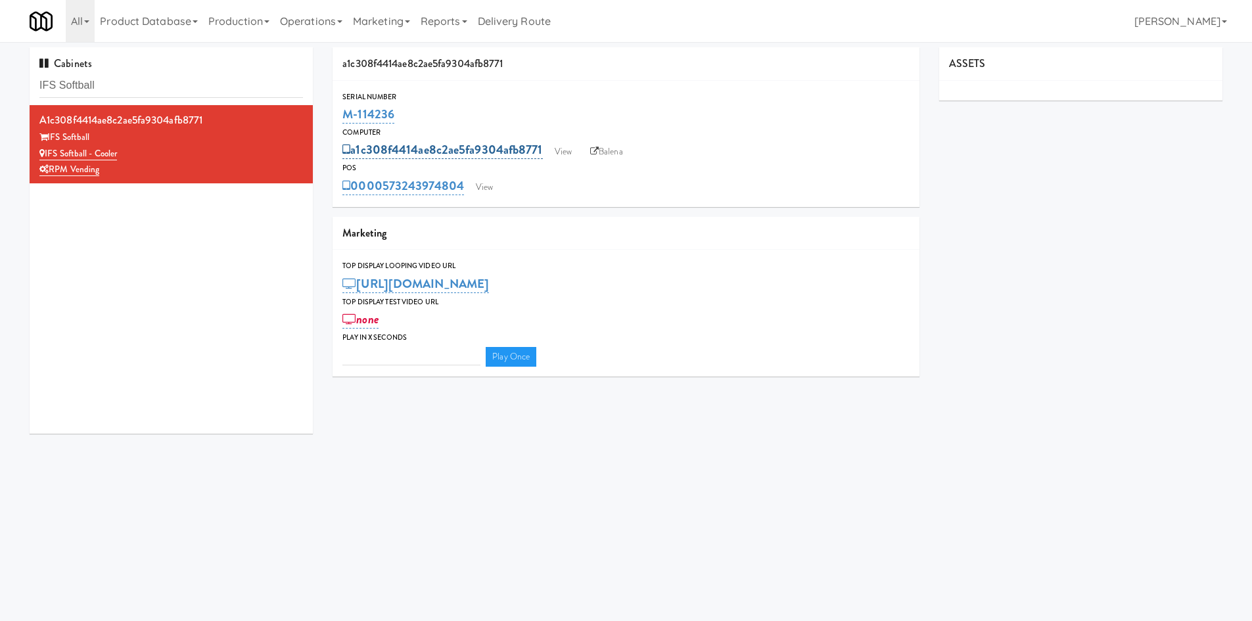
type input "3"
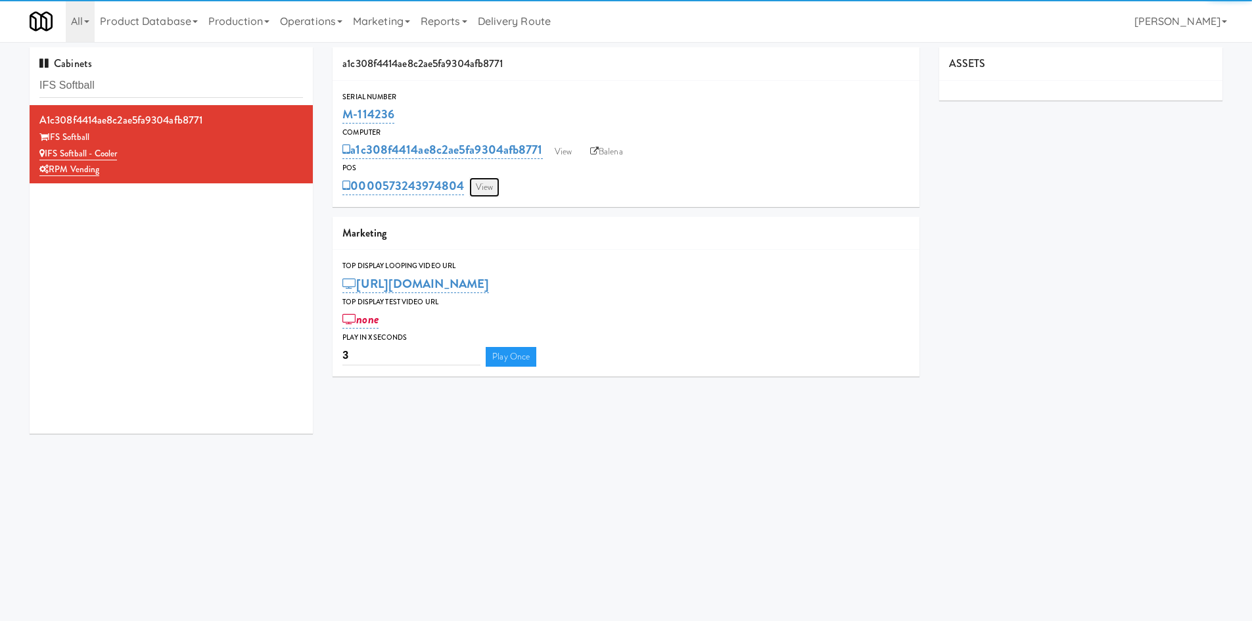
click at [486, 182] on link "View" at bounding box center [484, 187] width 30 height 20
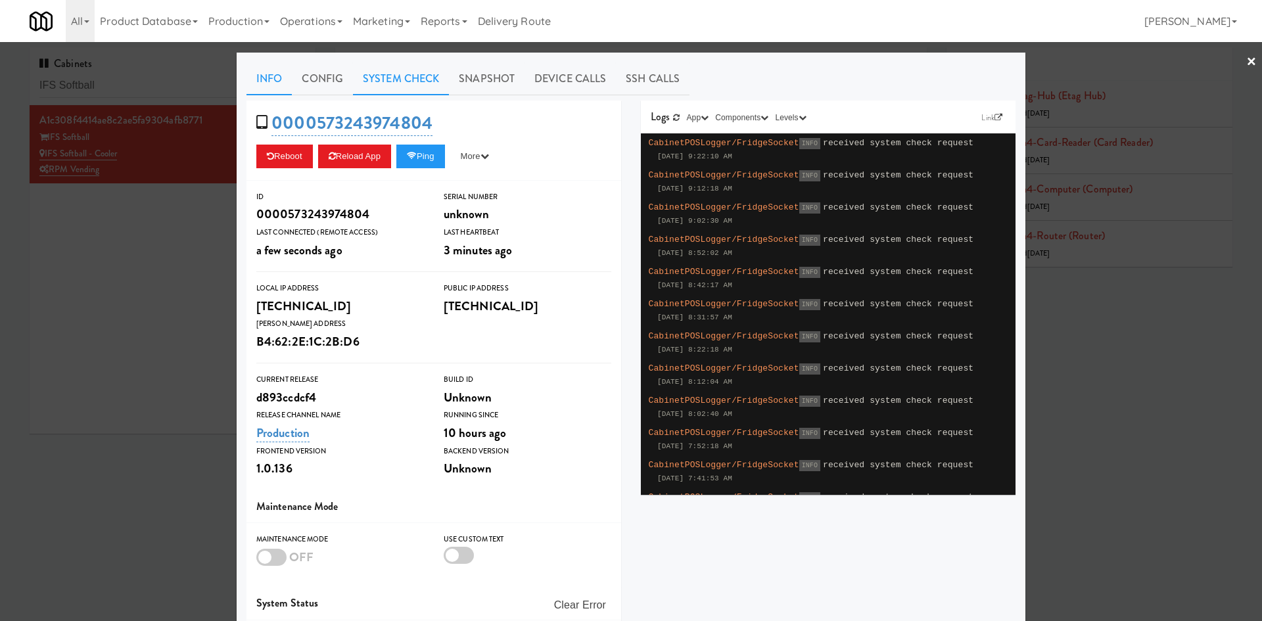
click at [388, 82] on link "System Check" at bounding box center [401, 78] width 96 height 33
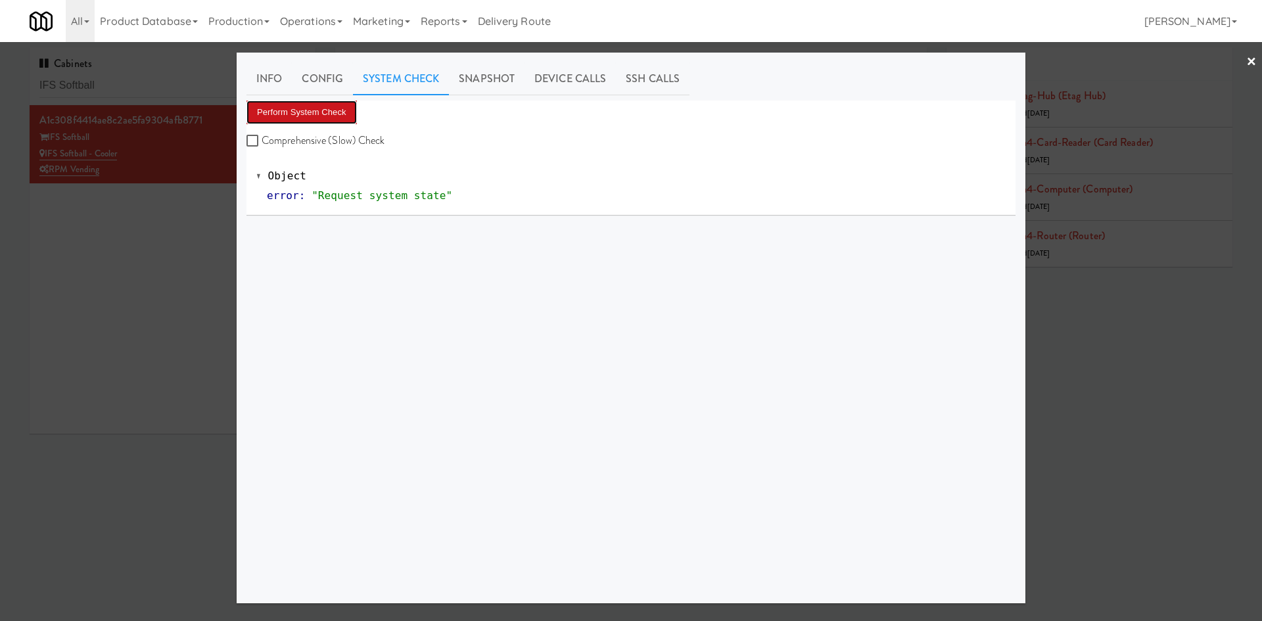
click at [290, 110] on button "Perform System Check" at bounding box center [301, 113] width 110 height 24
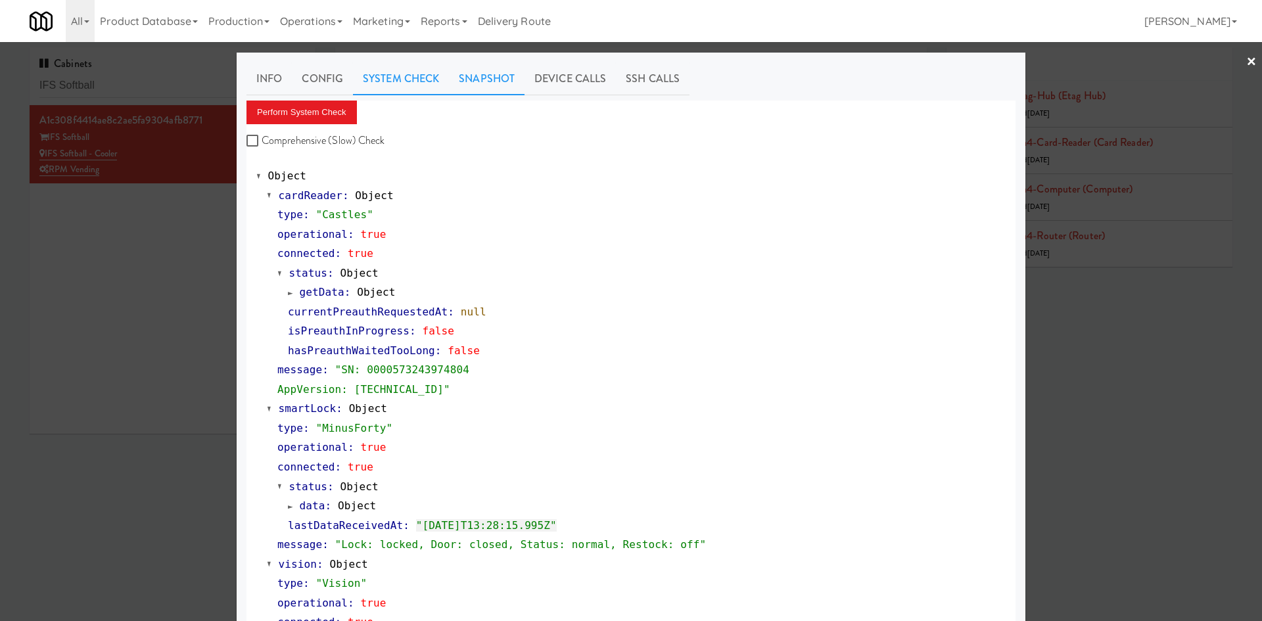
click at [474, 74] on link "Snapshot" at bounding box center [487, 78] width 76 height 33
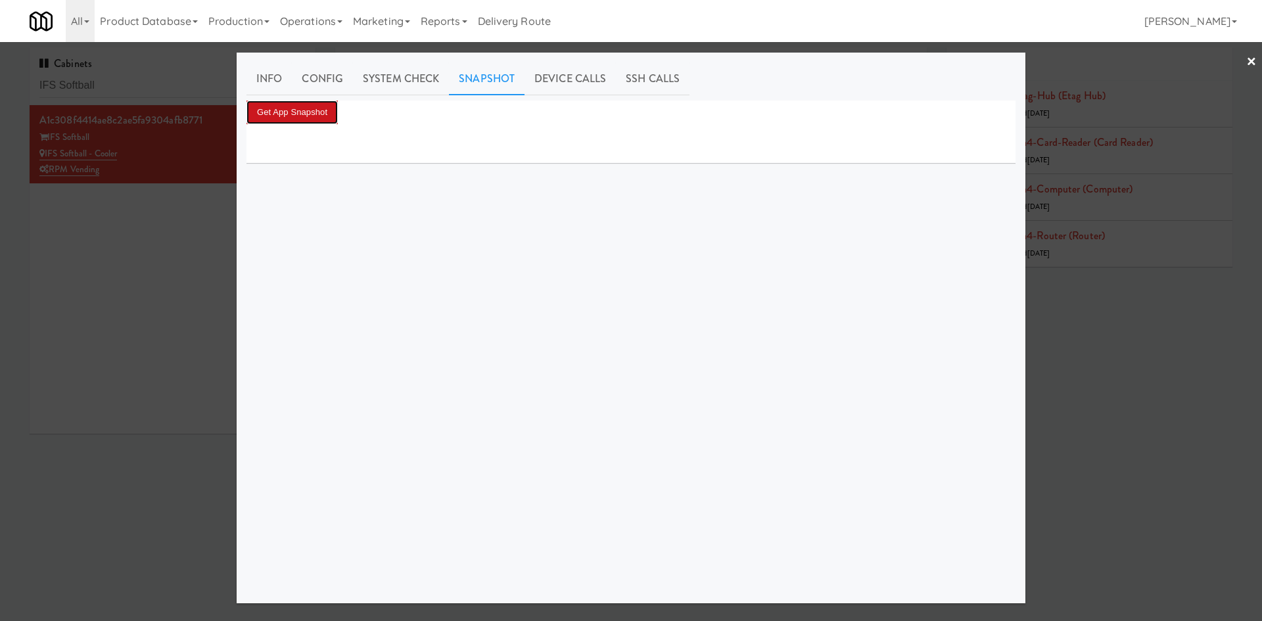
click at [304, 108] on button "Get App Snapshot" at bounding box center [291, 113] width 91 height 24
